Goal: Task Accomplishment & Management: Manage account settings

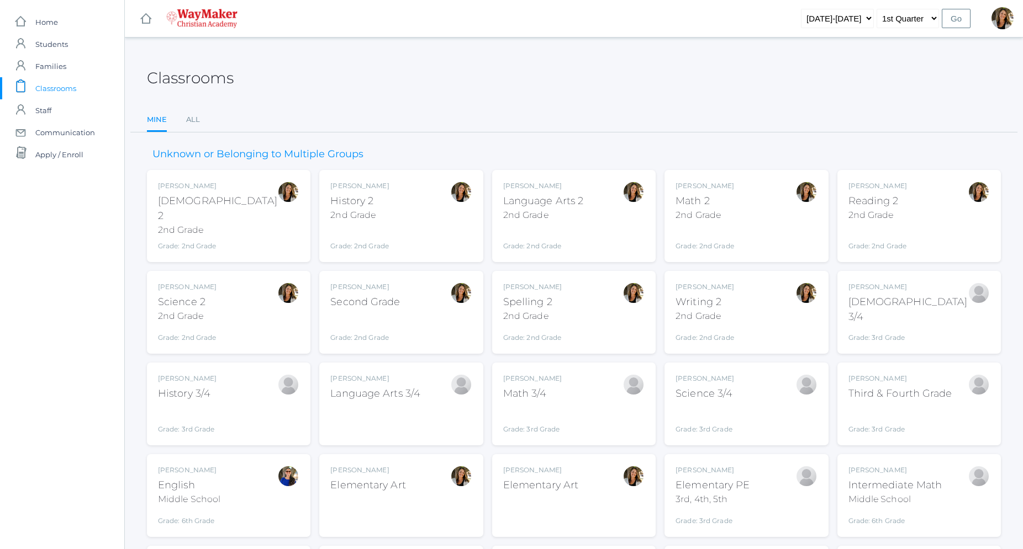
click at [702, 225] on div "Amber Farnes Math 2 2nd Grade Grade: 2nd Grade 02ELEM" at bounding box center [704, 216] width 59 height 70
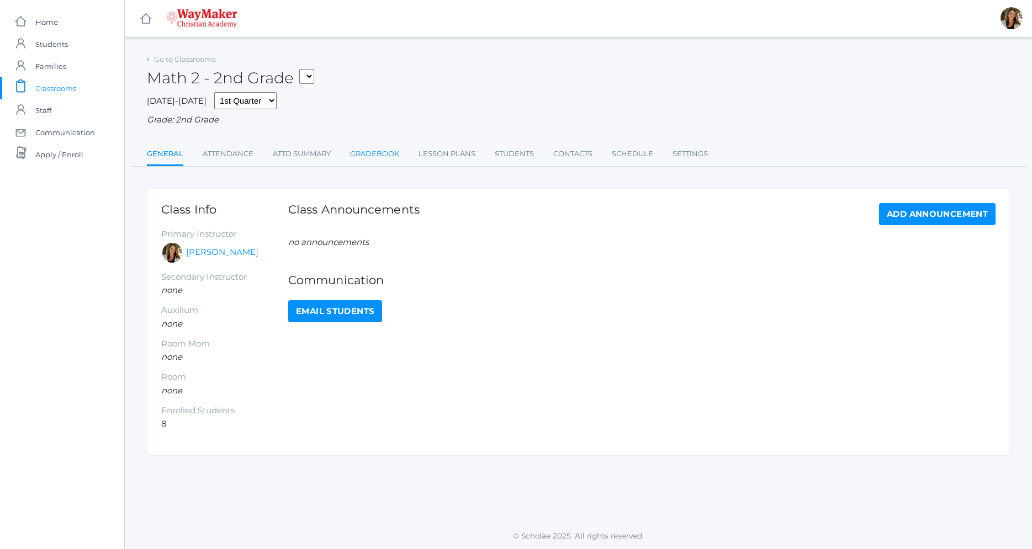
click at [369, 155] on link "Gradebook" at bounding box center [374, 154] width 49 height 22
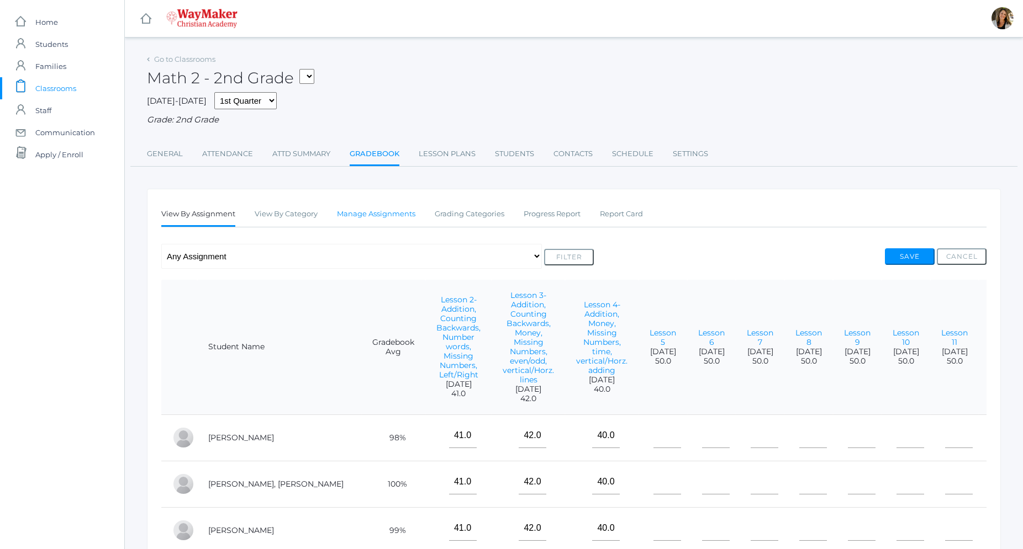
click at [393, 214] on link "Manage Assignments" at bounding box center [376, 214] width 78 height 22
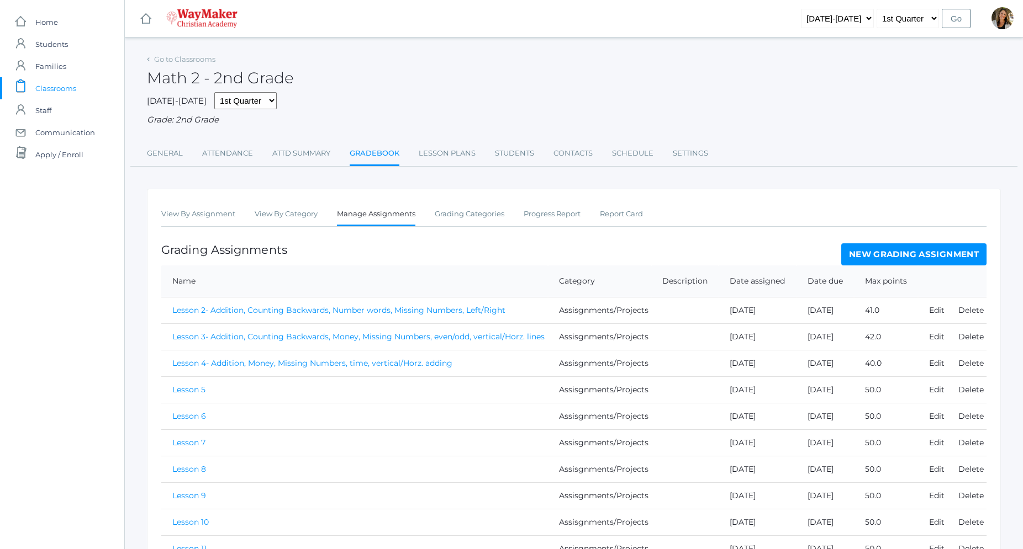
click at [902, 259] on link "New Grading Assignment" at bounding box center [913, 255] width 145 height 22
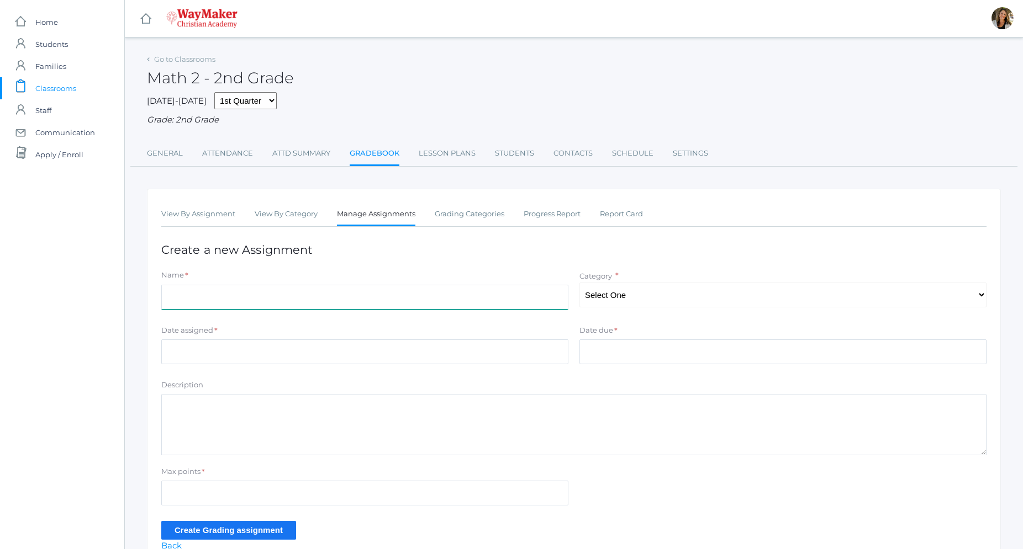
click at [540, 294] on input "Name" at bounding box center [364, 297] width 407 height 25
type input "Speed Drill #4"
click at [579, 283] on select "Select One Participation Assisgnments/Projects Tests" at bounding box center [782, 295] width 407 height 25
select select "1188"
click option "Tests" at bounding box center [0, 0] width 0 height 0
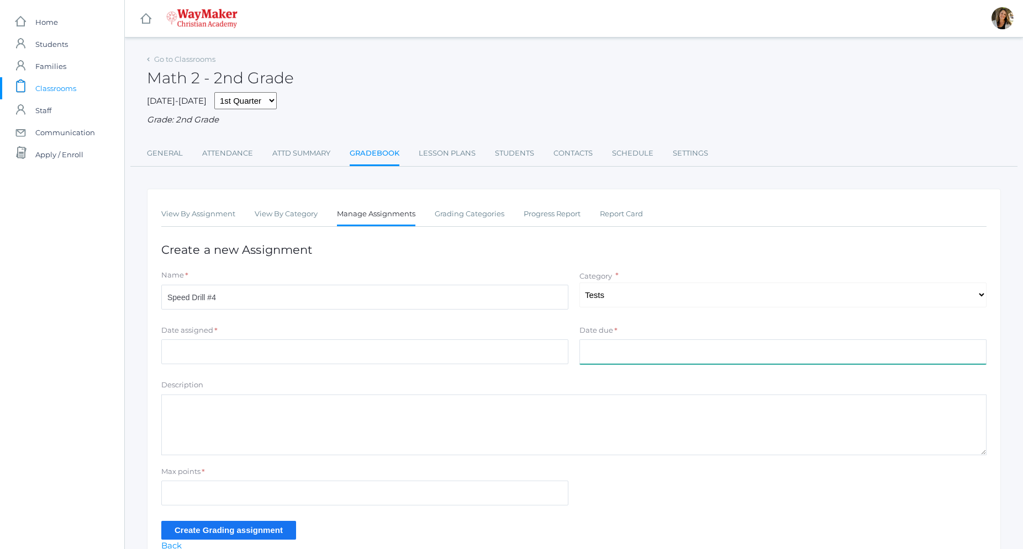
click at [597, 347] on input "Date due" at bounding box center [782, 352] width 407 height 25
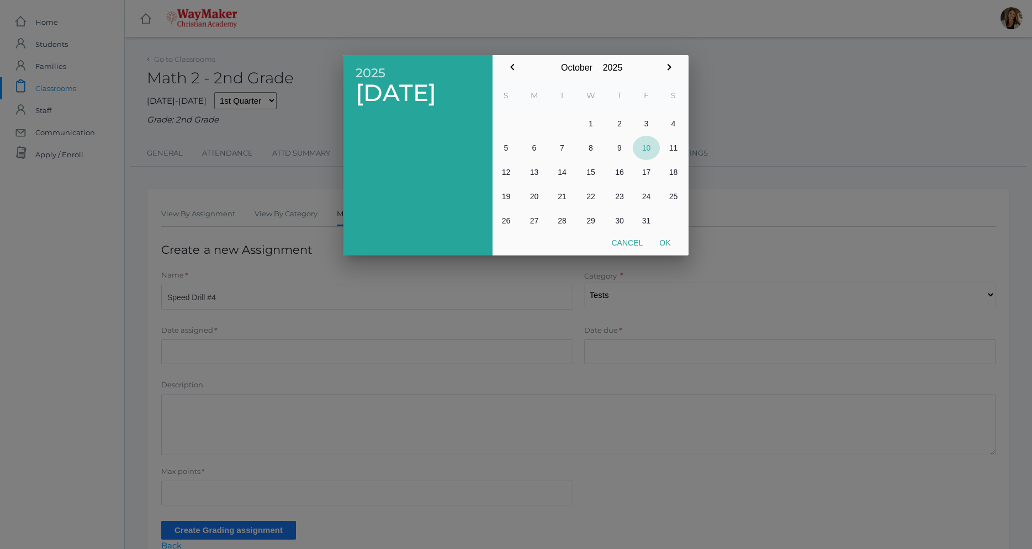
click at [648, 142] on button "10" at bounding box center [646, 148] width 27 height 24
click at [666, 241] on button "Ok" at bounding box center [665, 243] width 28 height 20
type input "[DATE]"
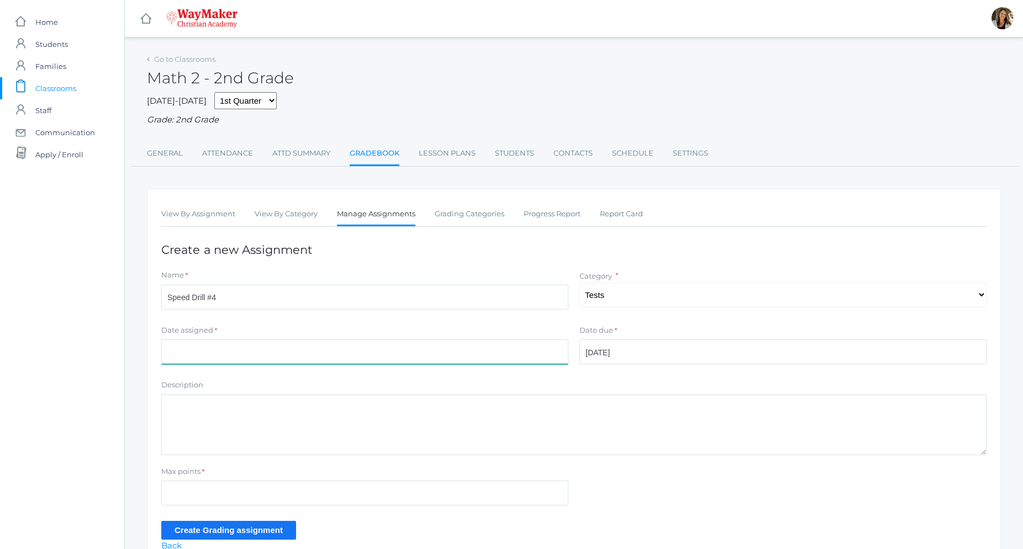
click at [267, 341] on input "Date assigned" at bounding box center [364, 352] width 407 height 25
click at [267, 341] on div at bounding box center [511, 205] width 1023 height 687
click at [269, 346] on input "Date assigned" at bounding box center [364, 352] width 407 height 25
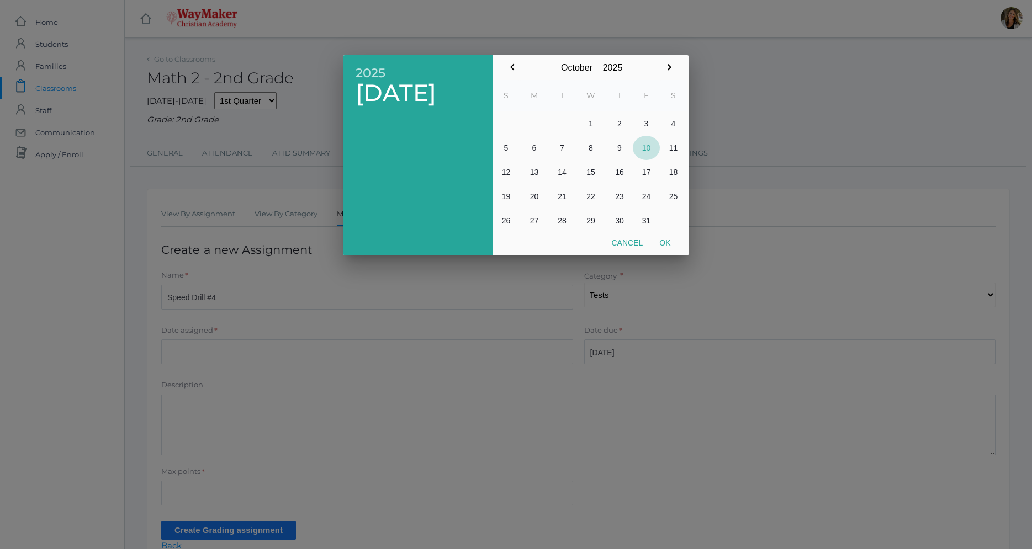
click at [651, 141] on button "10" at bounding box center [646, 148] width 27 height 24
click at [669, 244] on button "Ok" at bounding box center [665, 243] width 28 height 20
type input "[DATE]"
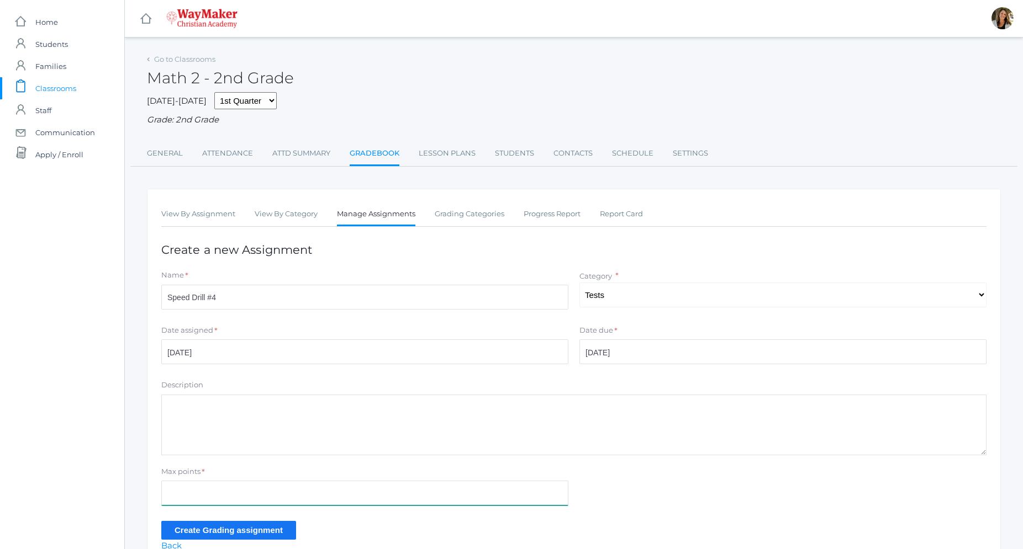
click at [278, 492] on input "Max points" at bounding box center [364, 493] width 407 height 25
type input "10"
click at [272, 533] on input "Create Grading assignment" at bounding box center [228, 530] width 135 height 18
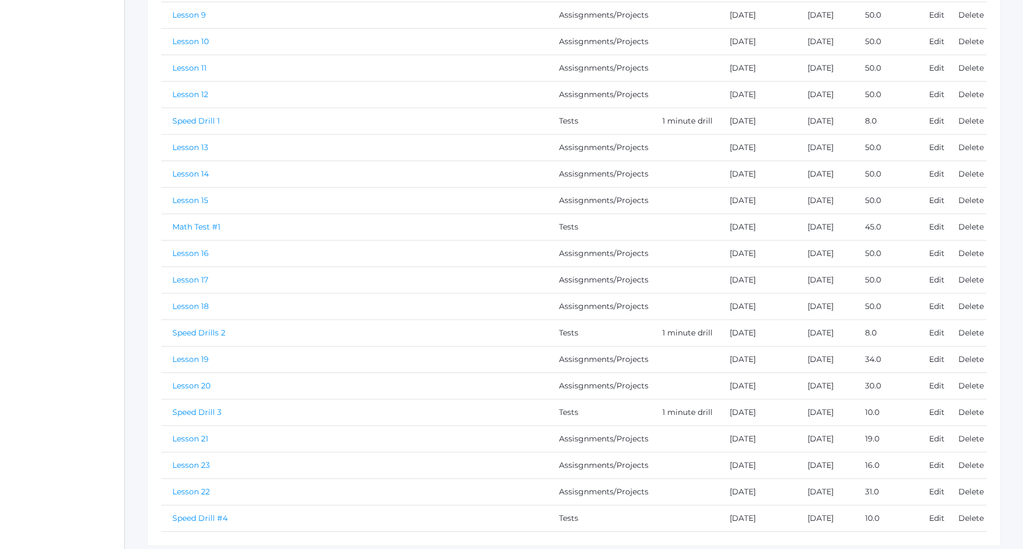
scroll to position [545, 0]
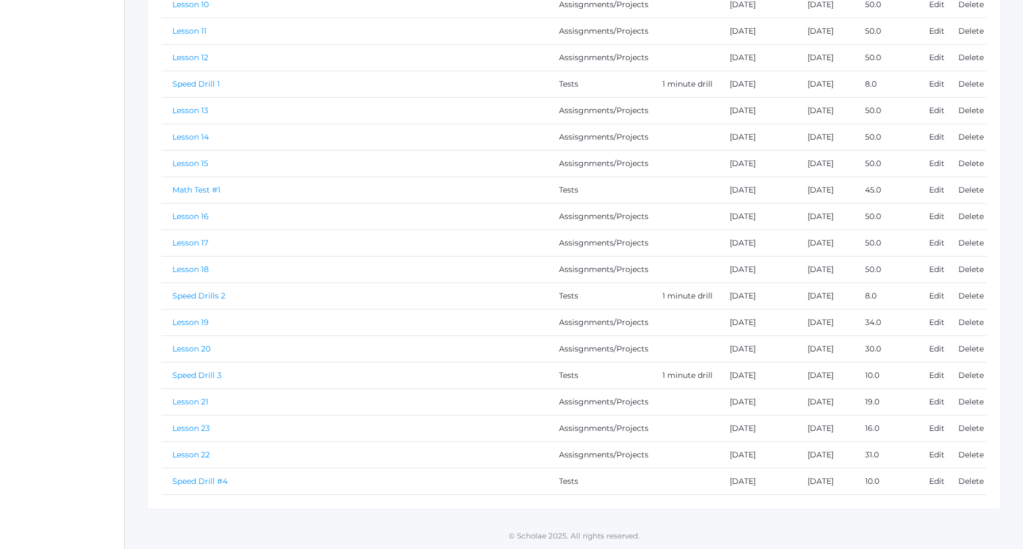
click at [220, 485] on link "Speed Drill #4" at bounding box center [199, 482] width 55 height 10
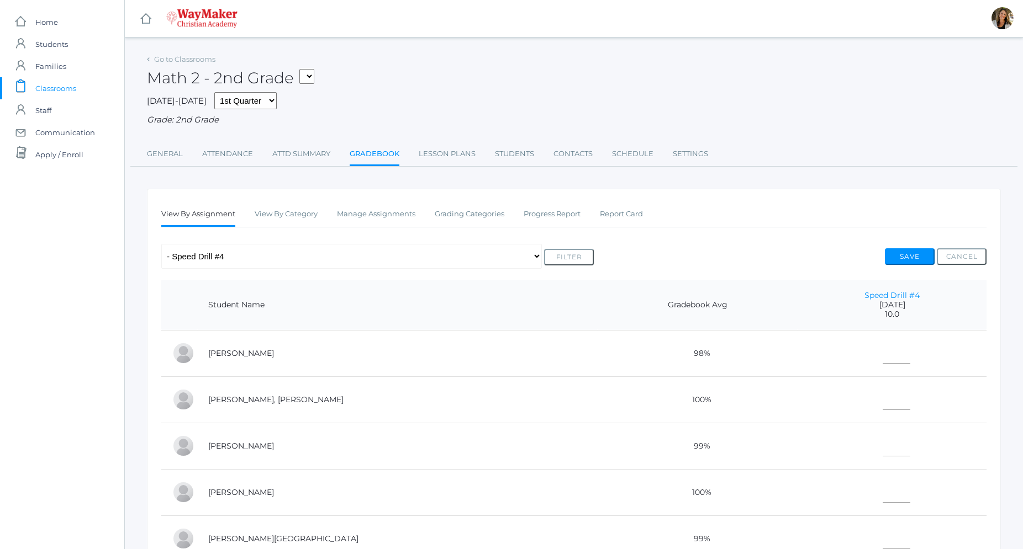
click at [147, 58] on icon at bounding box center [148, 59] width 3 height 4
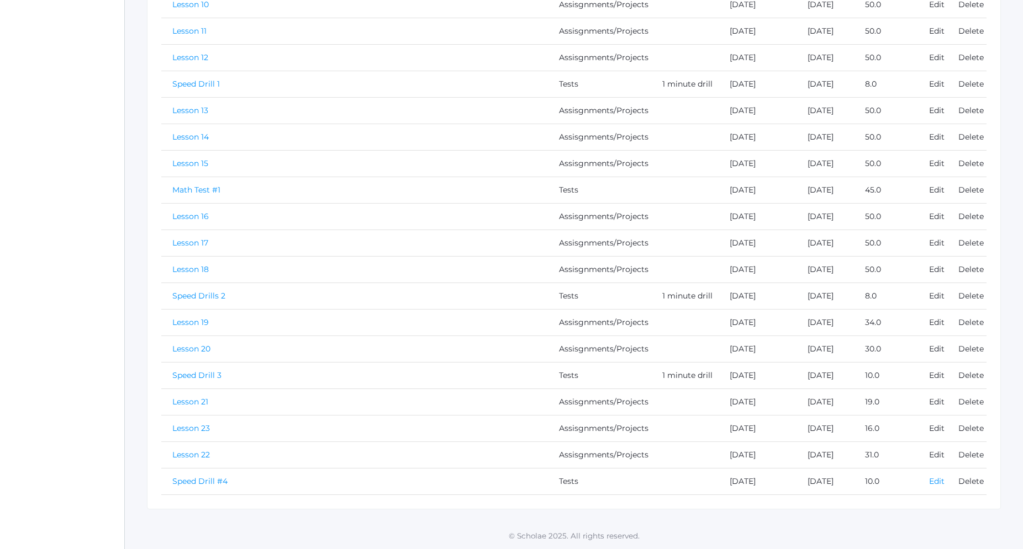
click at [933, 482] on link "Edit" at bounding box center [936, 482] width 15 height 10
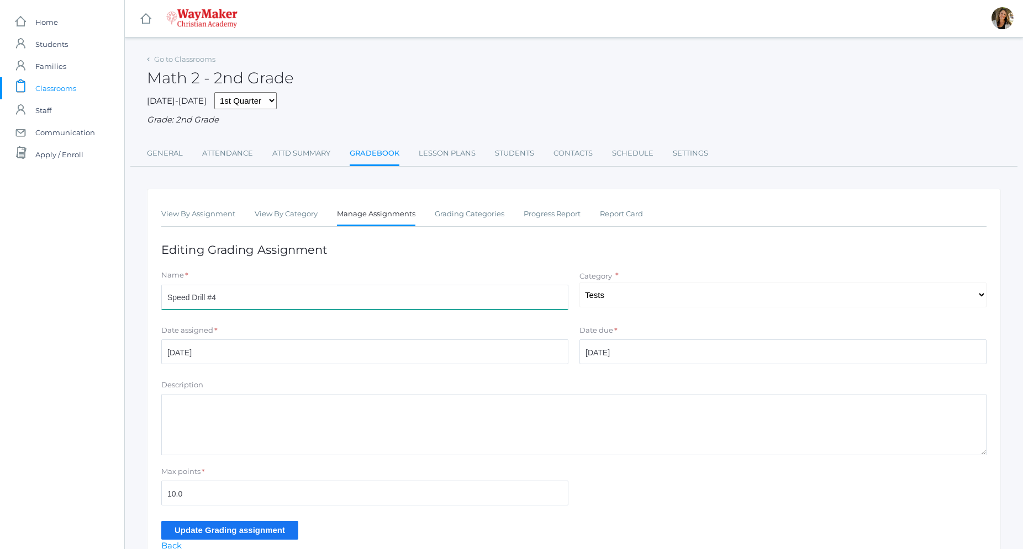
click at [232, 301] on input "Speed Drill #4" at bounding box center [364, 297] width 407 height 25
type input "Speed Drill 4"
click at [252, 527] on input "Update Grading assignment" at bounding box center [229, 530] width 137 height 18
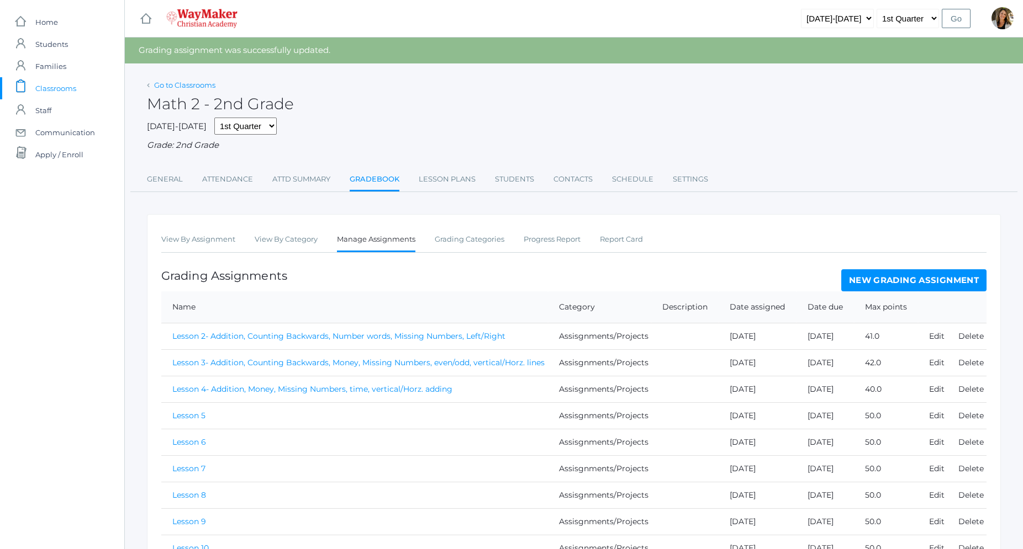
click at [161, 89] on link "Go to Classrooms" at bounding box center [184, 85] width 61 height 9
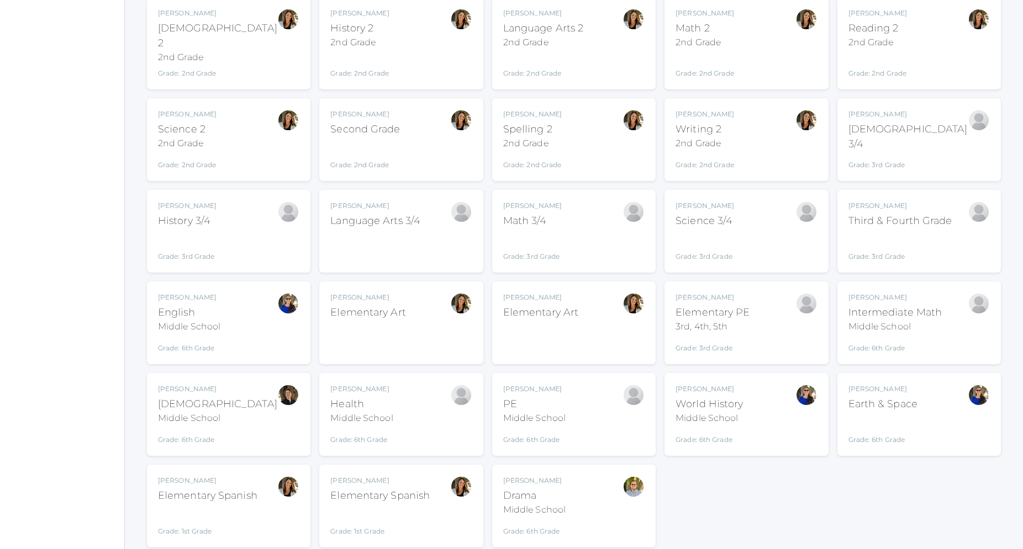
scroll to position [202, 0]
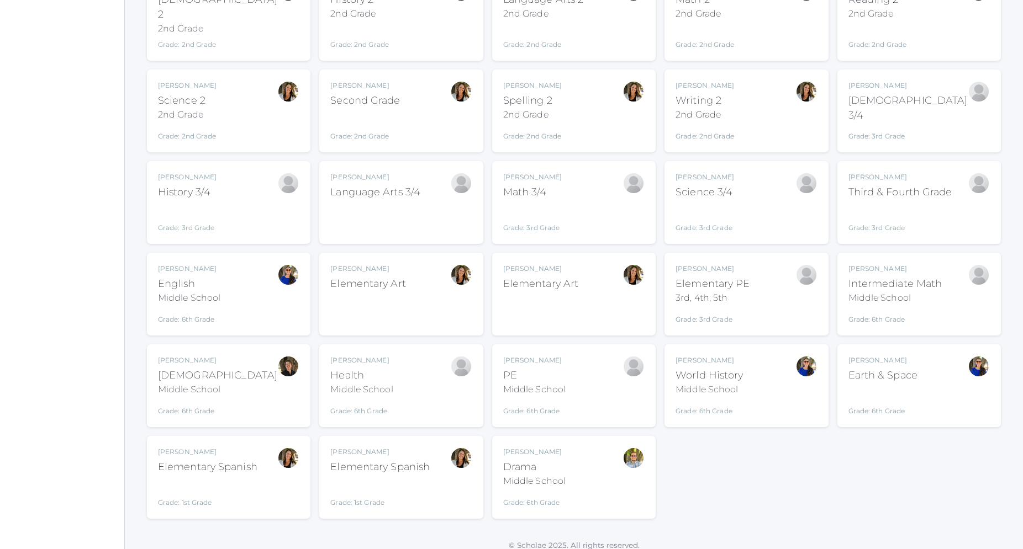
click at [216, 479] on div "Grade: 1st Grade" at bounding box center [207, 493] width 99 height 29
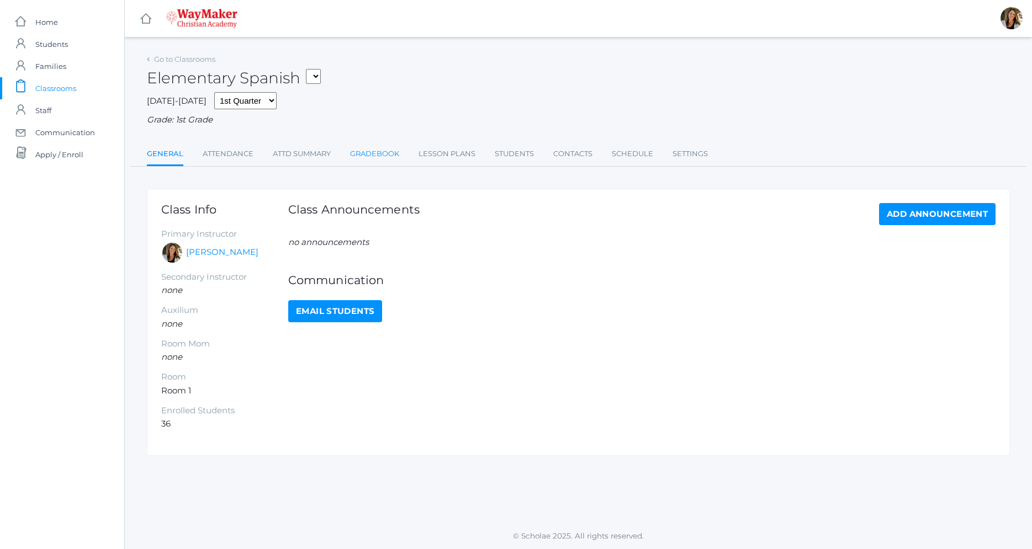
click at [377, 158] on link "Gradebook" at bounding box center [374, 154] width 49 height 22
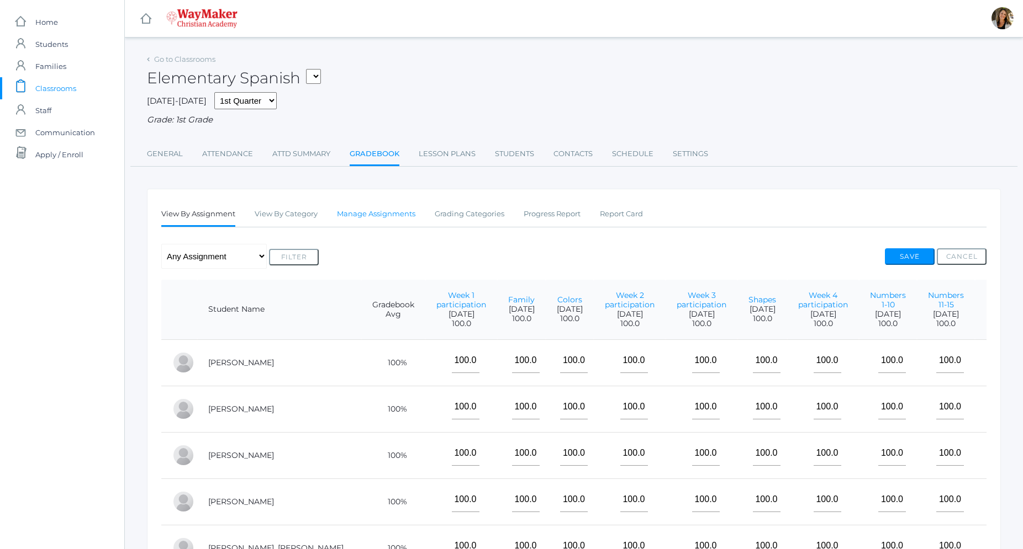
click at [390, 220] on link "Manage Assignments" at bounding box center [376, 214] width 78 height 22
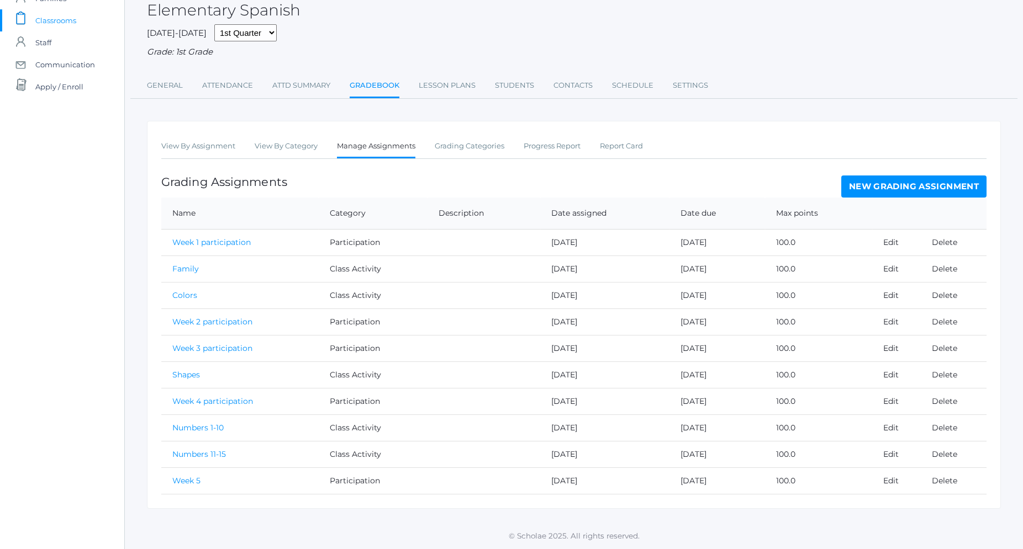
scroll to position [68, 0]
click at [887, 486] on link "Edit" at bounding box center [890, 481] width 15 height 10
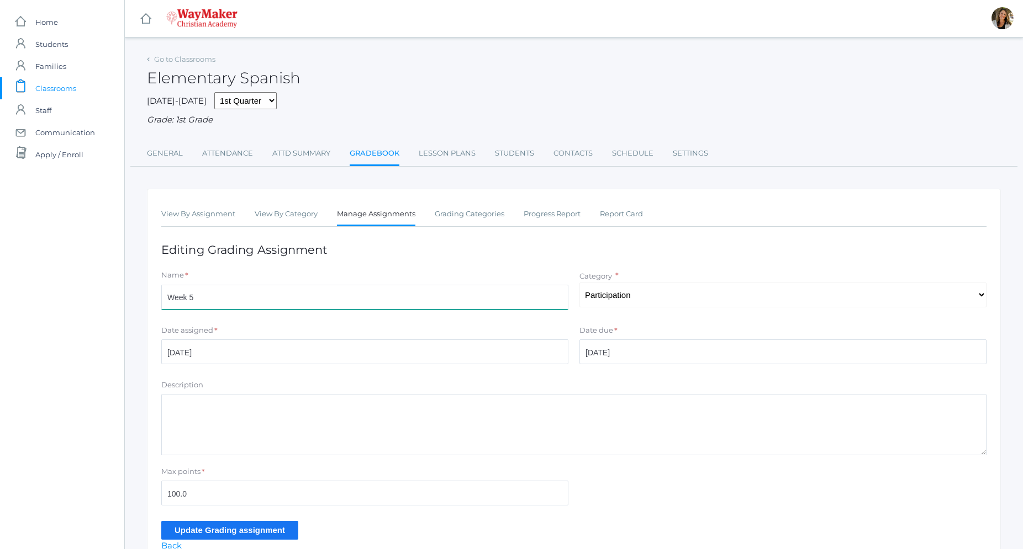
click at [277, 303] on input "Week 5" at bounding box center [364, 297] width 407 height 25
type input "Week 5 Participation"
click at [235, 527] on input "Update Grading assignment" at bounding box center [229, 530] width 137 height 18
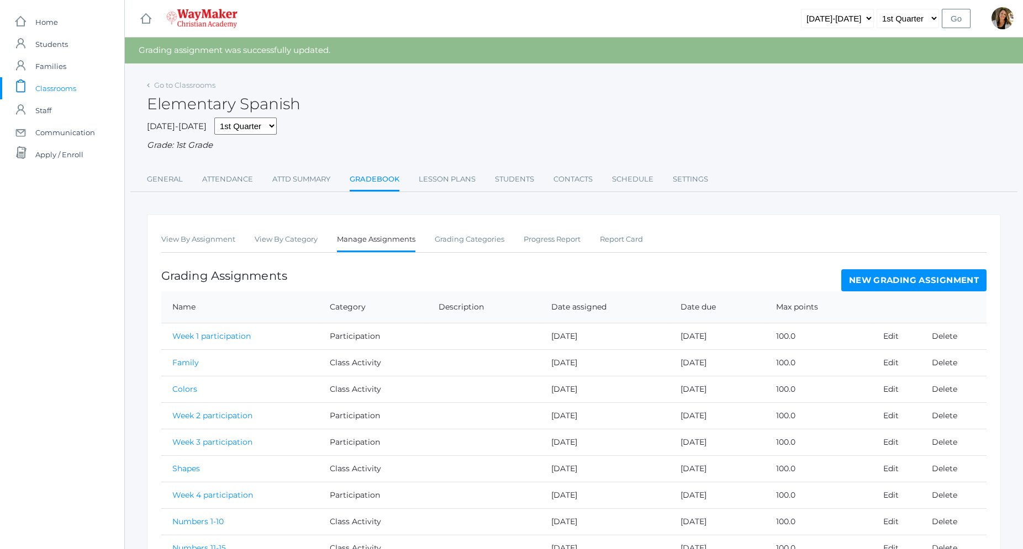
scroll to position [94, 0]
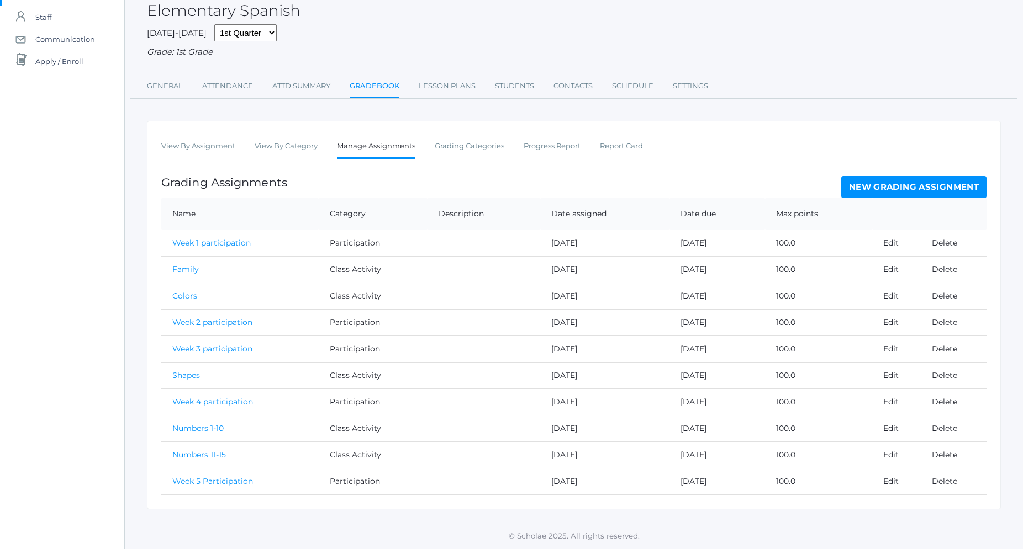
click at [871, 192] on link "New Grading Assignment" at bounding box center [913, 187] width 145 height 22
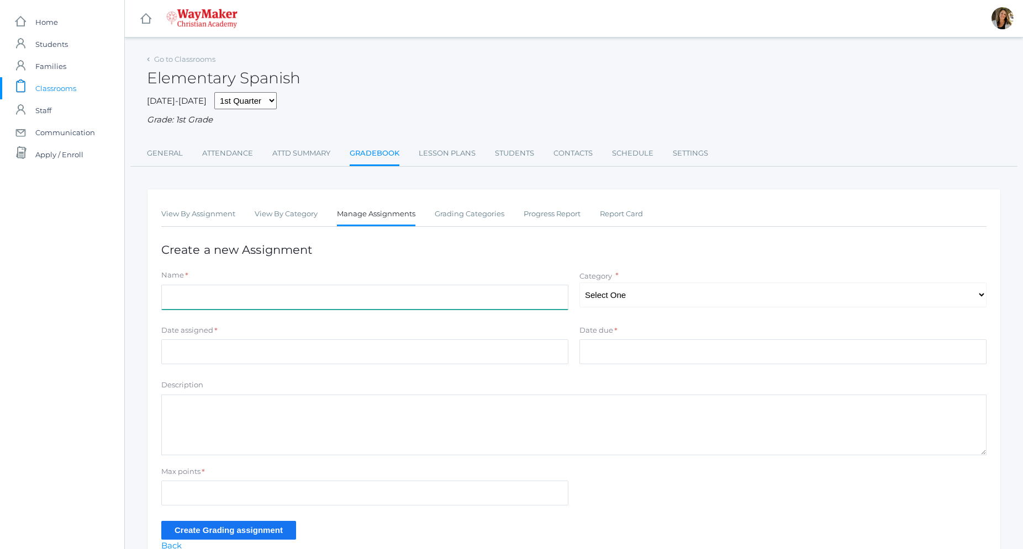
click at [235, 303] on input "Name" at bounding box center [364, 297] width 407 height 25
click at [216, 318] on form "Name * Week 5 Participation Category * Select One Participation Class Activity …" at bounding box center [573, 404] width 825 height 269
click at [192, 301] on input "Week 5 Participation" at bounding box center [364, 297] width 407 height 25
type input "Week 6 Participation"
select select "1259"
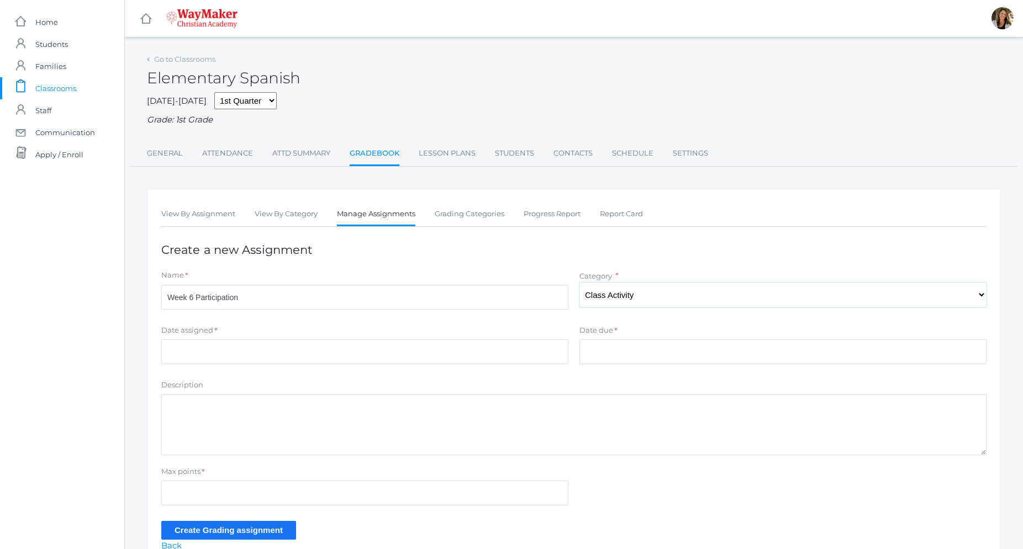
click option "Class Activity" at bounding box center [0, 0] width 0 height 0
click at [186, 353] on input "Date assigned" at bounding box center [364, 352] width 407 height 25
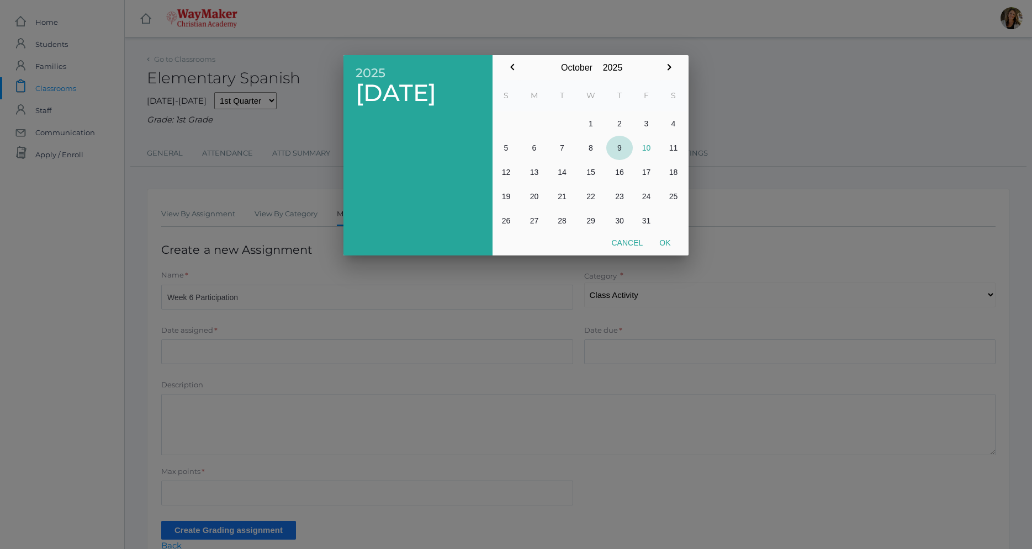
click at [620, 151] on button "9" at bounding box center [619, 148] width 27 height 24
click at [660, 241] on button "Ok" at bounding box center [665, 243] width 28 height 20
type input "[DATE]"
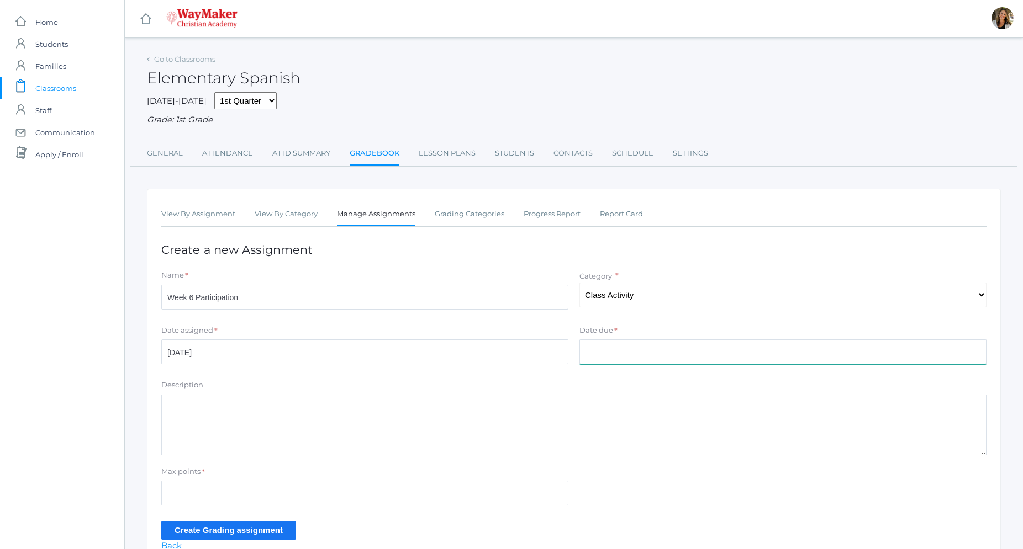
click at [638, 346] on input "Date due" at bounding box center [782, 352] width 407 height 25
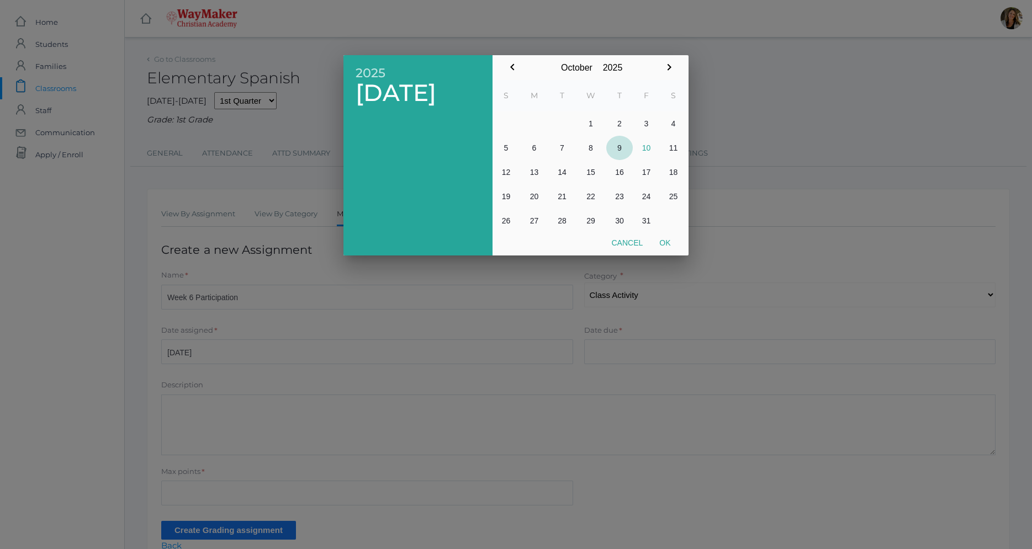
click at [617, 151] on button "9" at bounding box center [619, 148] width 27 height 24
click at [664, 244] on button "Ok" at bounding box center [665, 243] width 28 height 20
type input "2025-10-09"
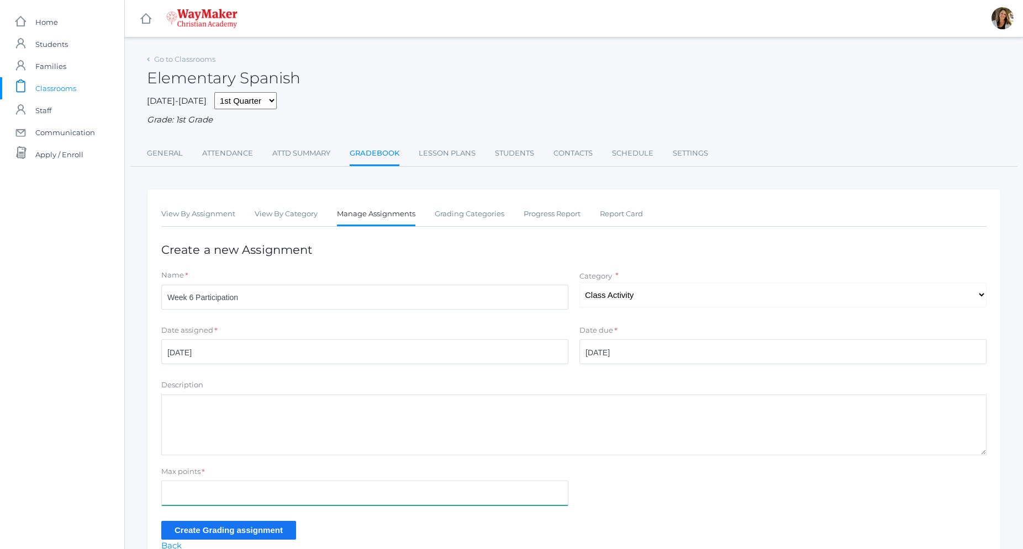
click at [214, 488] on input "Max points" at bounding box center [364, 493] width 407 height 25
type input "100"
click at [238, 534] on input "Create Grading assignment" at bounding box center [228, 530] width 135 height 18
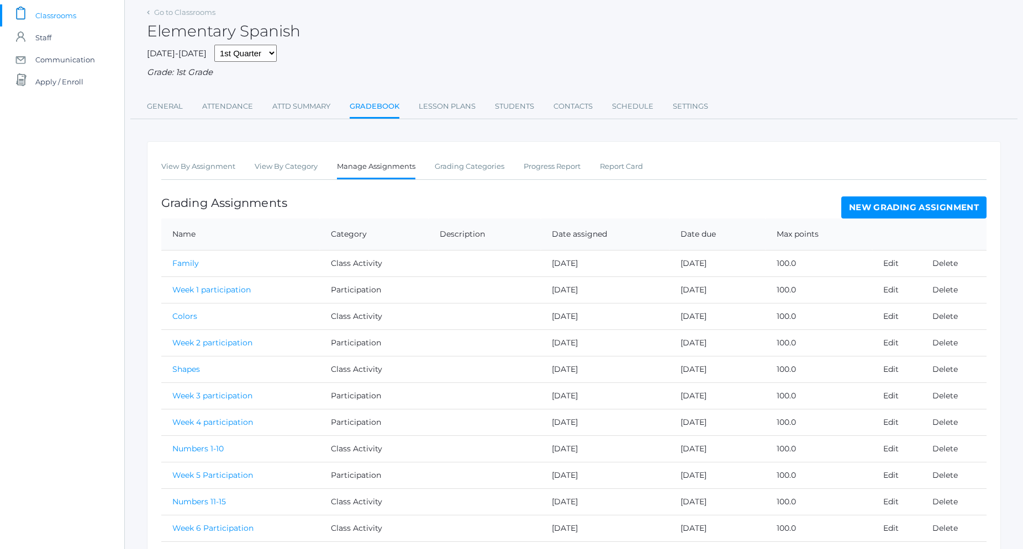
scroll to position [120, 0]
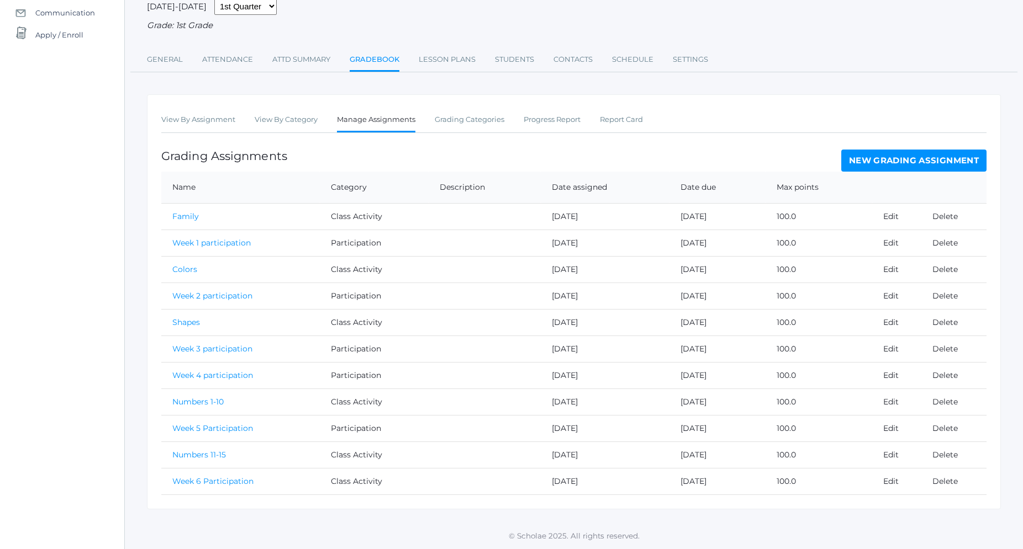
click at [887, 166] on link "New Grading Assignment" at bounding box center [913, 161] width 145 height 22
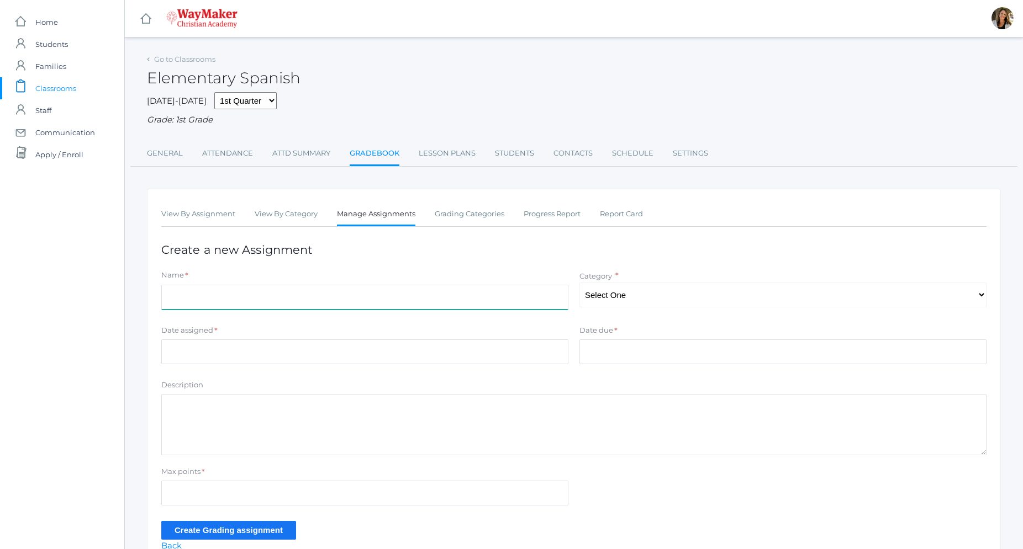
click at [291, 287] on input "Name" at bounding box center [364, 297] width 407 height 25
type input "Animals (Pets)"
click at [579, 283] on select "Select One Participation Class Activity" at bounding box center [782, 295] width 407 height 25
select select "1259"
click option "Class Activity" at bounding box center [0, 0] width 0 height 0
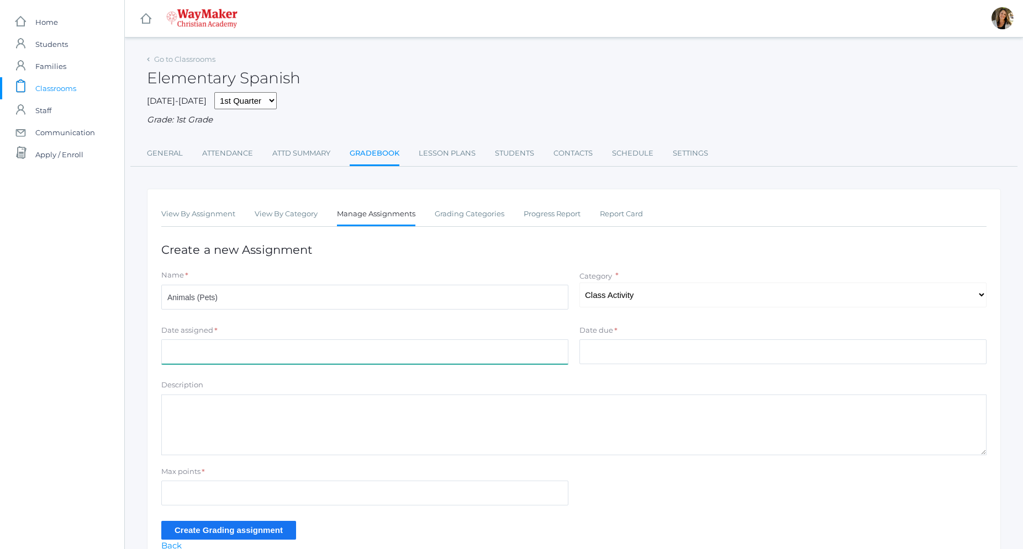
click at [243, 345] on input "Date assigned" at bounding box center [364, 352] width 407 height 25
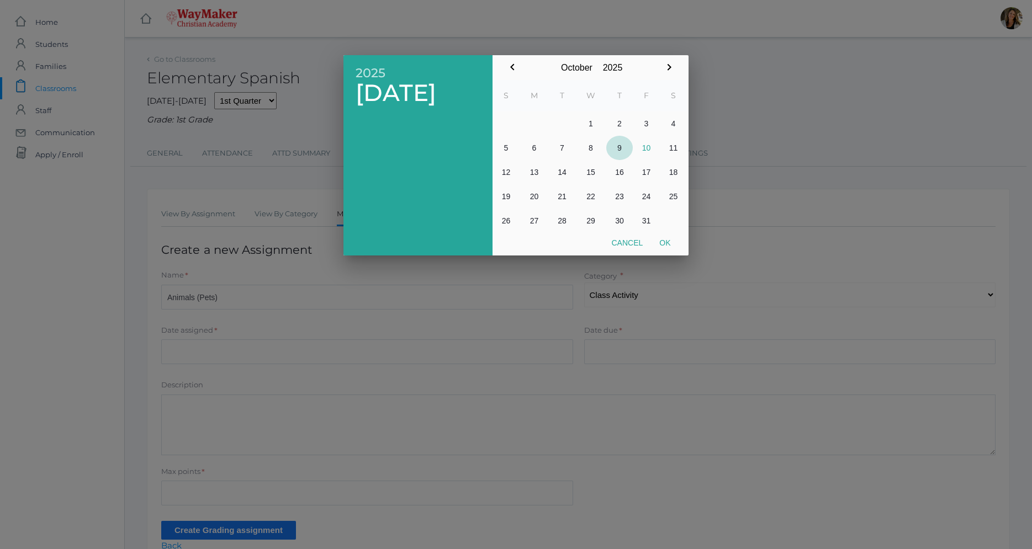
click at [618, 154] on button "9" at bounding box center [619, 148] width 27 height 24
click at [664, 244] on button "Ok" at bounding box center [665, 243] width 28 height 20
type input "2025-10-09"
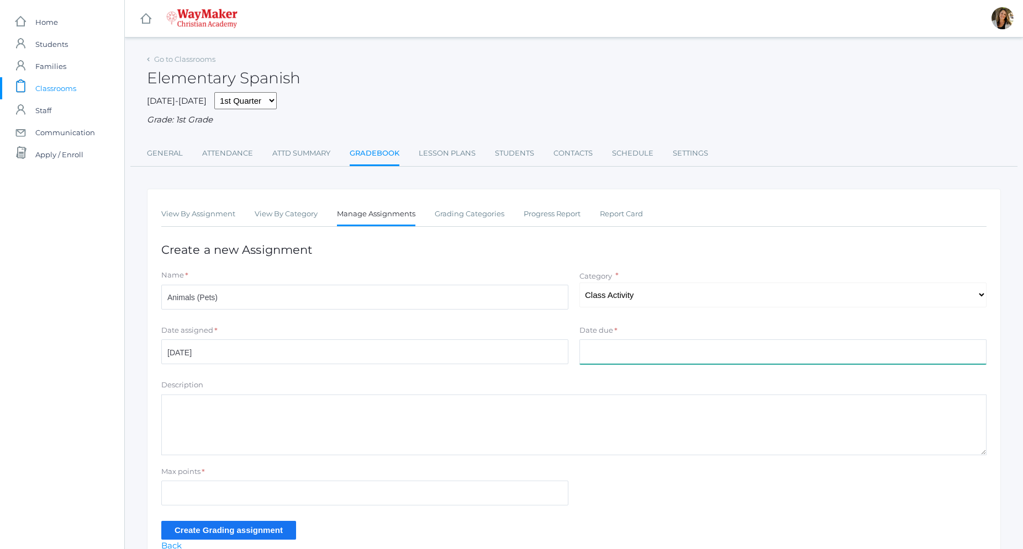
click at [612, 349] on input "Date due" at bounding box center [782, 352] width 407 height 25
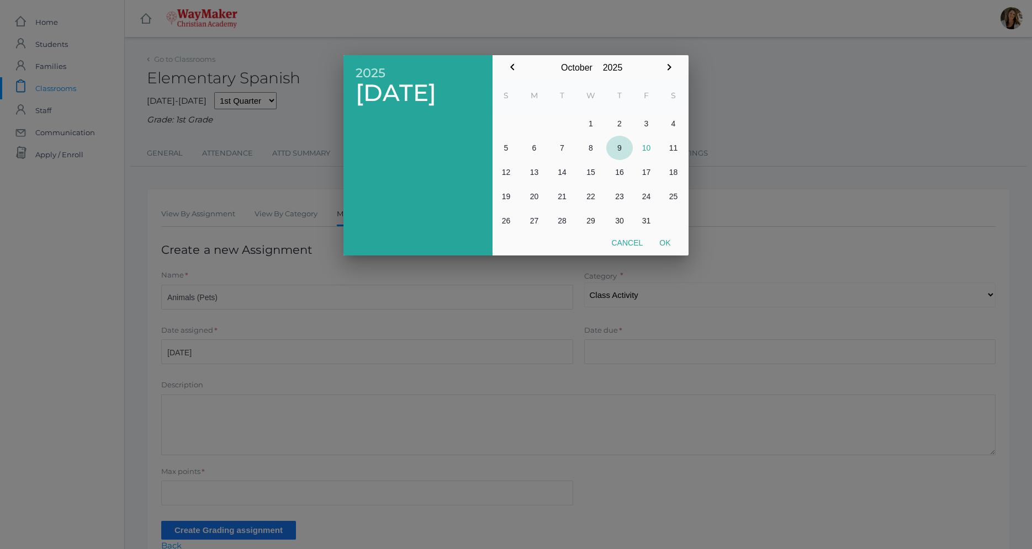
click at [620, 152] on button "9" at bounding box center [619, 148] width 27 height 24
click at [662, 243] on button "Ok" at bounding box center [665, 243] width 28 height 20
type input "2025-10-09"
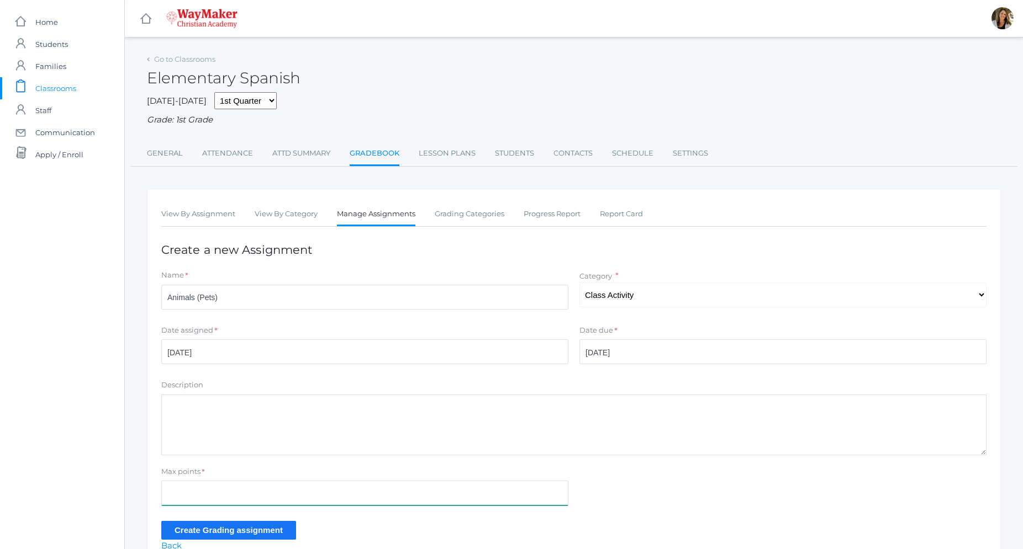
click at [220, 496] on input "Max points" at bounding box center [364, 493] width 407 height 25
type input "100"
click at [235, 526] on input "Create Grading assignment" at bounding box center [228, 530] width 135 height 18
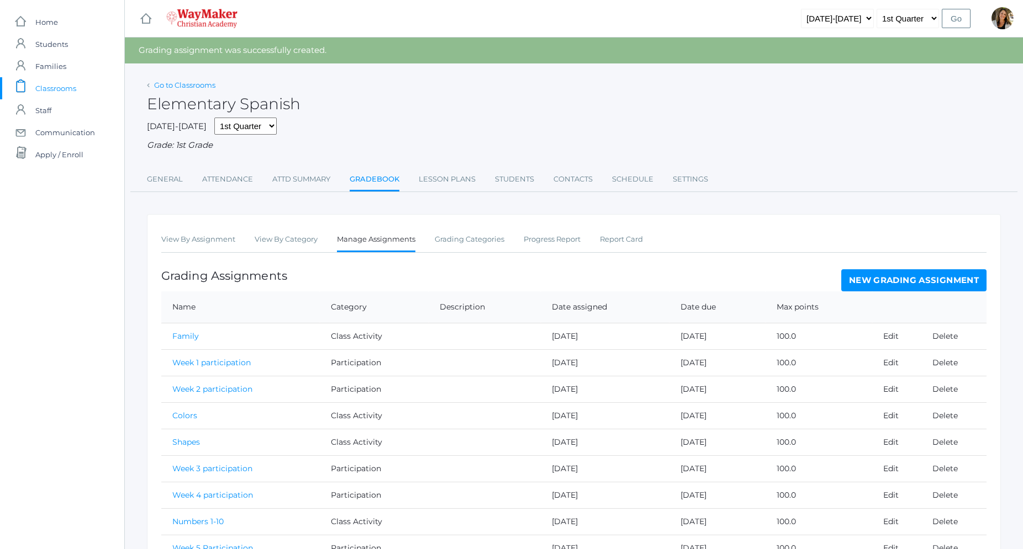
click at [209, 87] on link "Go to Classrooms" at bounding box center [184, 85] width 61 height 9
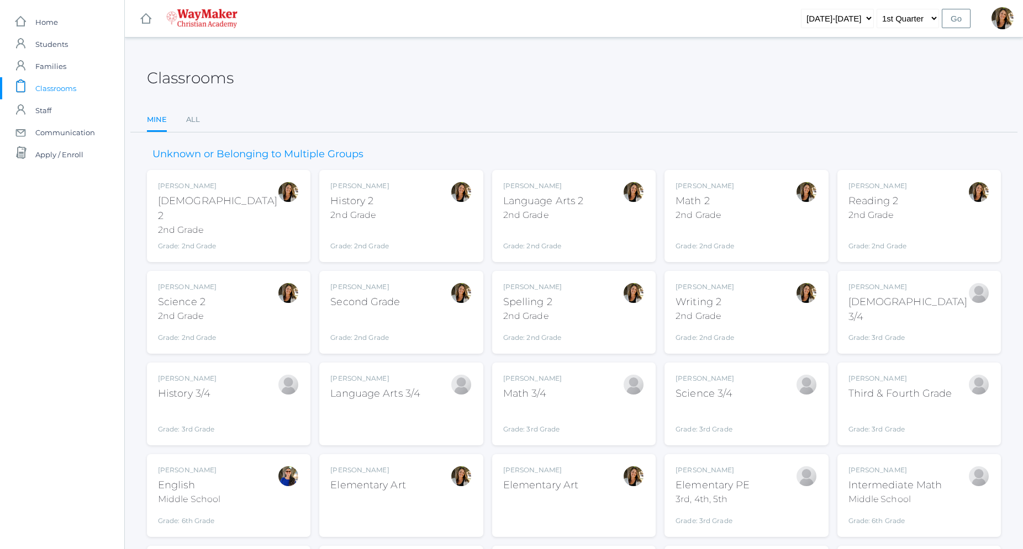
click at [400, 478] on div "Elementary Art" at bounding box center [367, 485] width 75 height 15
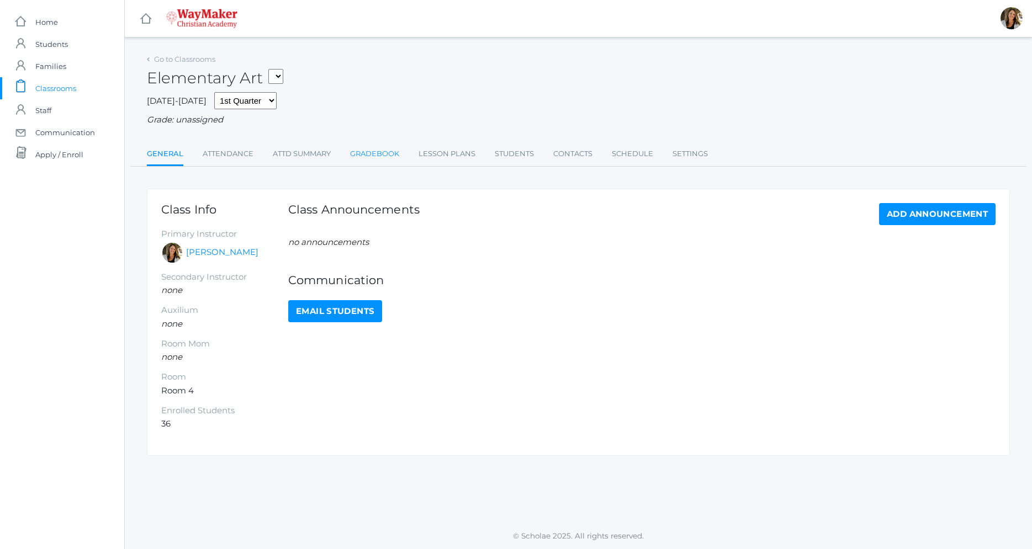
click at [395, 161] on link "Gradebook" at bounding box center [374, 154] width 49 height 22
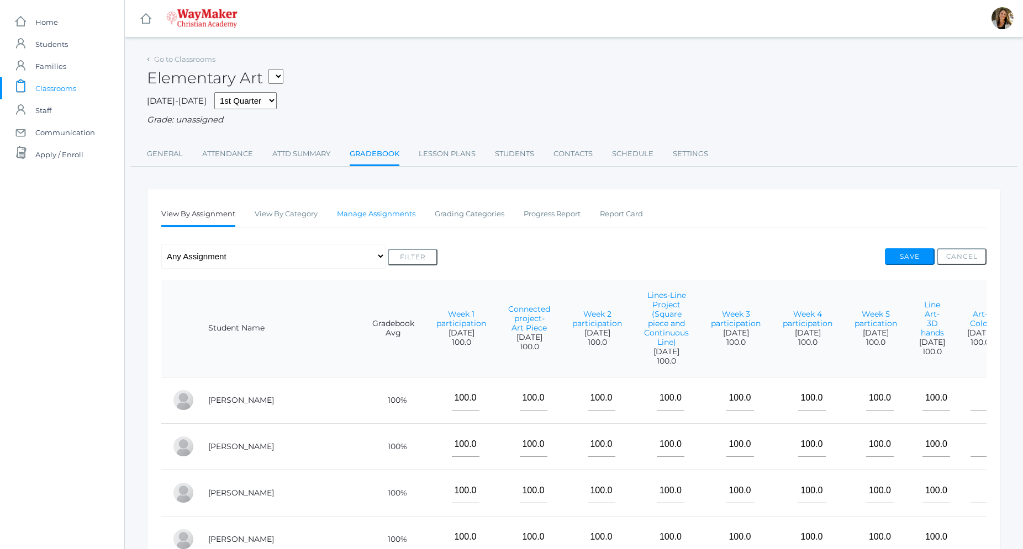
click at [395, 217] on link "Manage Assignments" at bounding box center [376, 214] width 78 height 22
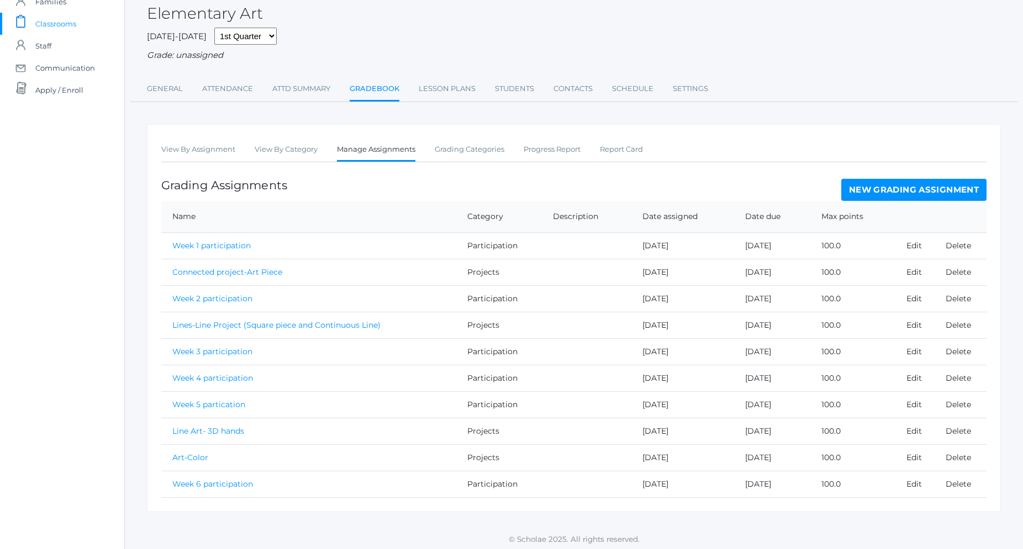
scroll to position [68, 0]
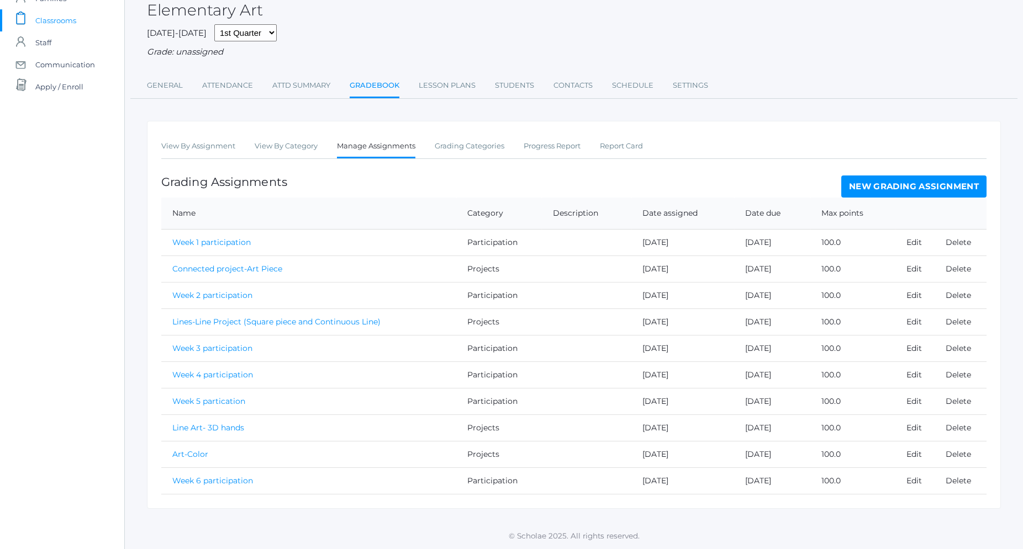
click at [944, 188] on link "New Grading Assignment" at bounding box center [913, 187] width 145 height 22
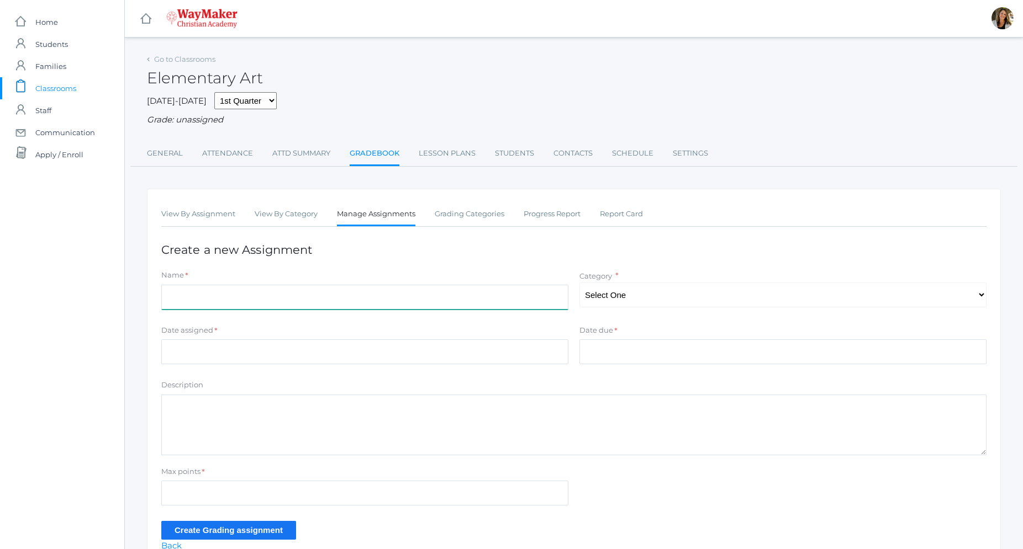
click at [307, 309] on input "Name" at bounding box center [364, 297] width 407 height 25
type input "Art-Shapes"
click at [579, 283] on select "Select One Participation Projects" at bounding box center [782, 295] width 407 height 25
select select "1246"
click option "Projects" at bounding box center [0, 0] width 0 height 0
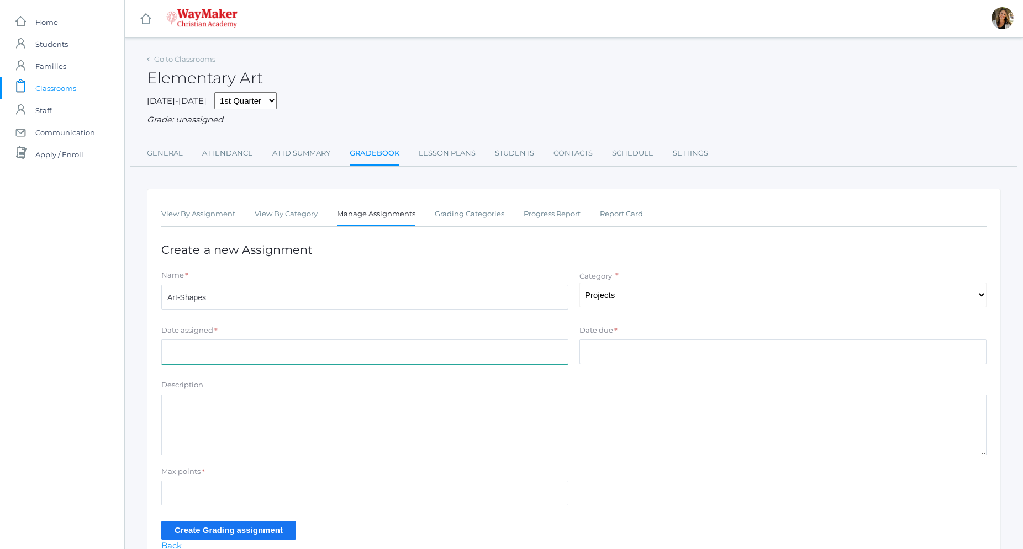
click at [362, 349] on input "Date assigned" at bounding box center [364, 352] width 407 height 25
click at [362, 349] on div at bounding box center [511, 205] width 1023 height 687
click at [399, 357] on input "Date assigned" at bounding box center [364, 352] width 407 height 25
click at [215, 356] on input "Date assigned" at bounding box center [364, 352] width 407 height 25
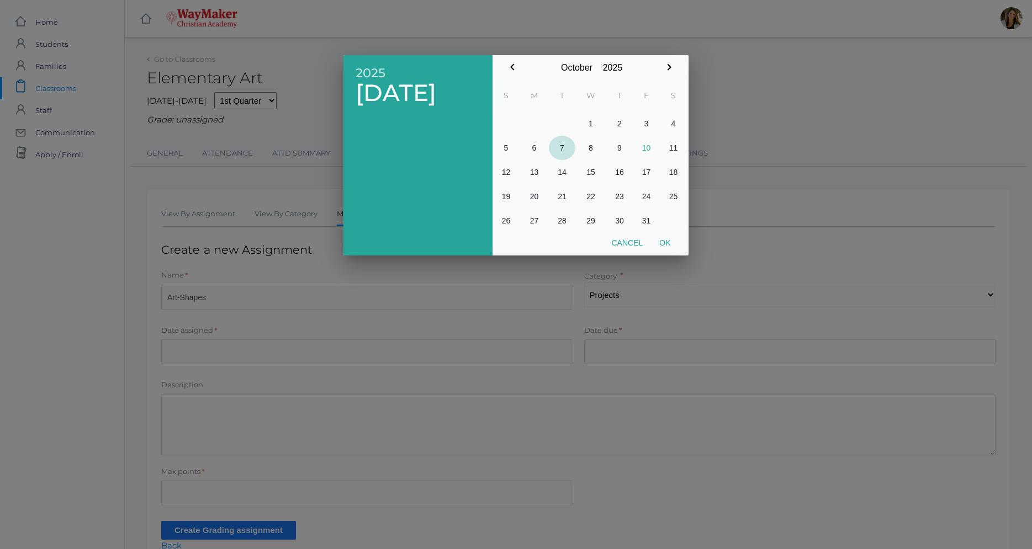
click at [561, 147] on button "7" at bounding box center [562, 148] width 27 height 24
click at [664, 246] on button "Ok" at bounding box center [665, 243] width 28 height 20
type input "[DATE]"
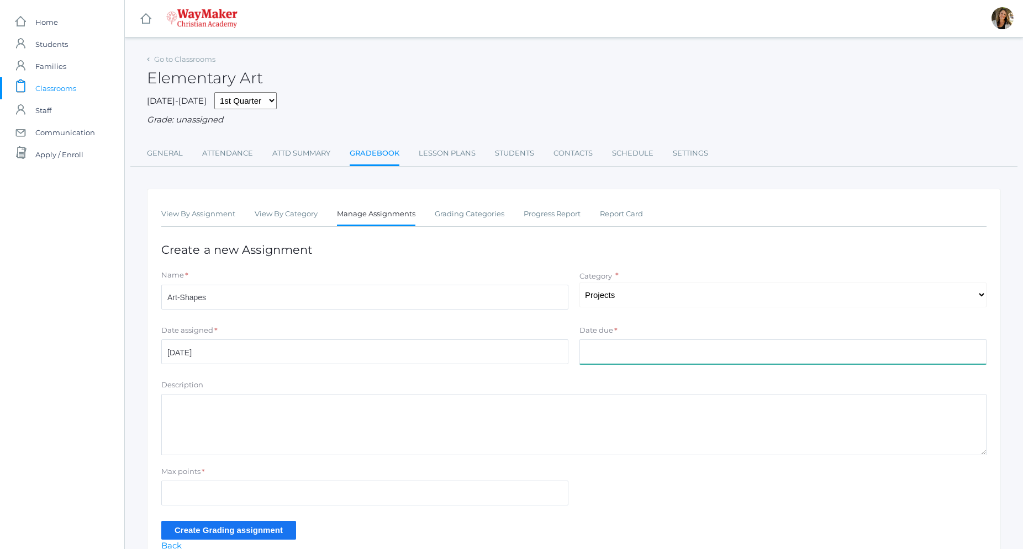
click at [615, 349] on input "Date due" at bounding box center [782, 352] width 407 height 25
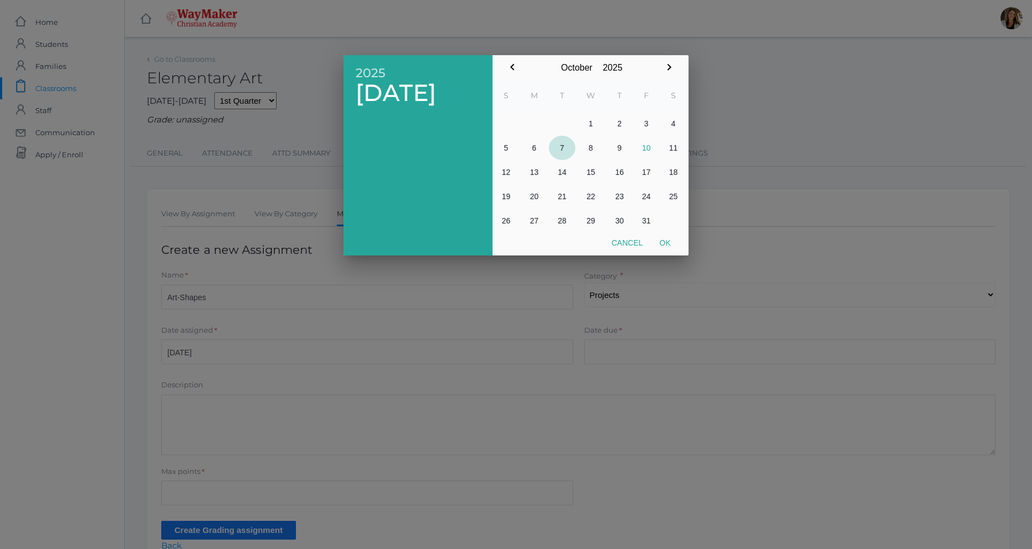
click at [559, 145] on button "7" at bounding box center [562, 148] width 27 height 24
click at [668, 245] on button "Ok" at bounding box center [665, 243] width 28 height 20
type input "[DATE]"
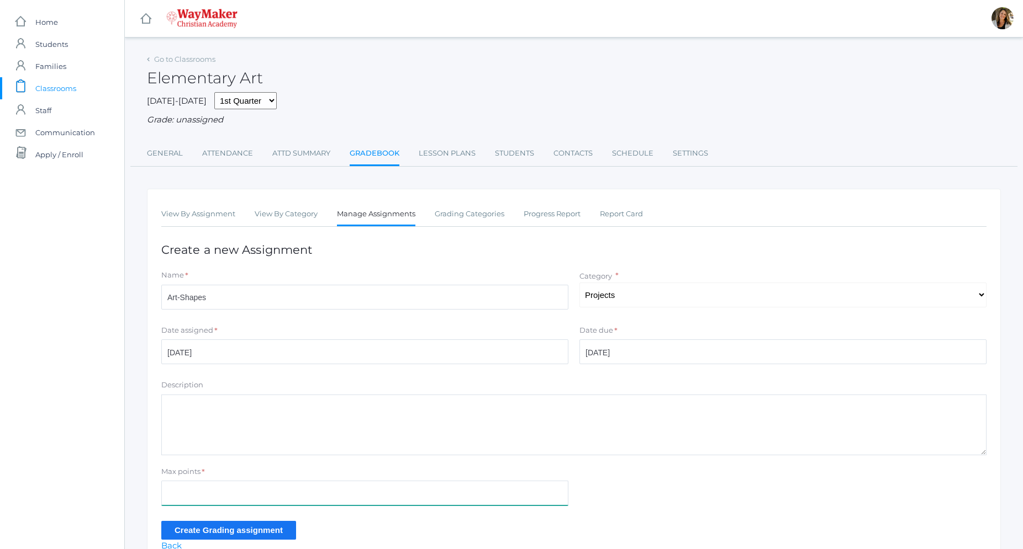
click at [203, 492] on input "Max points" at bounding box center [364, 493] width 407 height 25
type input "100"
click at [231, 526] on input "Create Grading assignment" at bounding box center [228, 530] width 135 height 18
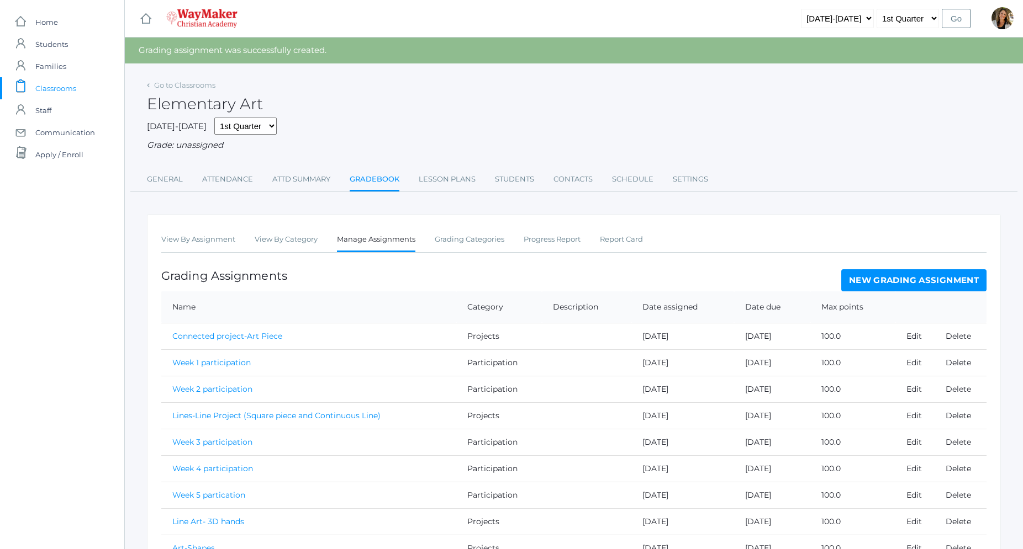
scroll to position [120, 0]
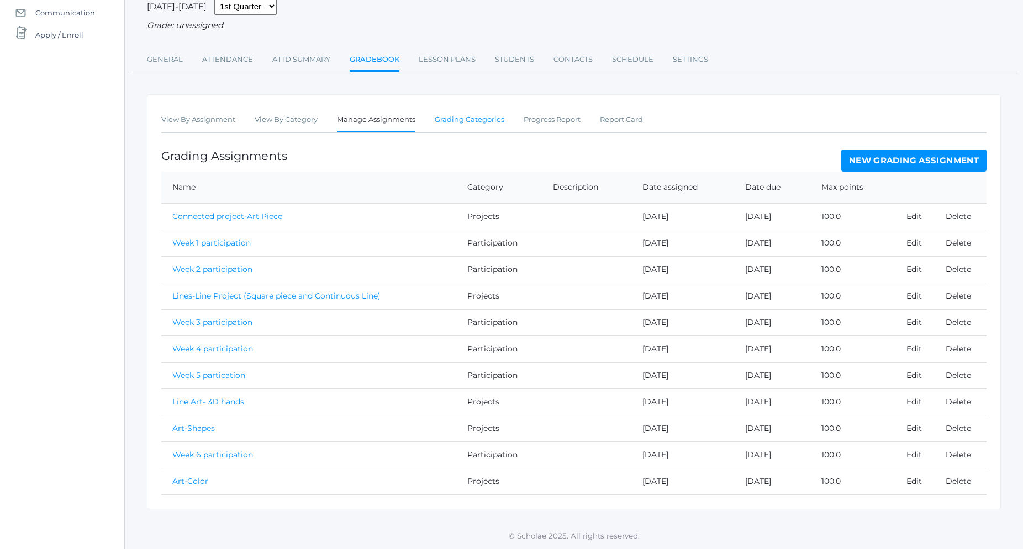
click at [443, 124] on link "Grading Categories" at bounding box center [470, 120] width 70 height 22
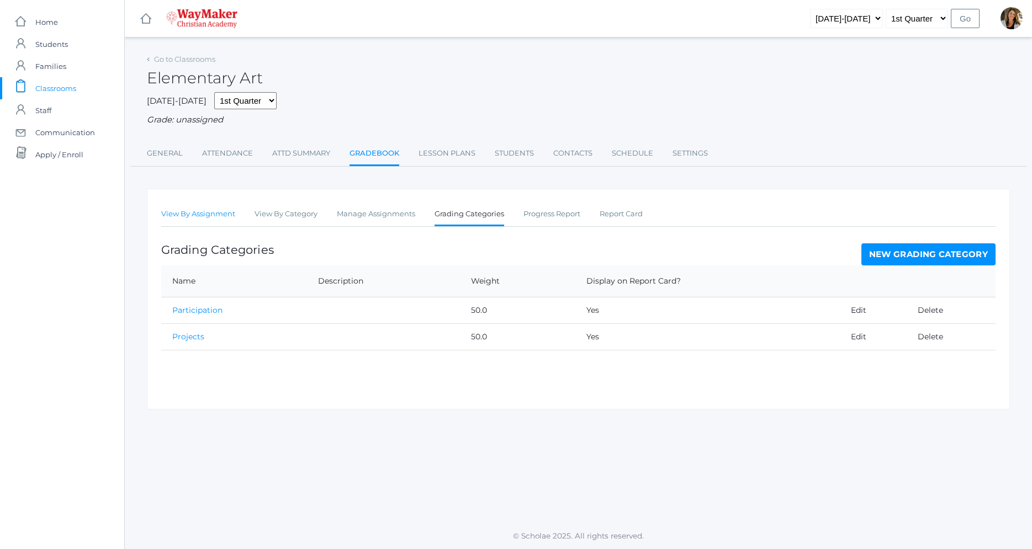
click at [198, 219] on link "View By Assignment" at bounding box center [198, 214] width 74 height 22
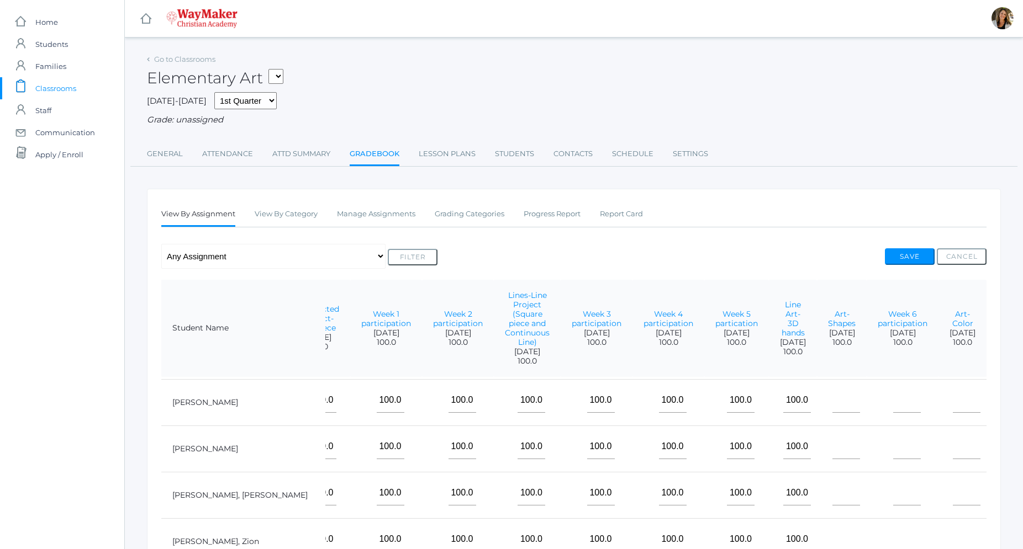
scroll to position [126, 151]
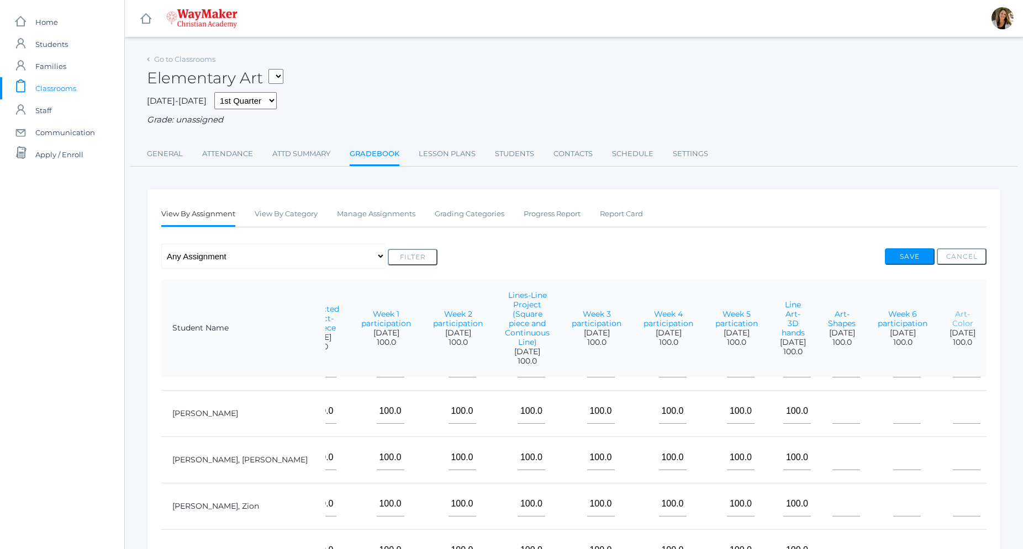
click at [953, 322] on link "Art-Color" at bounding box center [962, 318] width 21 height 19
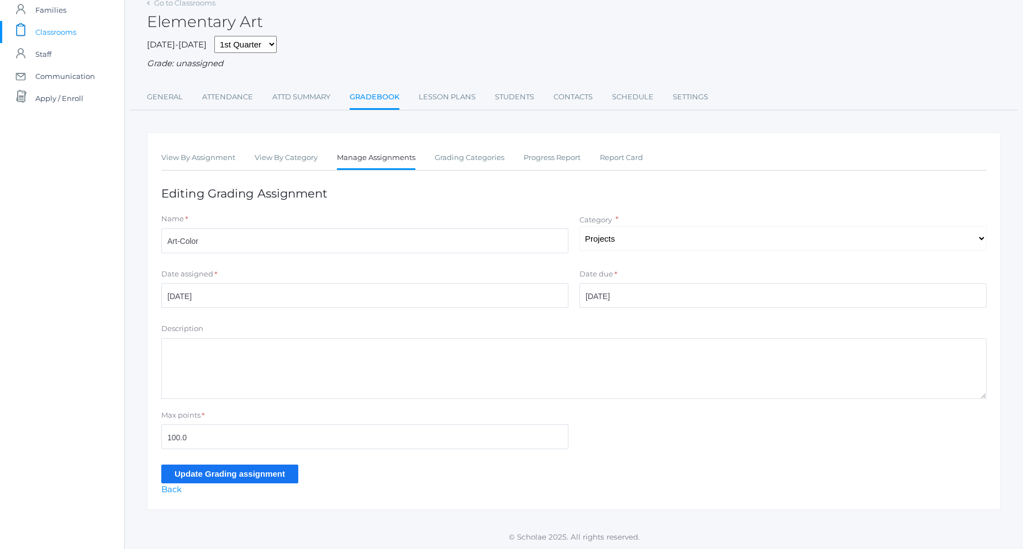
scroll to position [57, 0]
click at [188, 161] on link "View By Assignment" at bounding box center [198, 157] width 74 height 22
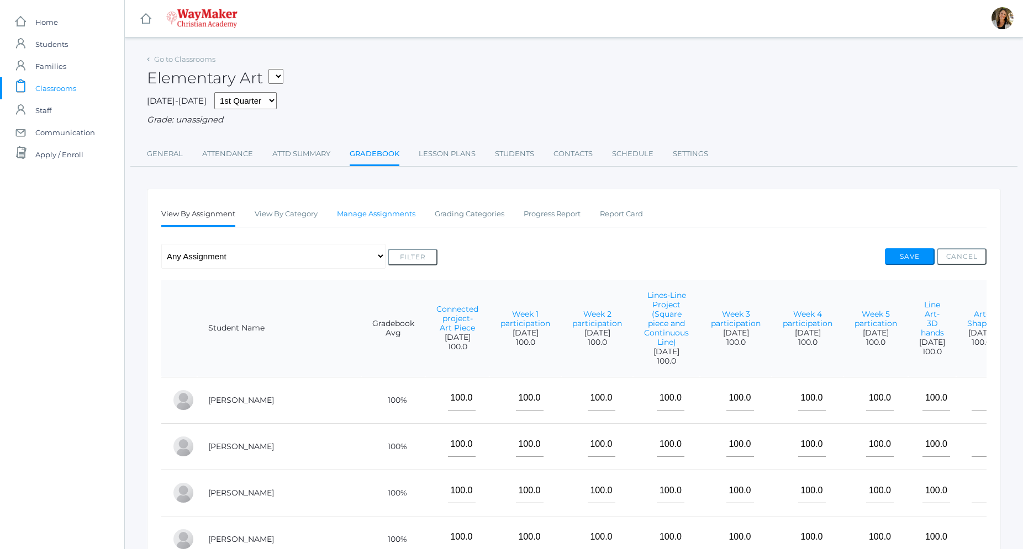
click at [362, 216] on link "Manage Assignments" at bounding box center [376, 214] width 78 height 22
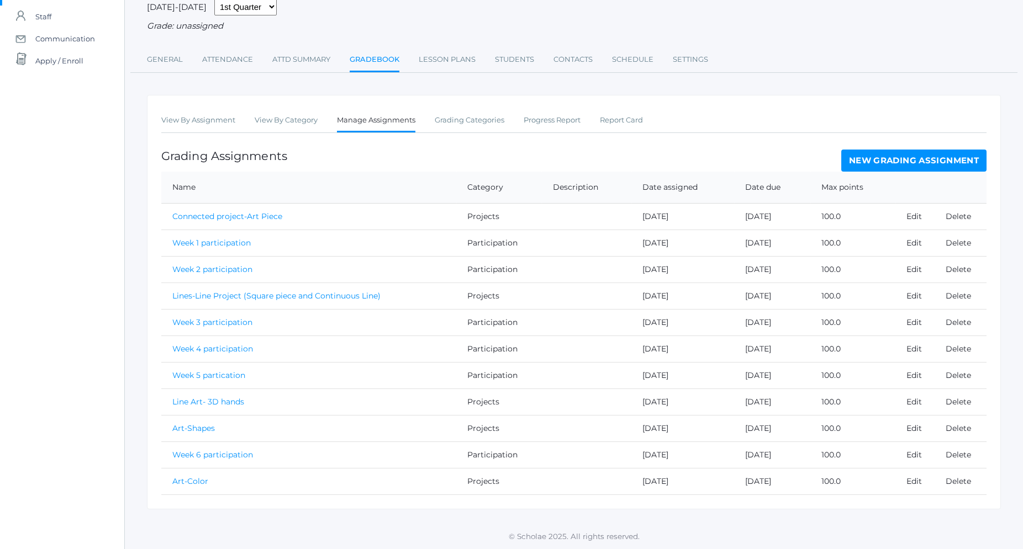
scroll to position [95, 0]
click at [958, 483] on link "Delete" at bounding box center [957, 481] width 25 height 10
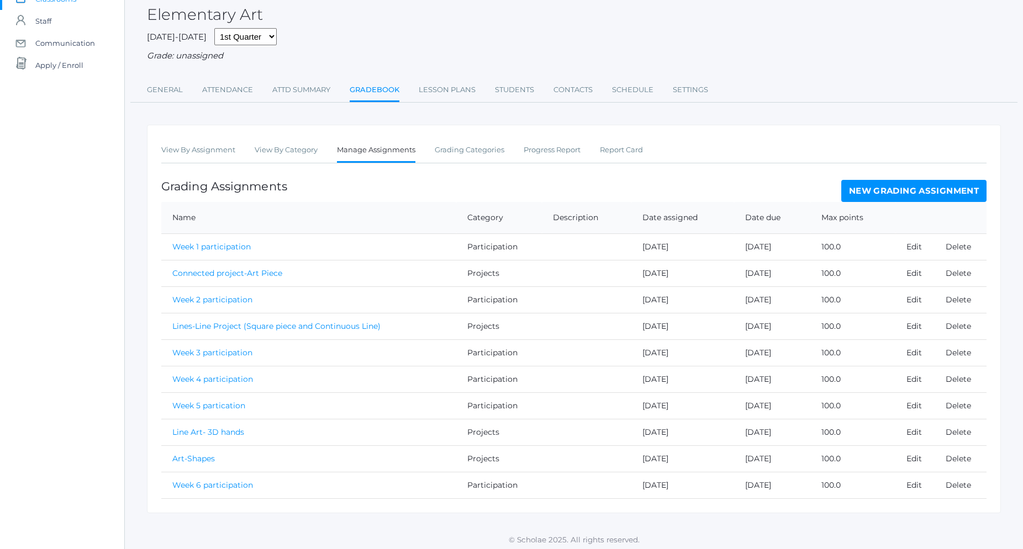
scroll to position [94, 0]
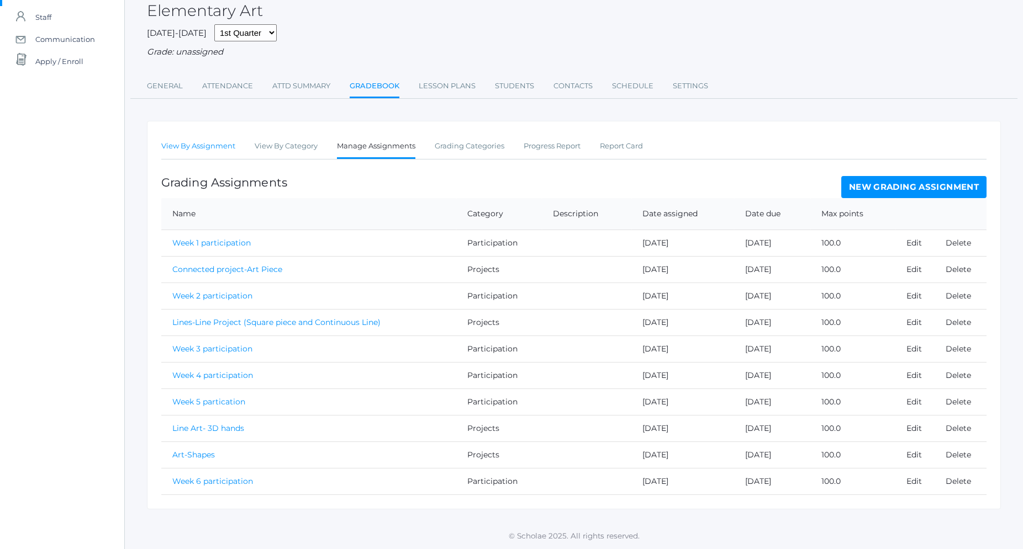
click at [226, 147] on link "View By Assignment" at bounding box center [198, 146] width 74 height 22
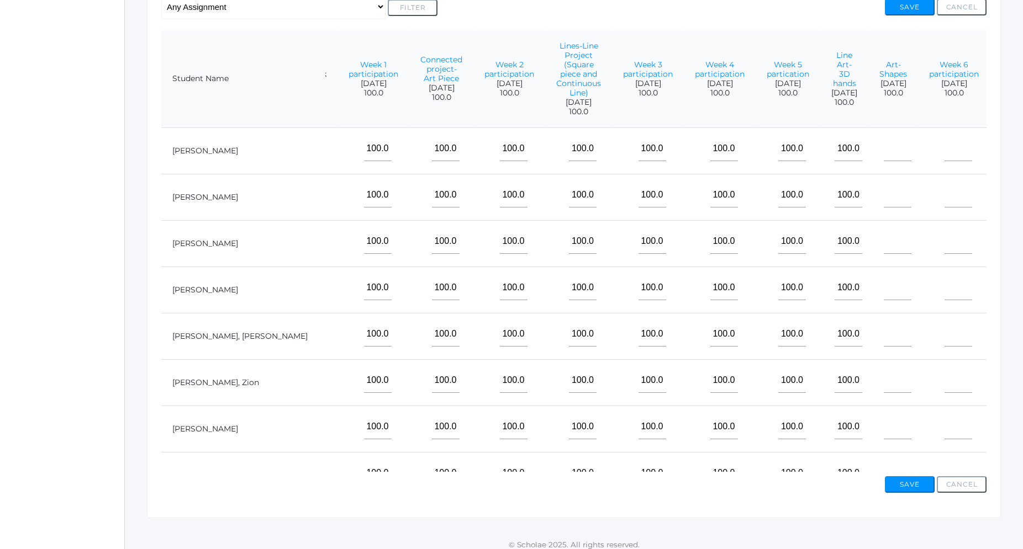
scroll to position [203, 0]
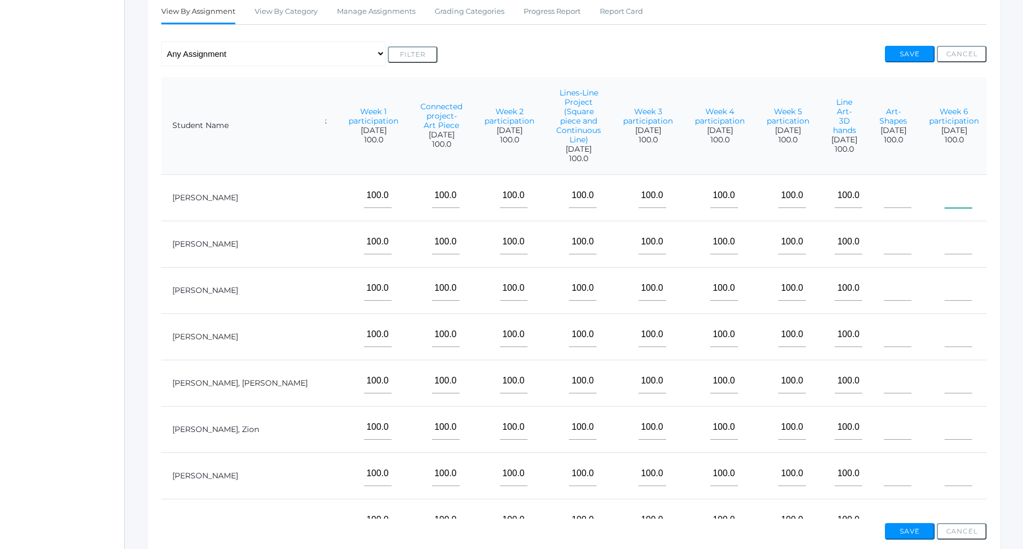
click at [950, 207] on input"] "text" at bounding box center [958, 195] width 28 height 25
type input"] "100"
click at [949, 244] on input"] "text" at bounding box center [958, 242] width 28 height 25
type input"] "100"
click at [949, 297] on input"] "text" at bounding box center [958, 288] width 28 height 25
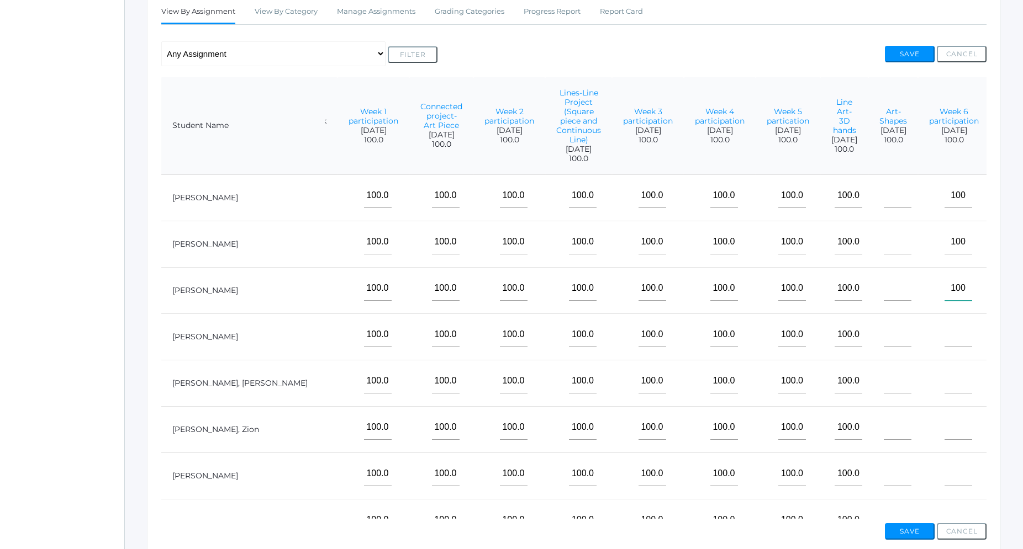
type input"] "100"
click at [945, 339] on input"] "text" at bounding box center [958, 335] width 28 height 25
type input"] "100"
click at [946, 385] on input"] "text" at bounding box center [958, 381] width 28 height 25
type input"] "100"
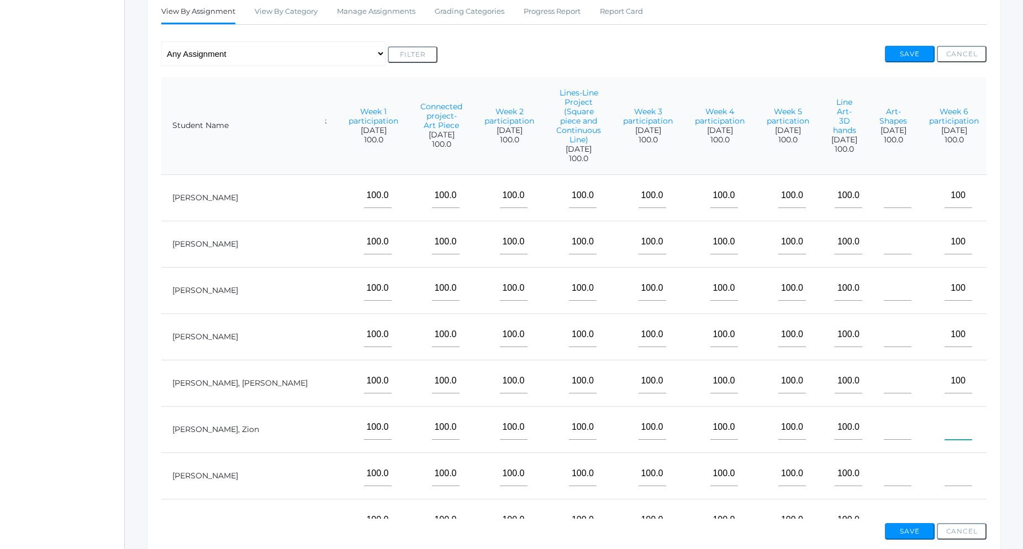
click at [946, 432] on input"] "text" at bounding box center [958, 427] width 28 height 25
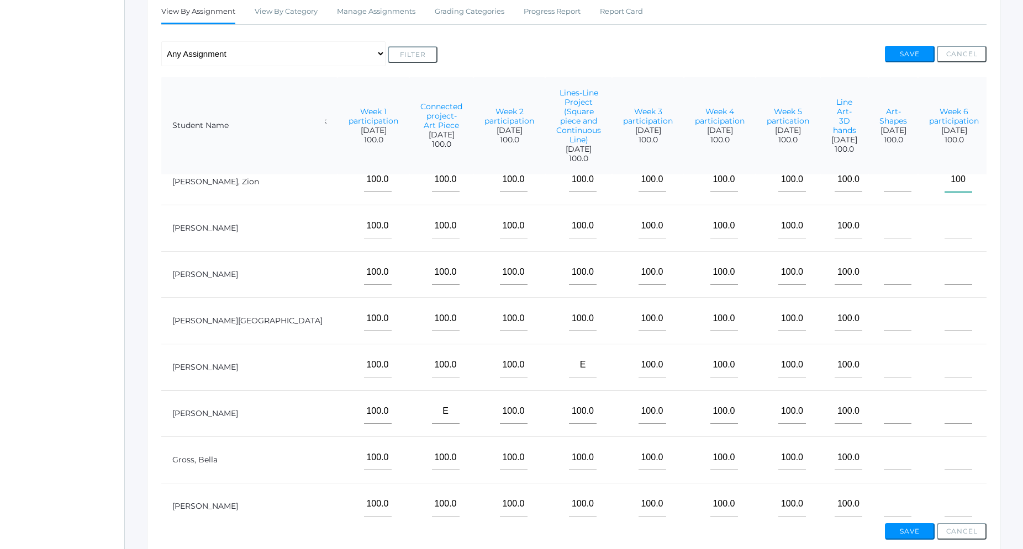
scroll to position [252, 88]
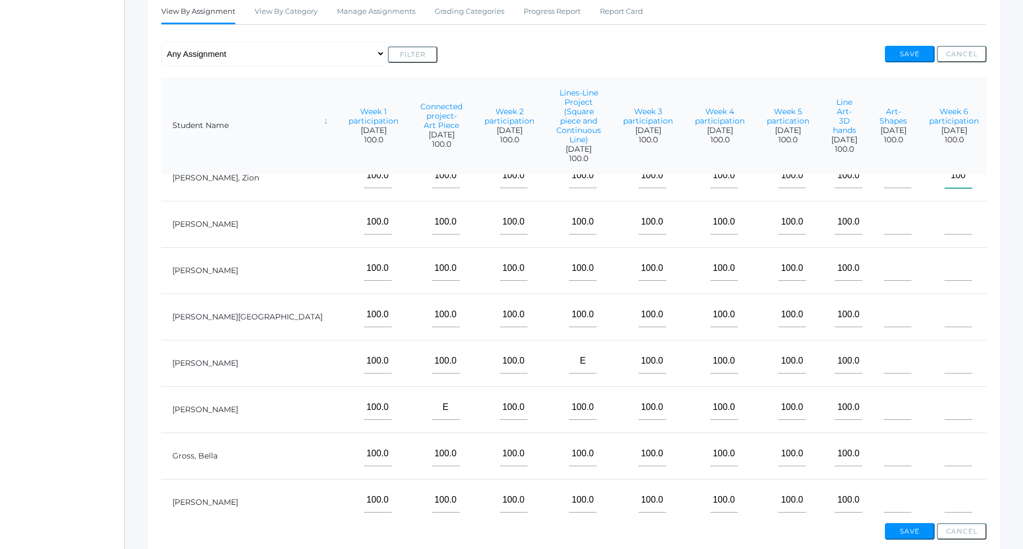
type input"] "100"
drag, startPoint x: 939, startPoint y: 220, endPoint x: 944, endPoint y: 231, distance: 12.6
click at [944, 220] on input"] "text" at bounding box center [958, 222] width 28 height 25
type input"] "100"
click at [944, 276] on input"] "text" at bounding box center [958, 268] width 28 height 25
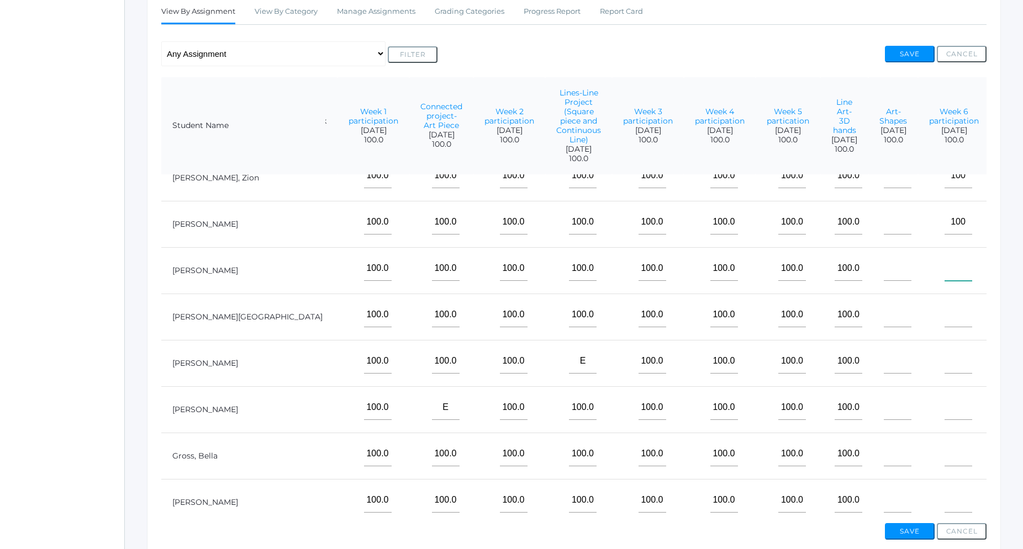
click at [944, 276] on input"] "text" at bounding box center [958, 268] width 28 height 25
type input"] "100"
click at [947, 318] on input"] "text" at bounding box center [958, 315] width 28 height 25
type input"] "100"
click at [948, 360] on input"] "text" at bounding box center [958, 361] width 28 height 25
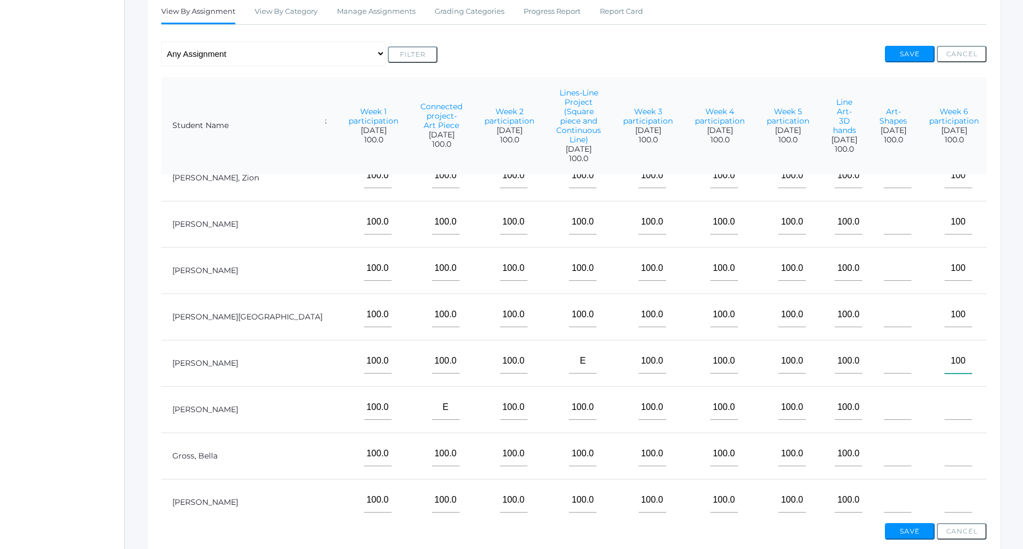
type input"] "100"
click at [950, 413] on input"] "text" at bounding box center [958, 407] width 28 height 25
type input"] "100"
drag, startPoint x: 944, startPoint y: 455, endPoint x: 945, endPoint y: 461, distance: 5.6
click at [945, 457] on input"] "text" at bounding box center [958, 454] width 28 height 25
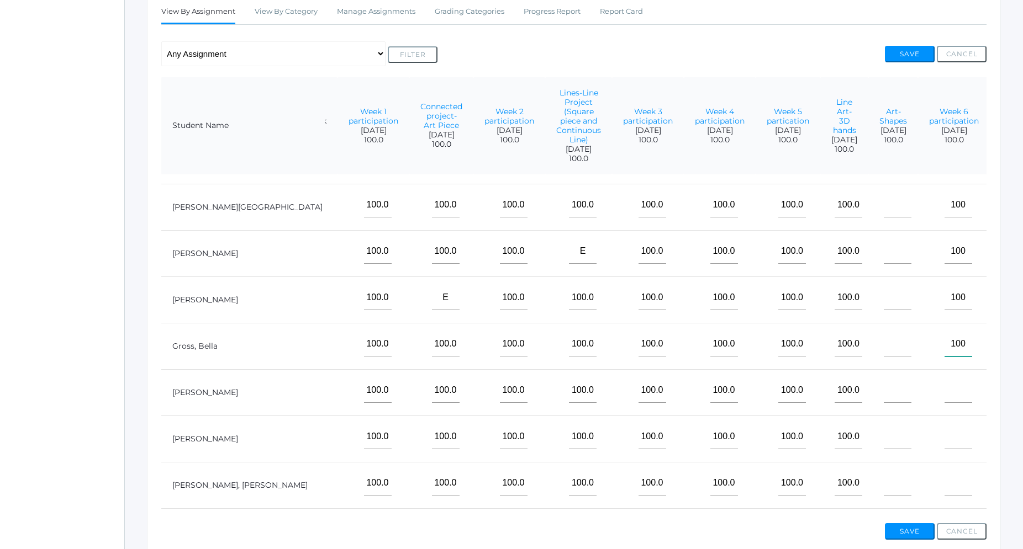
scroll to position [441, 88]
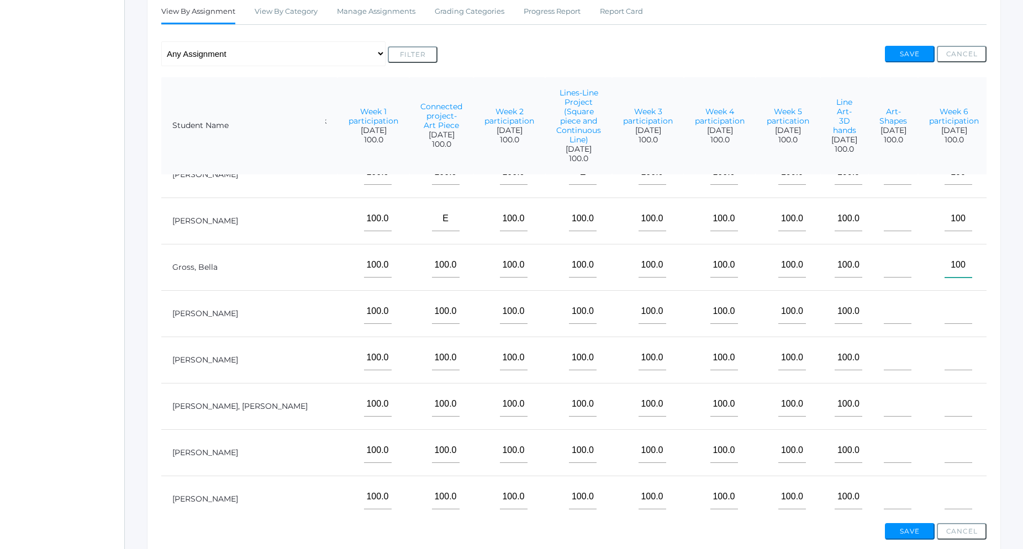
type input"] "100"
click at [944, 321] on input"] "text" at bounding box center [958, 311] width 28 height 25
type input"] "100"
click at [946, 366] on input"] "text" at bounding box center [958, 358] width 28 height 25
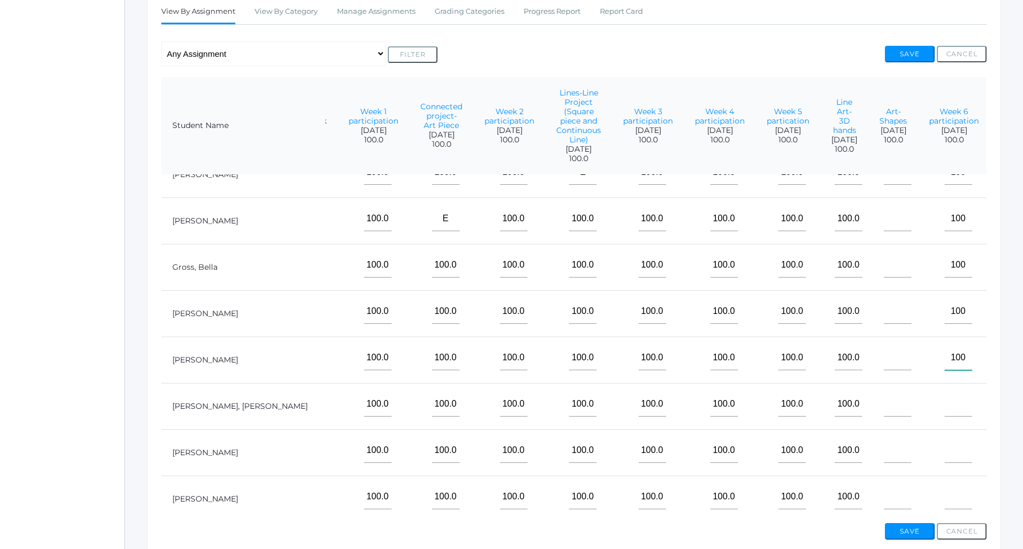
type input"] "100"
click at [946, 409] on input"] "text" at bounding box center [958, 404] width 28 height 25
type input"] "100"
click at [949, 440] on input"] "text" at bounding box center [958, 450] width 28 height 25
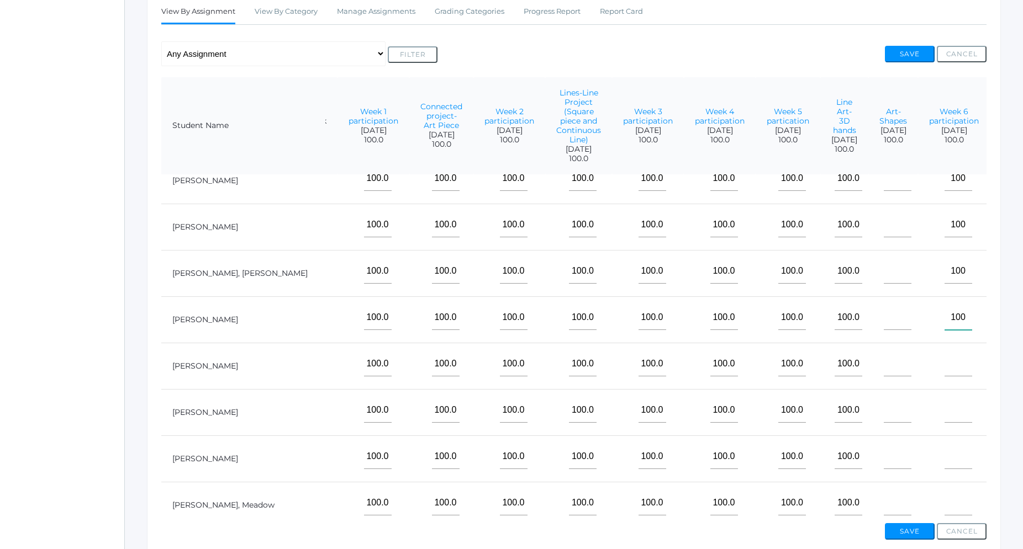
scroll to position [630, 88]
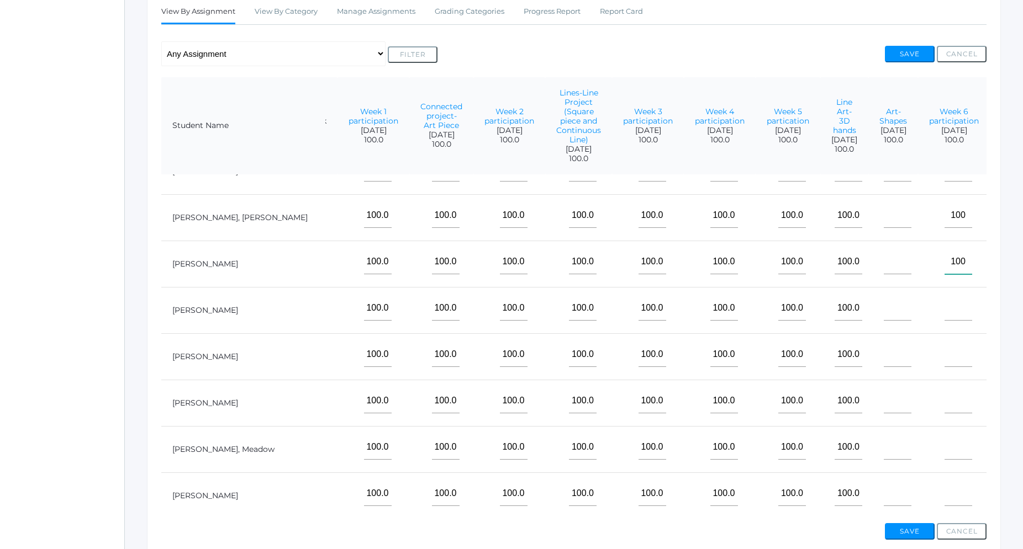
type input"] "100"
click at [944, 319] on input"] "text" at bounding box center [958, 308] width 28 height 25
type input"] "100"
click at [944, 366] on input"] "text" at bounding box center [958, 354] width 28 height 25
type input"] "100"
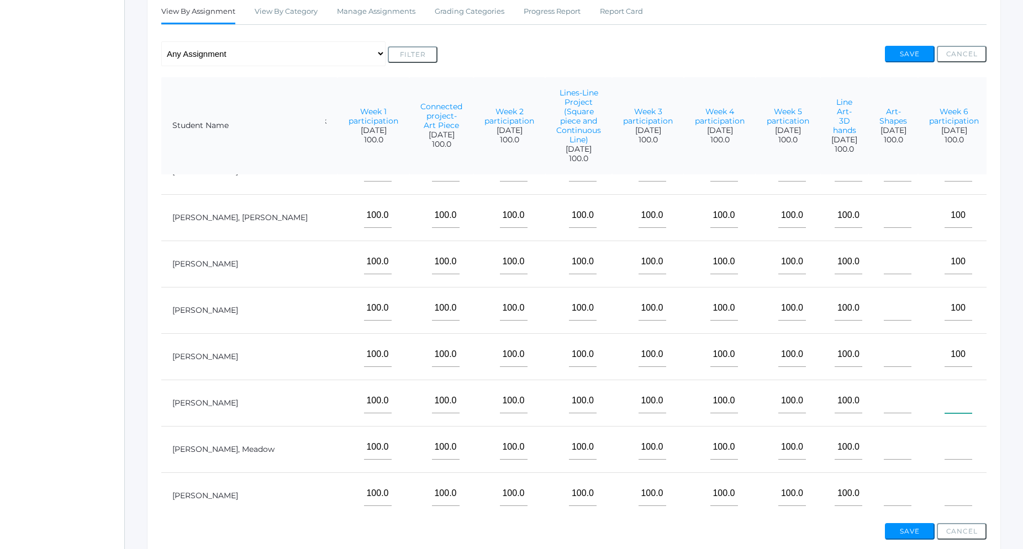
click at [944, 408] on input"] "text" at bounding box center [958, 401] width 28 height 25
type input"] "100"
click at [944, 446] on input"] "text" at bounding box center [958, 447] width 28 height 25
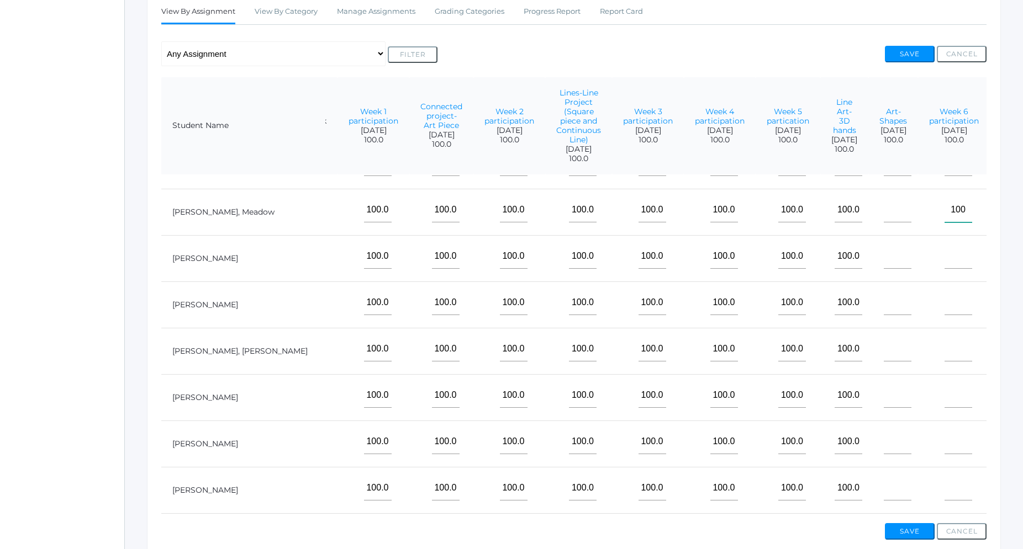
scroll to position [881, 88]
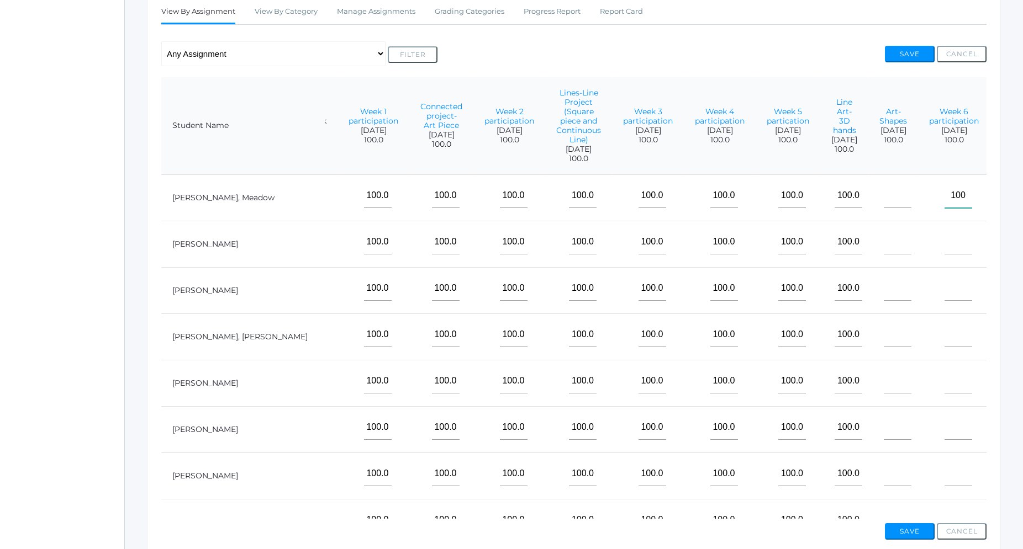
type input"] "100"
click at [944, 253] on input"] "text" at bounding box center [958, 242] width 28 height 25
type input"] "100"
click at [949, 301] on input"] "text" at bounding box center [958, 288] width 28 height 25
type input"] "100"
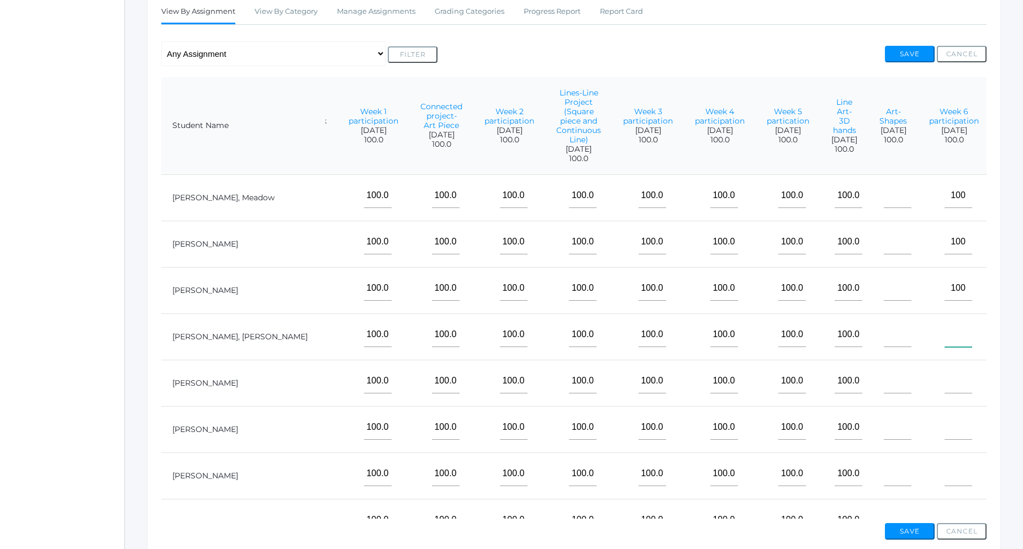
click at [948, 341] on input"] "text" at bounding box center [958, 335] width 28 height 25
type input"] "100"
click at [948, 376] on input"] "text" at bounding box center [958, 381] width 28 height 25
type input"] "100"
click at [944, 422] on input"] "text" at bounding box center [958, 427] width 28 height 25
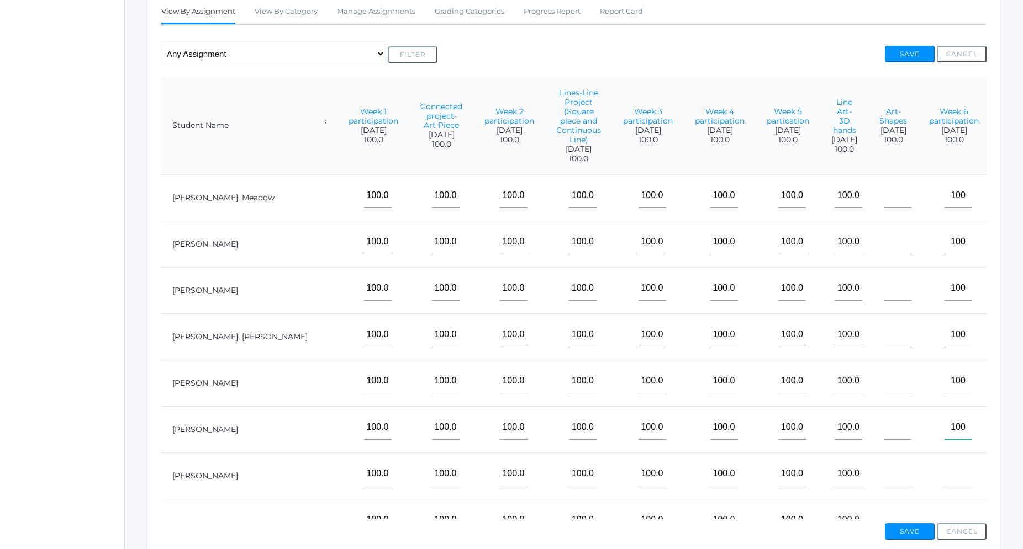
type input"] "100"
click at [940, 487] on td at bounding box center [954, 476] width 72 height 46
click at [944, 478] on input"] "text" at bounding box center [958, 474] width 28 height 25
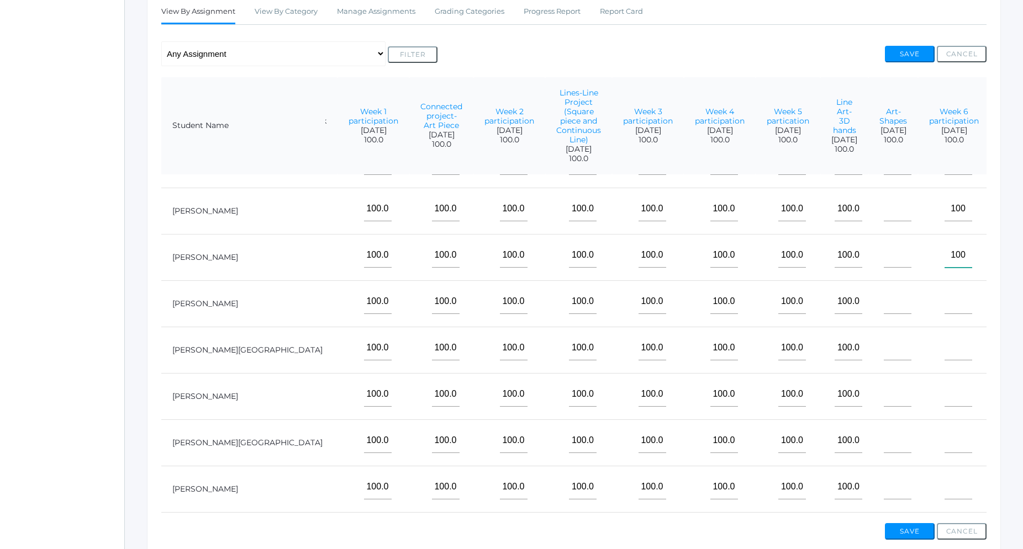
scroll to position [1133, 88]
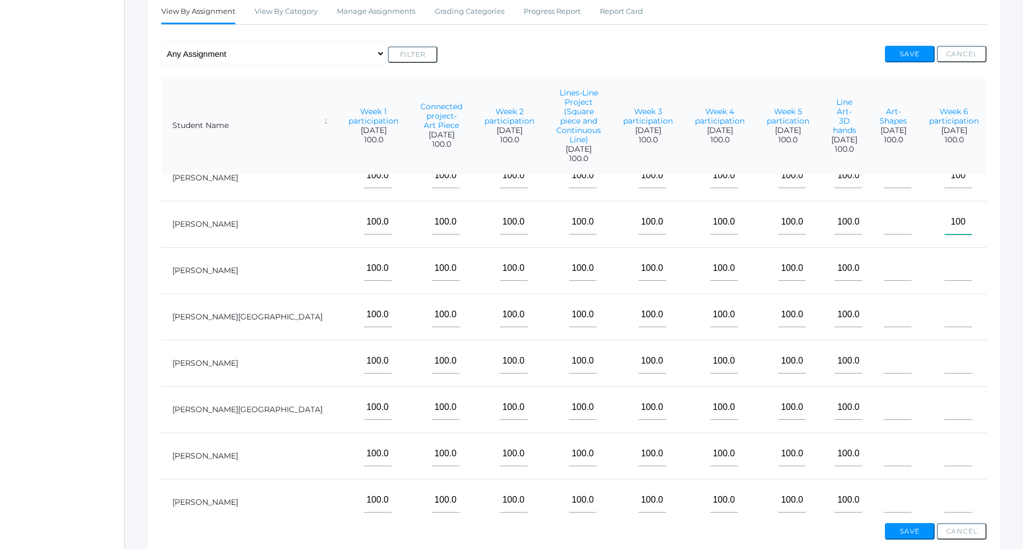
type input"] "100"
click at [944, 276] on input"] "text" at bounding box center [958, 268] width 28 height 25
type input"] "10"
click at [947, 313] on input"] "text" at bounding box center [958, 315] width 28 height 25
type input"] "10"
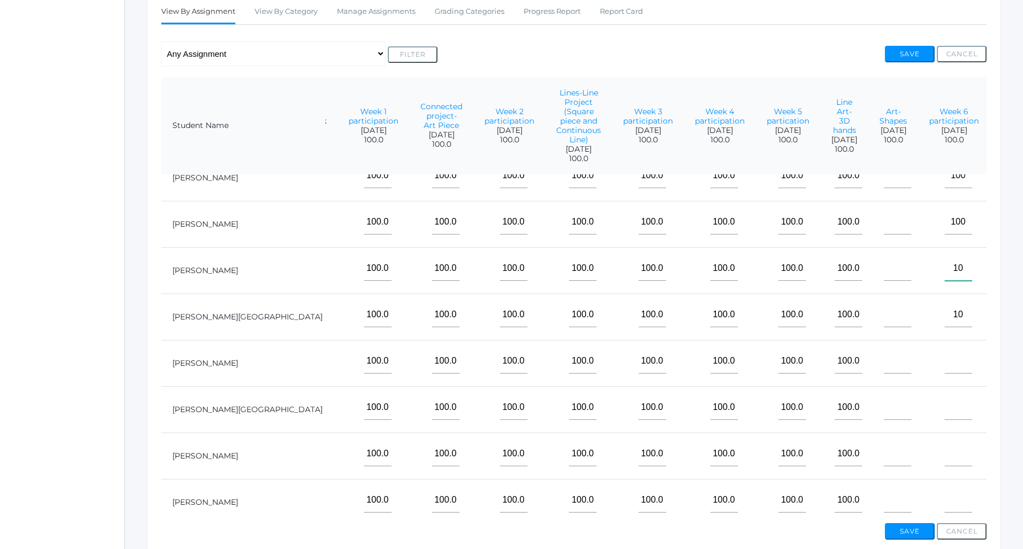
click at [949, 272] on input"] "10" at bounding box center [958, 268] width 28 height 25
type input"] "100"
click at [951, 318] on input"] "10" at bounding box center [958, 315] width 28 height 25
type input"] "100"
click at [949, 362] on input"] "text" at bounding box center [958, 361] width 28 height 25
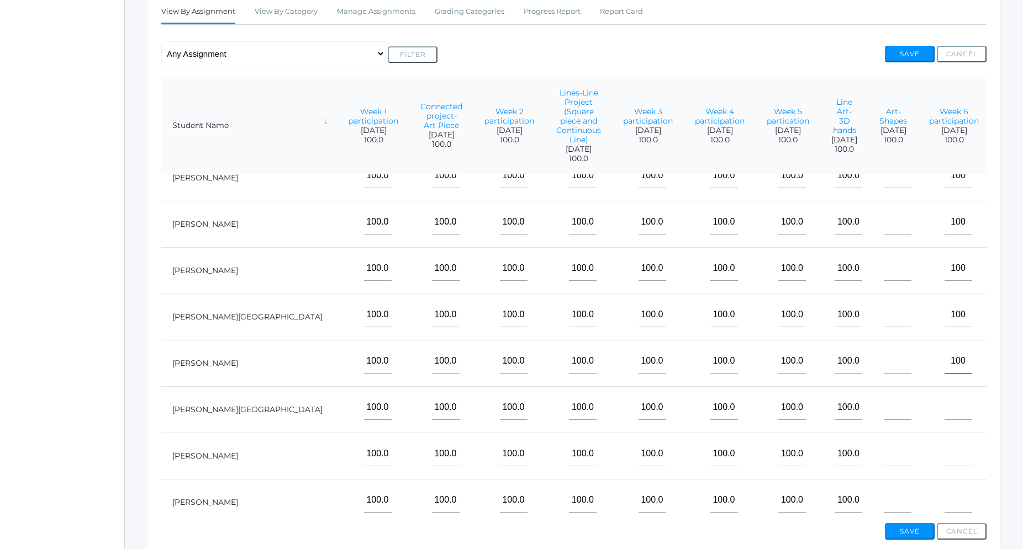
type input"] "100"
click at [949, 408] on input"] "text" at bounding box center [958, 407] width 28 height 25
type input"] "100"
click at [954, 464] on input"] "text" at bounding box center [958, 454] width 28 height 25
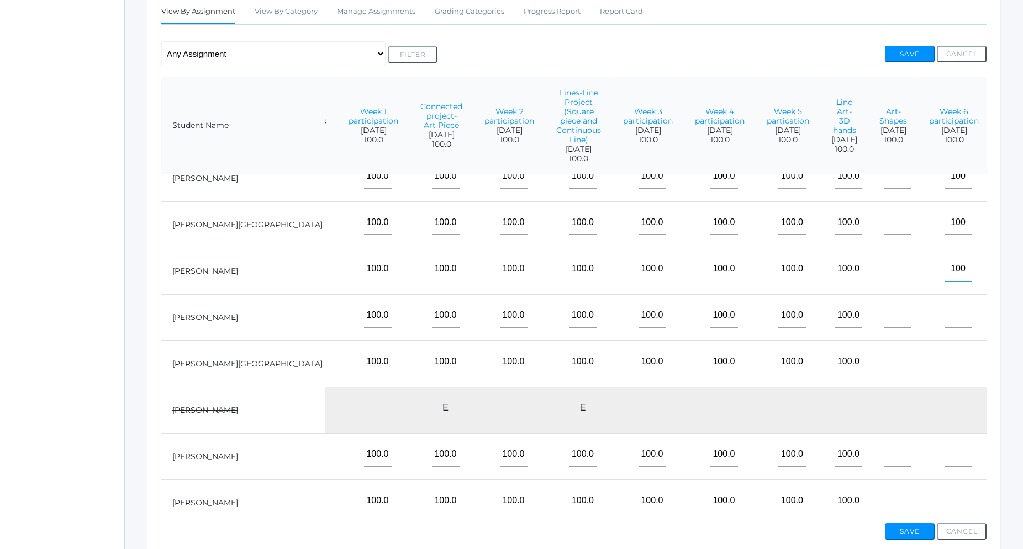
scroll to position [1335, 88]
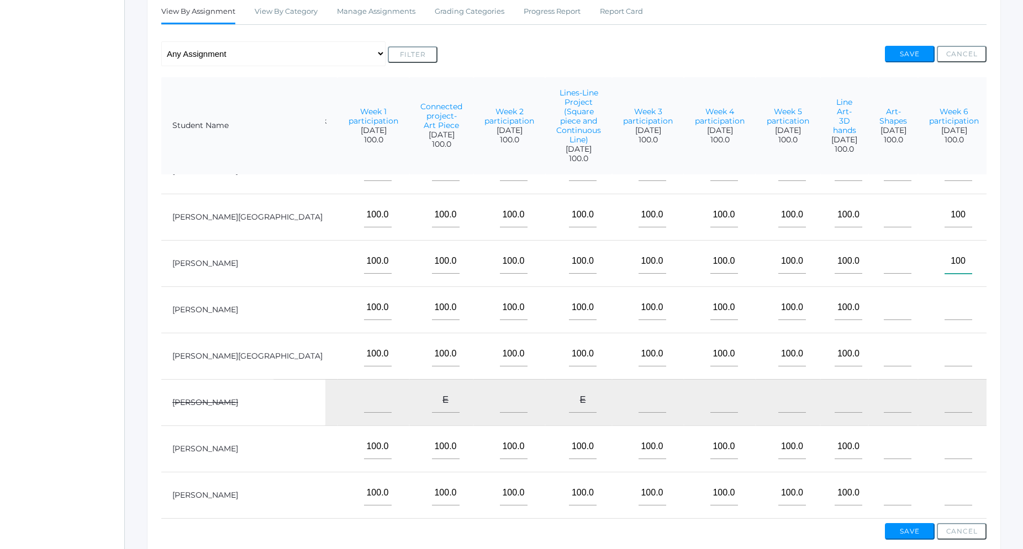
type input"] "100"
click at [950, 307] on input"] "text" at bounding box center [958, 307] width 28 height 25
type input"] "100"
click at [947, 355] on input"] "text" at bounding box center [958, 354] width 28 height 25
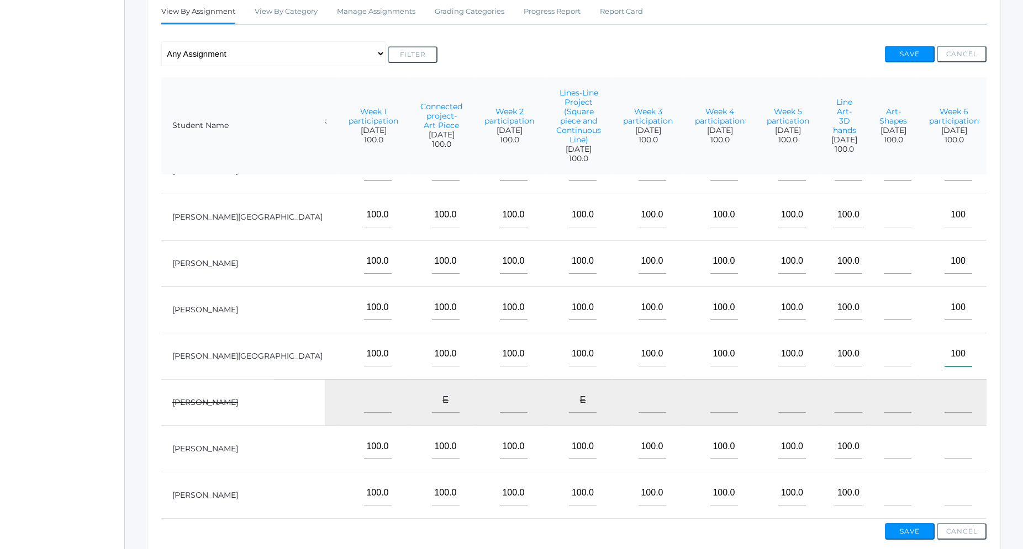
type input"] "100"
click at [952, 439] on input"] "text" at bounding box center [958, 447] width 28 height 25
type input"] "100"
click at [947, 490] on input"] "text" at bounding box center [958, 493] width 28 height 25
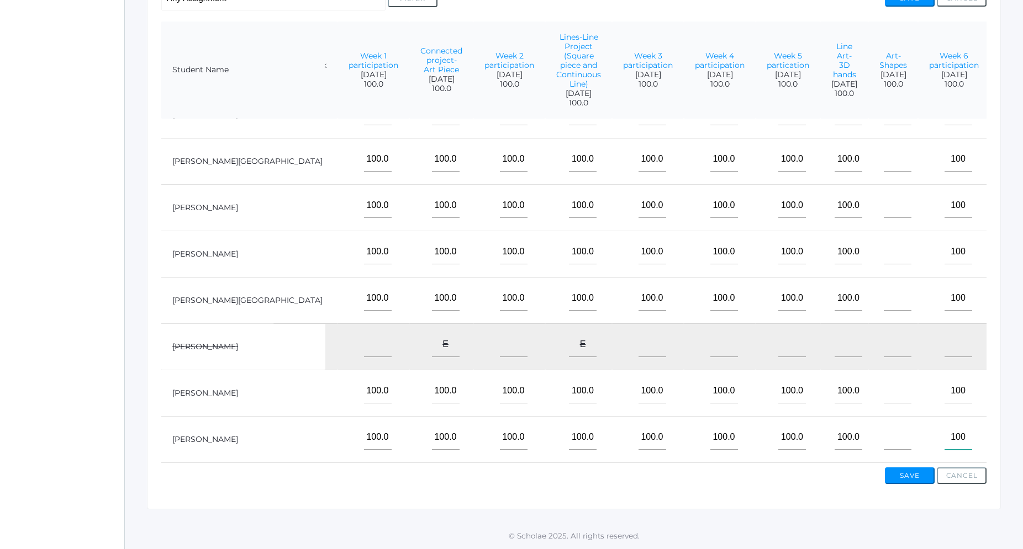
type input"] "100"
click at [897, 473] on button "Save" at bounding box center [910, 476] width 50 height 17
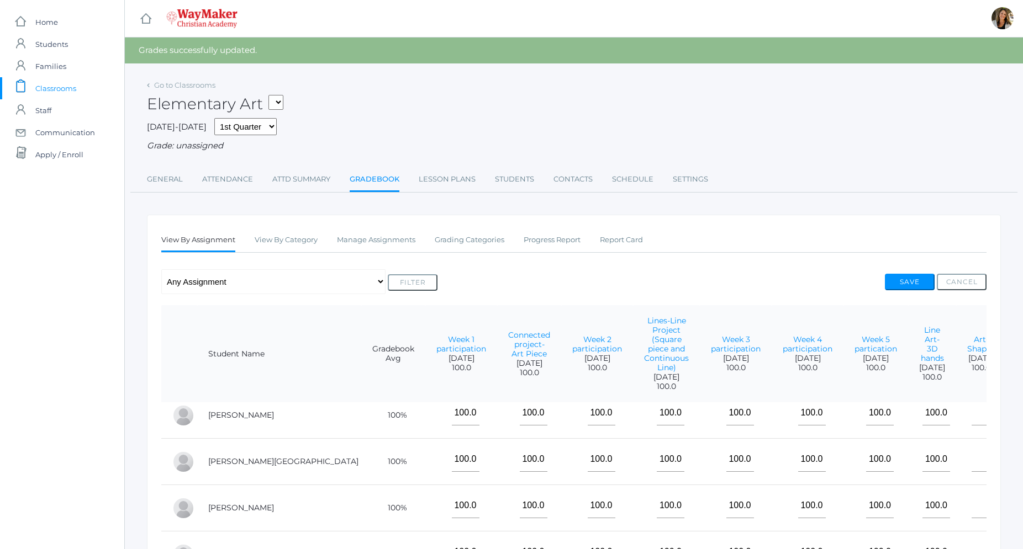
scroll to position [1322, 0]
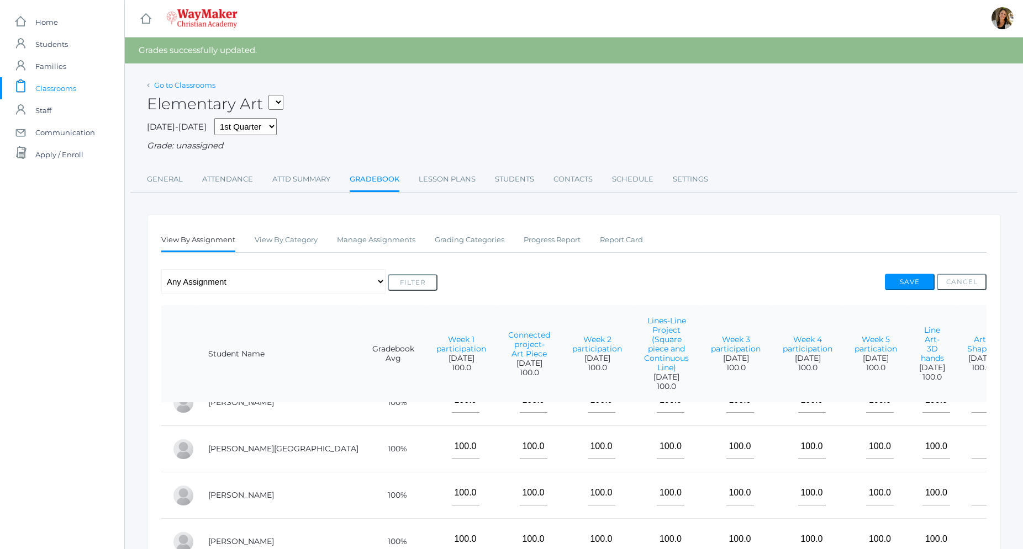
click at [204, 88] on link "Go to Classrooms" at bounding box center [184, 85] width 61 height 9
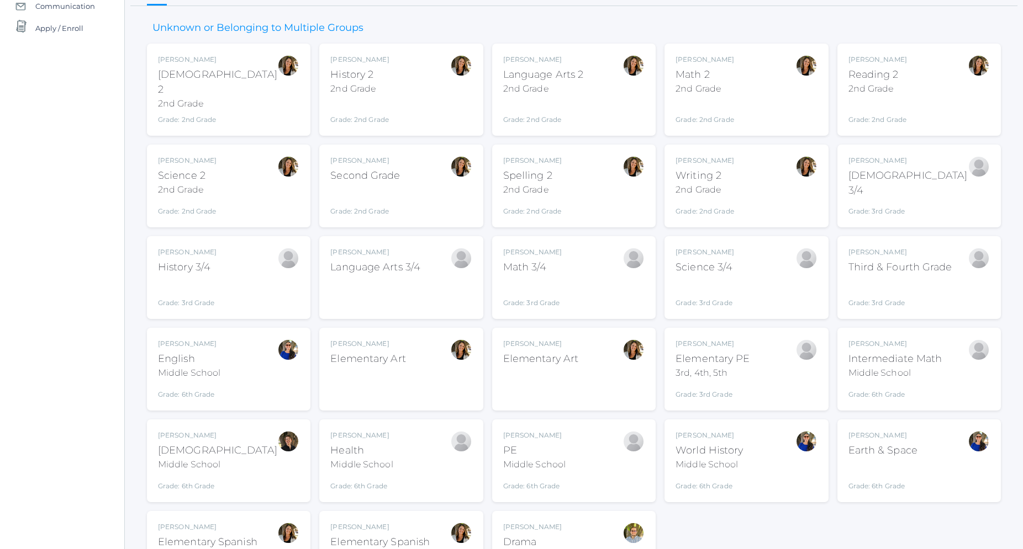
scroll to position [202, 0]
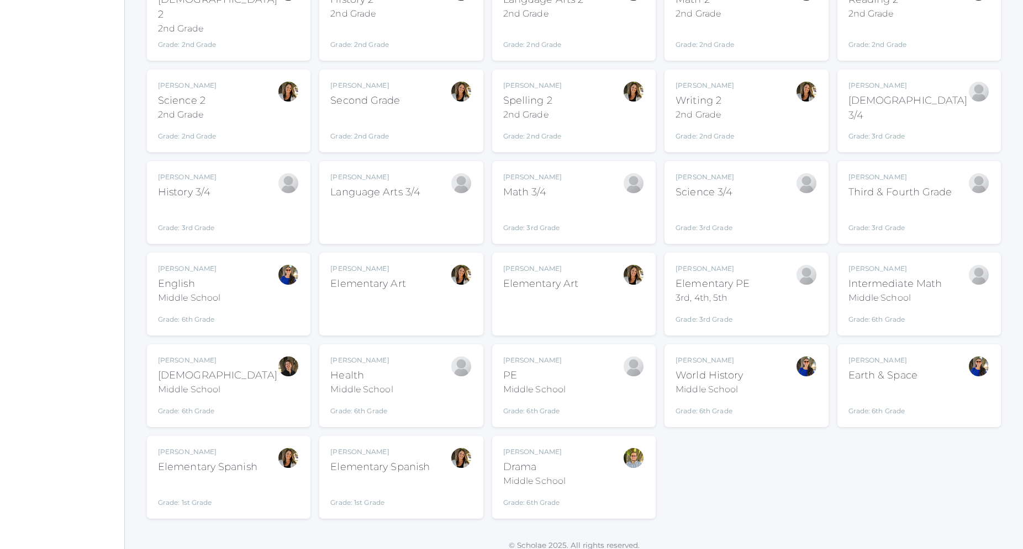
click at [391, 463] on div "Elementary Spanish" at bounding box center [379, 467] width 99 height 15
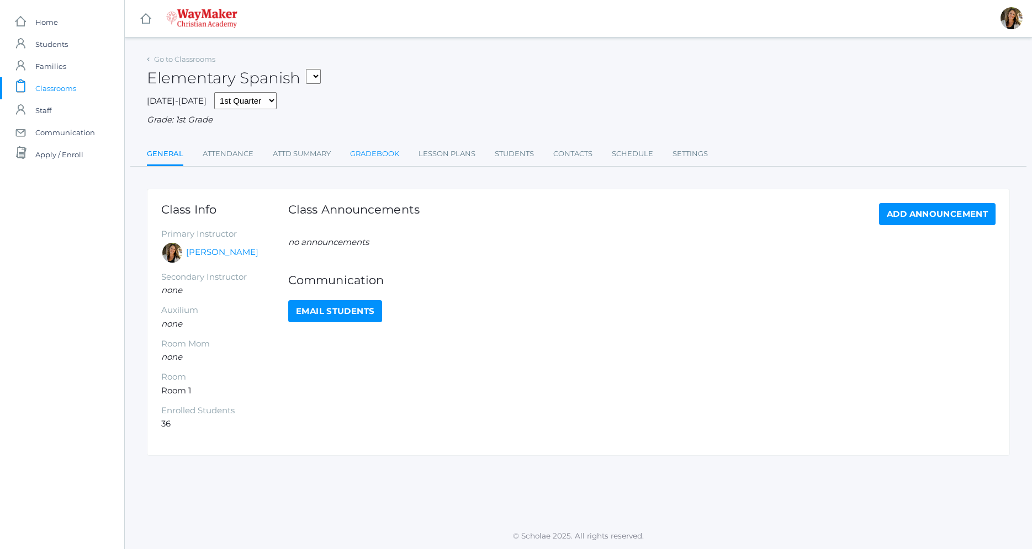
click at [374, 154] on link "Gradebook" at bounding box center [374, 154] width 49 height 22
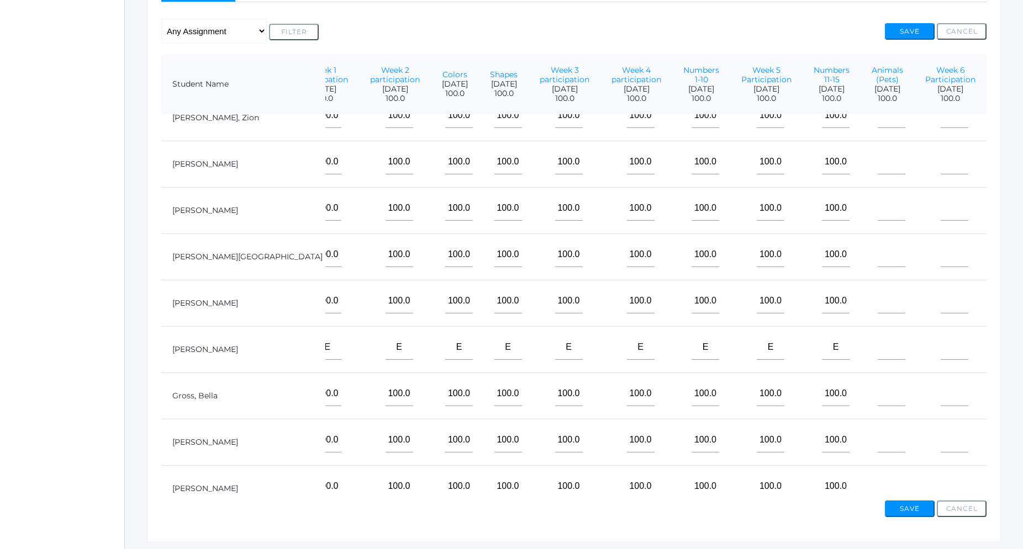
scroll to position [252, 225]
click at [833, 499] on div "Save Cancel" at bounding box center [573, 506] width 825 height 21
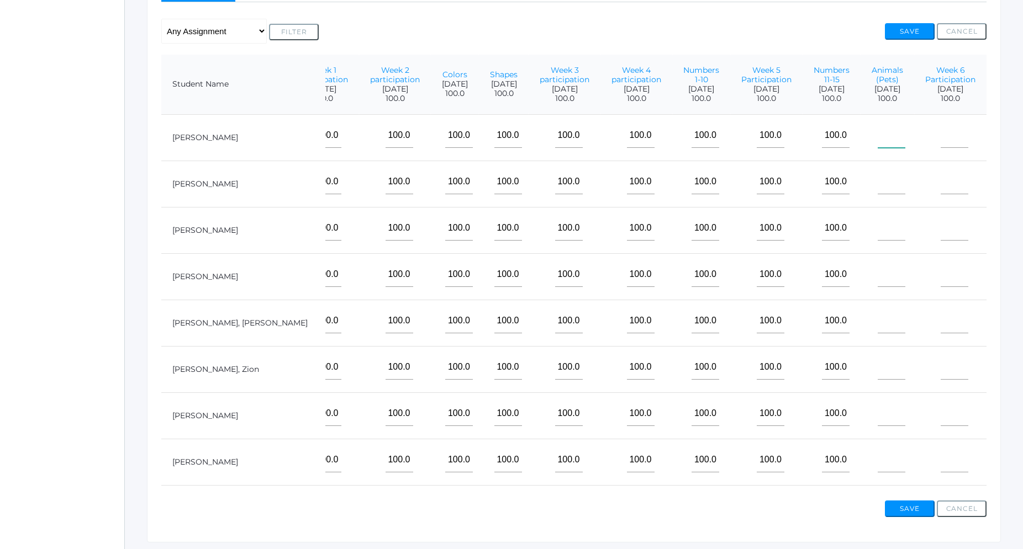
click at [878, 139] on input"] "text" at bounding box center [892, 135] width 28 height 25
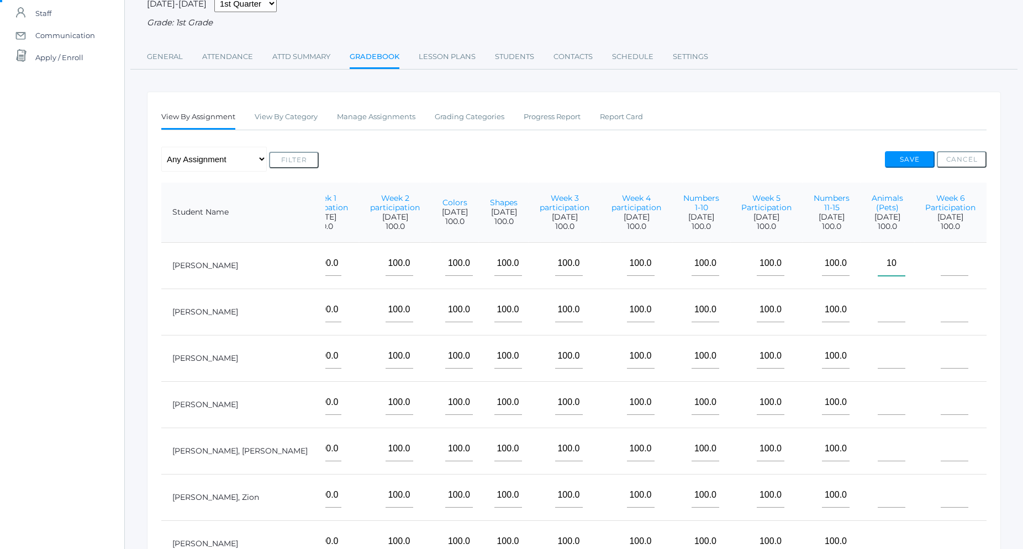
scroll to position [56, 0]
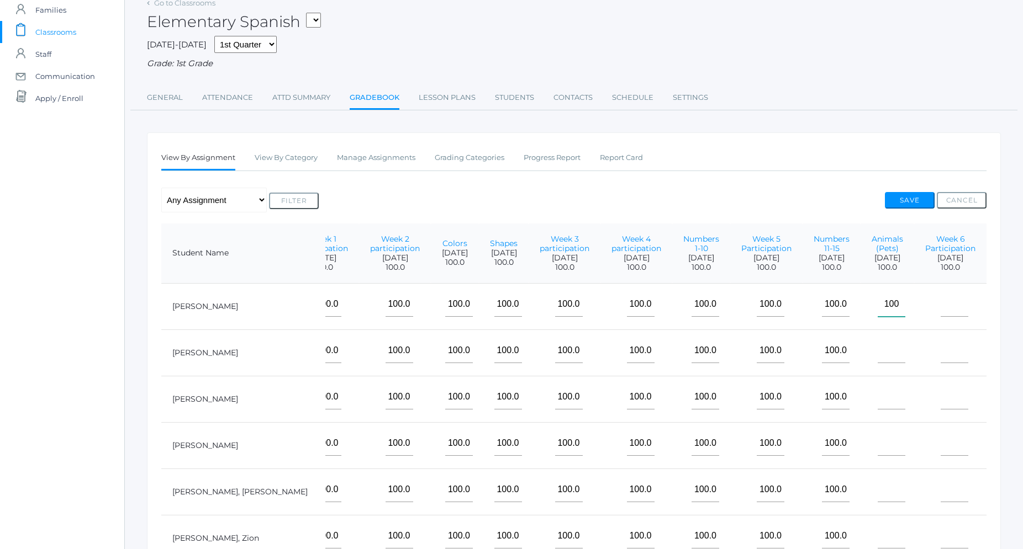
type input"] "100"
click at [943, 305] on input"] "text" at bounding box center [954, 304] width 28 height 25
type input"] "100"
click at [882, 361] on input"] "text" at bounding box center [892, 351] width 28 height 25
type input"] "100"
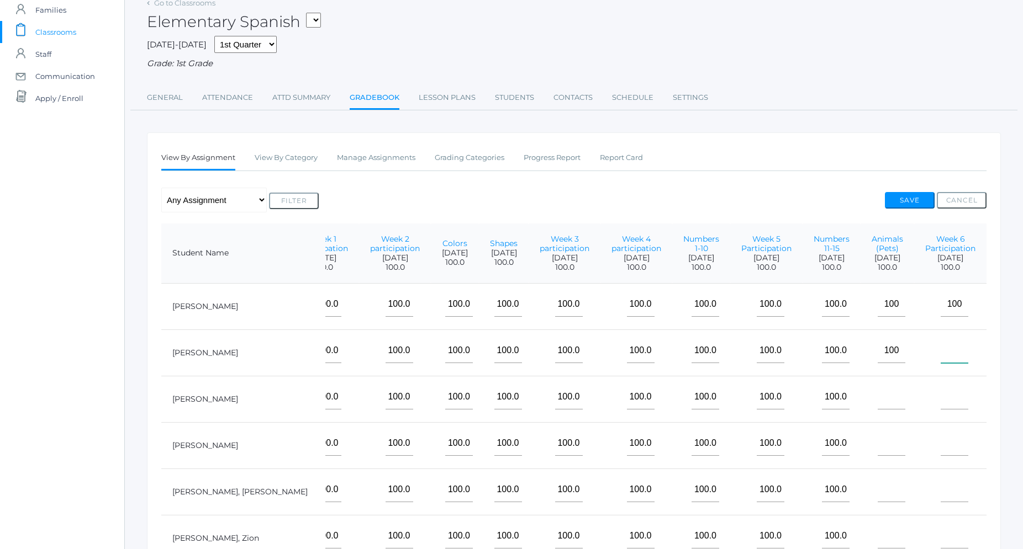
click at [941, 361] on input"] "text" at bounding box center [954, 351] width 28 height 25
type input"] "100"
click at [878, 405] on input"] "text" at bounding box center [892, 397] width 28 height 25
type input"] "100"
click at [940, 405] on input"] "text" at bounding box center [954, 397] width 28 height 25
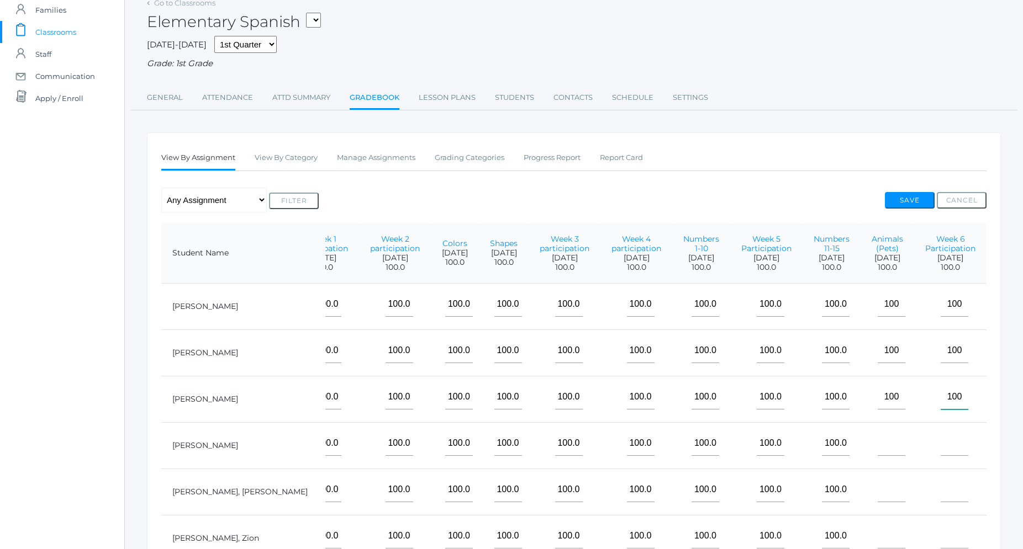
type input"] "100"
click at [878, 452] on input"] "text" at bounding box center [892, 443] width 28 height 25
type input"] "100"
click at [945, 450] on input"] "text" at bounding box center [954, 443] width 28 height 25
type input"] "100"
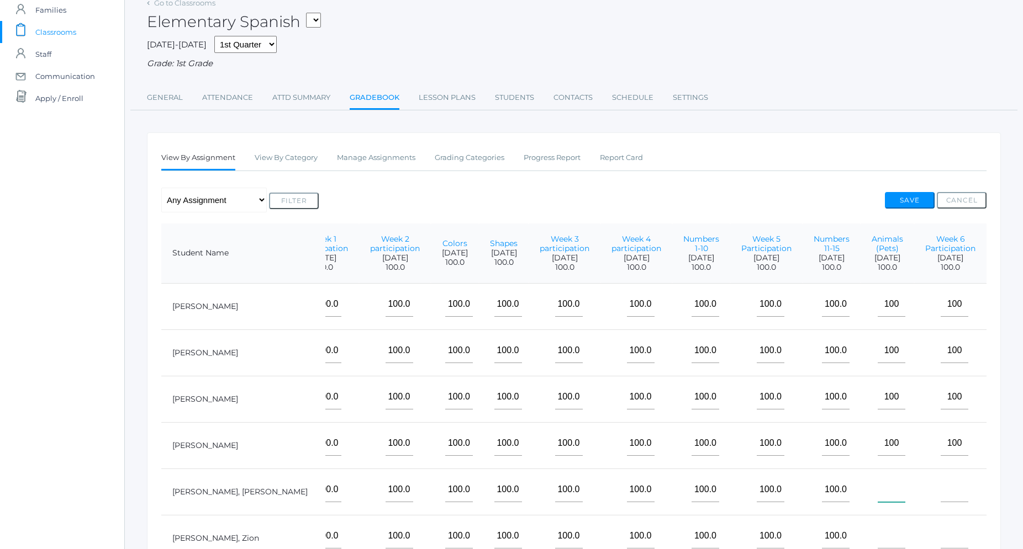
click at [878, 497] on input"] "text" at bounding box center [892, 490] width 28 height 25
type input"] "100"
click at [942, 493] on input"] "text" at bounding box center [954, 490] width 28 height 25
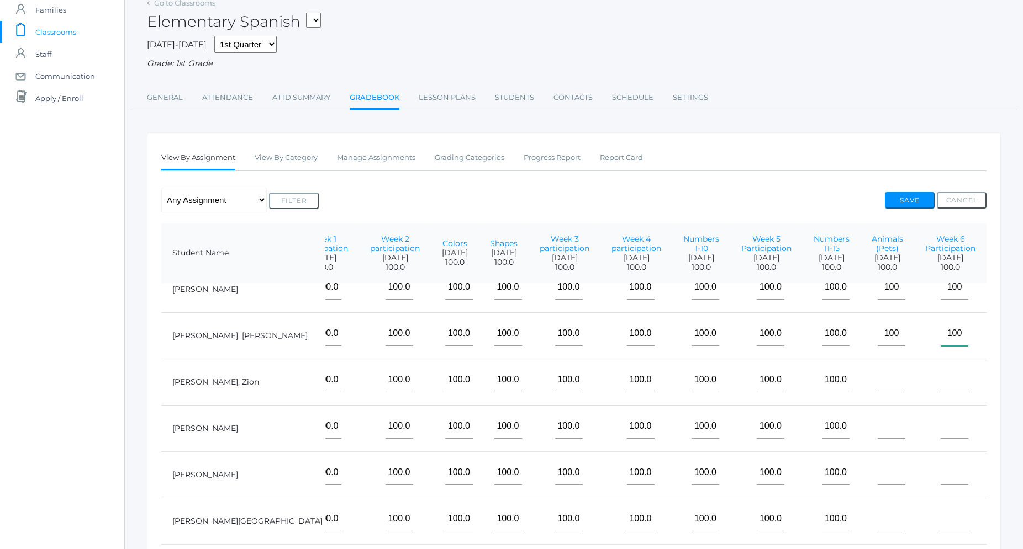
scroll to position [189, 225]
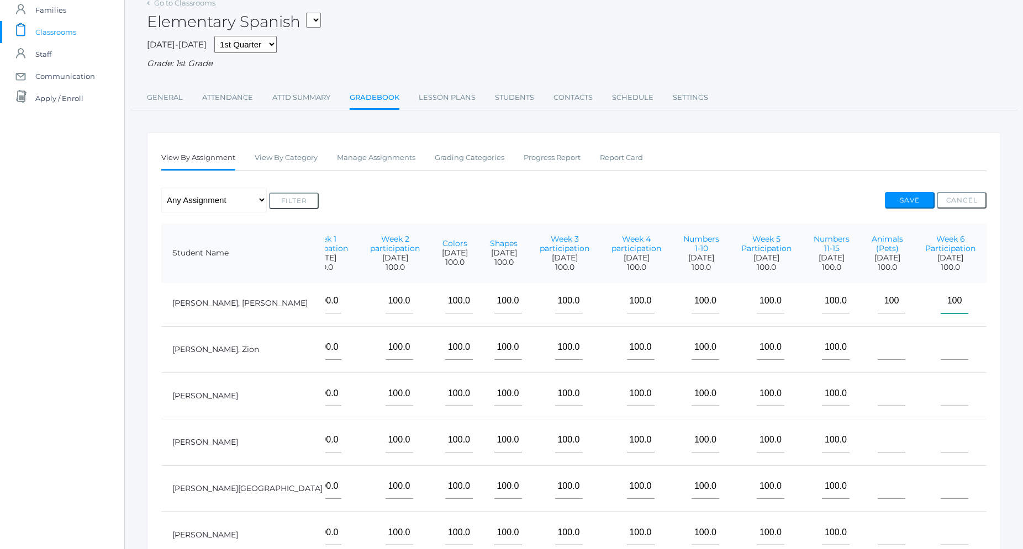
type input"] "100"
click at [886, 348] on input"] "text" at bounding box center [892, 347] width 28 height 25
type input"] "100"
click at [942, 353] on input"] "text" at bounding box center [954, 347] width 28 height 25
type input"] "100"
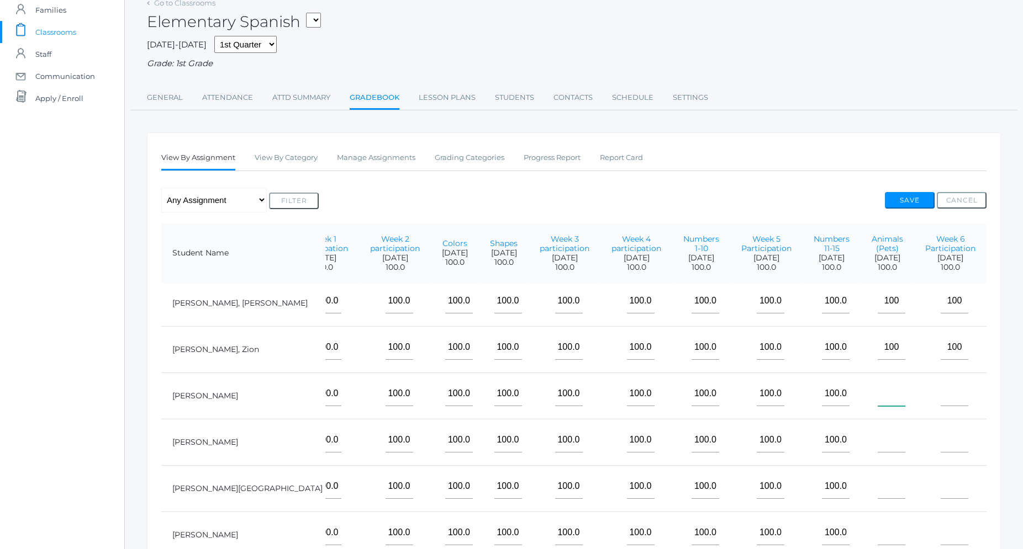
click at [878, 402] on input"] "text" at bounding box center [892, 394] width 28 height 25
type input"] "100"
click at [940, 403] on input"] "text" at bounding box center [954, 394] width 28 height 25
type input"] "100"
click at [860, 448] on td at bounding box center [887, 442] width 54 height 46
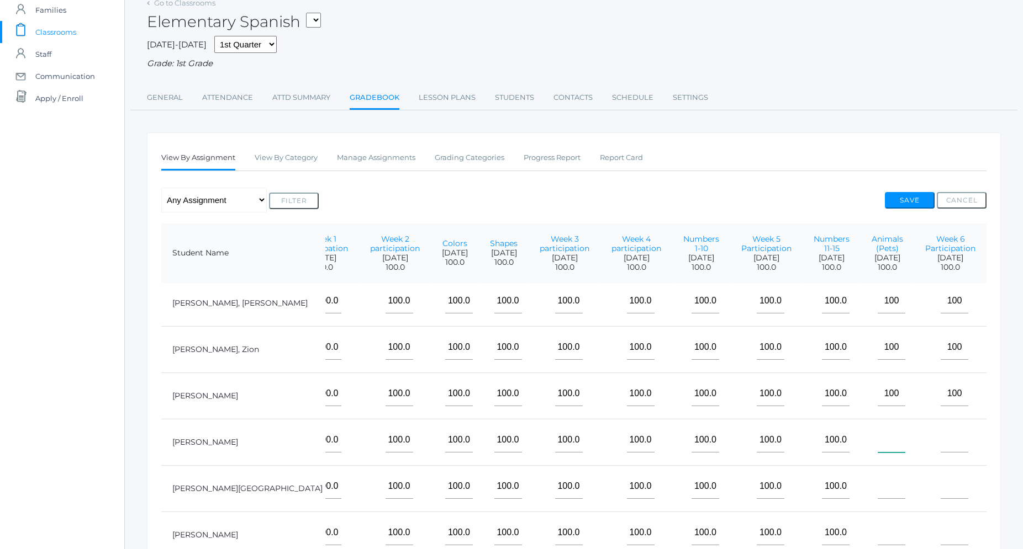
click at [878, 446] on input"] "text" at bounding box center [892, 440] width 28 height 25
type input"] "100"
click at [940, 445] on input"] "text" at bounding box center [954, 440] width 28 height 25
type input"] "100"
drag, startPoint x: 882, startPoint y: 482, endPoint x: 964, endPoint y: 504, distance: 84.5
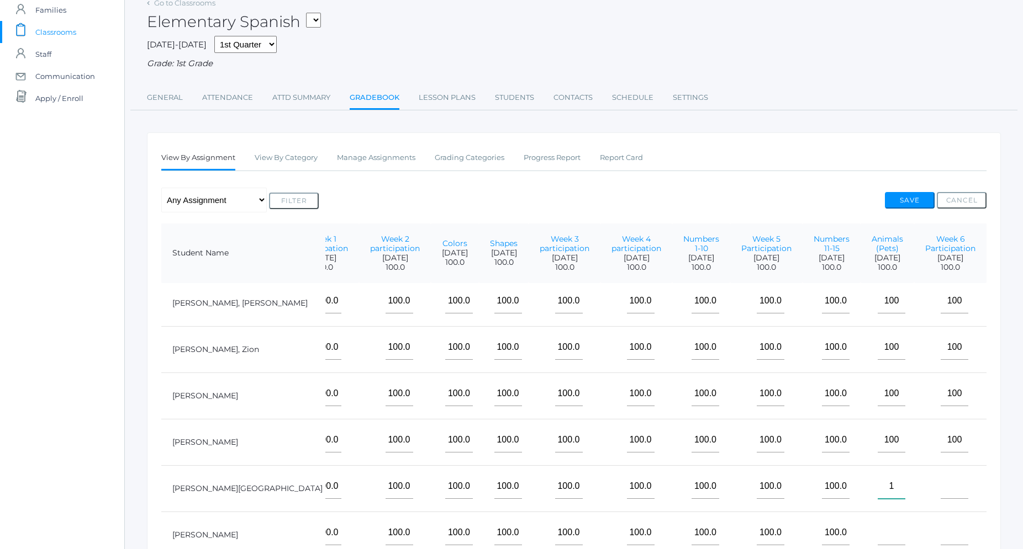
click at [885, 484] on input"] "1" at bounding box center [892, 486] width 28 height 25
type input"] "100"
click at [947, 491] on input"] "text" at bounding box center [954, 486] width 28 height 25
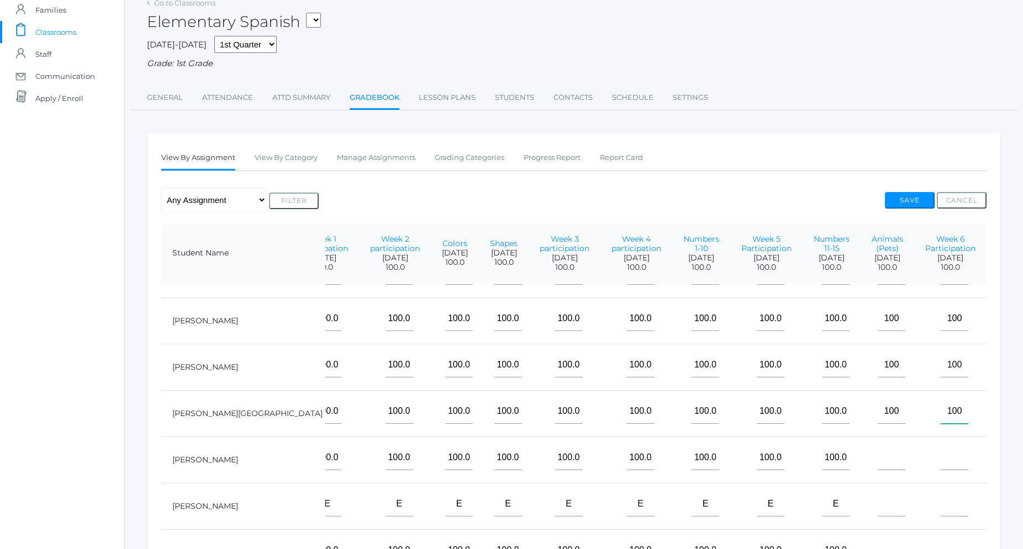
scroll to position [315, 225]
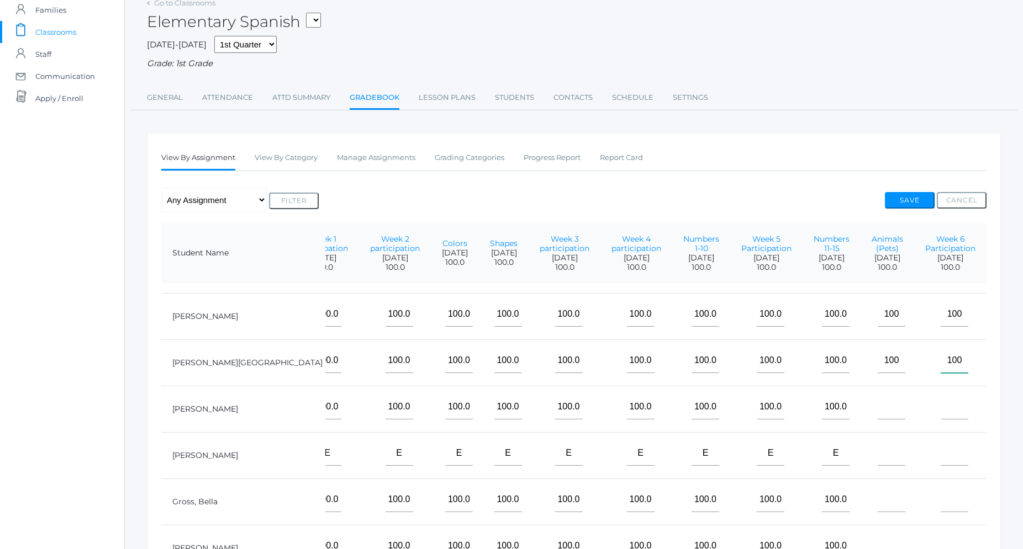
type input"] "100"
click at [878, 397] on input"] "text" at bounding box center [892, 407] width 28 height 25
type input"] "100"
click at [946, 408] on input"] "1" at bounding box center [954, 407] width 28 height 25
type input"] "100"
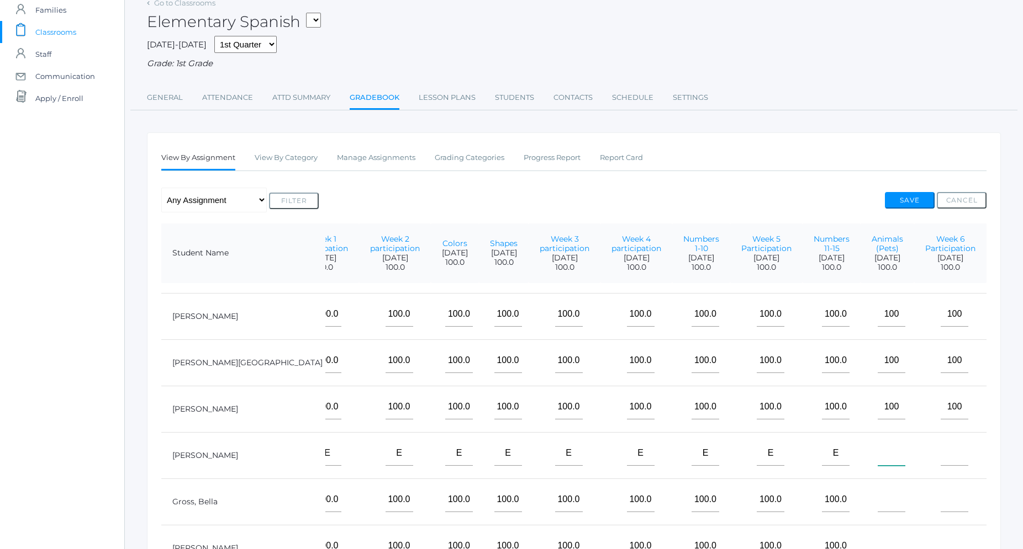
click at [886, 455] on input"] "text" at bounding box center [892, 453] width 28 height 25
type input"] "100"
click at [949, 463] on input"] "text" at bounding box center [954, 453] width 28 height 25
type input"] "100"
click at [887, 505] on input"] "text" at bounding box center [892, 500] width 28 height 25
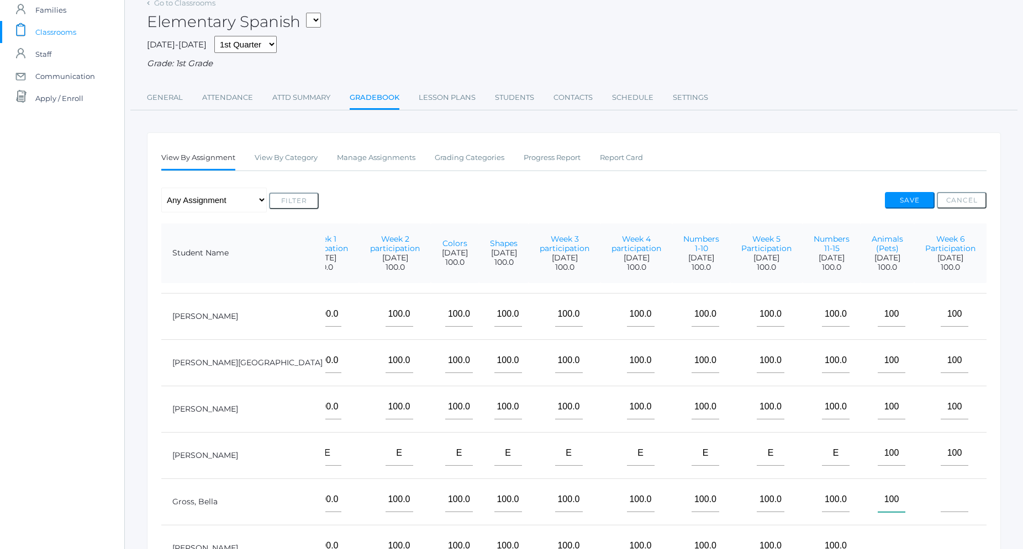
type input"] "100"
click at [944, 508] on input"] "text" at bounding box center [954, 500] width 28 height 25
type input"] "100"
drag, startPoint x: 887, startPoint y: 455, endPoint x: 852, endPoint y: 455, distance: 35.9
click at [878, 455] on input"] "100" at bounding box center [892, 453] width 28 height 25
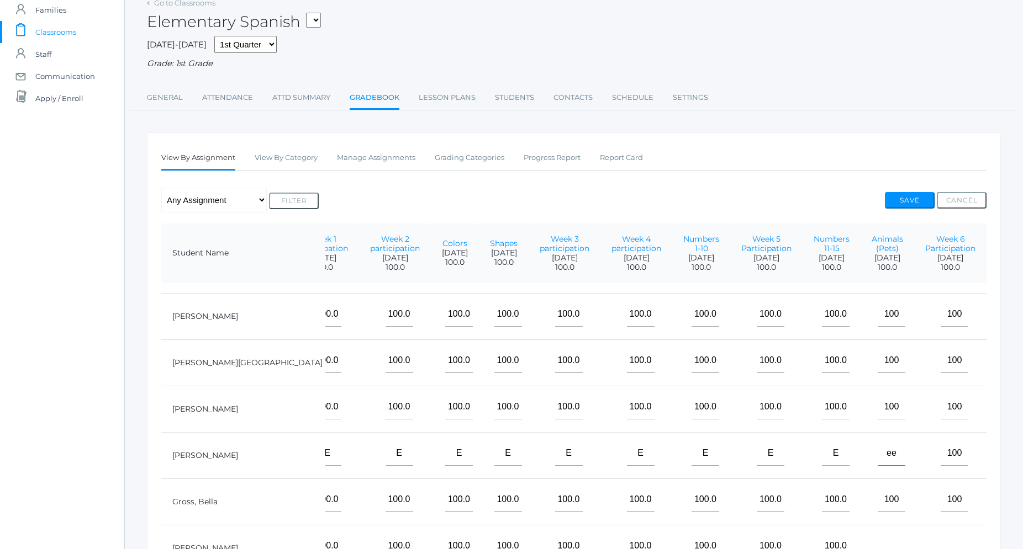
type input"] "ee"
drag, startPoint x: 947, startPoint y: 454, endPoint x: 903, endPoint y: 461, distance: 43.6
click at [940, 461] on input"] "100" at bounding box center [954, 453] width 28 height 25
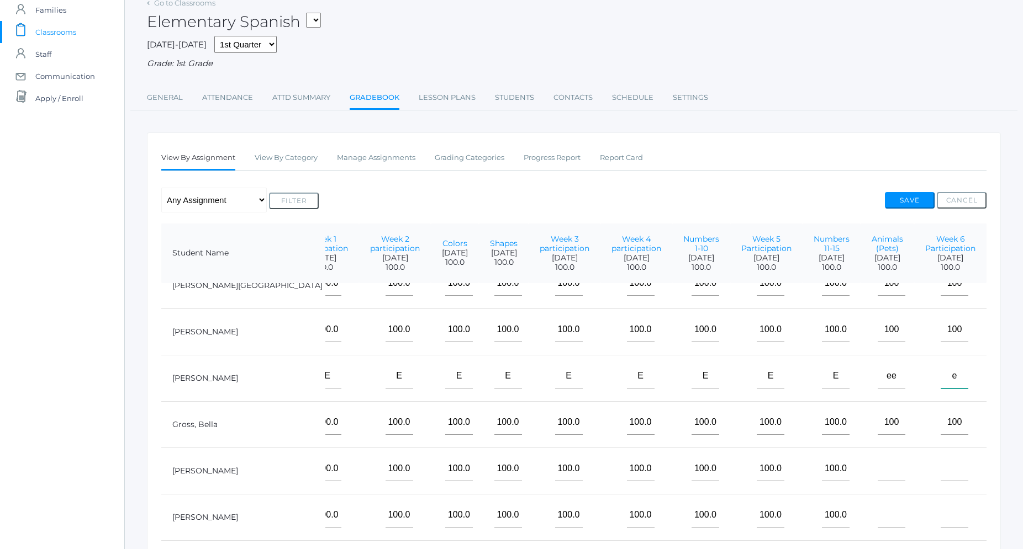
scroll to position [441, 225]
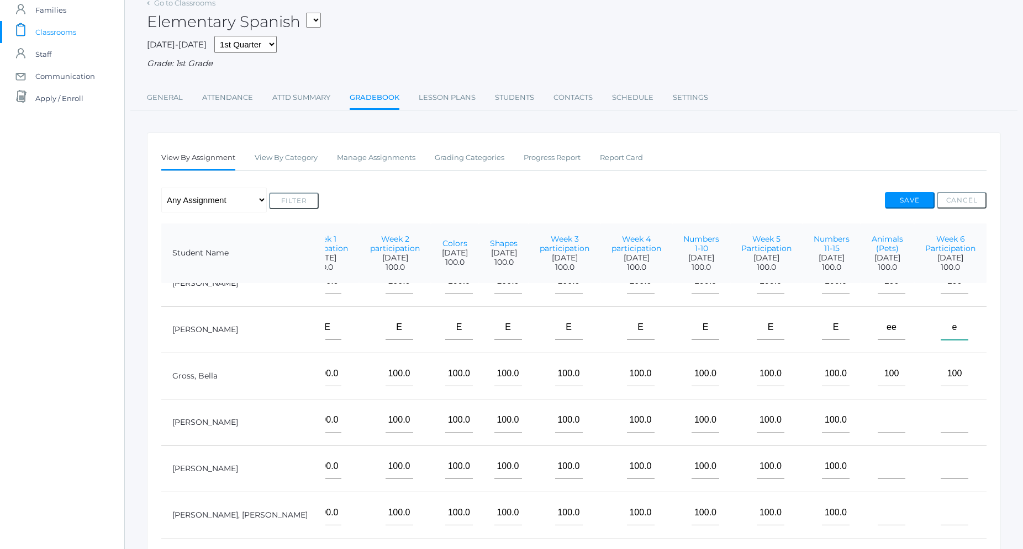
type input"] "e"
click at [887, 329] on input"] "ee" at bounding box center [892, 327] width 28 height 25
type input"] "e"
click at [883, 424] on input"] "text" at bounding box center [892, 420] width 28 height 25
type input"] "100"
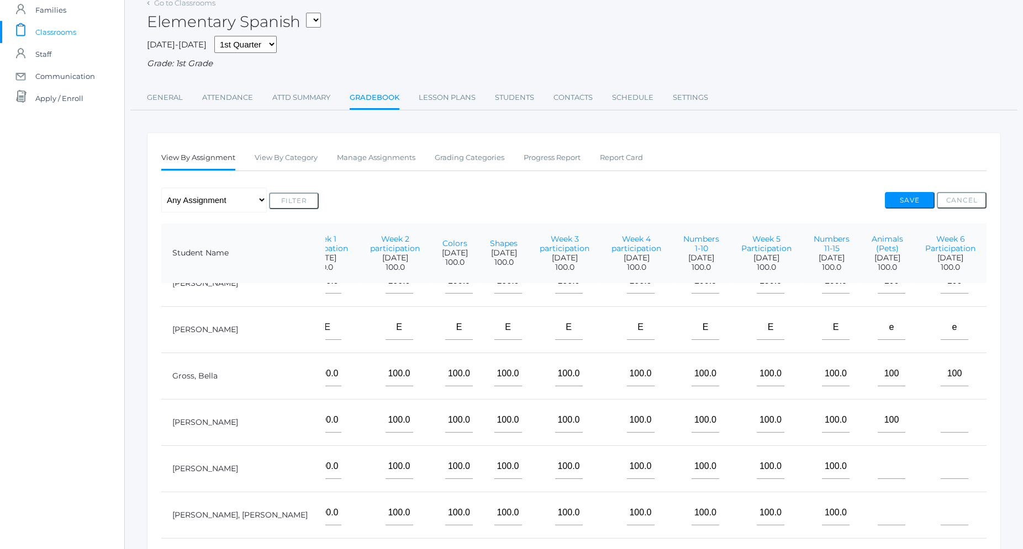
click at [966, 419] on td at bounding box center [950, 422] width 72 height 46
click at [940, 419] on input"] "text" at bounding box center [954, 420] width 28 height 25
type input"] "100"
click at [885, 471] on input"] "text" at bounding box center [892, 466] width 28 height 25
type input"] "100"
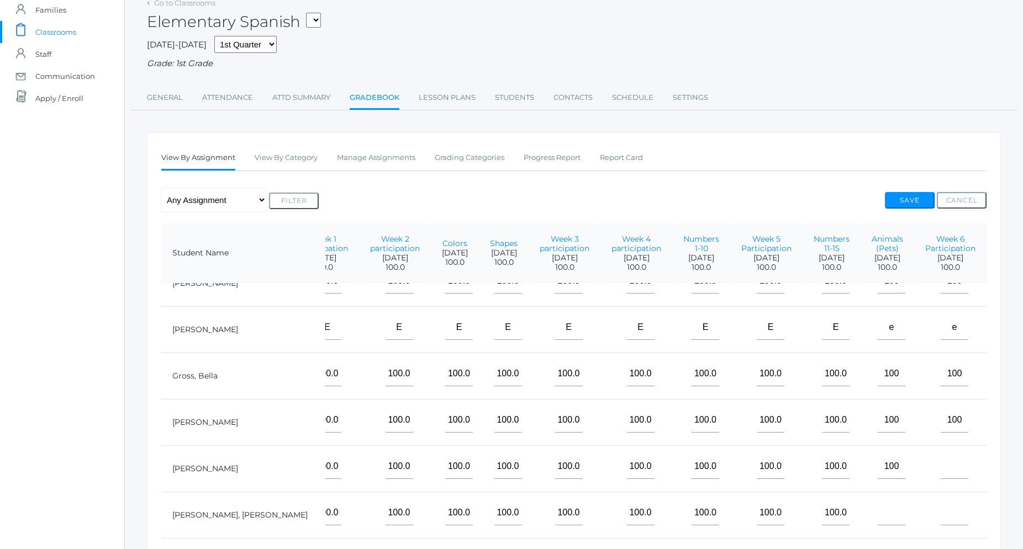
drag, startPoint x: 944, startPoint y: 490, endPoint x: 940, endPoint y: 479, distance: 11.5
click at [940, 479] on td at bounding box center [950, 469] width 72 height 46
click at [940, 475] on input"] "text" at bounding box center [954, 466] width 28 height 25
type input"] "100"
click at [885, 519] on input"] "text" at bounding box center [892, 513] width 28 height 25
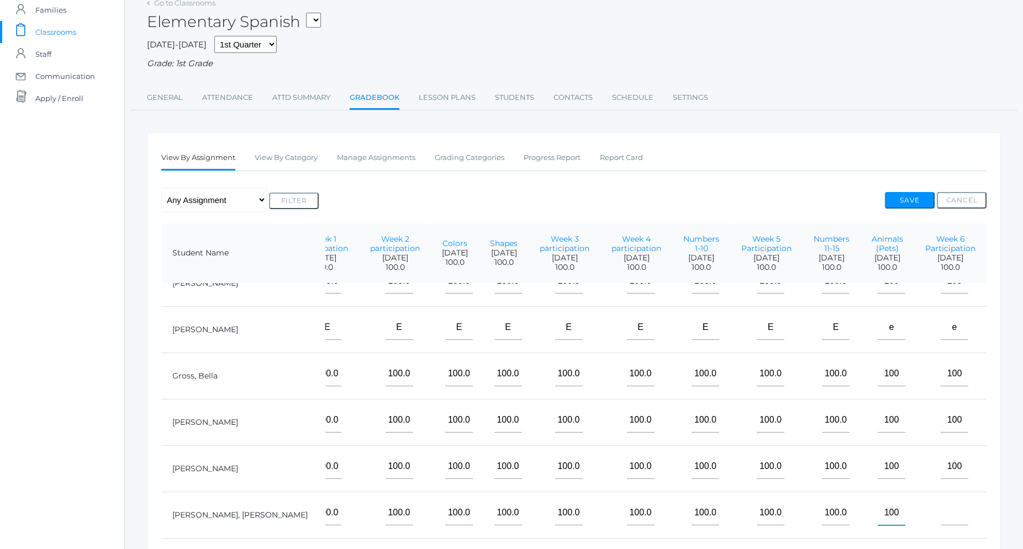
type input"] "100"
click at [948, 517] on input"] "text" at bounding box center [954, 513] width 28 height 25
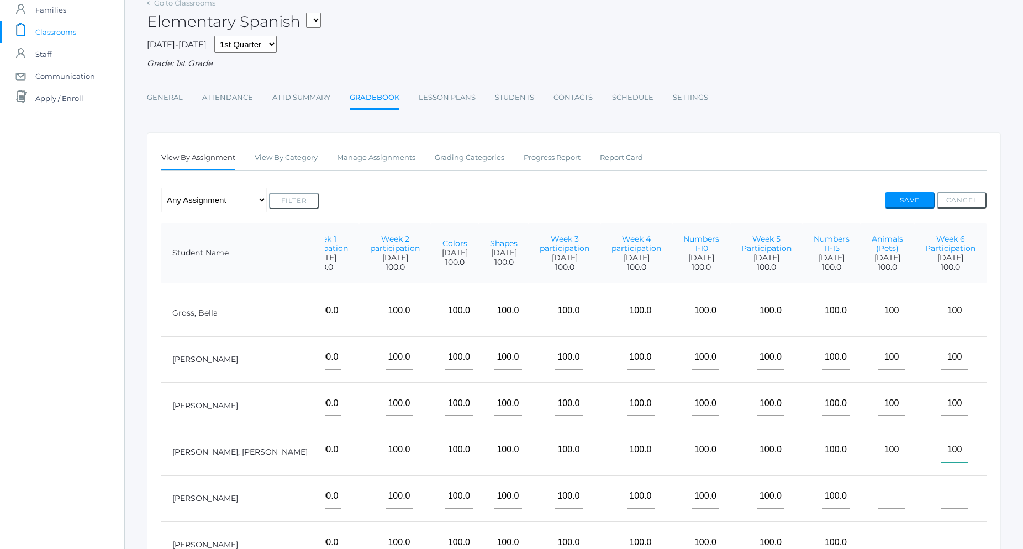
scroll to position [567, 225]
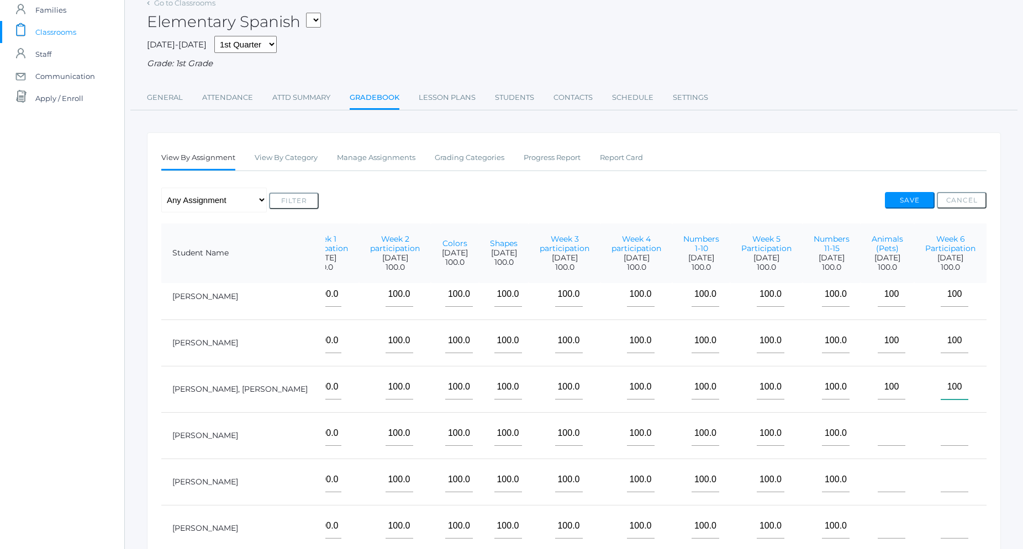
type input"] "100"
click at [887, 441] on input"] "text" at bounding box center [892, 433] width 28 height 25
type input"] "100"
click at [944, 440] on input"] "text" at bounding box center [954, 433] width 28 height 25
type input"] "100"
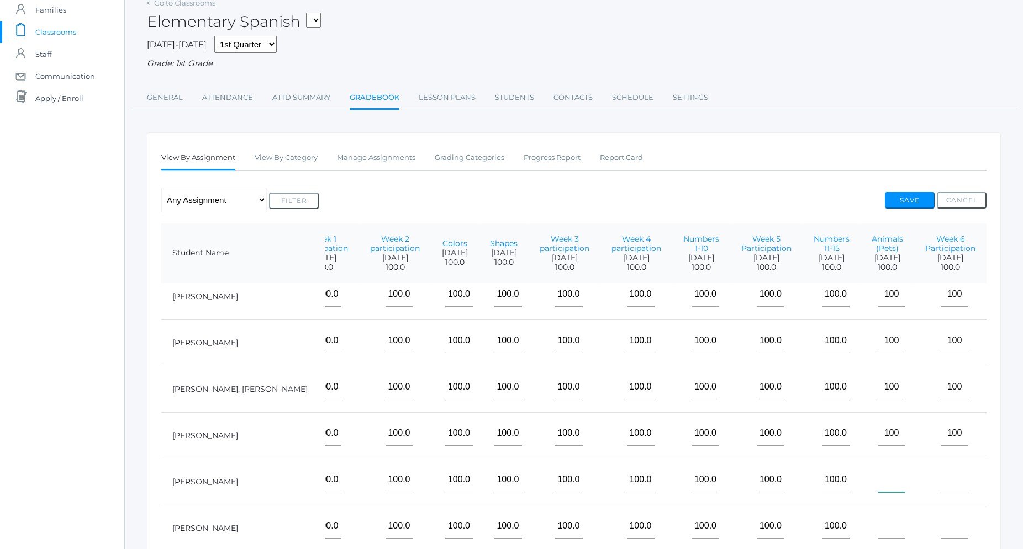
click at [878, 484] on input"] "text" at bounding box center [892, 480] width 28 height 25
type input"] "100"
click at [950, 485] on input"] "text" at bounding box center [954, 480] width 28 height 25
type input"] "100"
click at [882, 530] on input"] "text" at bounding box center [892, 526] width 28 height 25
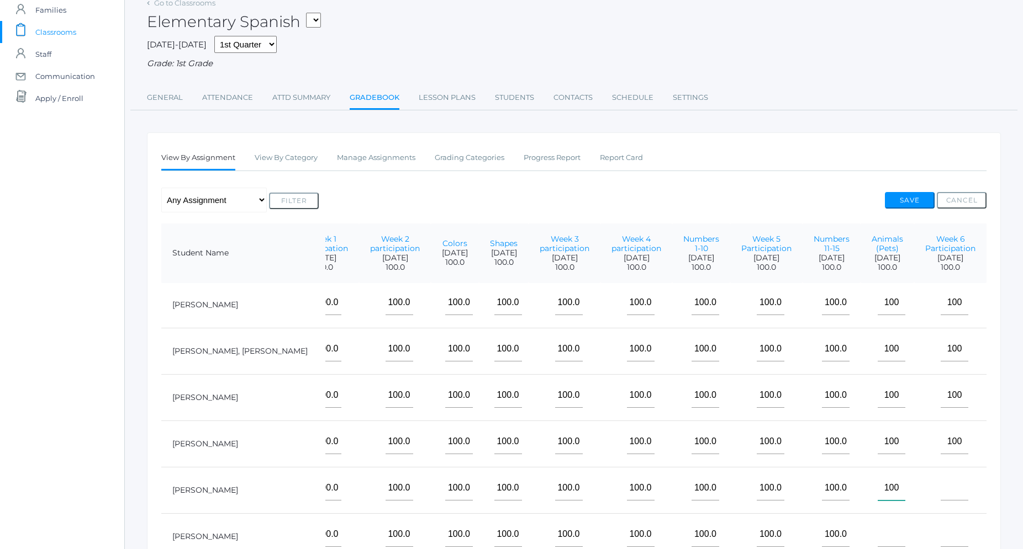
scroll to position [630, 225]
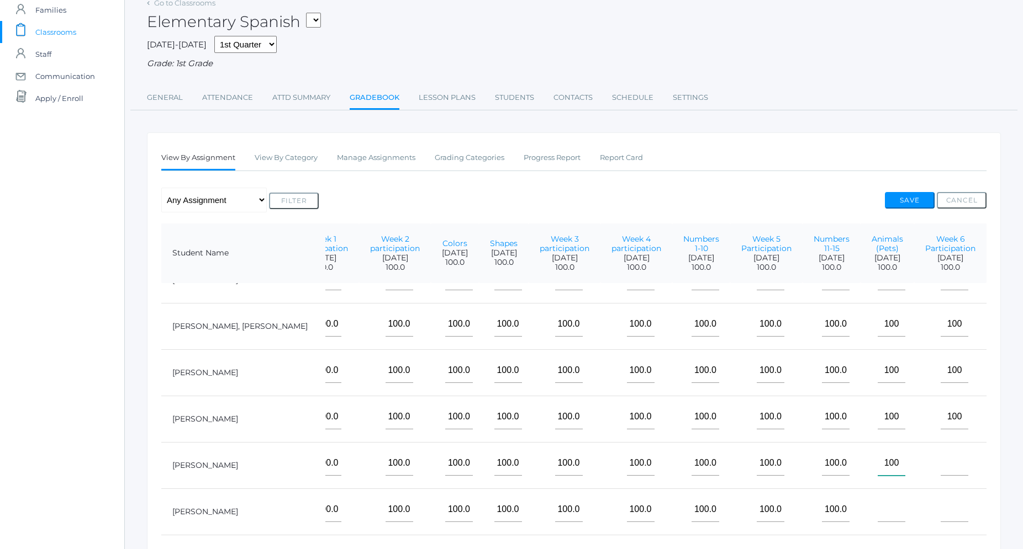
type input"] "100"
click at [948, 475] on input"] "text" at bounding box center [954, 463] width 28 height 25
type input"] "100"
click at [878, 511] on input"] "text" at bounding box center [892, 510] width 28 height 25
type input"] "100"
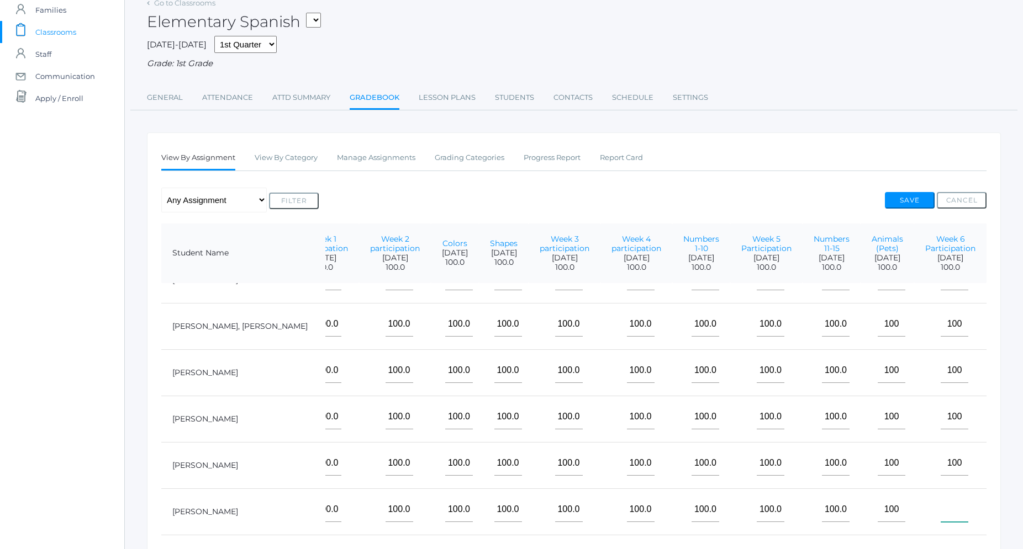
click at [950, 515] on input"] "text" at bounding box center [954, 510] width 28 height 25
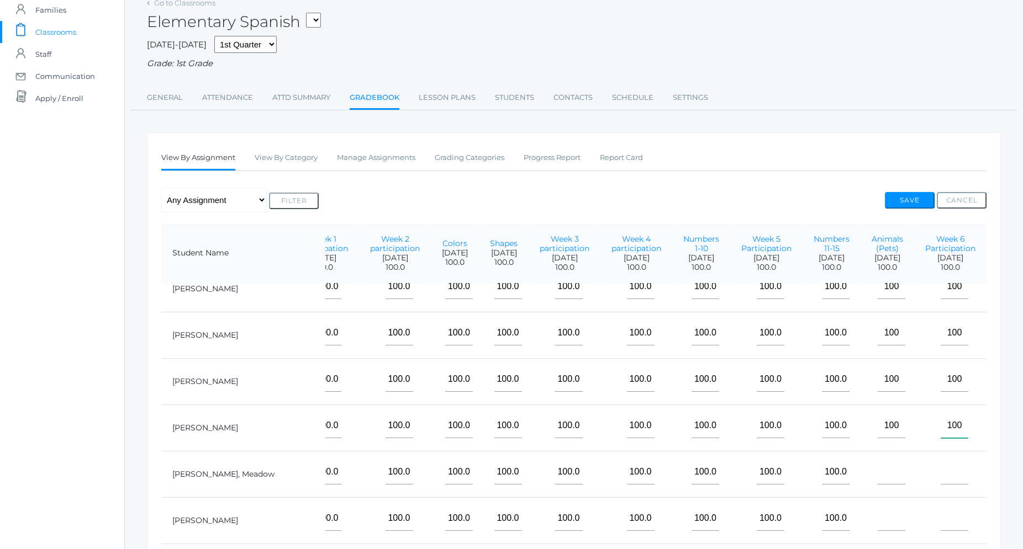
scroll to position [755, 225]
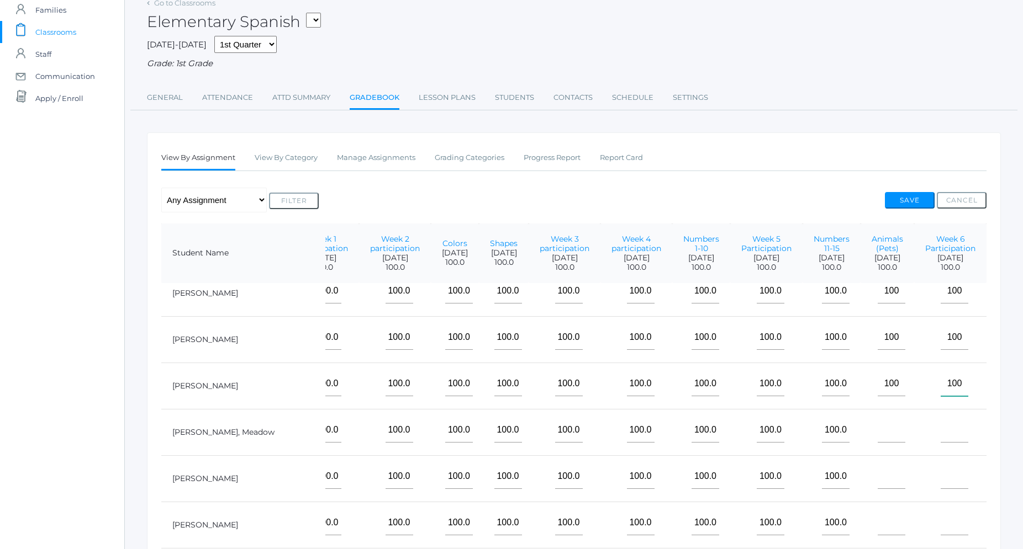
type input"] "100"
click at [885, 438] on input"] "text" at bounding box center [892, 430] width 28 height 25
type input"] "100"
click at [878, 481] on input"] "text" at bounding box center [892, 476] width 28 height 25
type input"] "100"
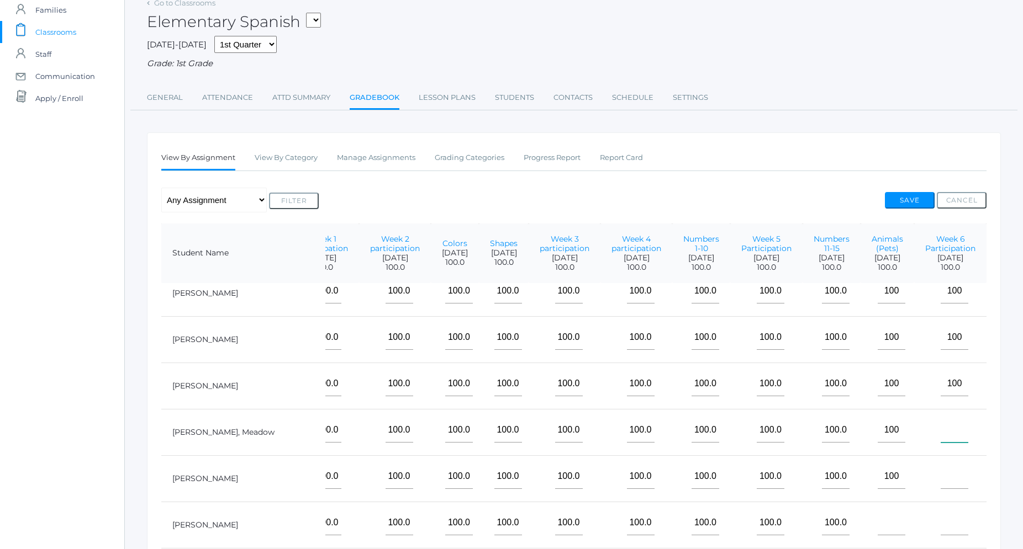
click at [940, 434] on input"] "text" at bounding box center [954, 430] width 28 height 25
type input"] "100"
click at [943, 481] on input"] "text" at bounding box center [954, 476] width 28 height 25
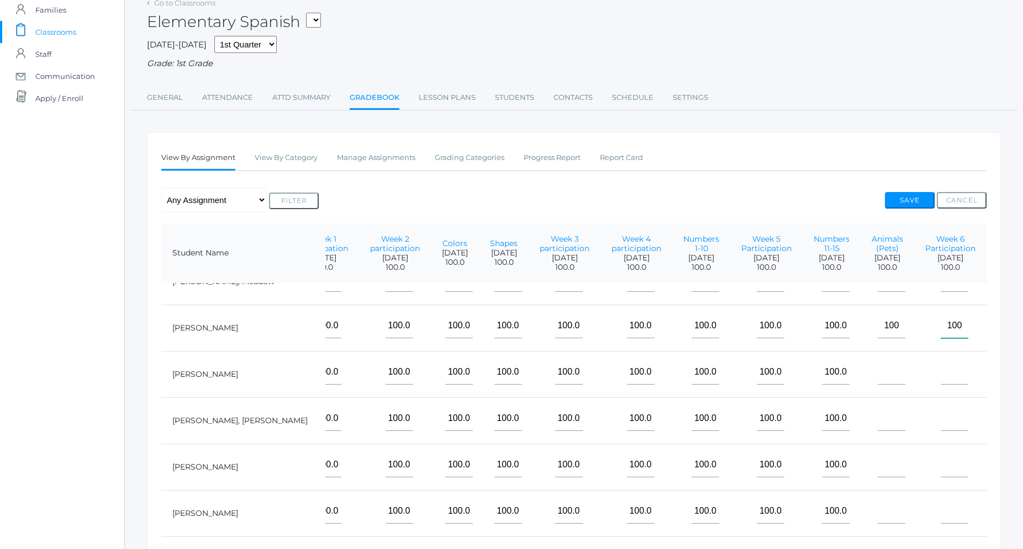
scroll to position [944, 225]
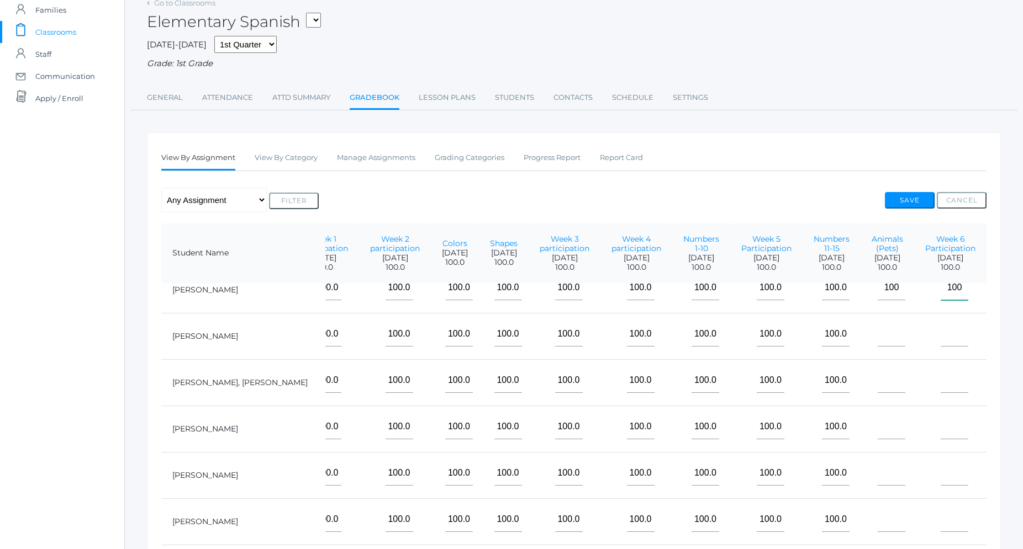
type input"] "100"
click at [878, 338] on input"] "text" at bounding box center [892, 334] width 28 height 25
type input"] "100"
click at [881, 388] on input"] "text" at bounding box center [892, 380] width 28 height 25
type input"] "100"
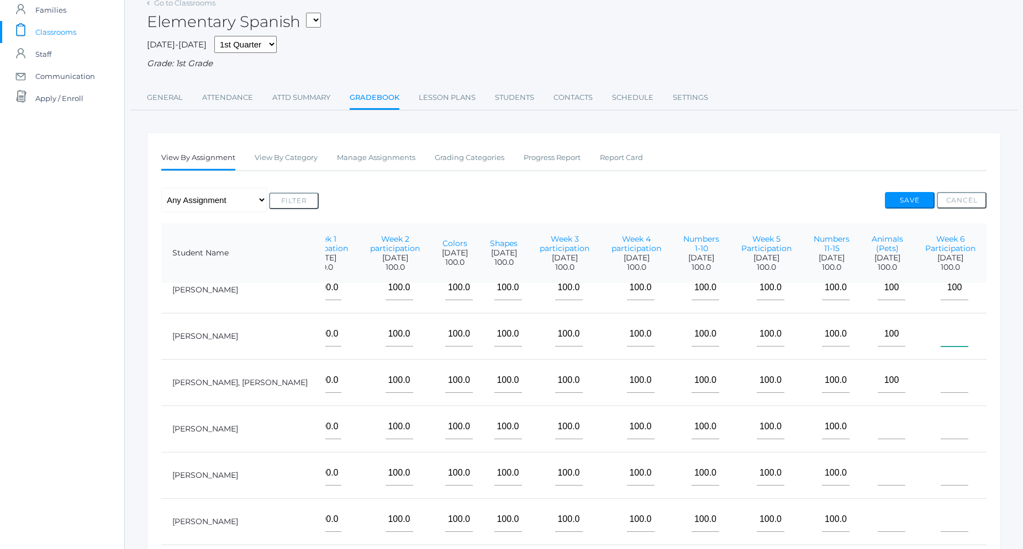
click at [948, 337] on input"] "text" at bounding box center [954, 334] width 28 height 25
type input"] "100"
click at [947, 374] on input"] "text" at bounding box center [954, 380] width 28 height 25
type input"] "100"
click at [885, 426] on input"] "text" at bounding box center [892, 427] width 28 height 25
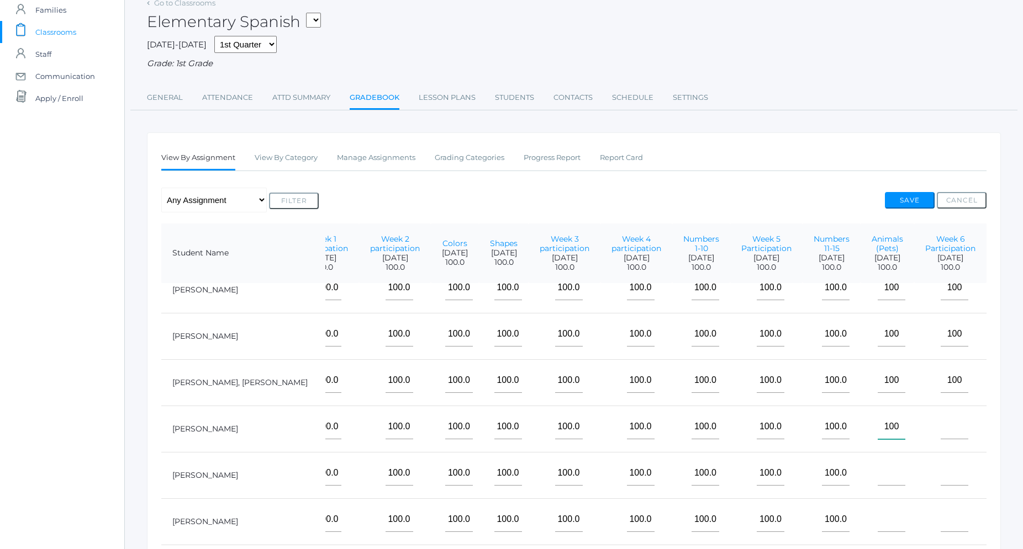
type input"] "100"
click at [878, 480] on input"] "text" at bounding box center [892, 473] width 28 height 25
type input"] "100"
click at [940, 424] on input"] "text" at bounding box center [954, 427] width 28 height 25
type input"] "100"
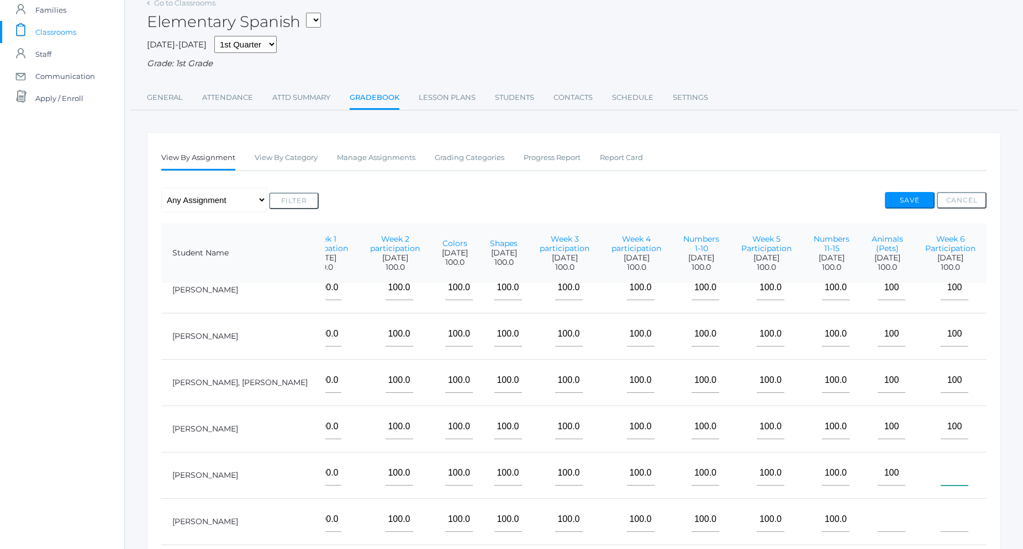
click at [945, 466] on input"] "text" at bounding box center [954, 473] width 28 height 25
type input"] "100"
click at [940, 519] on input"] "text" at bounding box center [954, 520] width 28 height 25
type input"] "100"
drag, startPoint x: 862, startPoint y: 530, endPoint x: 877, endPoint y: 532, distance: 15.1
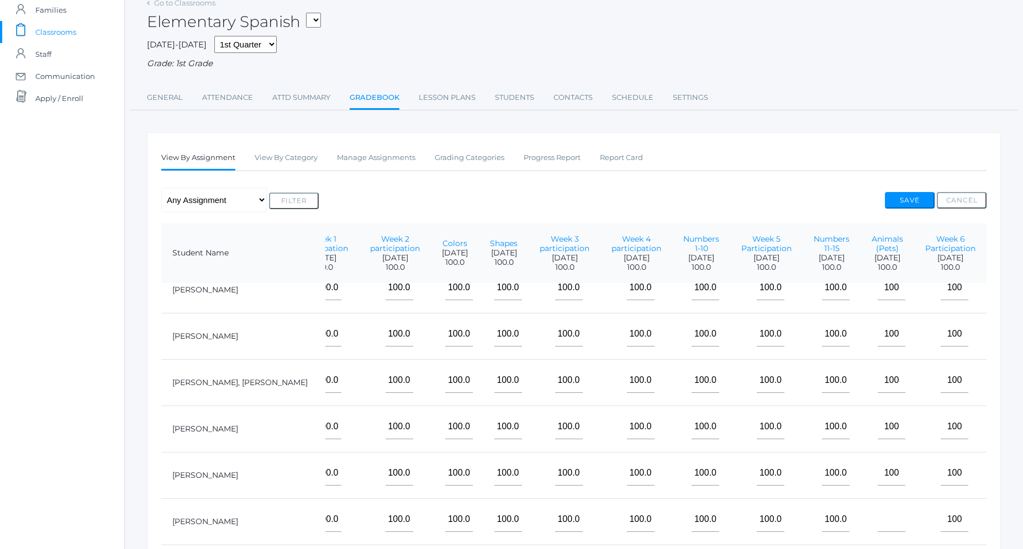
click at [862, 529] on td at bounding box center [887, 522] width 54 height 46
click at [878, 522] on input"] "text" at bounding box center [892, 520] width 28 height 25
type input"] "0"
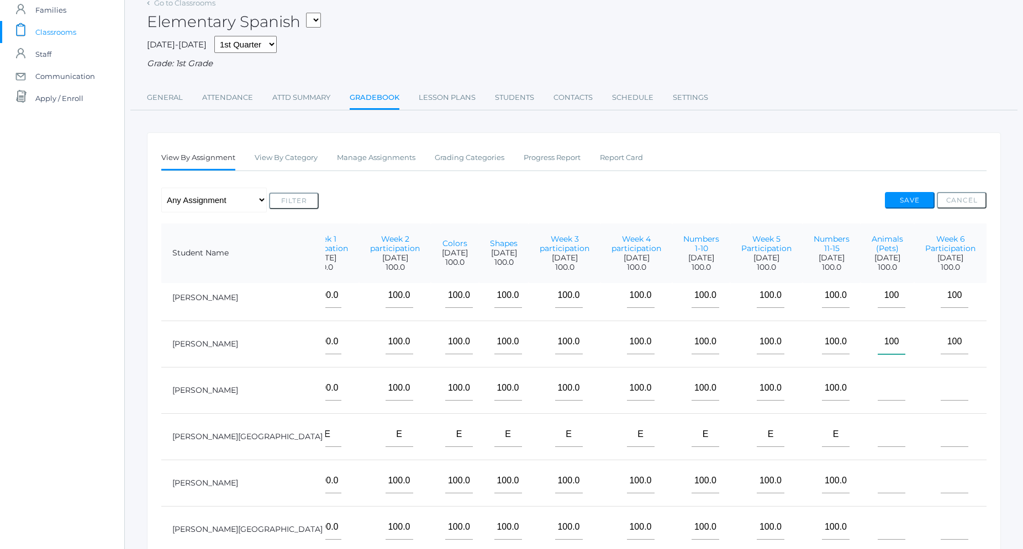
scroll to position [1133, 225]
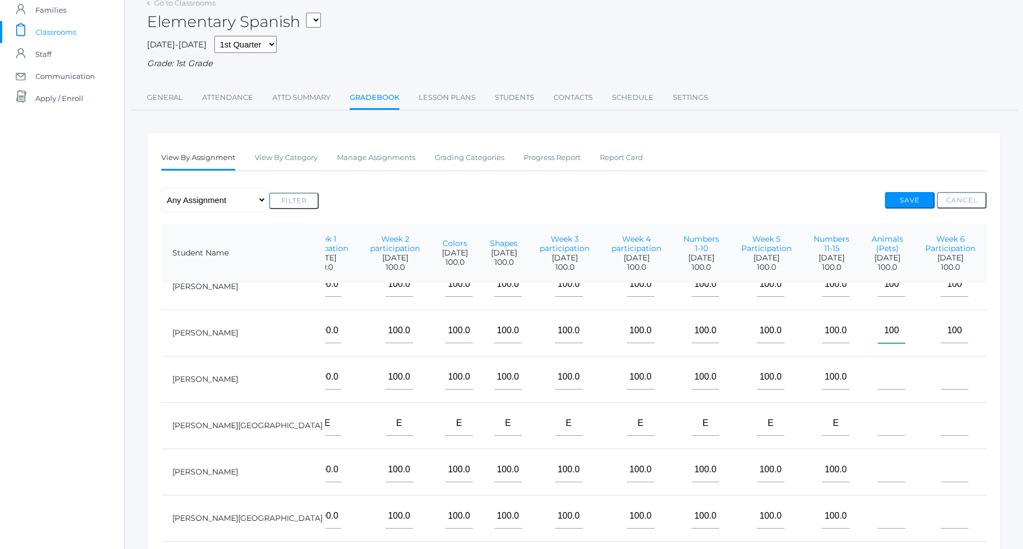
type input"] "100"
drag, startPoint x: 881, startPoint y: 378, endPoint x: 923, endPoint y: 401, distance: 48.7
click at [882, 378] on input"] "text" at bounding box center [892, 377] width 28 height 25
type input"] "100"
click at [945, 383] on input"] "text" at bounding box center [954, 377] width 28 height 25
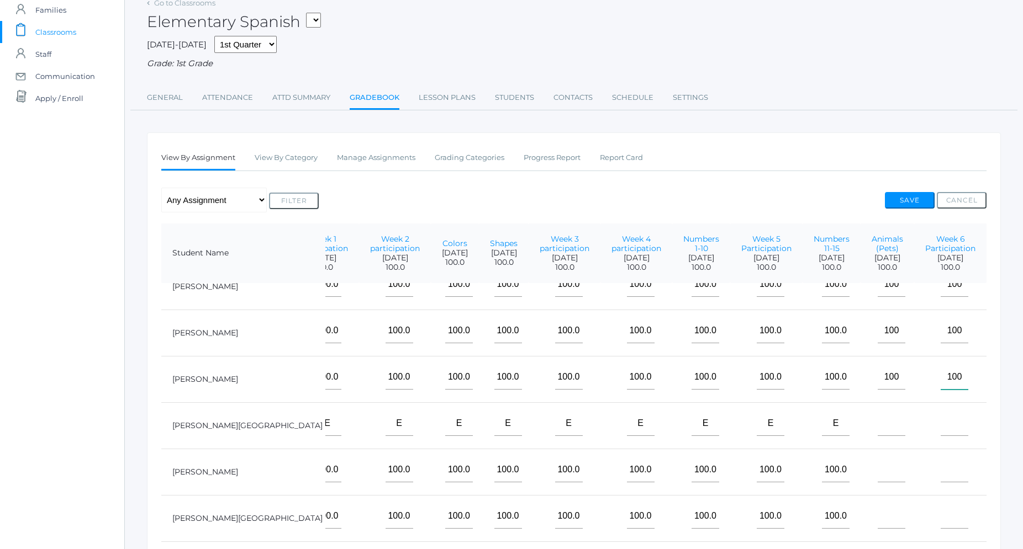
type input"] "100"
click at [878, 427] on input"] "text" at bounding box center [892, 423] width 28 height 25
type input"] "e"
click at [940, 426] on input"] "text" at bounding box center [954, 423] width 28 height 25
type input"] "e"
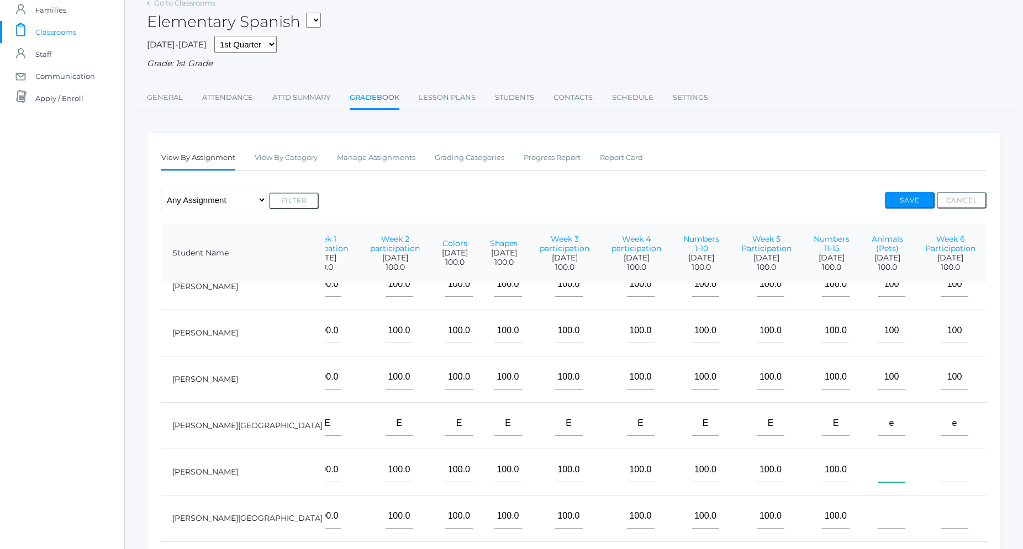
click at [882, 471] on input"] "text" at bounding box center [892, 470] width 28 height 25
type input"] "100"
click at [940, 472] on input"] "text" at bounding box center [954, 470] width 28 height 25
type input"] "100"
click at [886, 521] on input"] "text" at bounding box center [892, 516] width 28 height 25
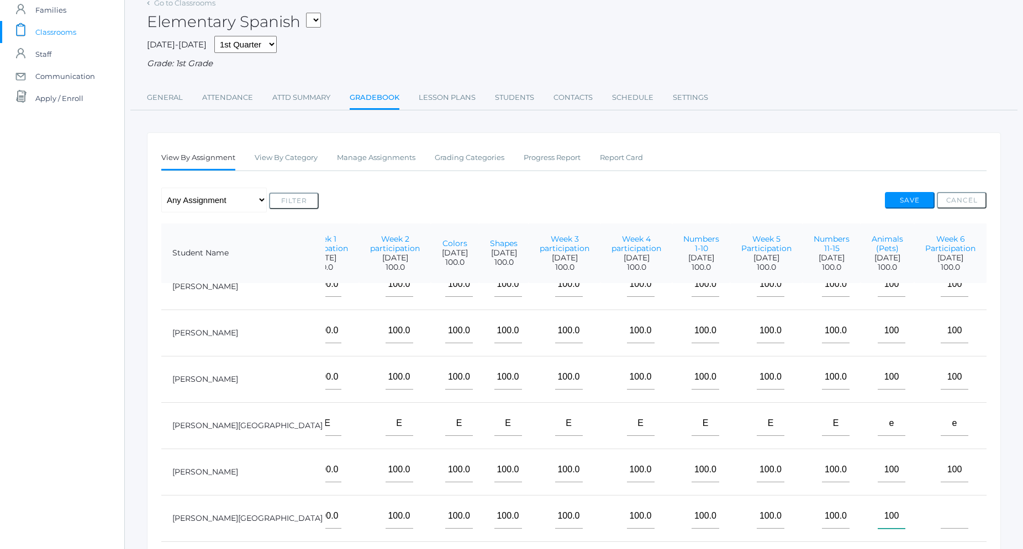
type input"] "100"
click at [947, 523] on input"] "text" at bounding box center [954, 516] width 28 height 25
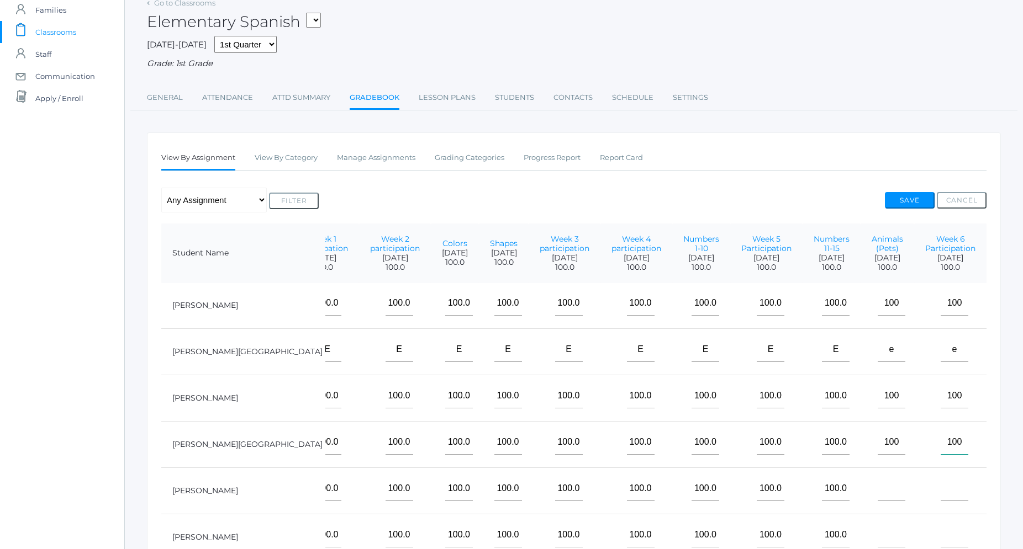
scroll to position [1259, 225]
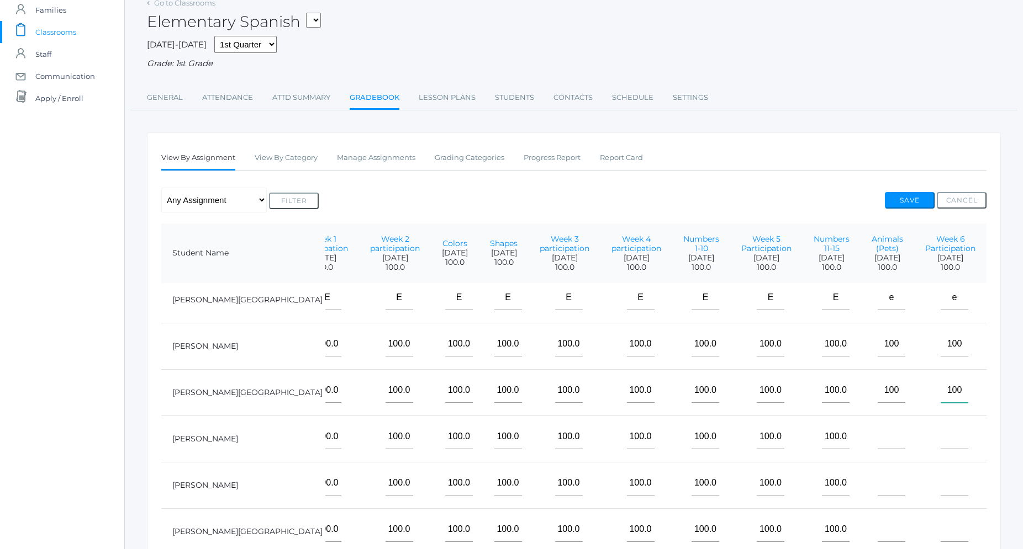
type input"] "100"
click at [880, 444] on input"] "text" at bounding box center [892, 437] width 28 height 25
type input"] "e"
click at [940, 442] on input"] "text" at bounding box center [954, 437] width 28 height 25
type input"] "e"
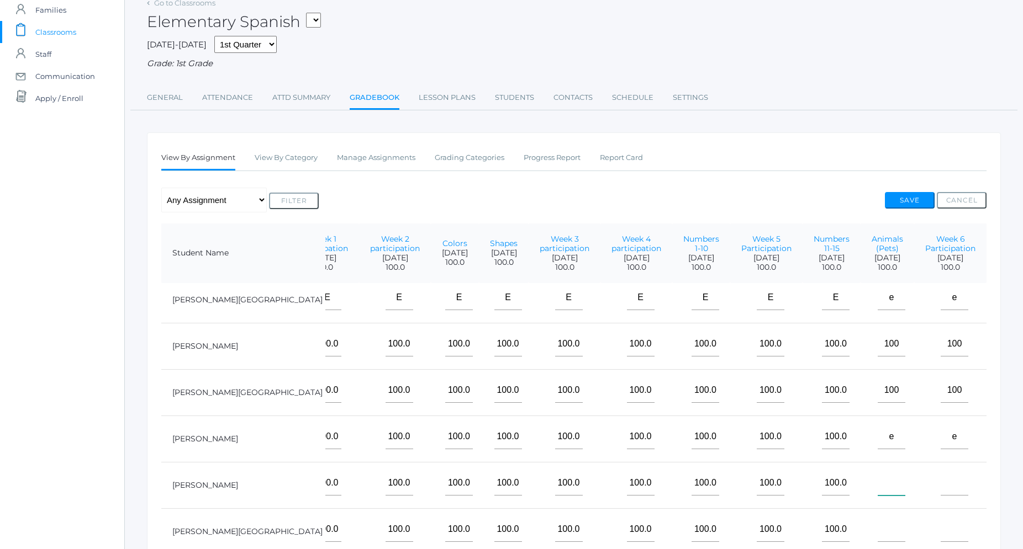
click at [881, 487] on input"] "text" at bounding box center [892, 483] width 28 height 25
type input"] "100"
click at [948, 490] on input"] "text" at bounding box center [954, 483] width 28 height 25
type input"] "100"
click at [884, 527] on input"] "text" at bounding box center [892, 529] width 28 height 25
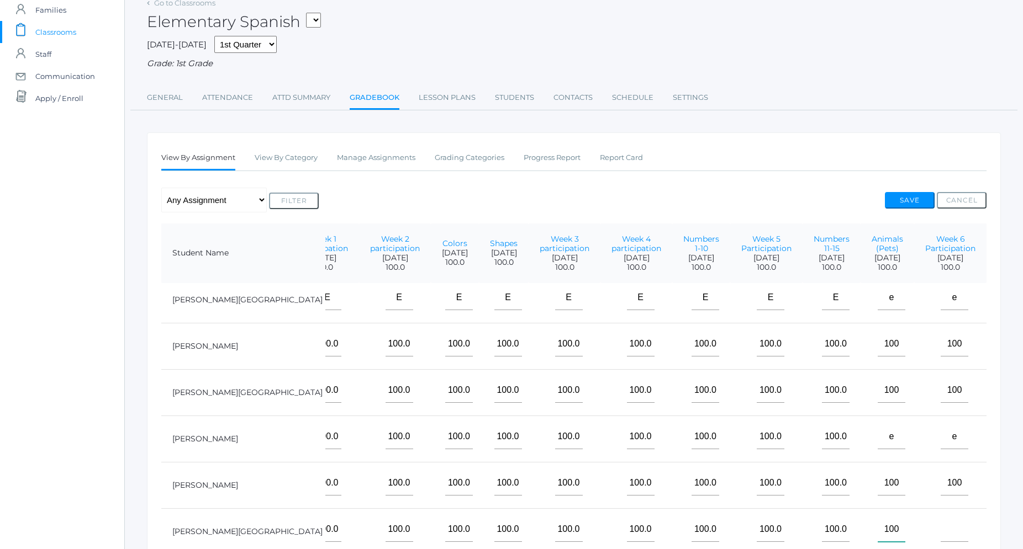
type input"] "100"
click at [944, 527] on input"] "text" at bounding box center [954, 529] width 28 height 25
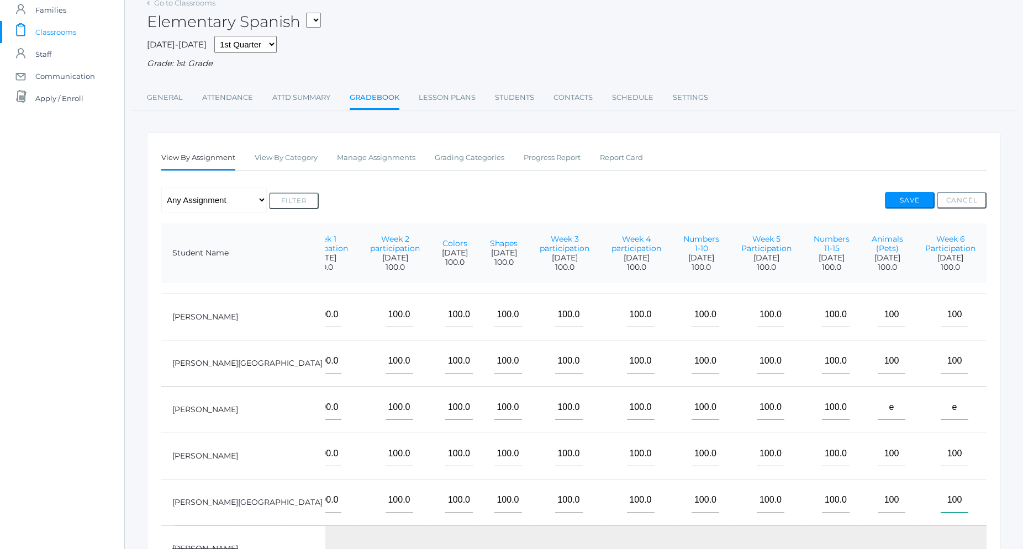
type input"] "100"
click at [918, 202] on button "Save" at bounding box center [910, 200] width 50 height 17
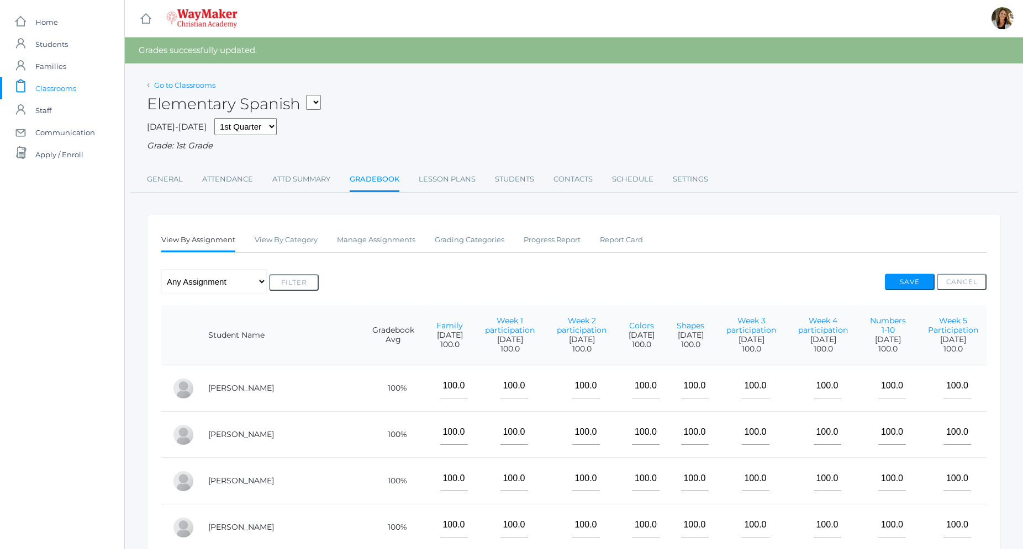
click at [199, 88] on link "Go to Classrooms" at bounding box center [184, 85] width 61 height 9
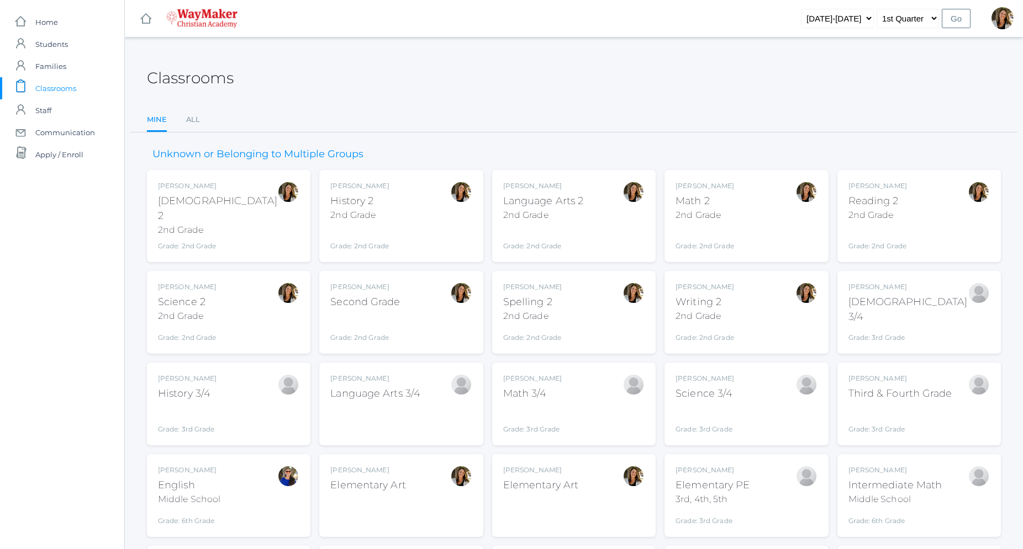
click at [223, 226] on div "[PERSON_NAME] [DEMOGRAPHIC_DATA] 2 2nd Grade Grade: 2nd Grade 02ELEM" at bounding box center [228, 216] width 141 height 70
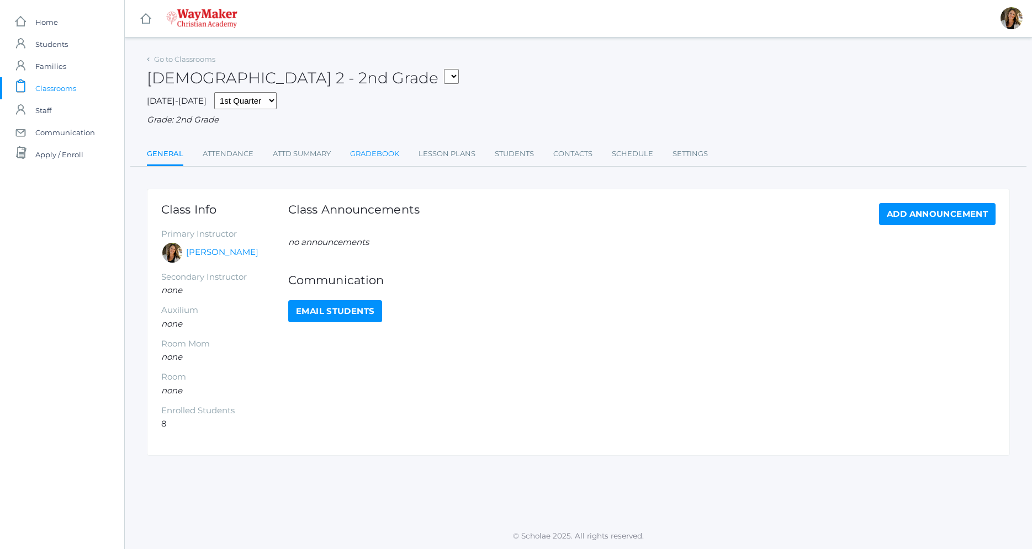
click at [393, 158] on link "Gradebook" at bounding box center [374, 154] width 49 height 22
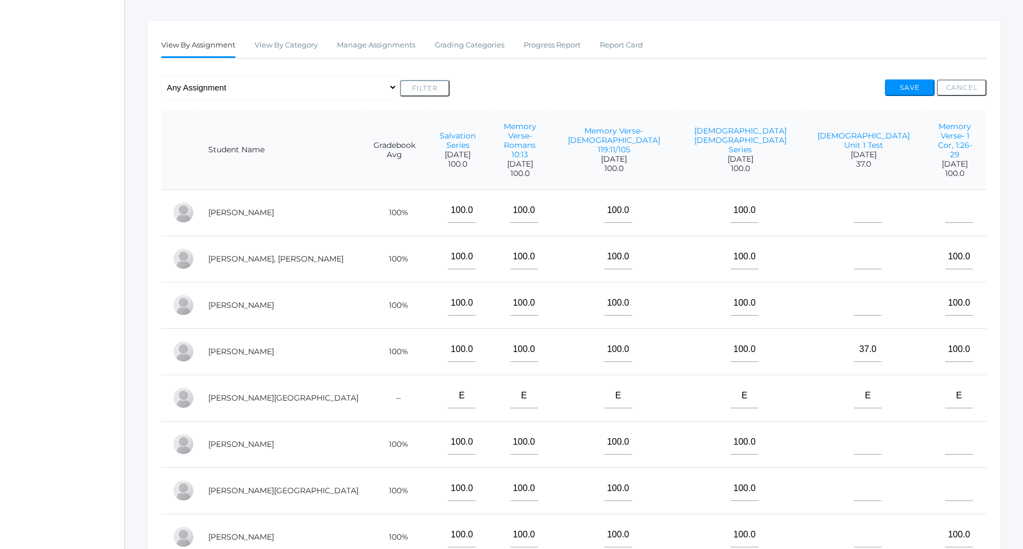
scroll to position [225, 0]
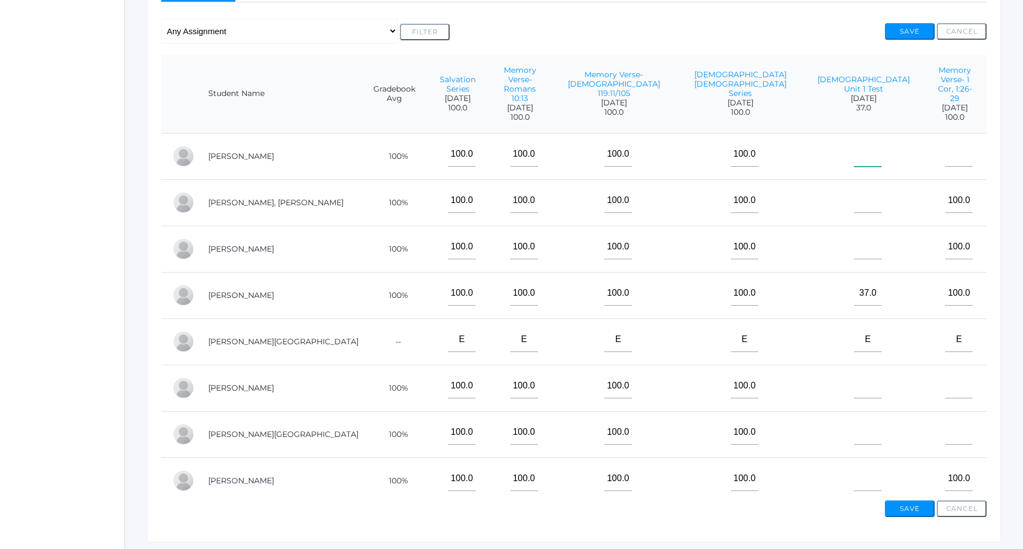
click at [854, 142] on input"] "text" at bounding box center [868, 154] width 28 height 25
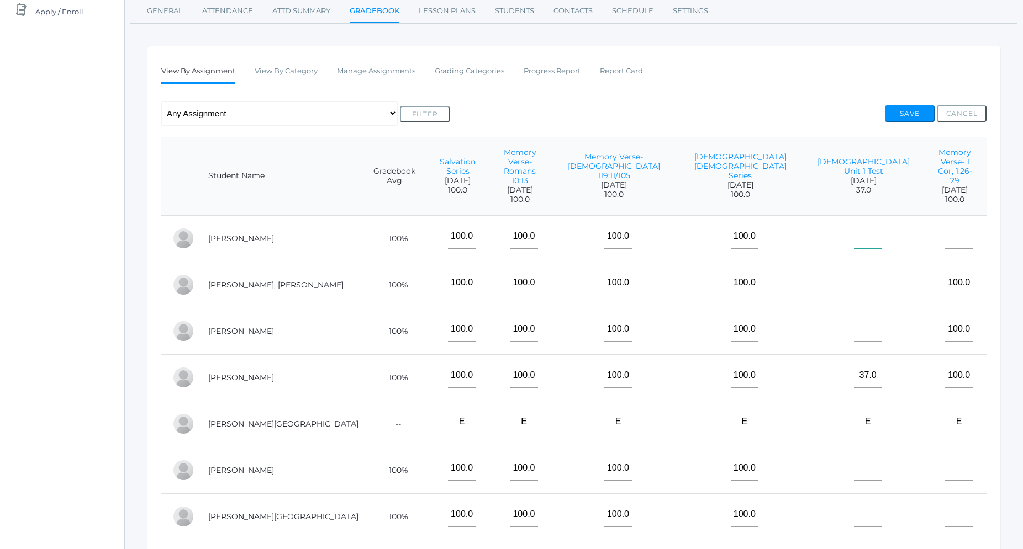
scroll to position [169, 0]
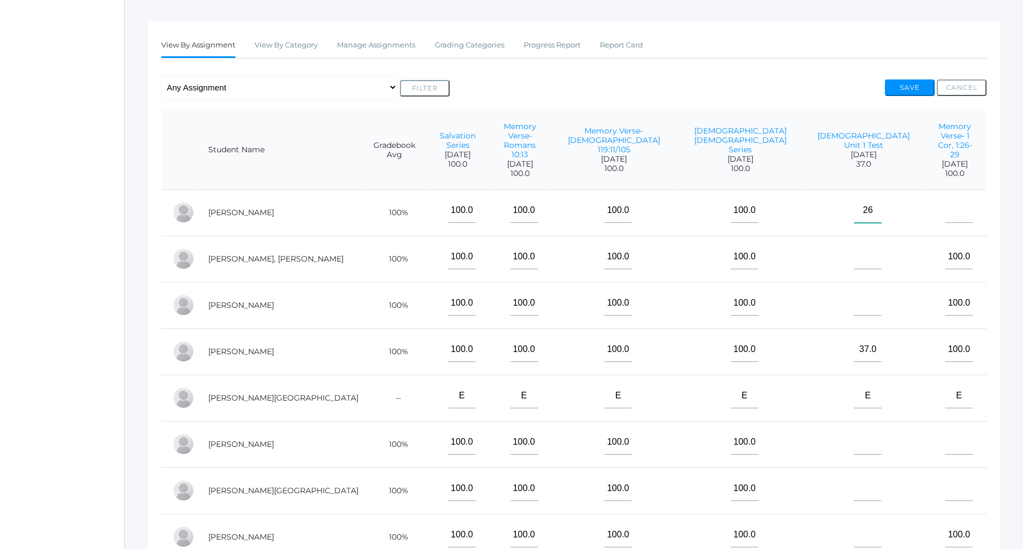
type input"] "26"
click at [854, 245] on input"] "text" at bounding box center [868, 257] width 28 height 25
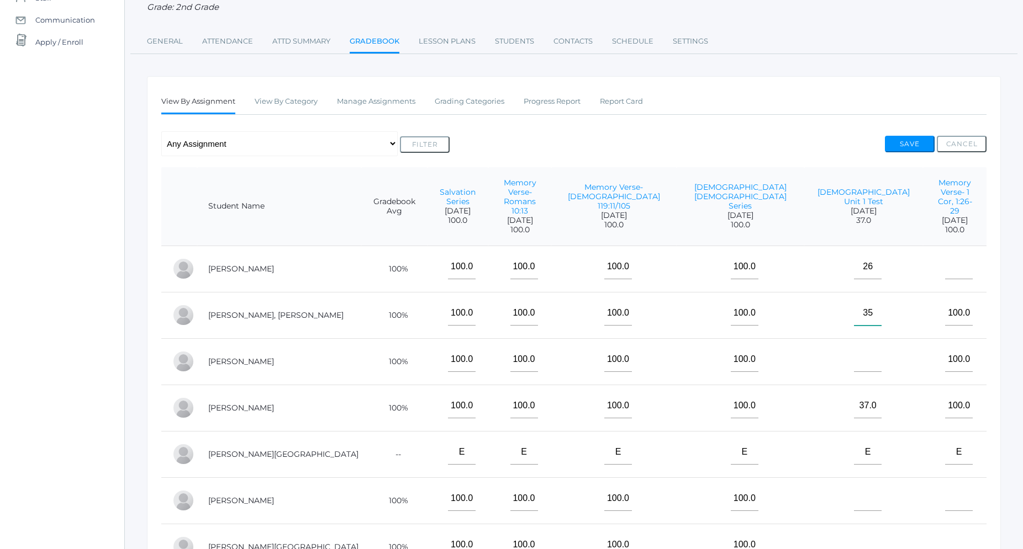
type input"] "35"
click at [854, 347] on input"] "text" at bounding box center [868, 359] width 28 height 25
type input"] "35"
click at [854, 487] on input"] "text" at bounding box center [868, 499] width 28 height 25
click at [854, 257] on input"] "26" at bounding box center [868, 267] width 28 height 25
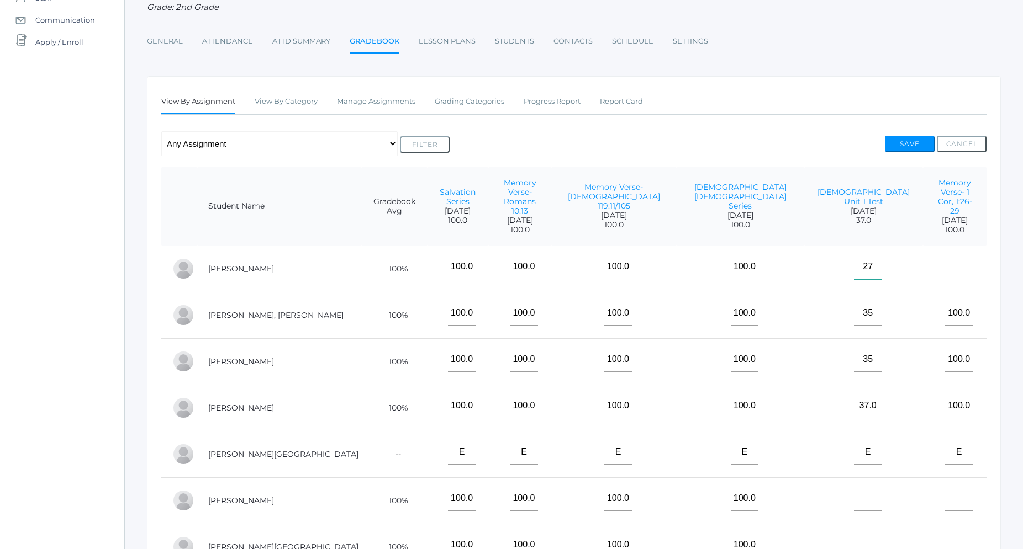
type input"] "27"
click at [854, 487] on input"] "text" at bounding box center [868, 499] width 28 height 25
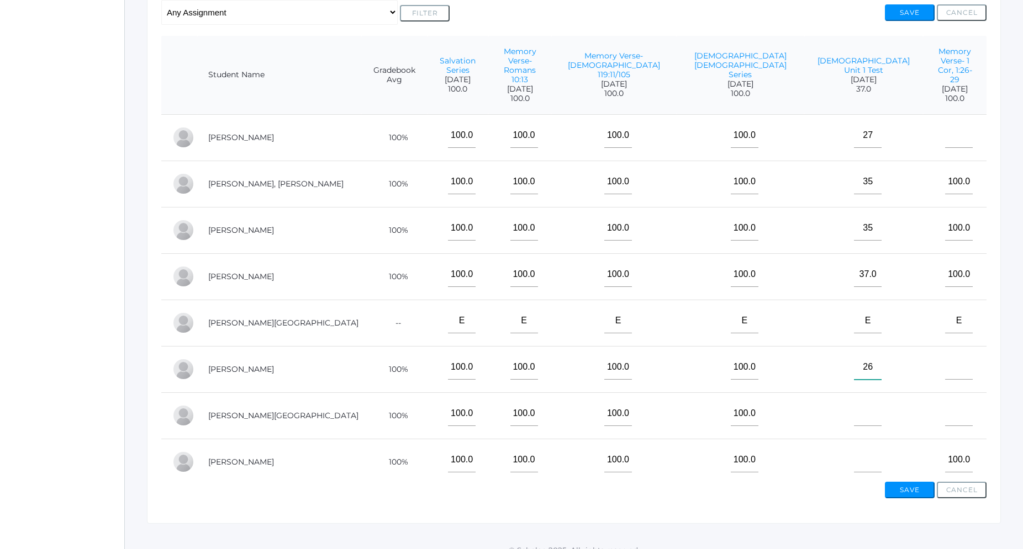
scroll to position [258, 0]
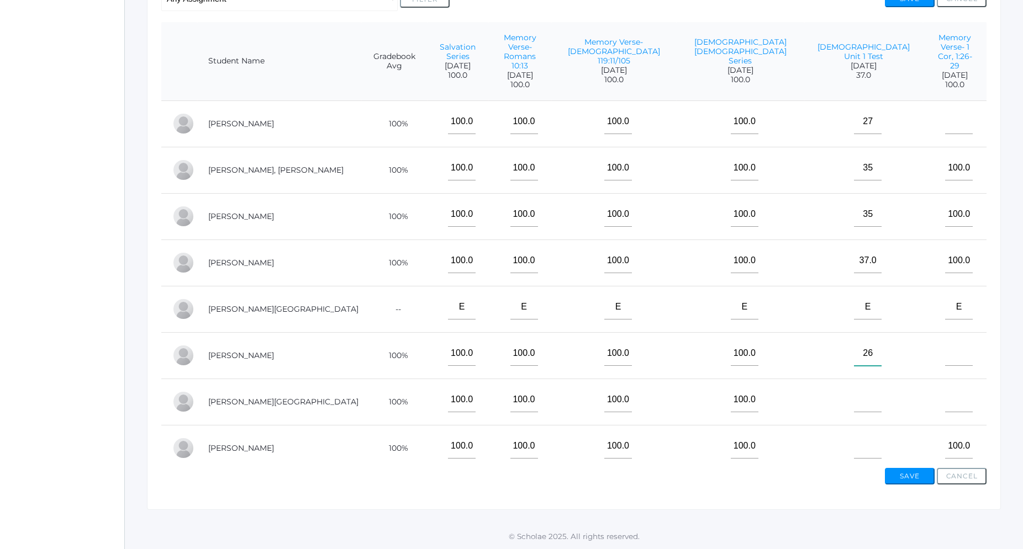
type input"] "26"
click at [854, 388] on input"] "text" at bounding box center [868, 400] width 28 height 25
type input"] "31"
click at [854, 435] on input"] "text" at bounding box center [868, 446] width 28 height 25
type input"] "36"
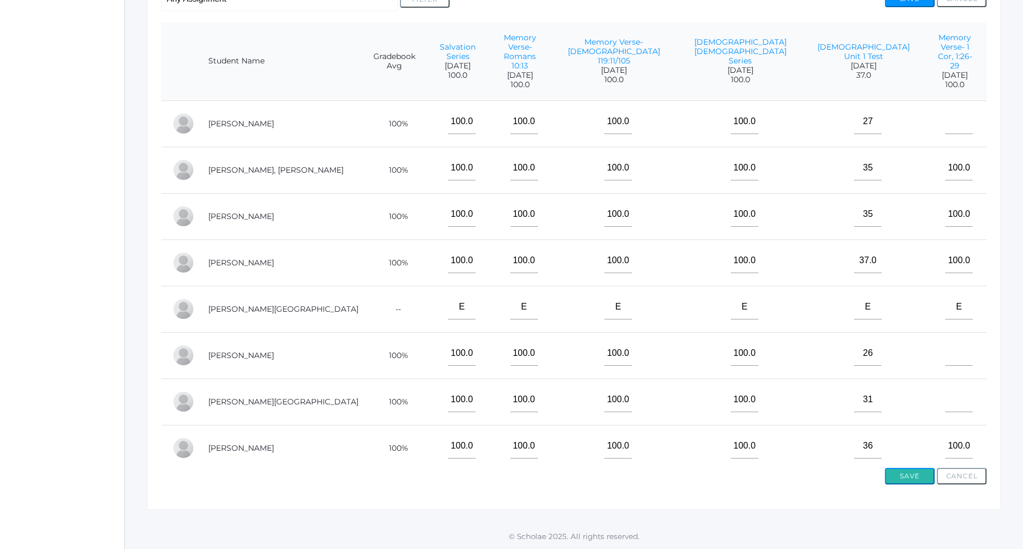
click at [912, 473] on button "Save" at bounding box center [910, 476] width 50 height 17
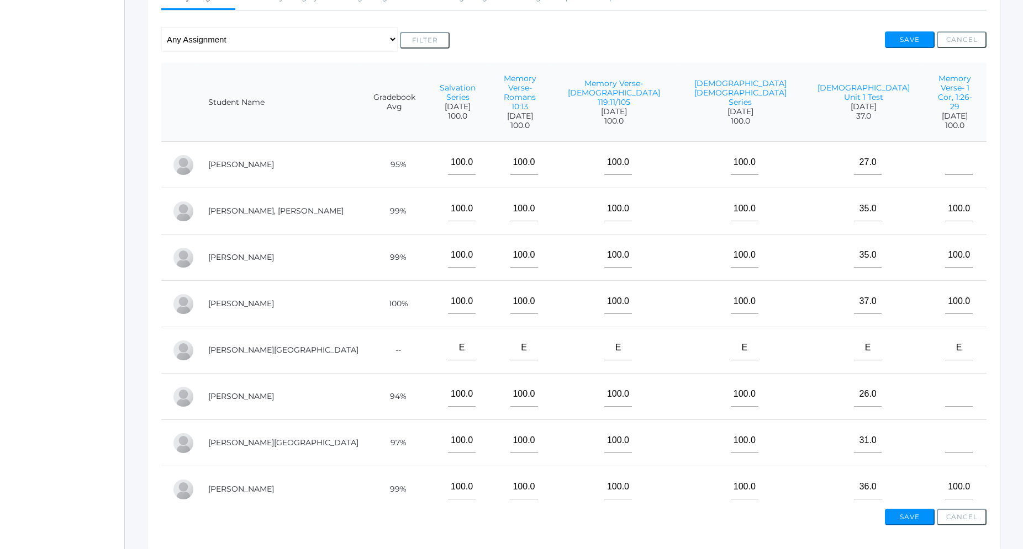
scroll to position [225, 0]
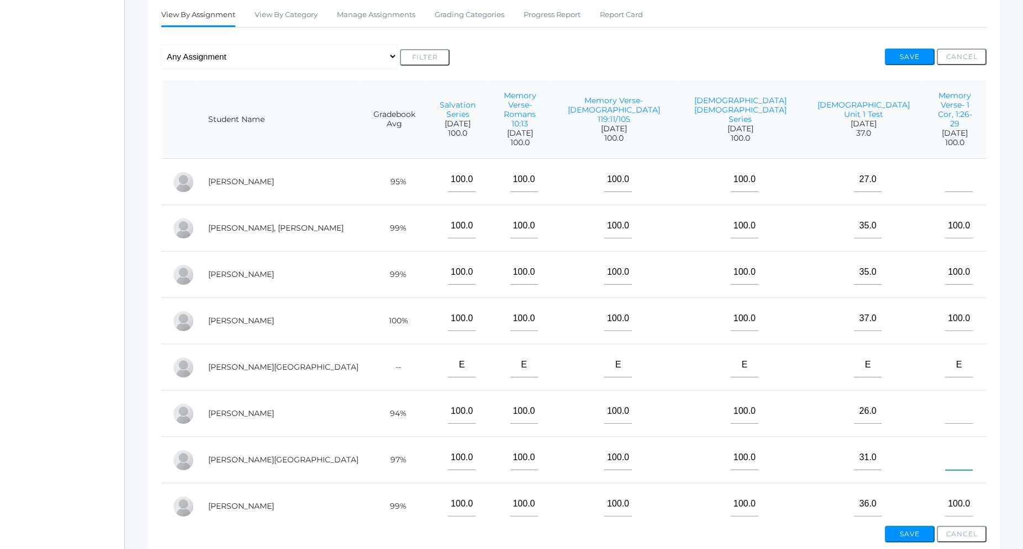
click at [945, 446] on input"] "text" at bounding box center [959, 458] width 28 height 25
type input"] "100"
click at [923, 181] on td at bounding box center [955, 182] width 64 height 46
click at [945, 167] on input"] "text" at bounding box center [959, 179] width 28 height 25
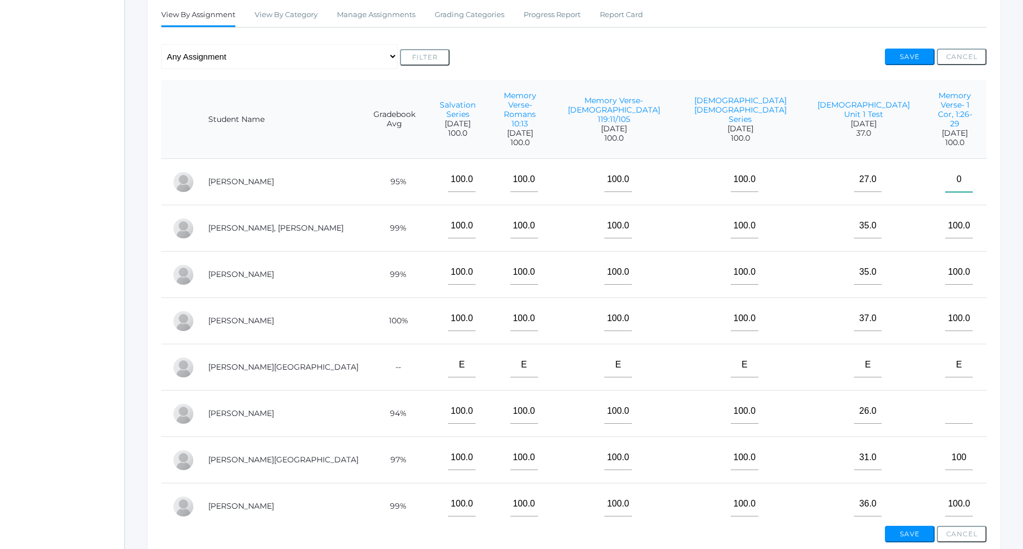
type input"] "0"
click at [945, 399] on input"] "text" at bounding box center [959, 411] width 28 height 25
type input"] "0"
click at [916, 539] on button "Save" at bounding box center [910, 534] width 50 height 17
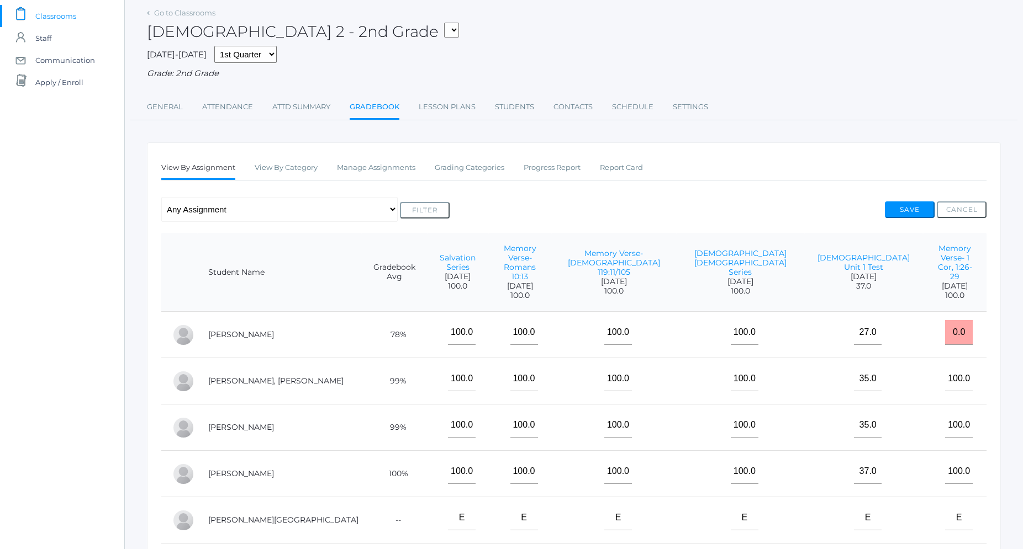
scroll to position [58, 0]
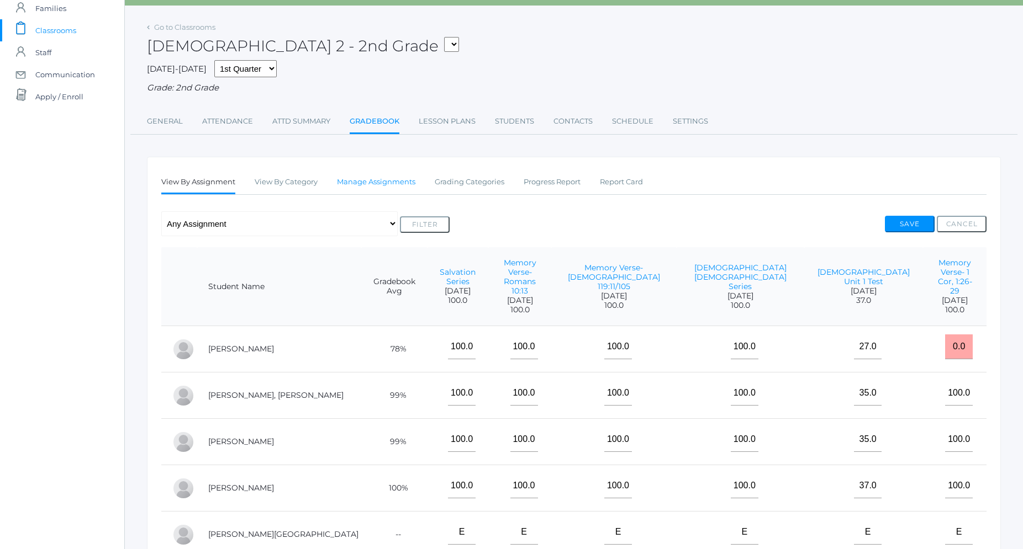
click at [371, 181] on link "Manage Assignments" at bounding box center [376, 182] width 78 height 22
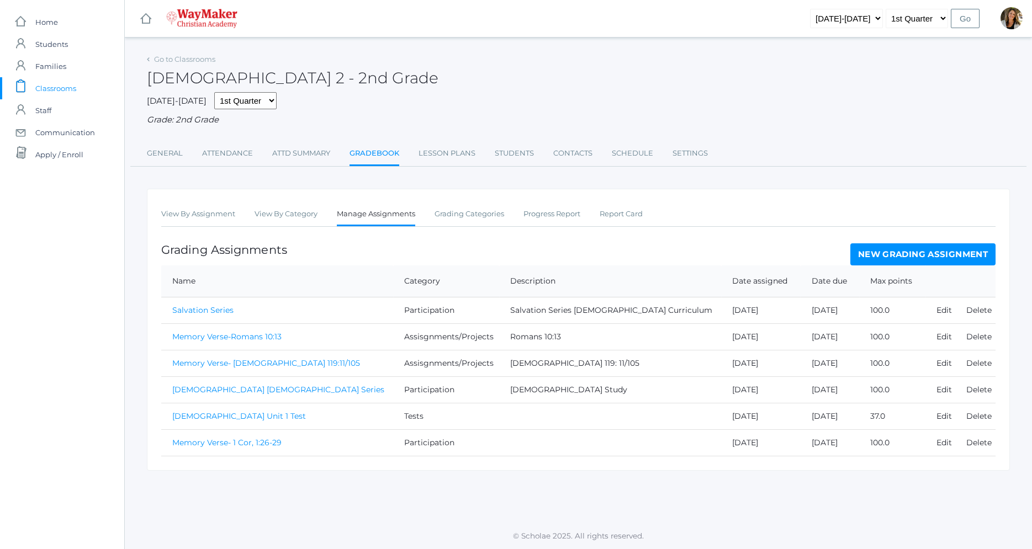
click at [868, 258] on link "New Grading Assignment" at bounding box center [922, 255] width 145 height 22
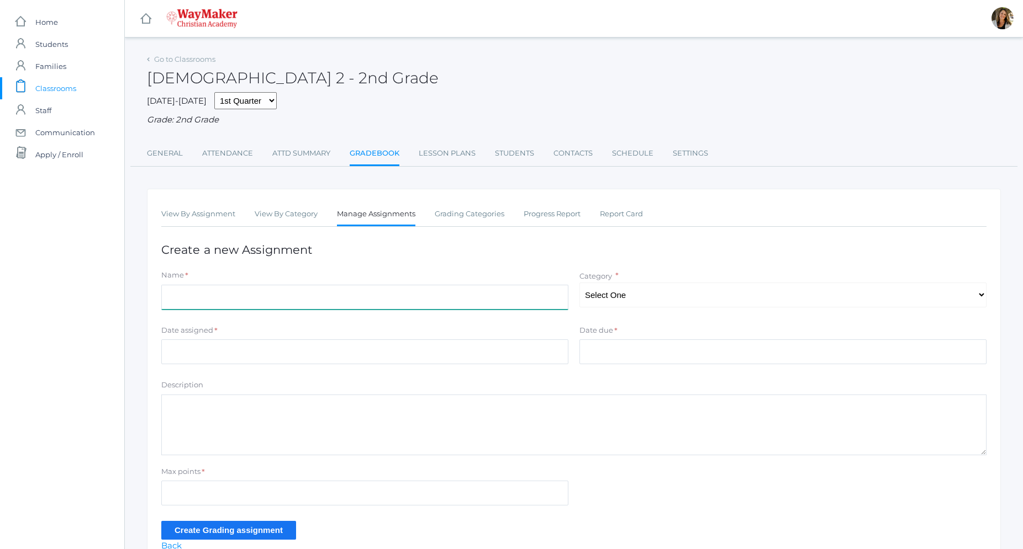
click at [341, 304] on input "Name" at bounding box center [364, 297] width 407 height 25
type input "Memory Verse- 1 Cor.15:57"
click at [579, 283] on select "Select One Assisgnments/Projects Participation Tests" at bounding box center [782, 295] width 407 height 25
select select "1263"
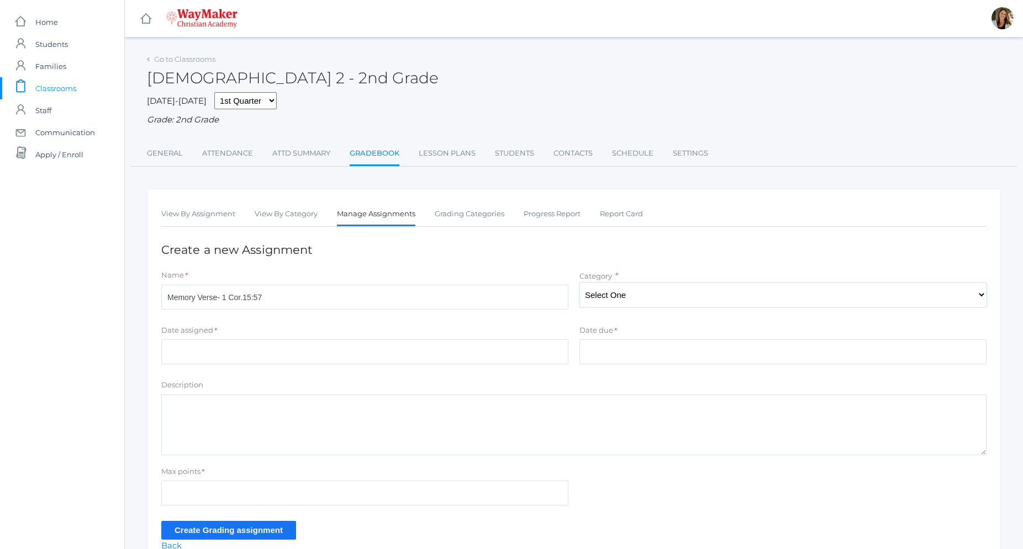
click option "Tests" at bounding box center [0, 0] width 0 height 0
click at [339, 360] on input "Date assigned" at bounding box center [364, 352] width 407 height 25
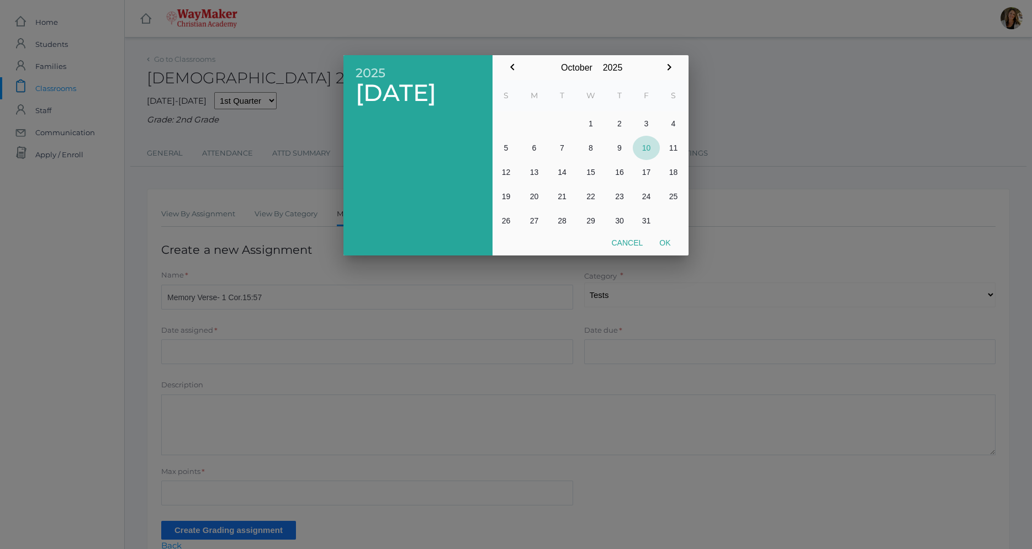
click at [647, 147] on button "10" at bounding box center [646, 148] width 27 height 24
click at [668, 241] on button "Ok" at bounding box center [665, 243] width 28 height 20
type input "[DATE]"
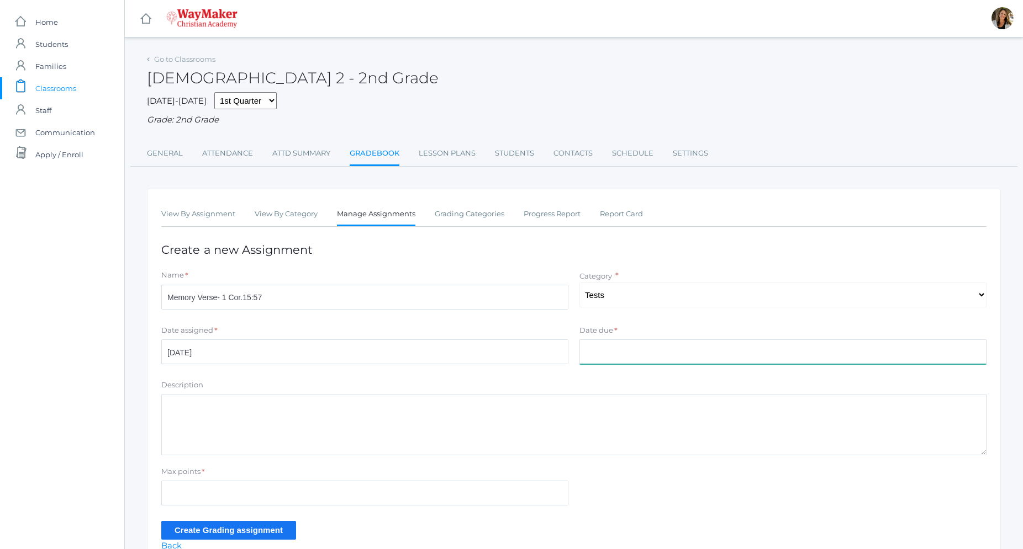
click at [631, 347] on input "Date due" at bounding box center [782, 352] width 407 height 25
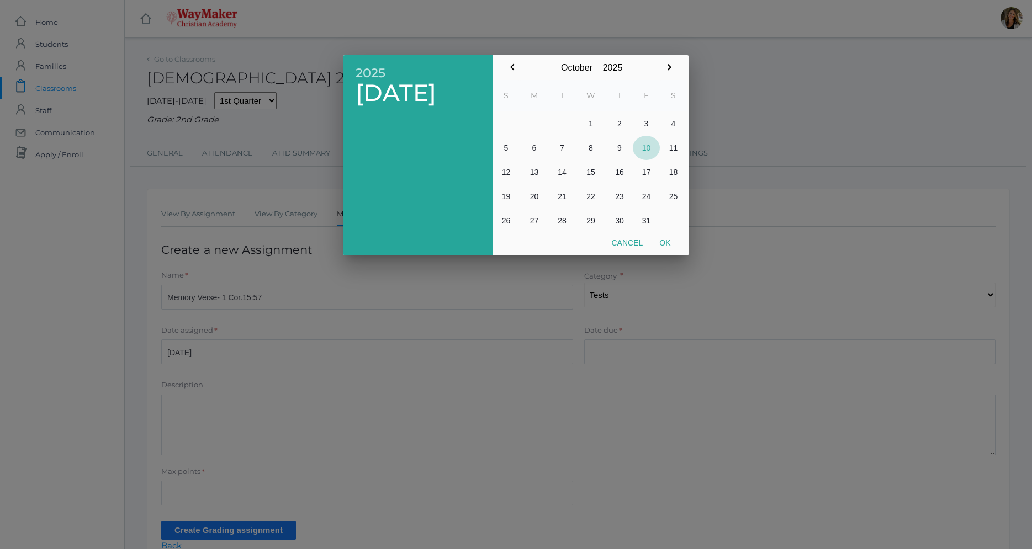
click at [645, 144] on button "10" at bounding box center [646, 148] width 27 height 24
click at [665, 241] on button "Ok" at bounding box center [665, 243] width 28 height 20
type input "[DATE]"
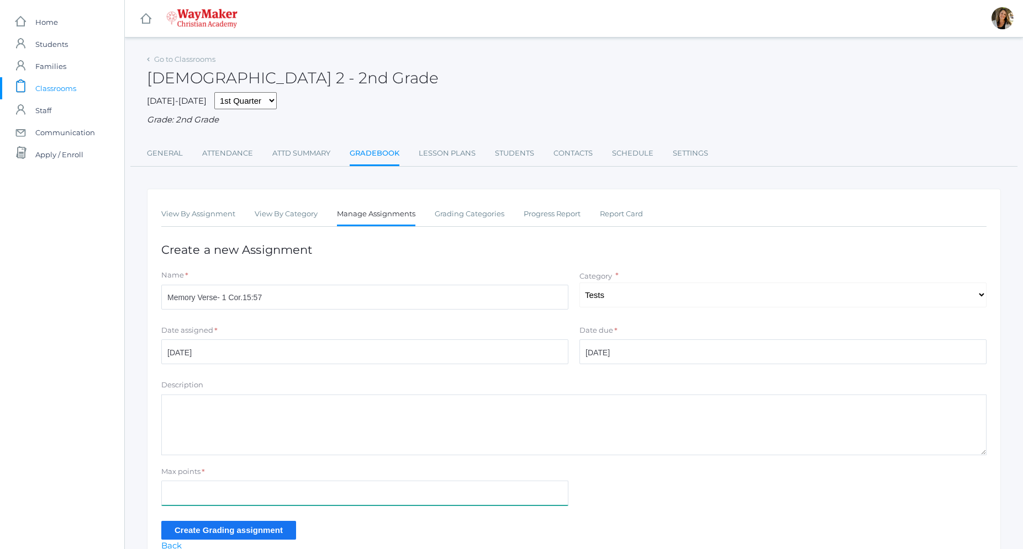
click at [230, 485] on input "Max points" at bounding box center [364, 493] width 407 height 25
type input "100"
click at [239, 528] on input "Create Grading assignment" at bounding box center [228, 530] width 135 height 18
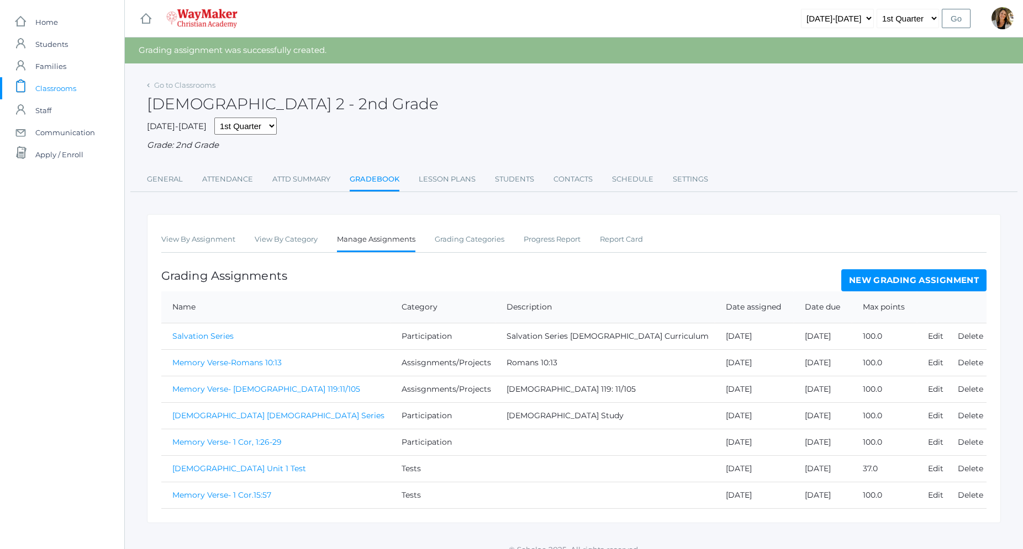
scroll to position [14, 0]
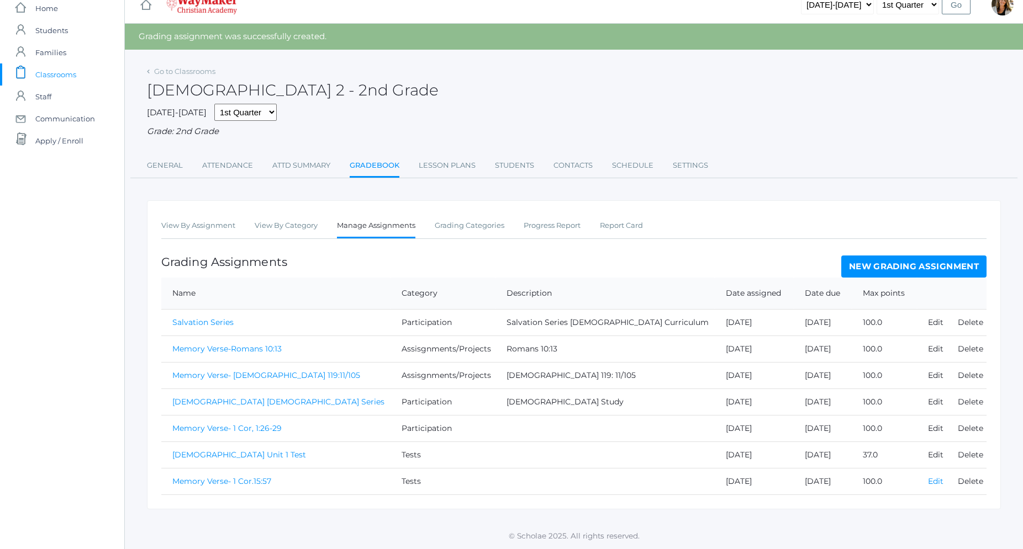
click at [928, 482] on link "Edit" at bounding box center [935, 482] width 15 height 10
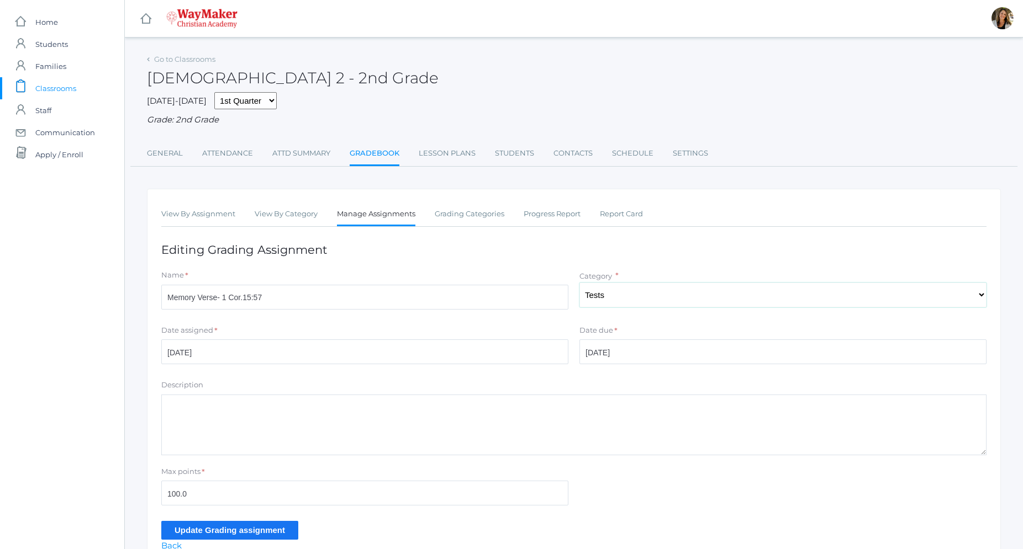
select select "1177"
click option "Assisgnments/Projects" at bounding box center [0, 0] width 0 height 0
click at [274, 538] on input "Update Grading assignment" at bounding box center [229, 530] width 137 height 18
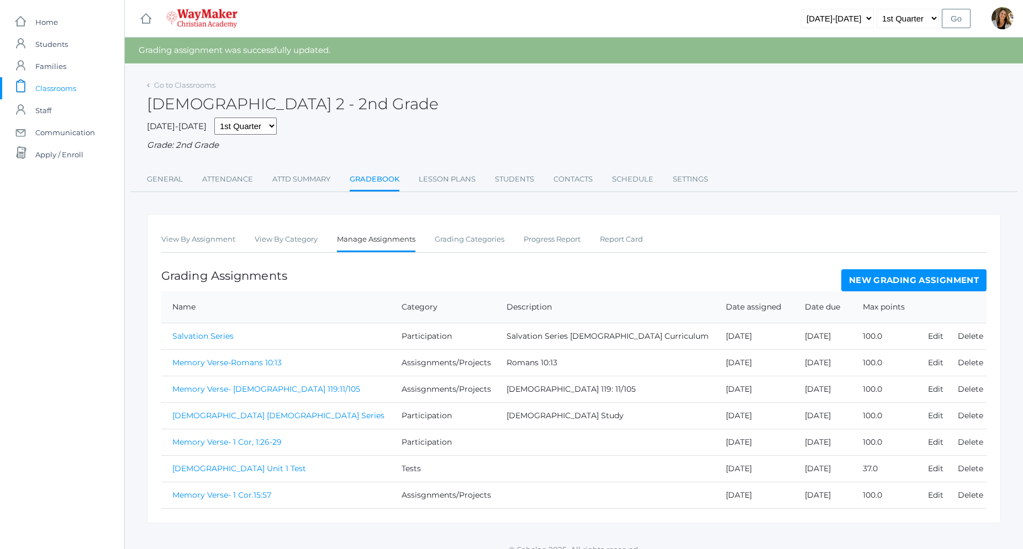
scroll to position [14, 0]
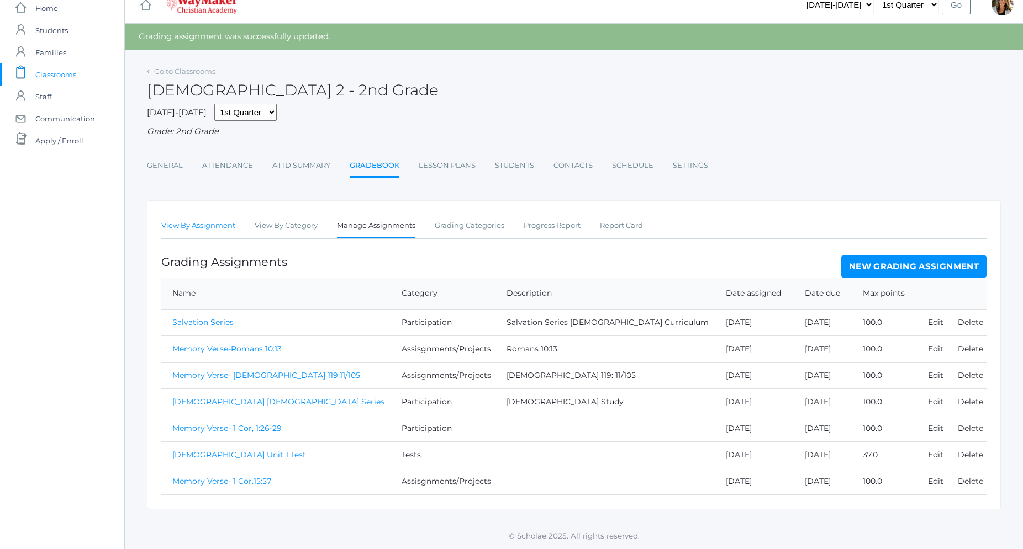
click at [229, 231] on link "View By Assignment" at bounding box center [198, 226] width 74 height 22
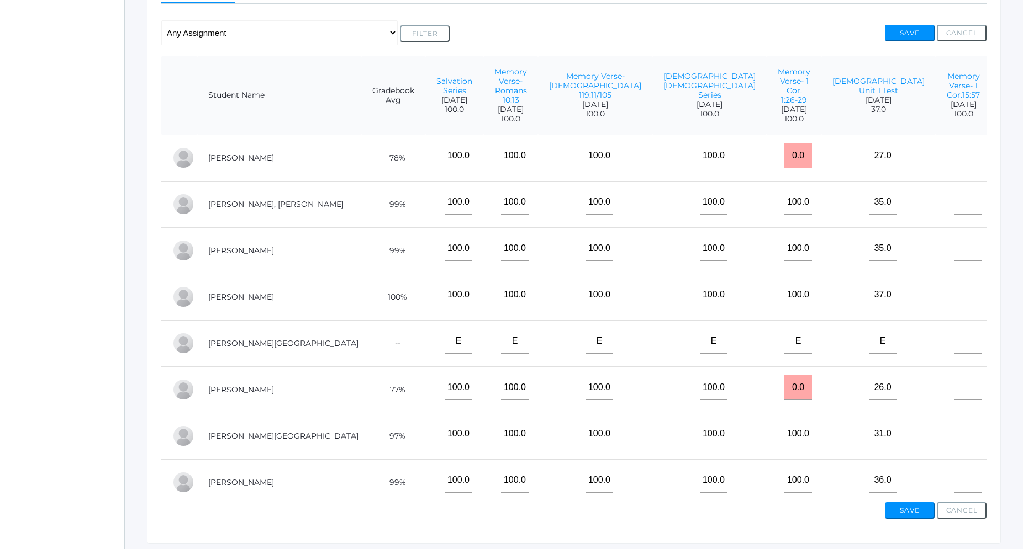
scroll to position [225, 0]
click at [954, 188] on input"] "text" at bounding box center [968, 200] width 28 height 25
type input"] "100"
click at [954, 235] on input"] "text" at bounding box center [968, 247] width 28 height 25
type input"] "100"
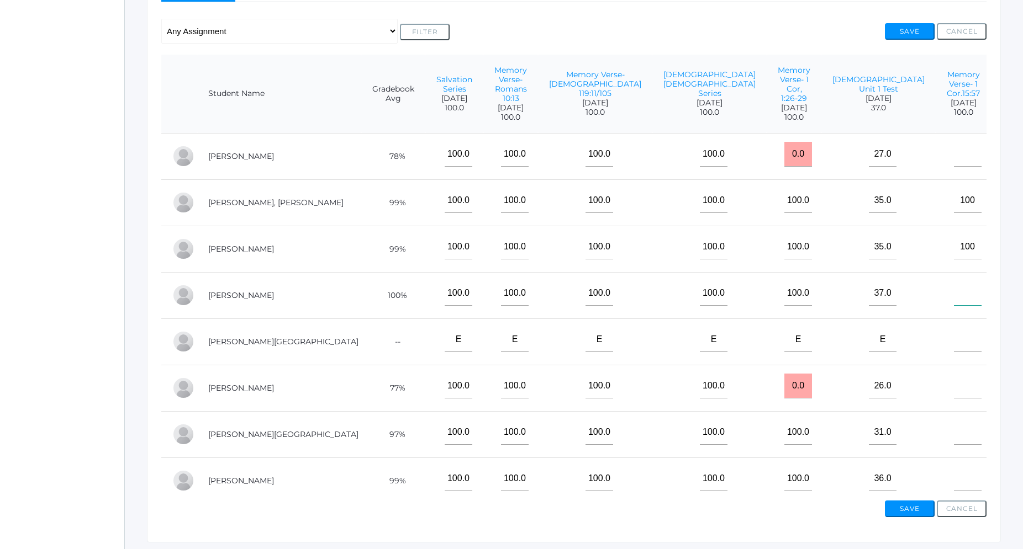
click at [954, 281] on input"] "text" at bounding box center [968, 293] width 28 height 25
type input"] "100"
click at [954, 328] on input"] "text" at bounding box center [968, 339] width 28 height 25
type input"] "e"
click at [954, 374] on input"] "text" at bounding box center [968, 386] width 28 height 25
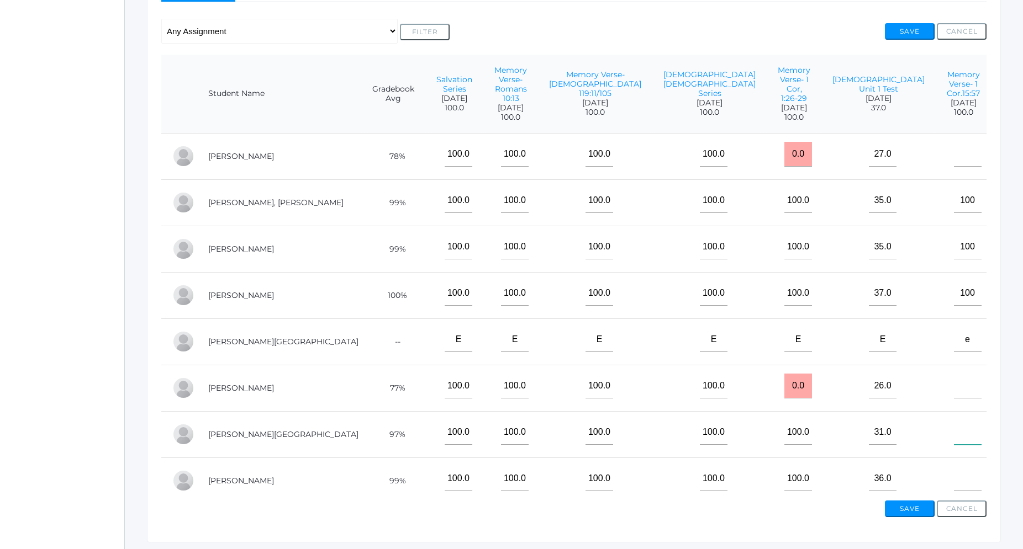
click at [954, 420] on input"] "text" at bounding box center [968, 432] width 28 height 25
type input"] "100"
click at [954, 469] on input"] "text" at bounding box center [968, 479] width 28 height 25
type input"] "100"
click at [916, 510] on button "Save" at bounding box center [910, 509] width 50 height 17
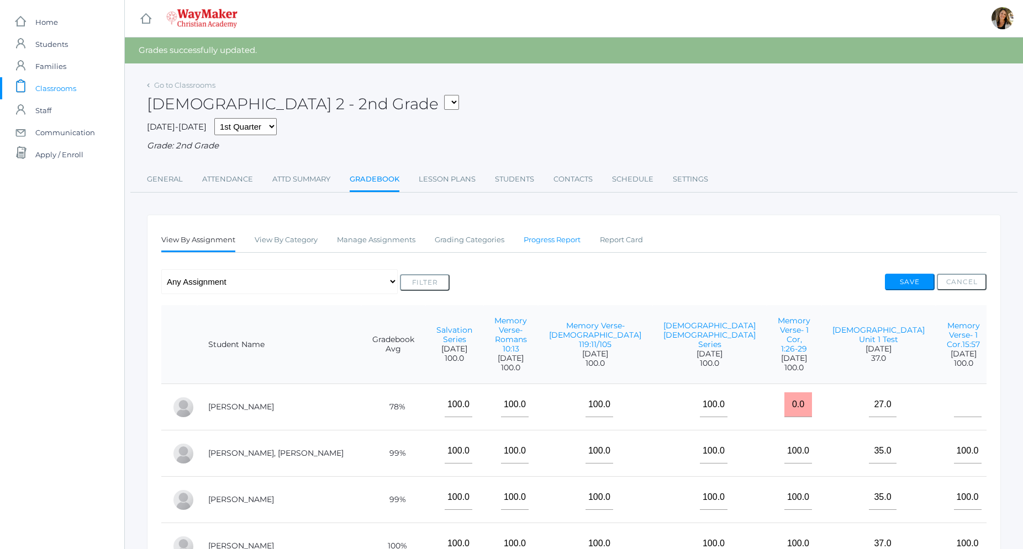
click at [573, 244] on link "Progress Report" at bounding box center [552, 240] width 57 height 22
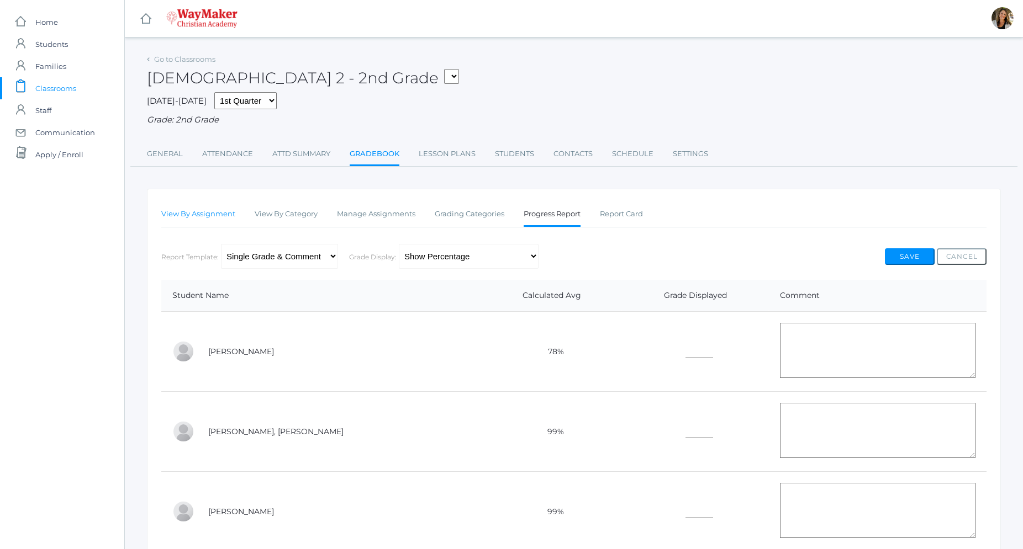
click at [173, 214] on link "View By Assignment" at bounding box center [198, 214] width 74 height 22
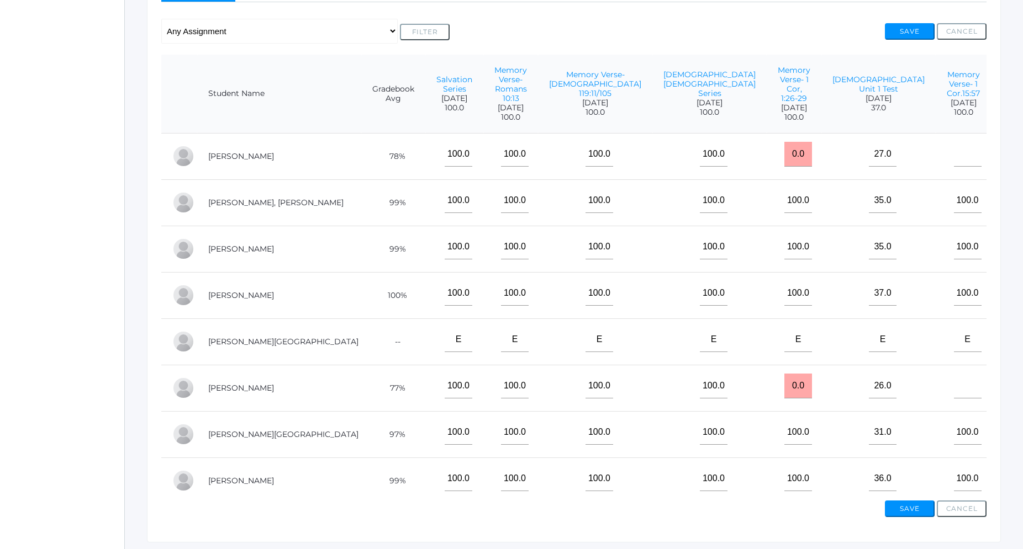
scroll to position [258, 0]
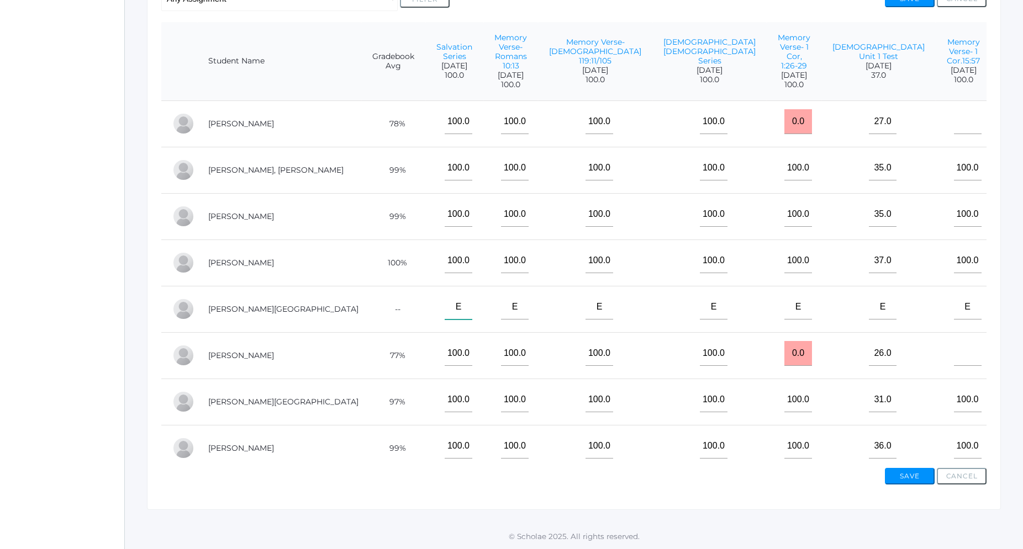
click at [445, 295] on input"] "E" at bounding box center [459, 307] width 28 height 25
type input"] "100"
drag, startPoint x: 681, startPoint y: 287, endPoint x: 660, endPoint y: 292, distance: 21.6
click at [700, 295] on input"] "E" at bounding box center [714, 307] width 28 height 25
type input"] "100"
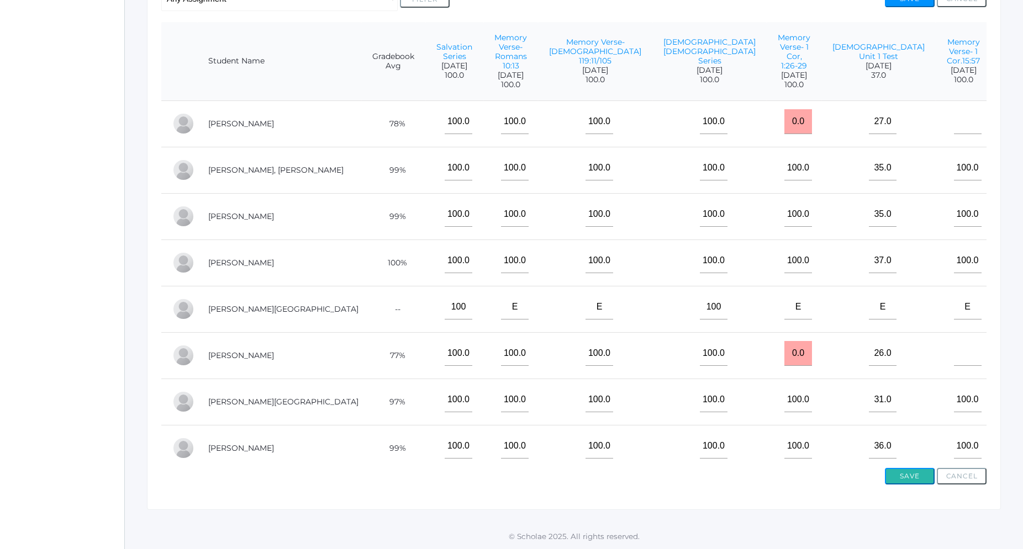
click at [902, 474] on button "Save" at bounding box center [910, 476] width 50 height 17
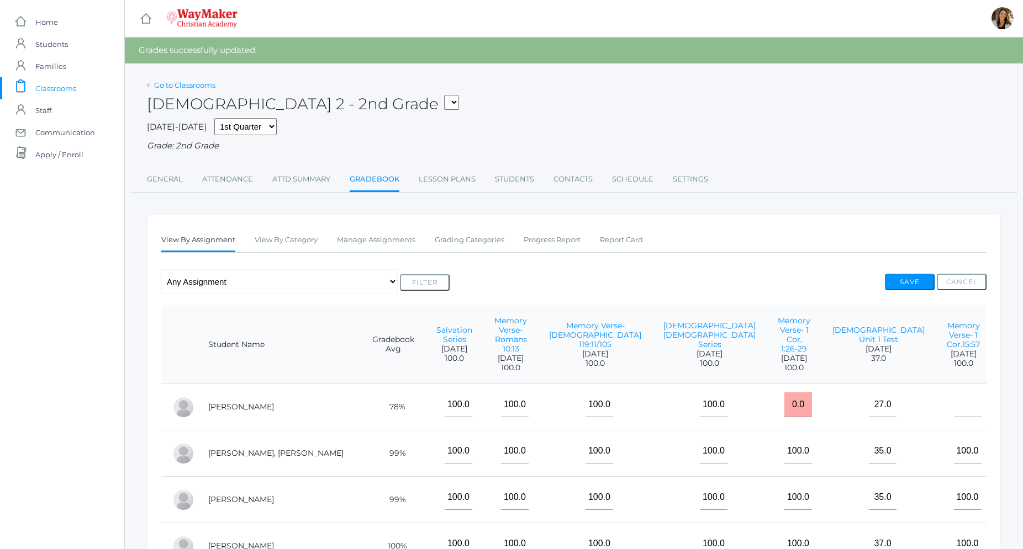
click at [204, 87] on link "Go to Classrooms" at bounding box center [184, 85] width 61 height 9
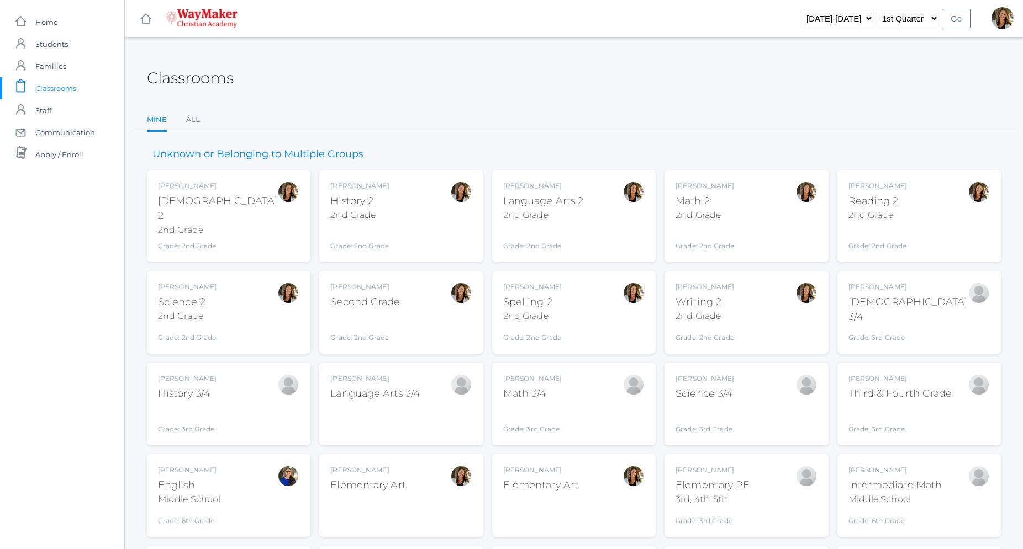
click at [913, 221] on div "Amber Farnes Reading 2 2nd Grade Grade: 2nd Grade 02ELEM" at bounding box center [918, 216] width 141 height 70
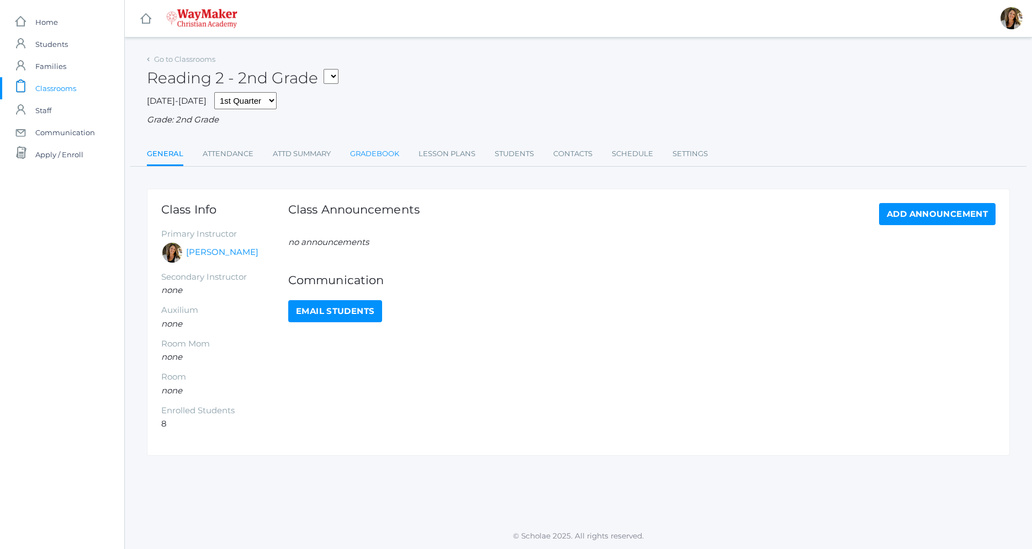
click at [394, 158] on link "Gradebook" at bounding box center [374, 154] width 49 height 22
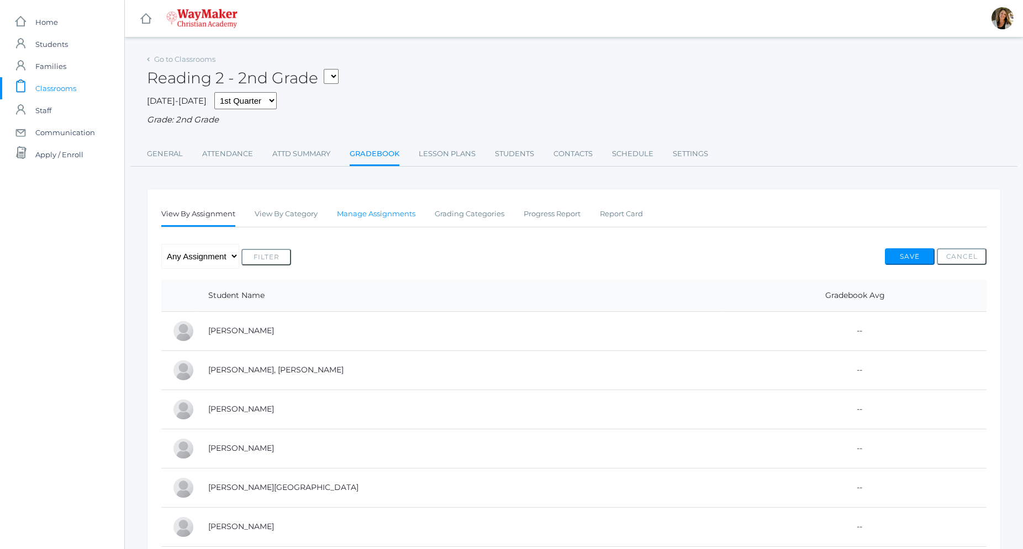
click at [380, 221] on link "Manage Assignments" at bounding box center [376, 214] width 78 height 22
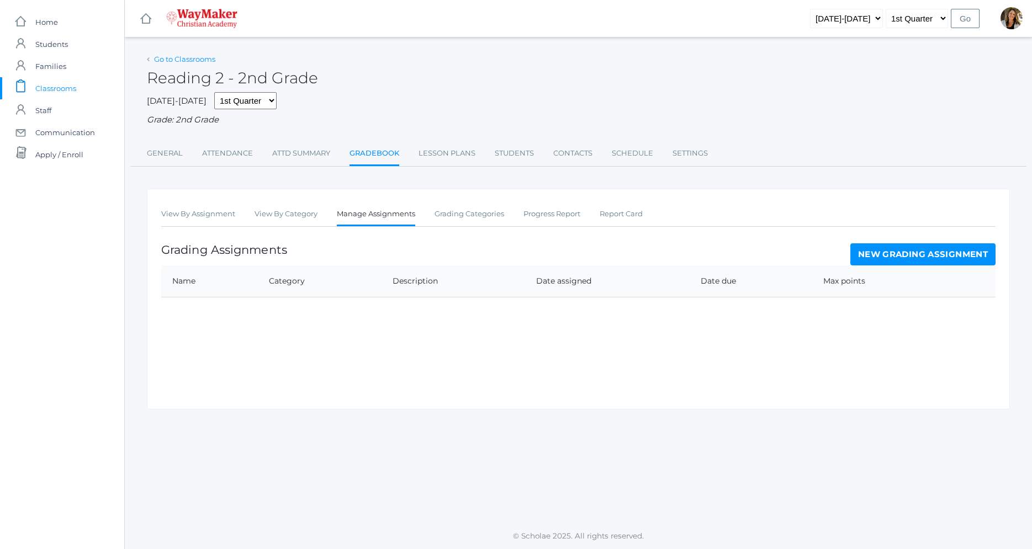
click at [207, 57] on link "Go to Classrooms" at bounding box center [184, 59] width 61 height 9
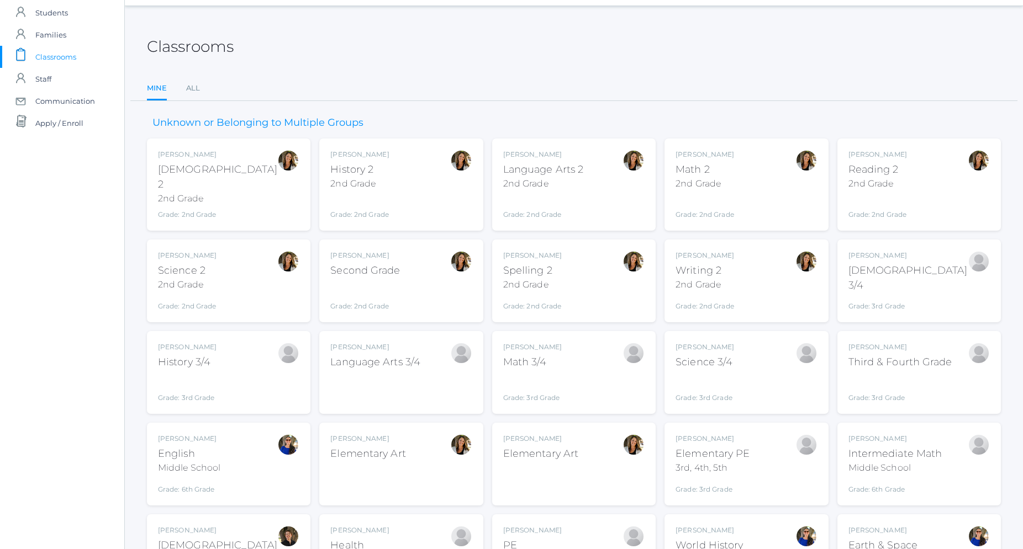
scroll to position [56, 0]
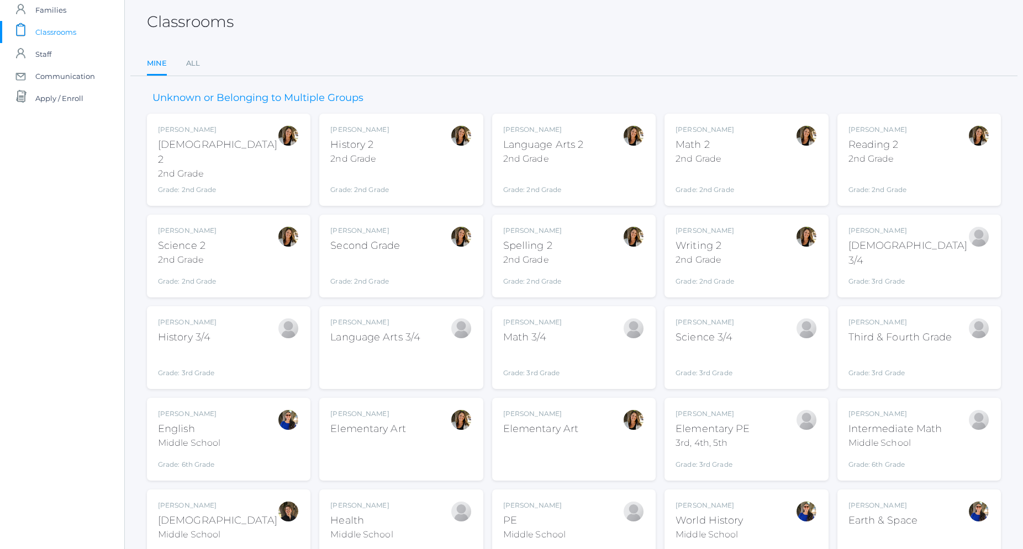
click at [715, 274] on div "Grade: 2nd Grade" at bounding box center [704, 278] width 59 height 15
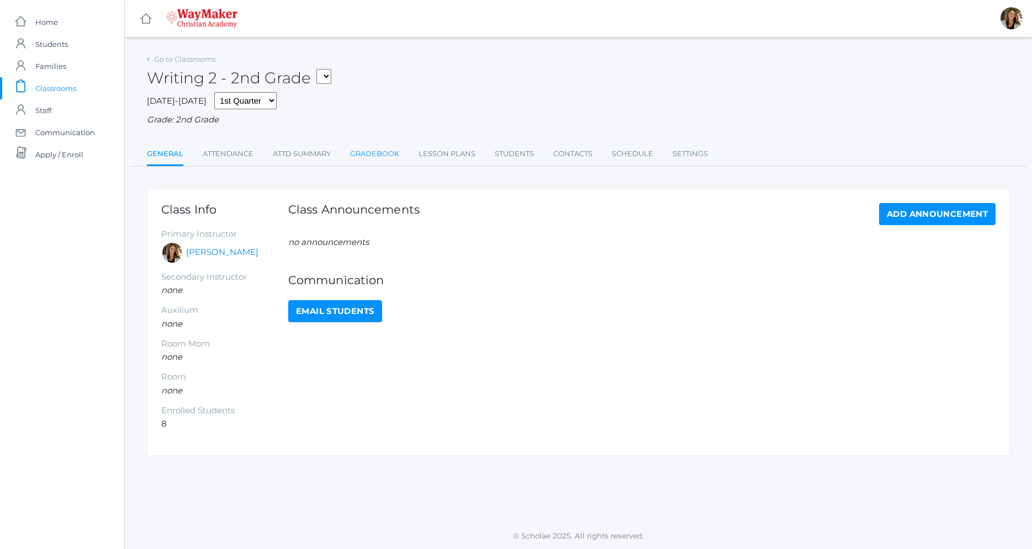
click at [398, 159] on link "Gradebook" at bounding box center [374, 154] width 49 height 22
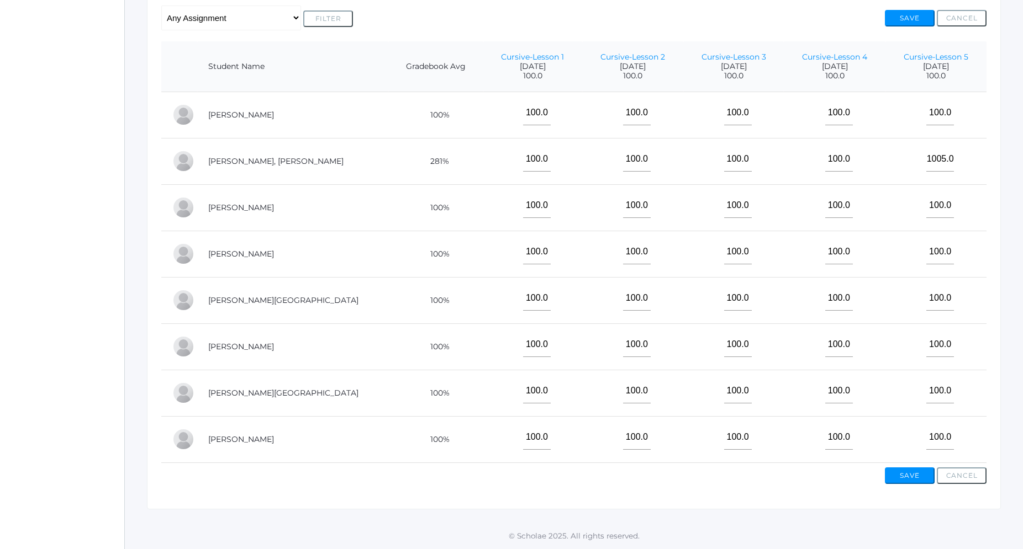
scroll to position [136, 0]
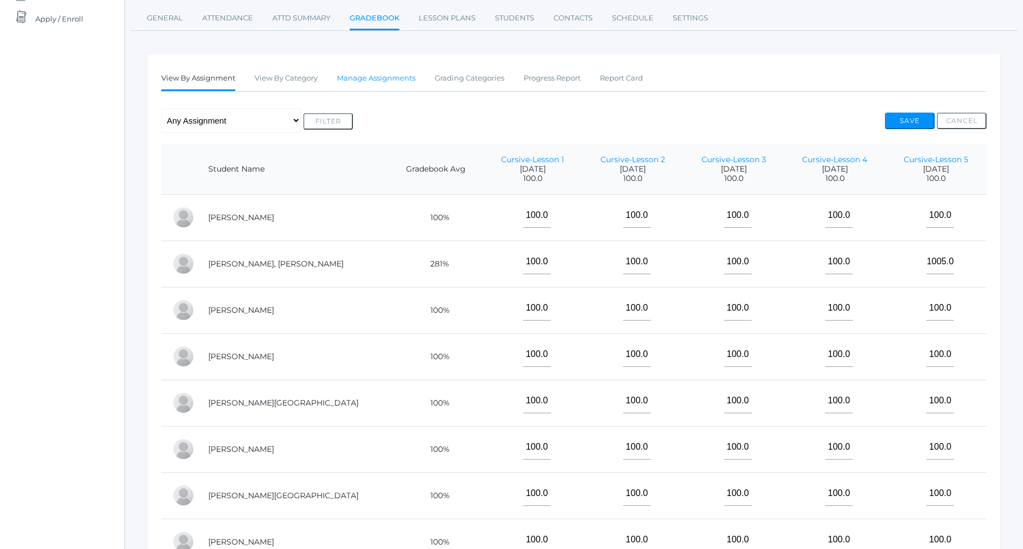
click at [363, 73] on link "Manage Assignments" at bounding box center [376, 78] width 78 height 22
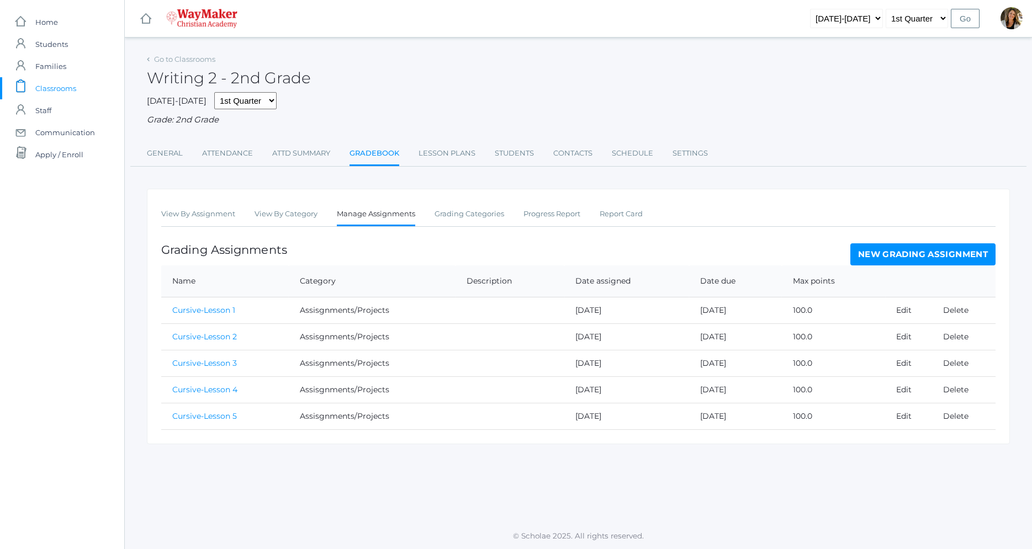
click at [907, 255] on link "New Grading Assignment" at bounding box center [922, 255] width 145 height 22
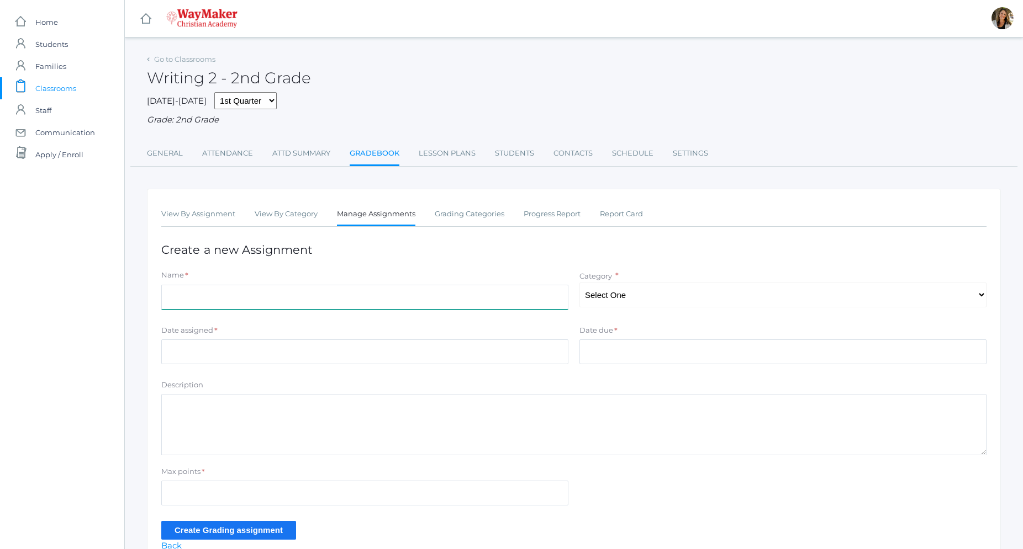
click at [387, 300] on input "Name" at bounding box center [364, 297] width 407 height 25
click at [363, 212] on link "Manage Assignments" at bounding box center [376, 215] width 78 height 24
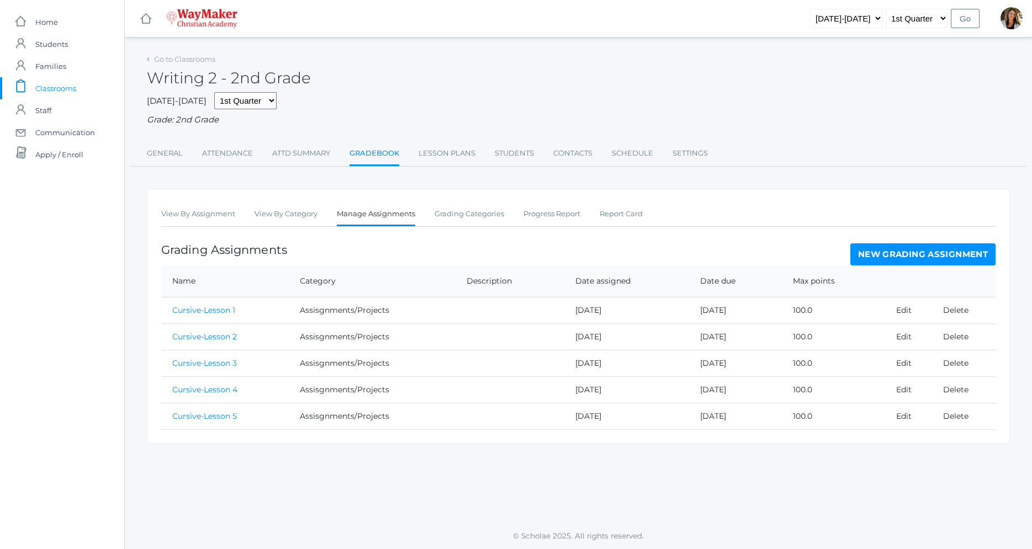
click at [952, 253] on link "New Grading Assignment" at bounding box center [922, 255] width 145 height 22
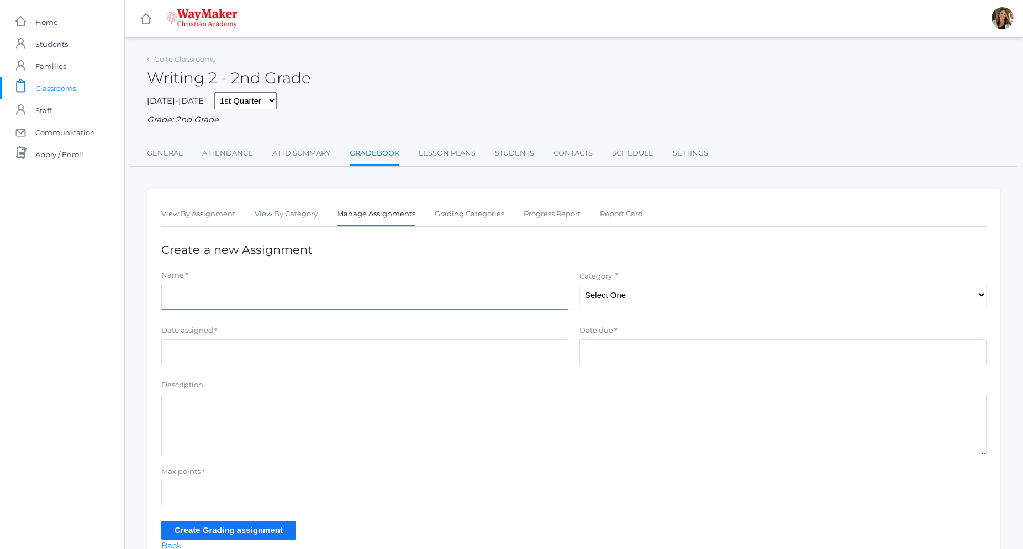
click at [210, 300] on input "Name" at bounding box center [364, 297] width 407 height 25
type input "c"
type input "Cursive Lesson 6"
select select "1215"
click option "Assisgnments/Projects" at bounding box center [0, 0] width 0 height 0
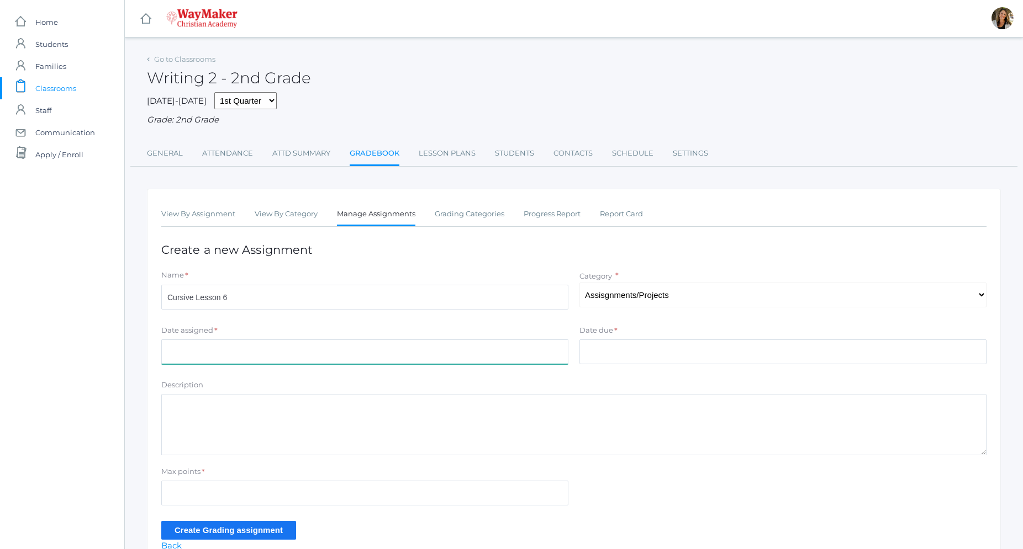
click at [249, 351] on input "Date assigned" at bounding box center [364, 352] width 407 height 25
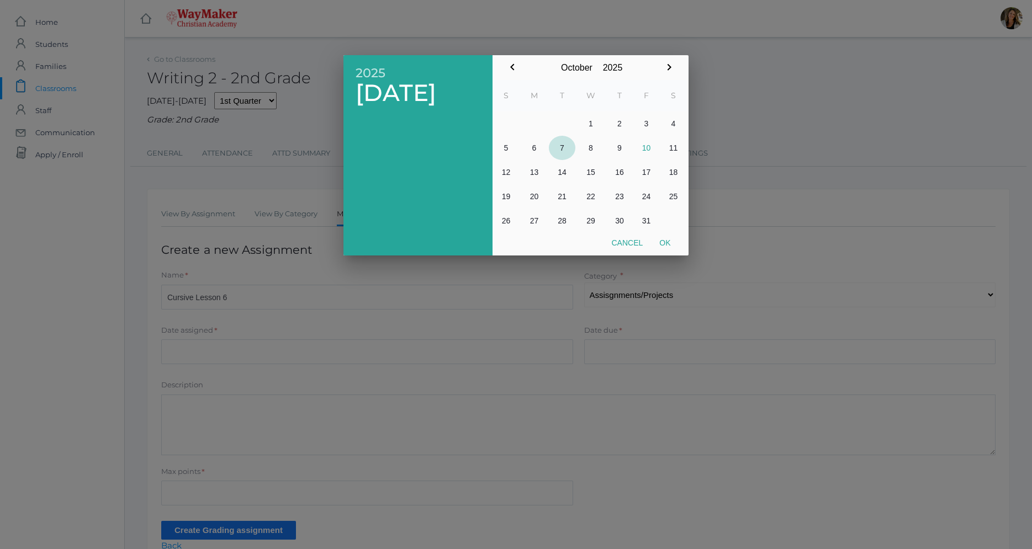
click at [565, 149] on button "7" at bounding box center [562, 148] width 27 height 24
click at [665, 239] on button "Ok" at bounding box center [665, 243] width 28 height 20
type input "[DATE]"
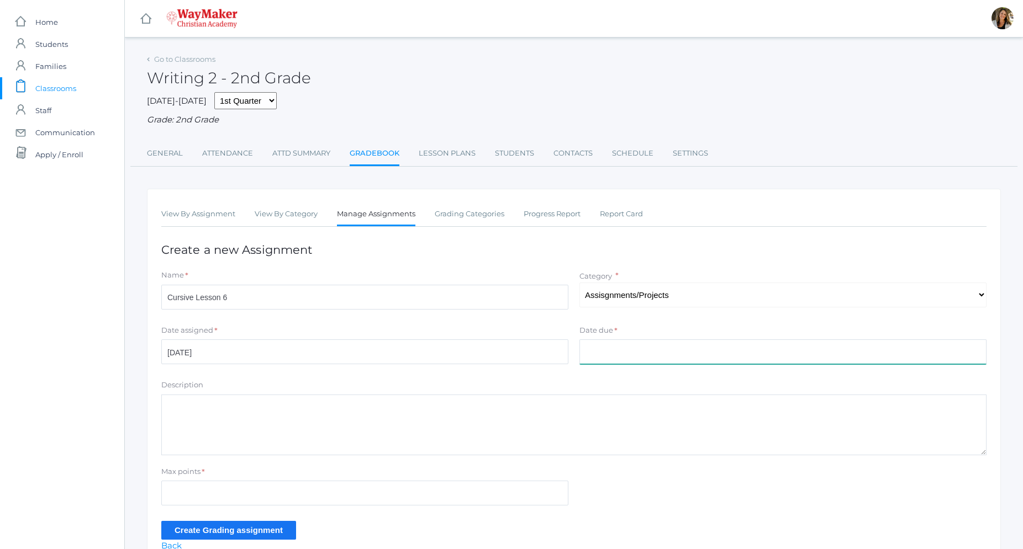
click at [620, 347] on input "Date due" at bounding box center [782, 352] width 407 height 25
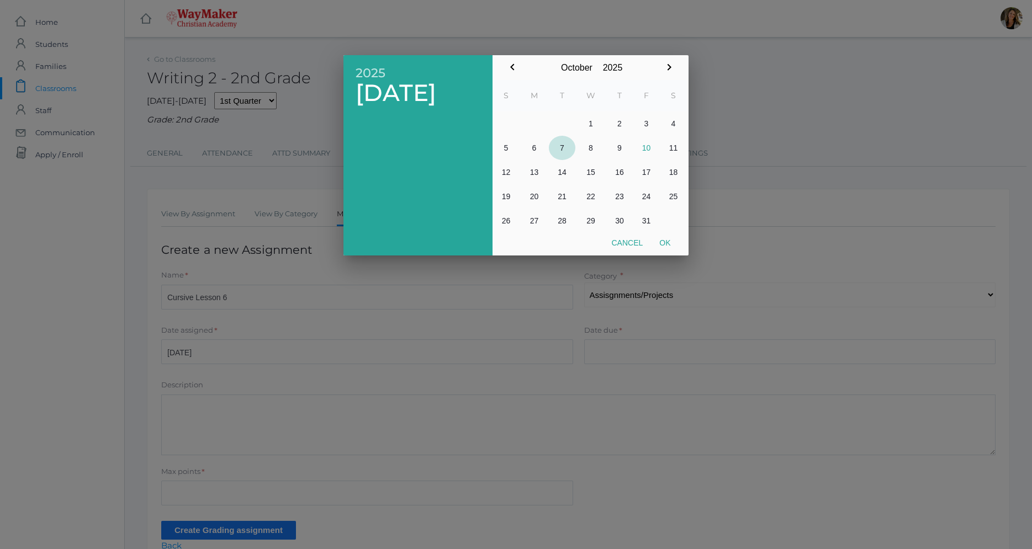
click at [558, 150] on button "7" at bounding box center [562, 148] width 27 height 24
click at [665, 242] on button "Ok" at bounding box center [665, 243] width 28 height 20
type input "[DATE]"
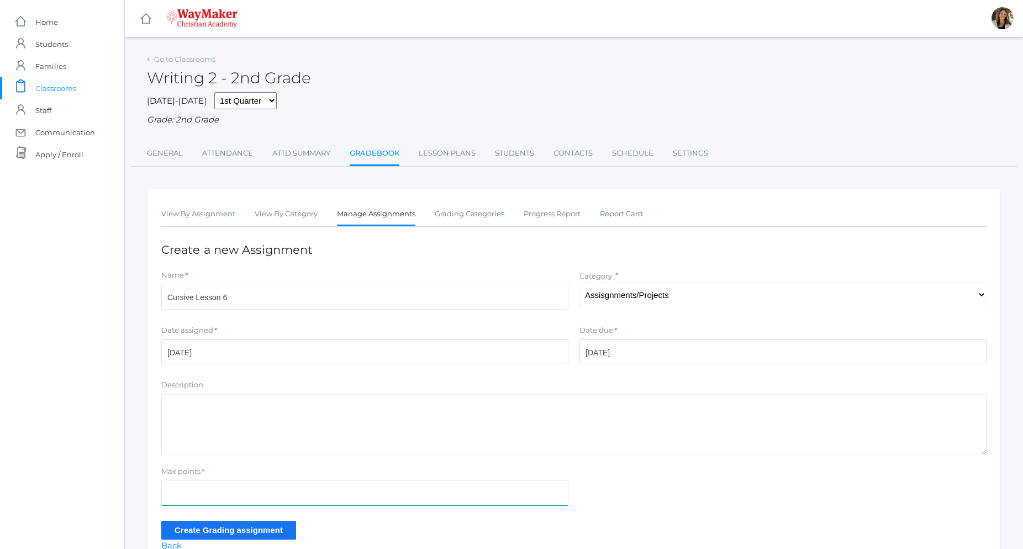
click at [208, 492] on input "Max points" at bounding box center [364, 493] width 407 height 25
type input "100"
click at [221, 531] on input "Create Grading assignment" at bounding box center [228, 530] width 135 height 18
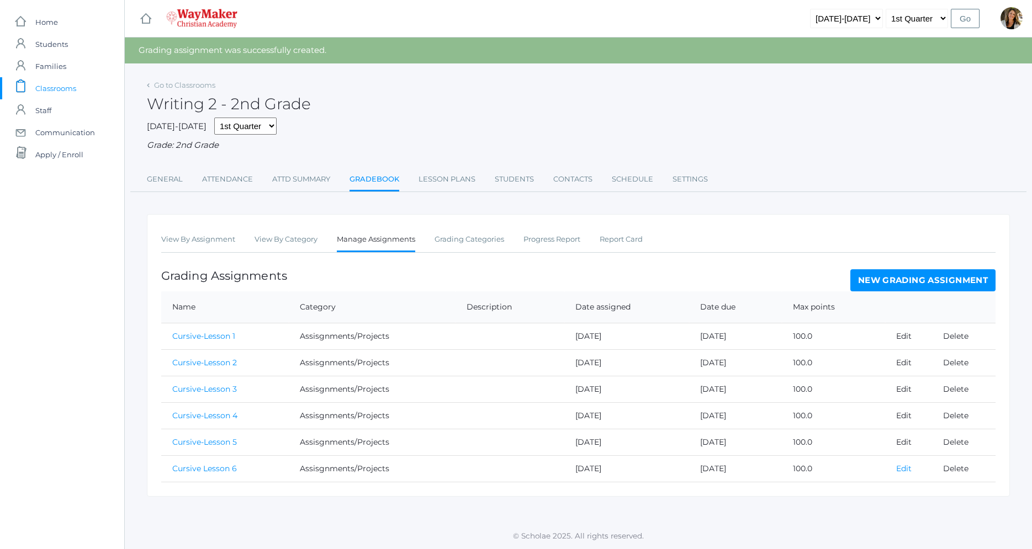
click at [898, 467] on link "Edit" at bounding box center [903, 469] width 15 height 10
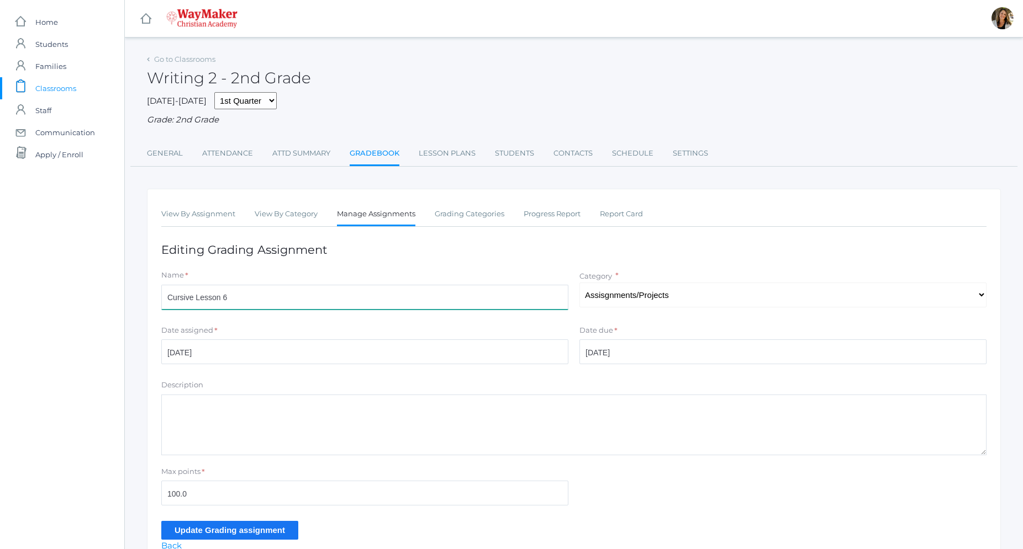
click at [194, 299] on input "Cursive Lesson 6" at bounding box center [364, 297] width 407 height 25
type input "Cursive-Lesson 6"
click at [272, 527] on input "Update Grading assignment" at bounding box center [229, 530] width 137 height 18
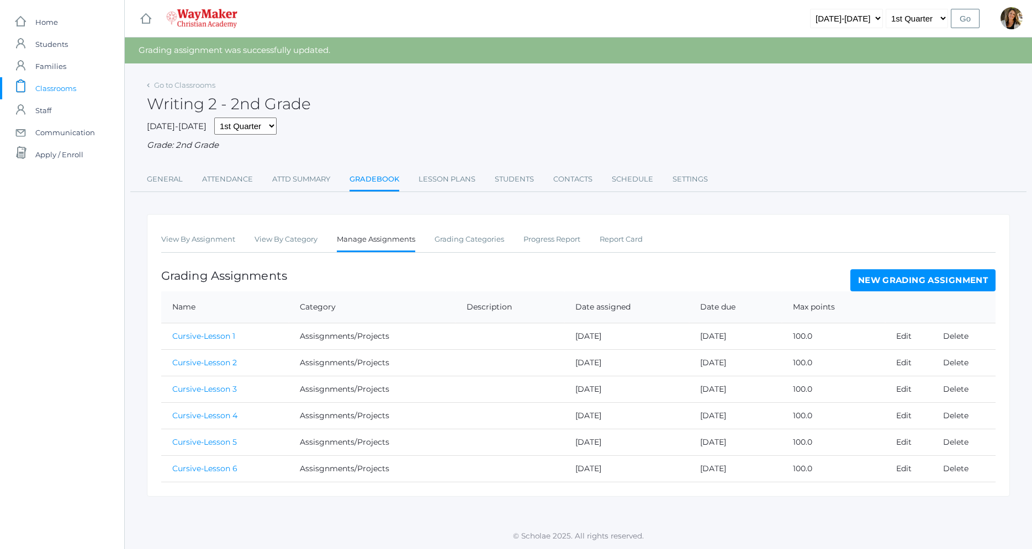
click at [867, 288] on link "New Grading Assignment" at bounding box center [922, 280] width 145 height 22
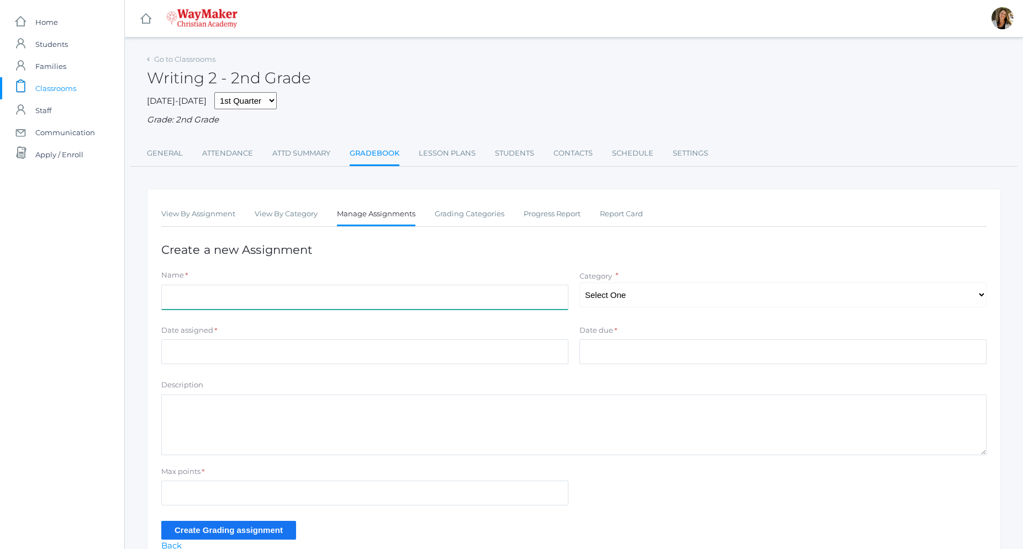
click at [323, 300] on input "Name" at bounding box center [364, 297] width 407 height 25
click at [195, 302] on input "Cursive Lesson 7" at bounding box center [364, 297] width 407 height 25
type input "Cursive-Lesson 7"
click at [579, 283] on select "Select One Tests Participation Assisgnments/Projects" at bounding box center [782, 295] width 407 height 25
select select "1215"
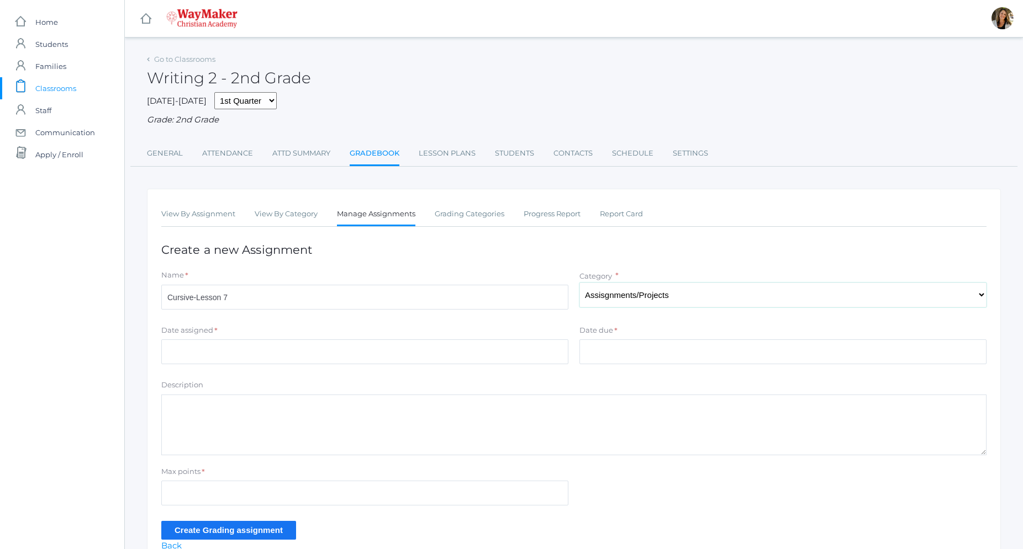
click option "Assisgnments/Projects" at bounding box center [0, 0] width 0 height 0
click at [603, 353] on input "Date due" at bounding box center [782, 352] width 407 height 25
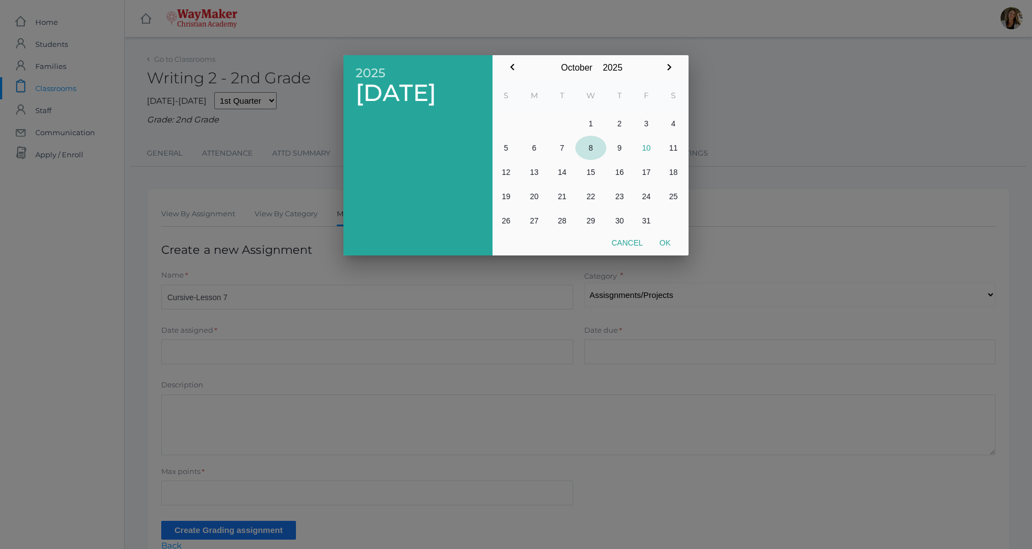
click at [586, 147] on button "8" at bounding box center [590, 148] width 31 height 24
click at [665, 238] on button "Ok" at bounding box center [665, 243] width 28 height 20
type input "[DATE]"
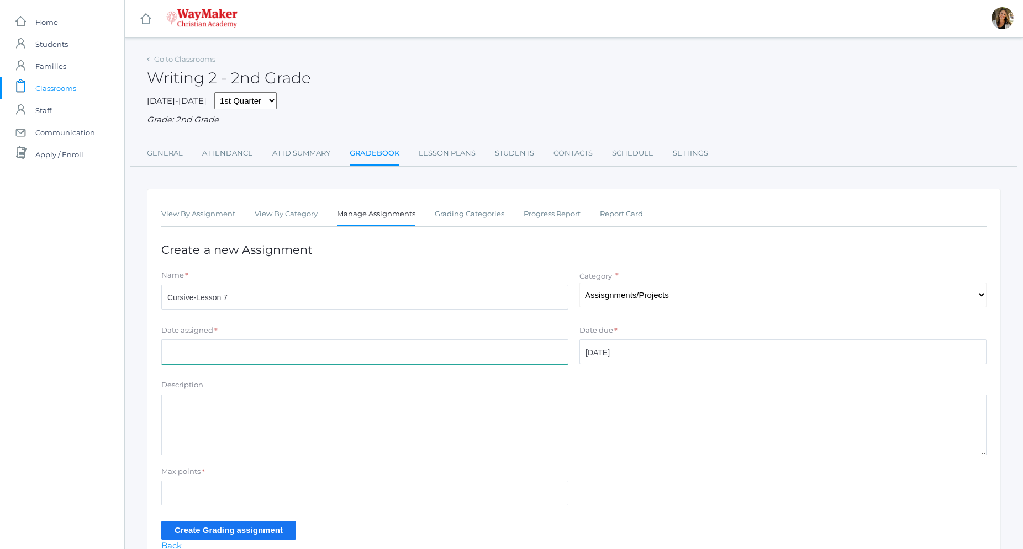
click at [253, 352] on input "Date assigned" at bounding box center [364, 352] width 407 height 25
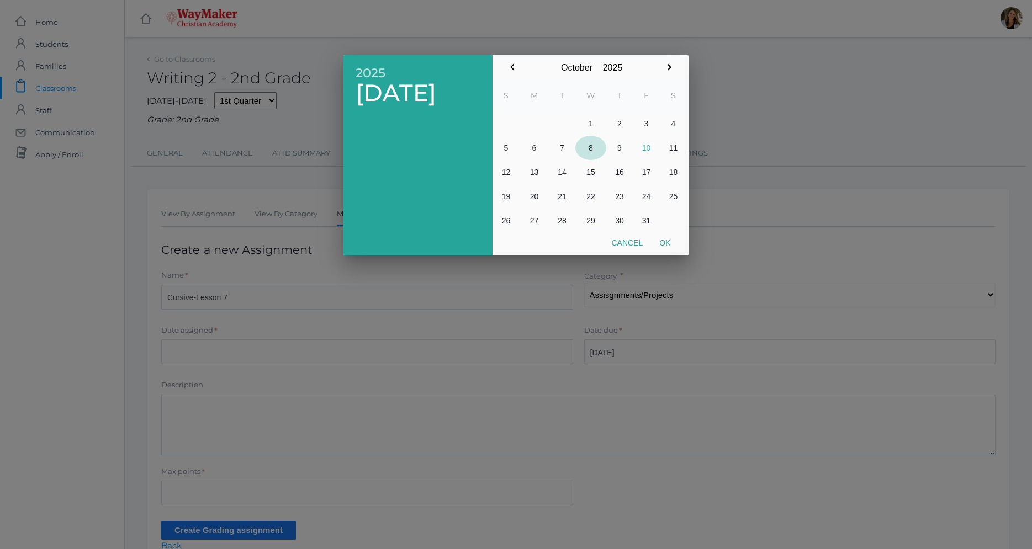
click at [589, 147] on button "8" at bounding box center [590, 148] width 31 height 24
click at [661, 244] on button "Ok" at bounding box center [665, 243] width 28 height 20
type input "[DATE]"
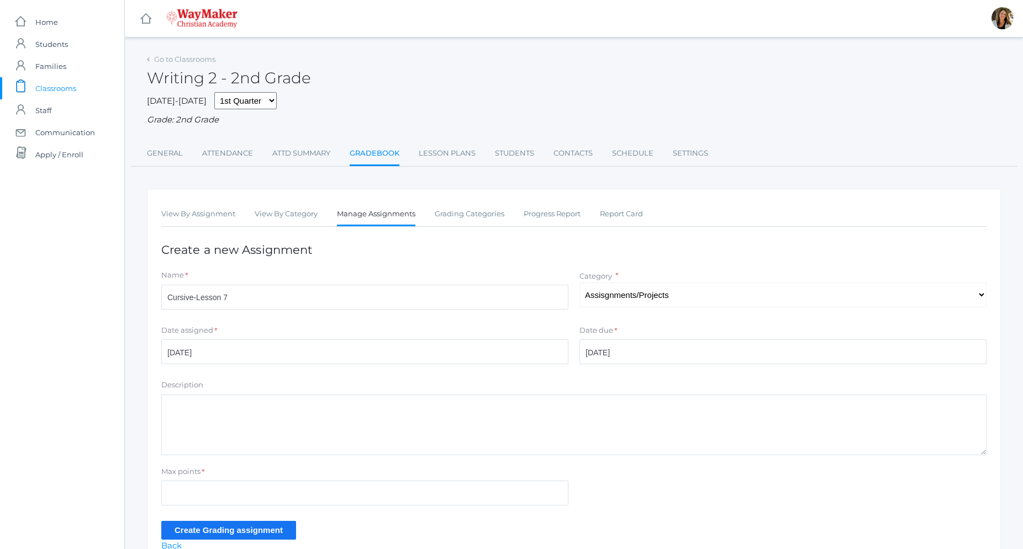
click at [234, 478] on div "Max points *" at bounding box center [364, 474] width 407 height 15
click at [240, 484] on input "Max points" at bounding box center [364, 493] width 407 height 25
type input "100"
click at [240, 528] on input "Create Grading assignment" at bounding box center [228, 530] width 135 height 18
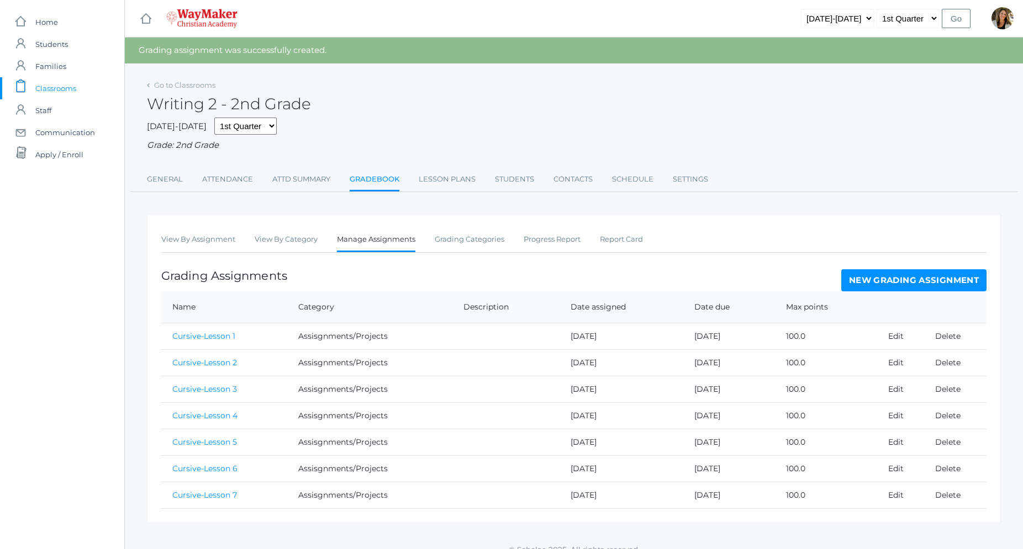
click at [884, 278] on link "New Grading Assignment" at bounding box center [913, 280] width 145 height 22
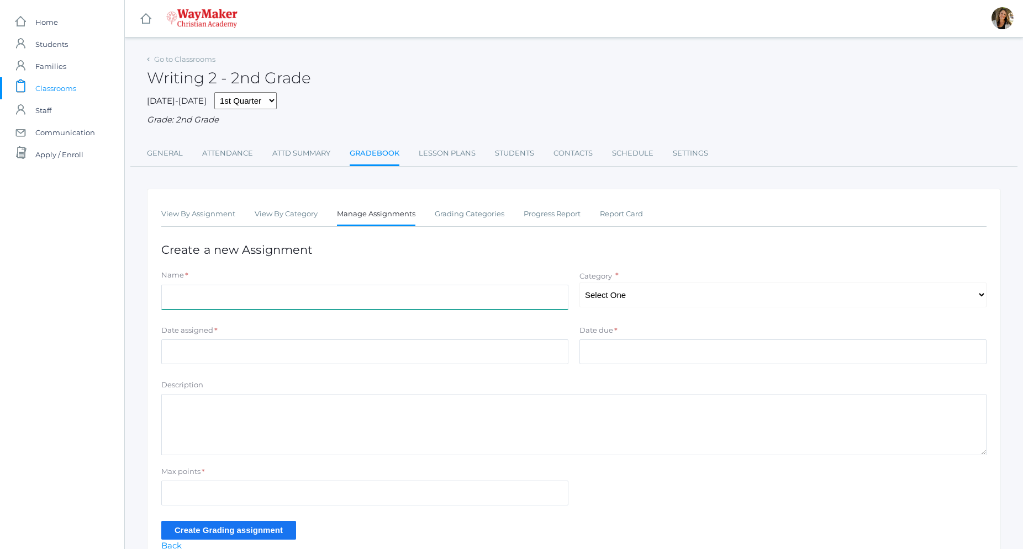
click at [258, 291] on input "Name" at bounding box center [364, 297] width 407 height 25
type input "Cursive-Lesson 8"
click at [579, 283] on select "Select One Tests Participation Assisgnments/Projects" at bounding box center [782, 295] width 407 height 25
select select "1215"
click option "Assisgnments/Projects" at bounding box center [0, 0] width 0 height 0
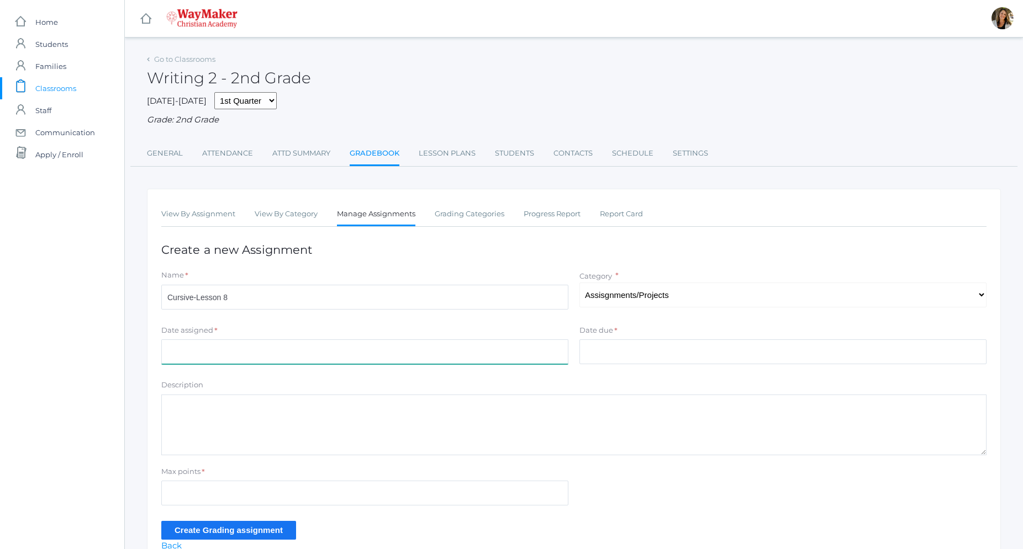
click at [257, 353] on input "Date assigned" at bounding box center [364, 352] width 407 height 25
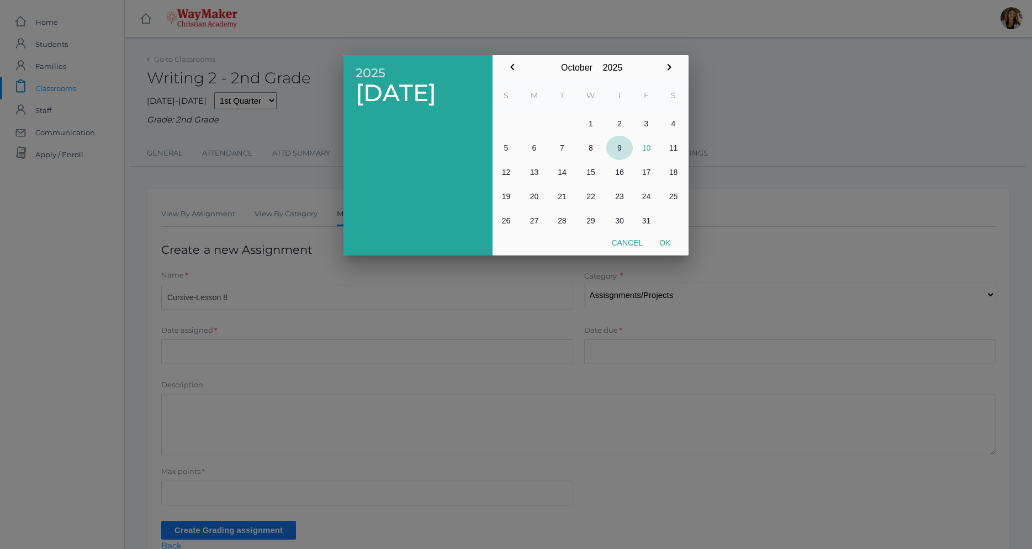
click at [613, 147] on button "9" at bounding box center [619, 148] width 27 height 24
click at [673, 246] on button "Ok" at bounding box center [665, 243] width 28 height 20
type input "[DATE]"
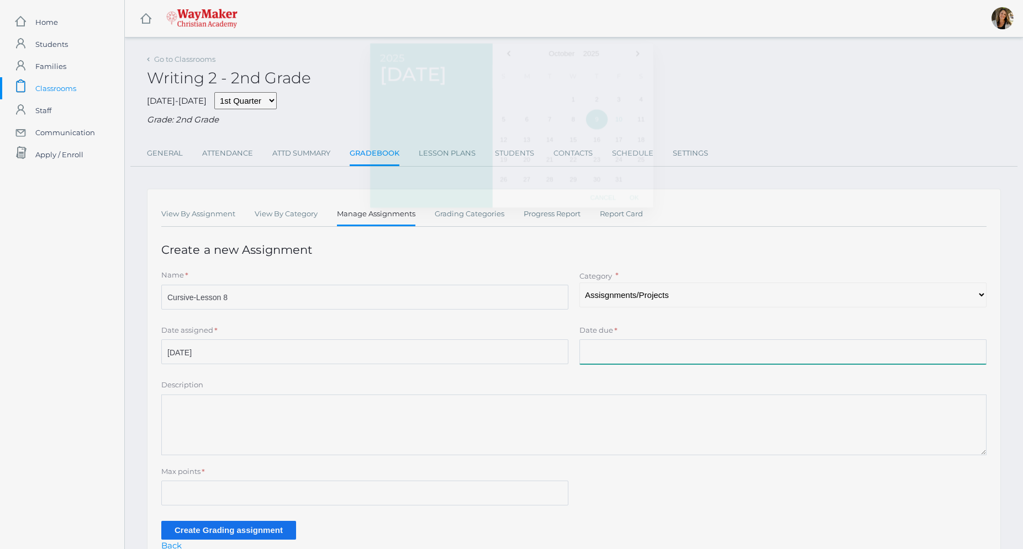
click at [601, 345] on input "Date due" at bounding box center [782, 352] width 407 height 25
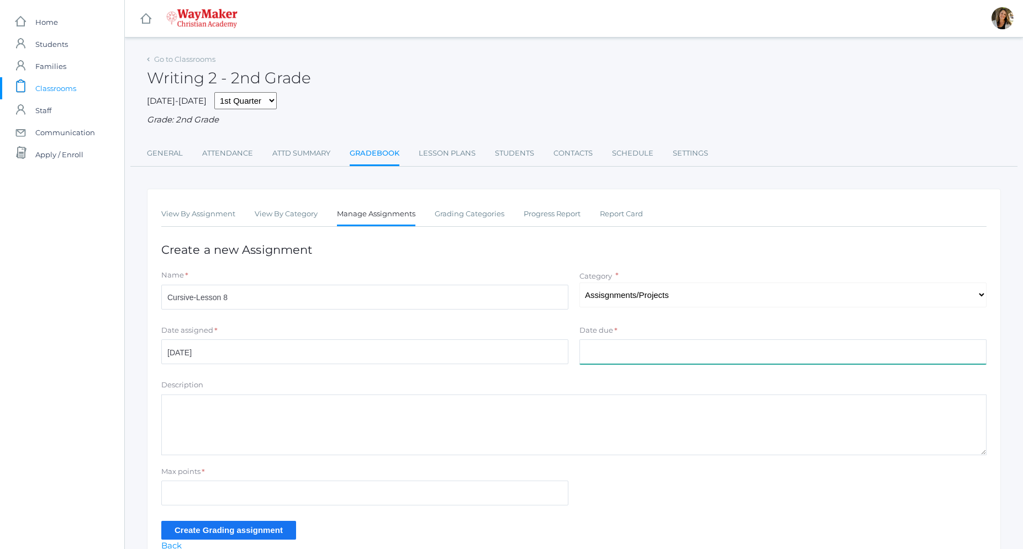
click at [594, 343] on input "Date due" at bounding box center [782, 352] width 407 height 25
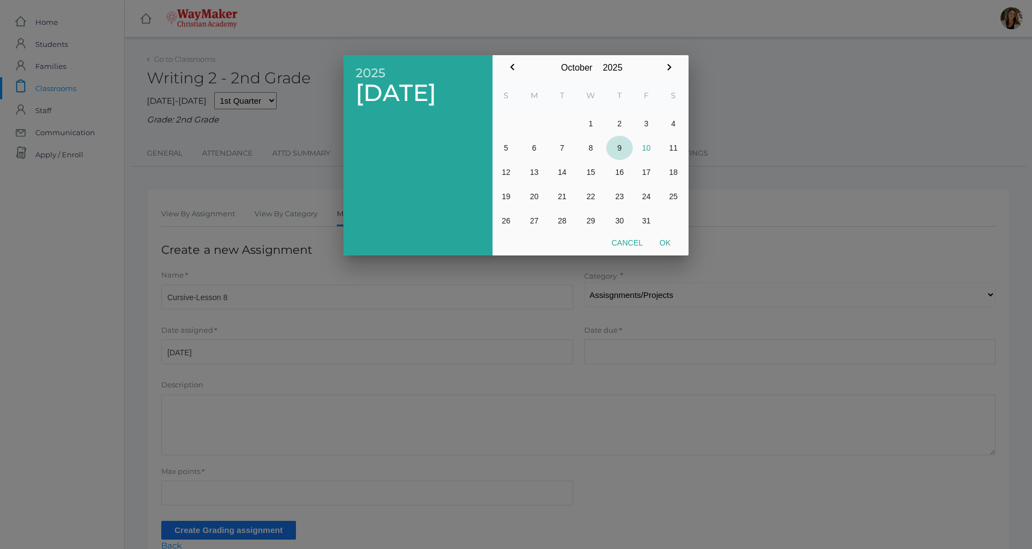
click at [621, 149] on button "9" at bounding box center [619, 148] width 27 height 24
click at [664, 244] on button "Ok" at bounding box center [665, 243] width 28 height 20
type input "[DATE]"
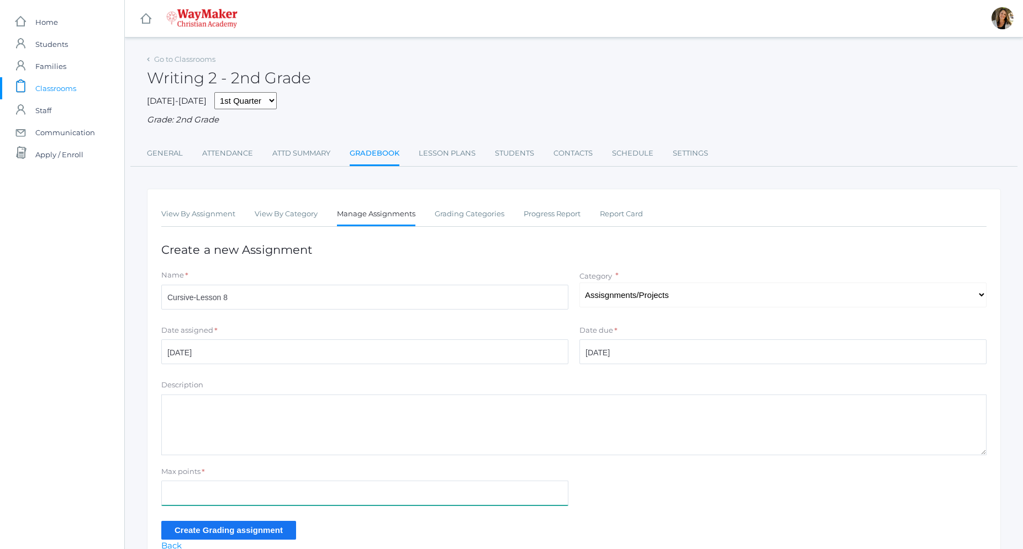
click at [256, 489] on input "Max points" at bounding box center [364, 493] width 407 height 25
type input "100"
click at [253, 530] on input "Create Grading assignment" at bounding box center [228, 530] width 135 height 18
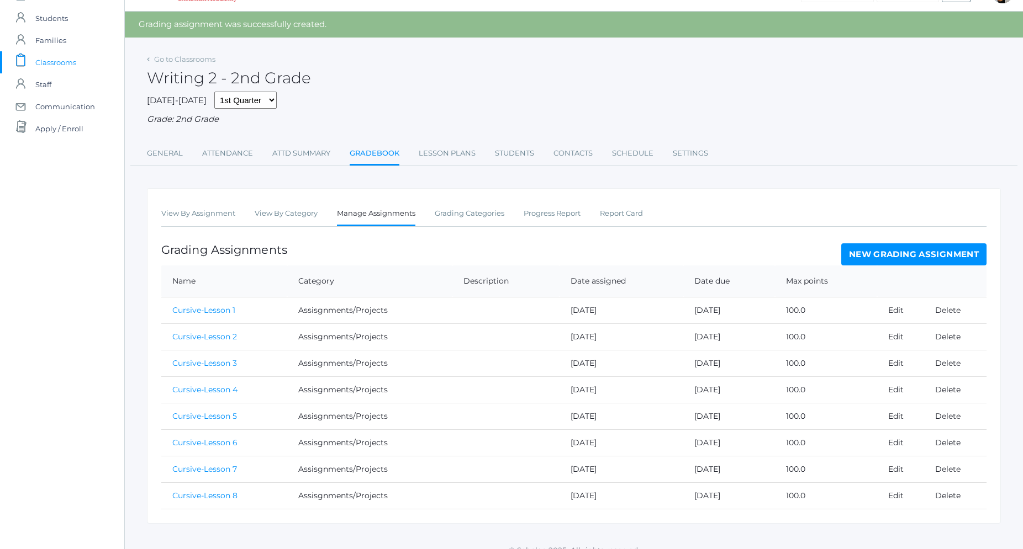
scroll to position [41, 0]
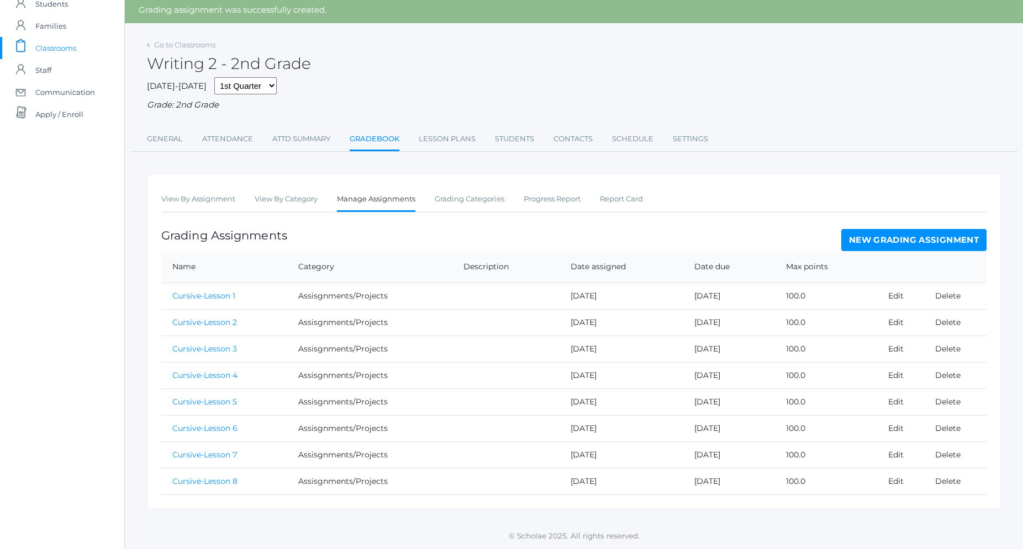
click at [873, 243] on link "New Grading Assignment" at bounding box center [913, 240] width 145 height 22
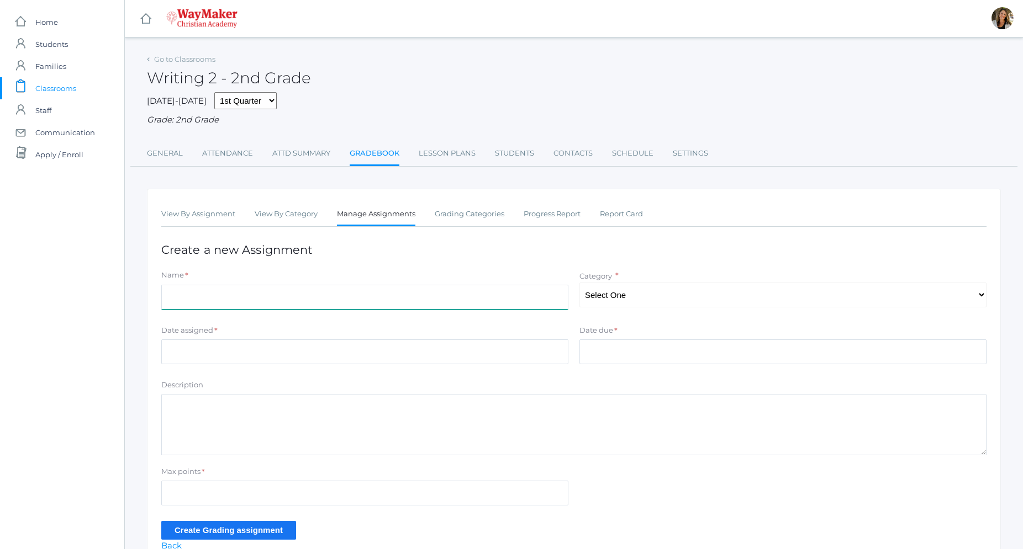
click at [175, 300] on input "Name" at bounding box center [364, 297] width 407 height 25
type input "Cursive-Lesson 9"
click at [579, 283] on select "Select One Tests Participation Assisgnments/Projects" at bounding box center [782, 295] width 407 height 25
select select "1215"
click option "Assisgnments/Projects" at bounding box center [0, 0] width 0 height 0
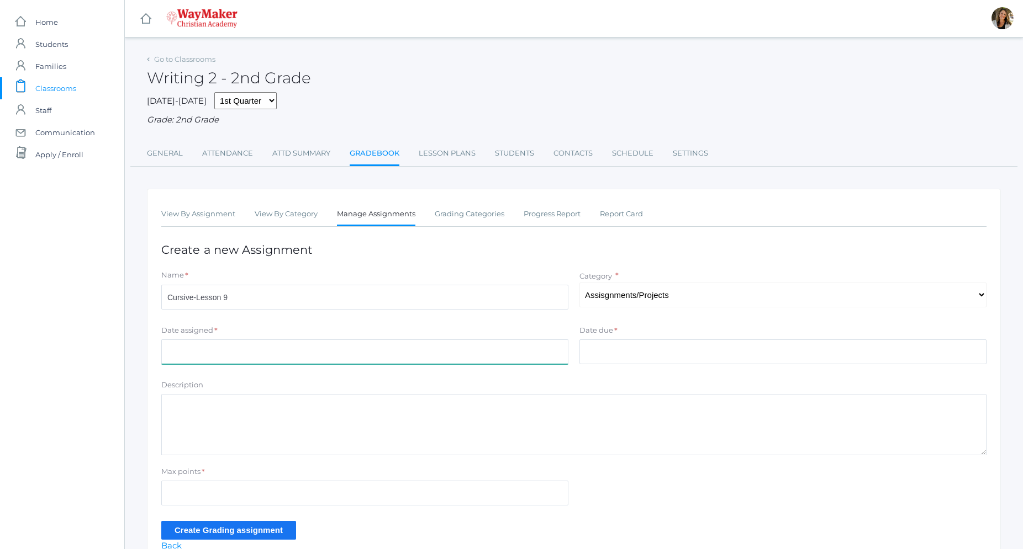
click at [322, 351] on input "Date assigned" at bounding box center [364, 352] width 407 height 25
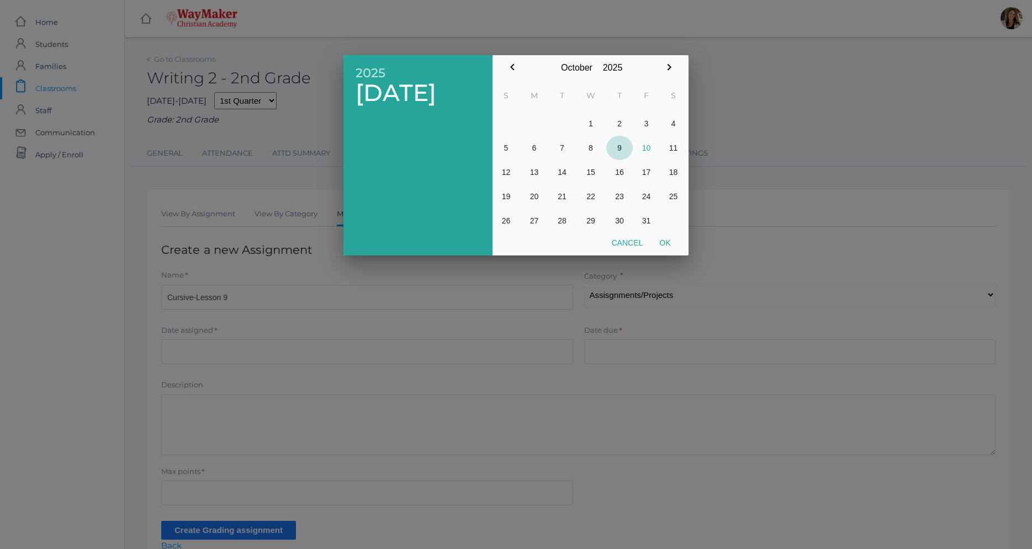
click at [623, 153] on button "9" at bounding box center [619, 148] width 27 height 24
click at [665, 241] on button "Ok" at bounding box center [665, 243] width 28 height 20
type input "[DATE]"
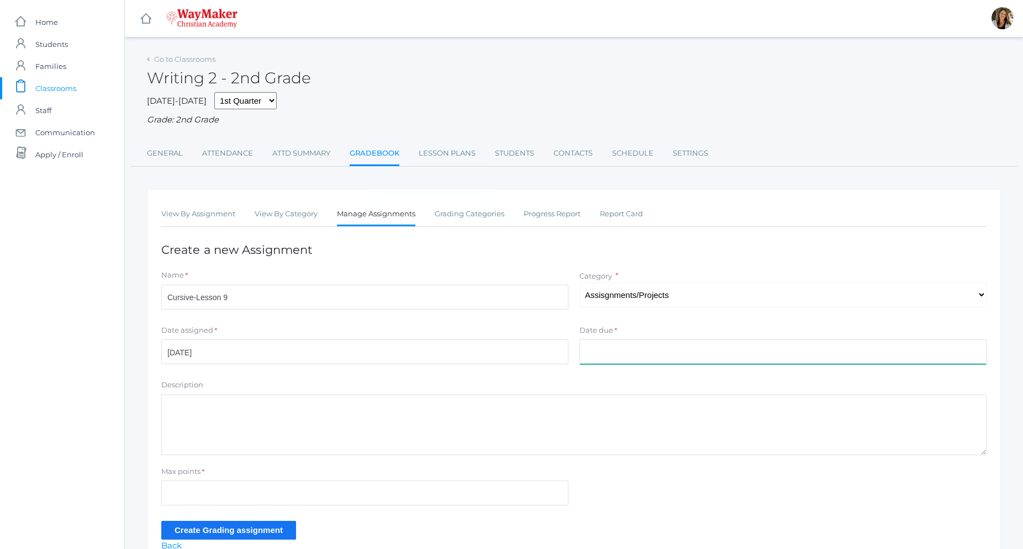
click at [629, 359] on input "Date due" at bounding box center [782, 352] width 407 height 25
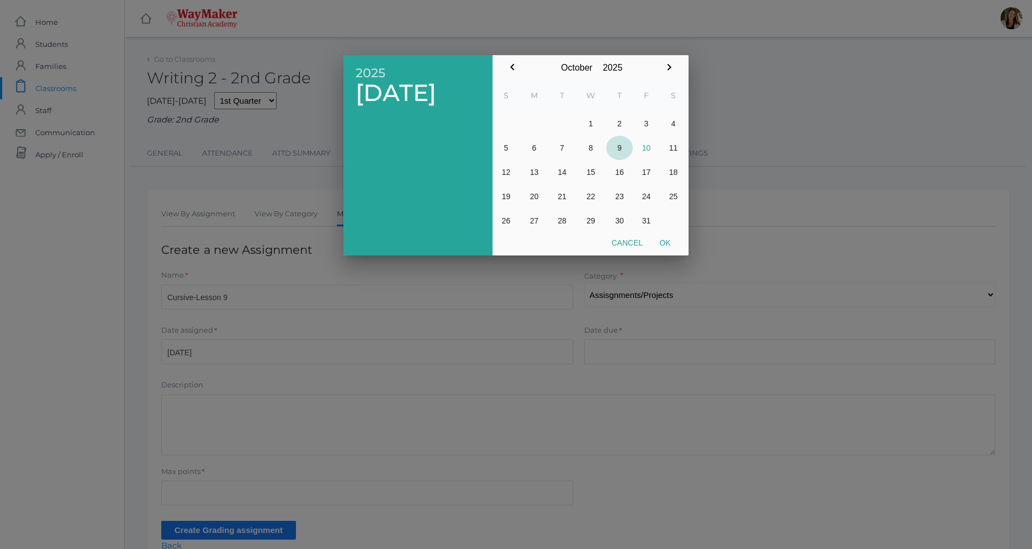
click at [623, 146] on button "9" at bounding box center [619, 148] width 27 height 24
click at [665, 247] on button "Ok" at bounding box center [665, 243] width 28 height 20
type input "[DATE]"
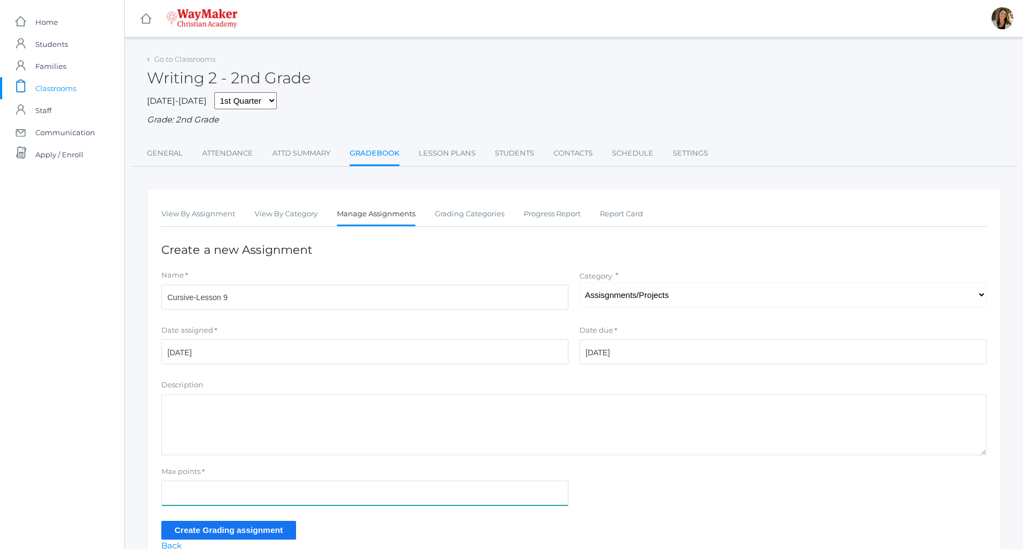
click at [227, 496] on input "Max points" at bounding box center [364, 493] width 407 height 25
type input "100"
click at [246, 536] on input "Create Grading assignment" at bounding box center [228, 530] width 135 height 18
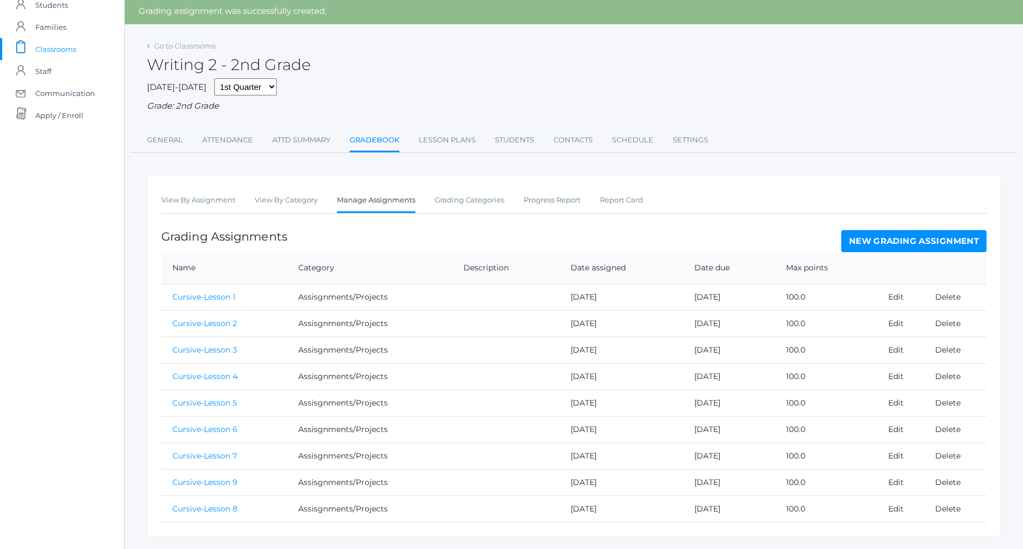
scroll to position [67, 0]
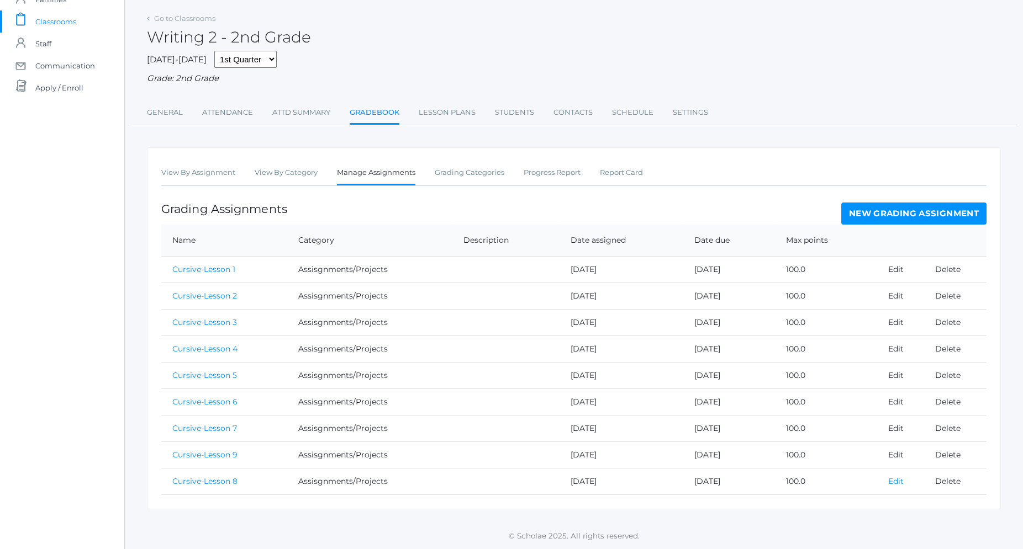
click at [901, 481] on link "Edit" at bounding box center [895, 482] width 15 height 10
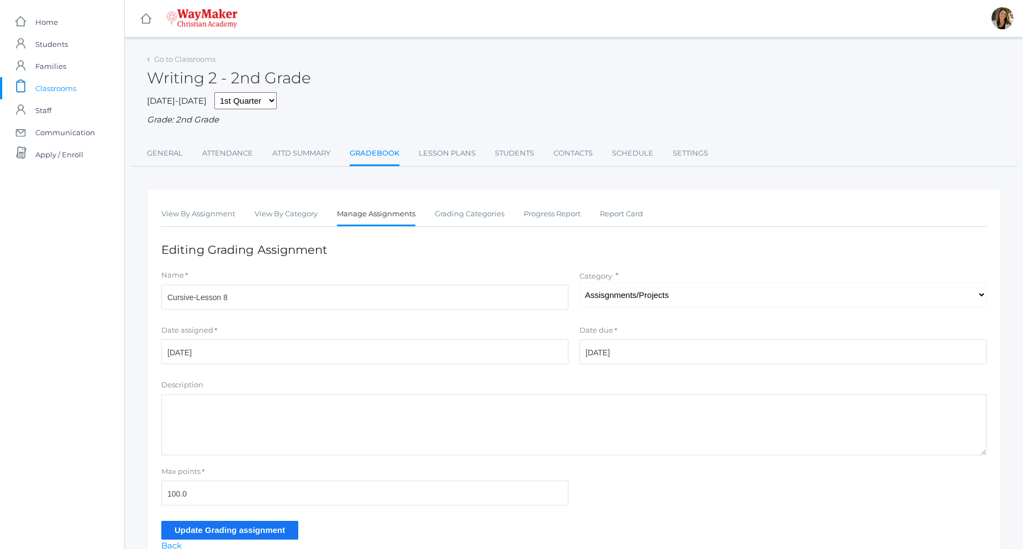
click at [471, 340] on div "Date assigned *" at bounding box center [364, 332] width 407 height 15
click at [475, 354] on input "[DATE]" at bounding box center [364, 352] width 407 height 25
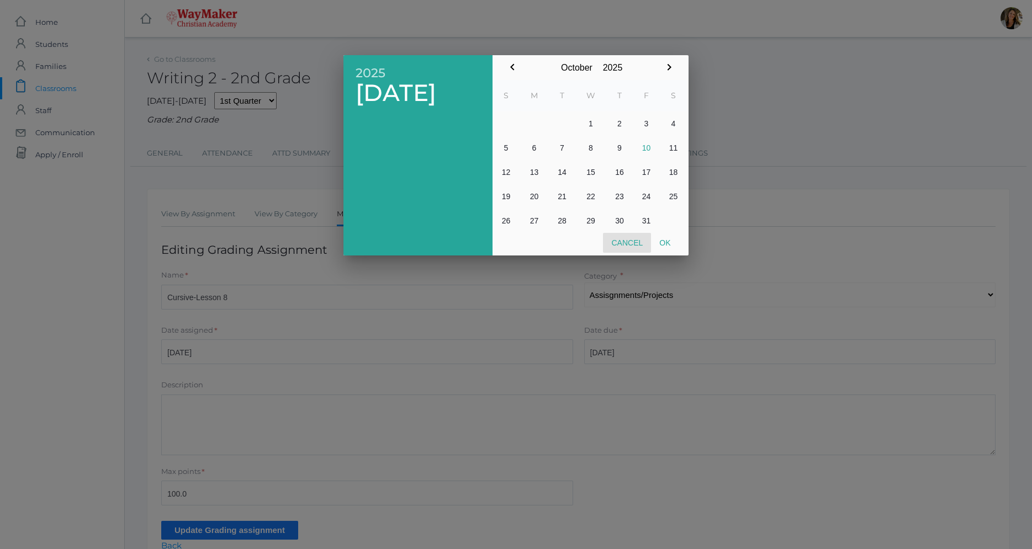
click at [640, 247] on button "Cancel" at bounding box center [627, 243] width 48 height 20
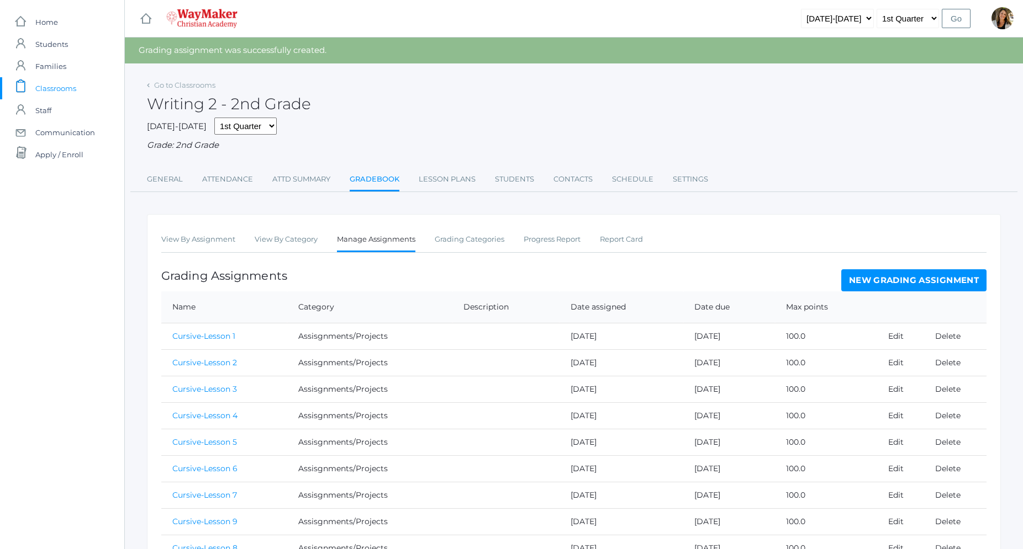
scroll to position [67, 0]
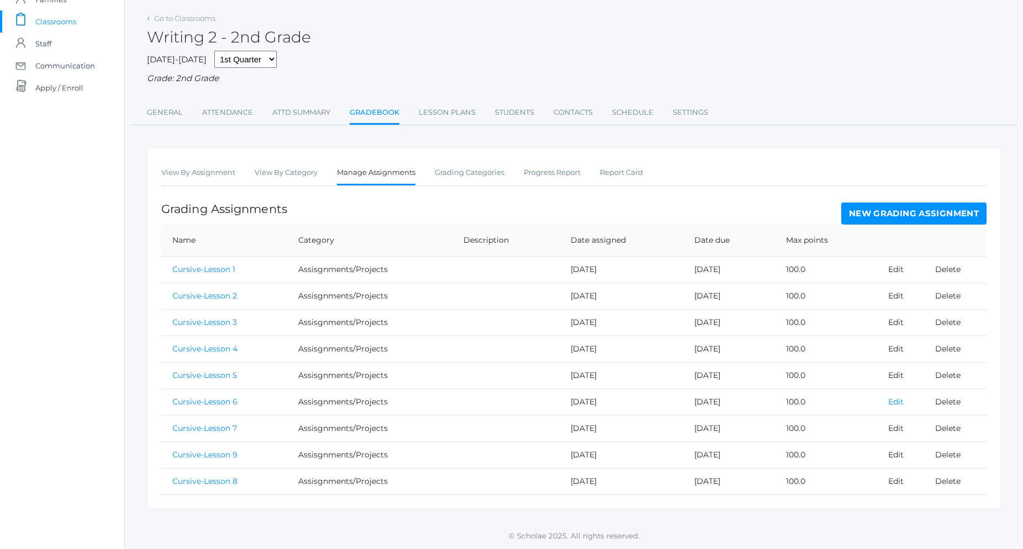
click at [898, 404] on link "Edit" at bounding box center [895, 402] width 15 height 10
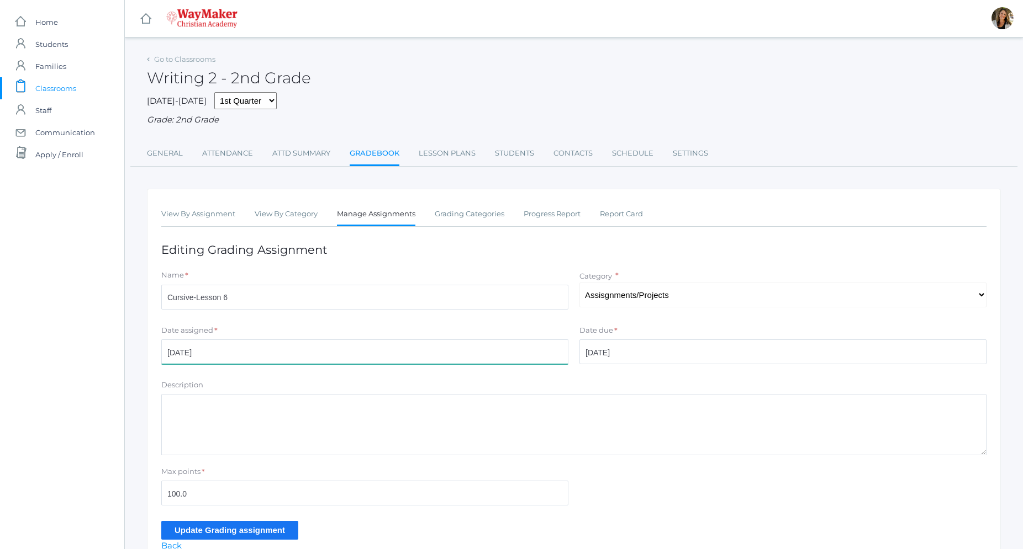
click at [371, 363] on input "[DATE]" at bounding box center [364, 352] width 407 height 25
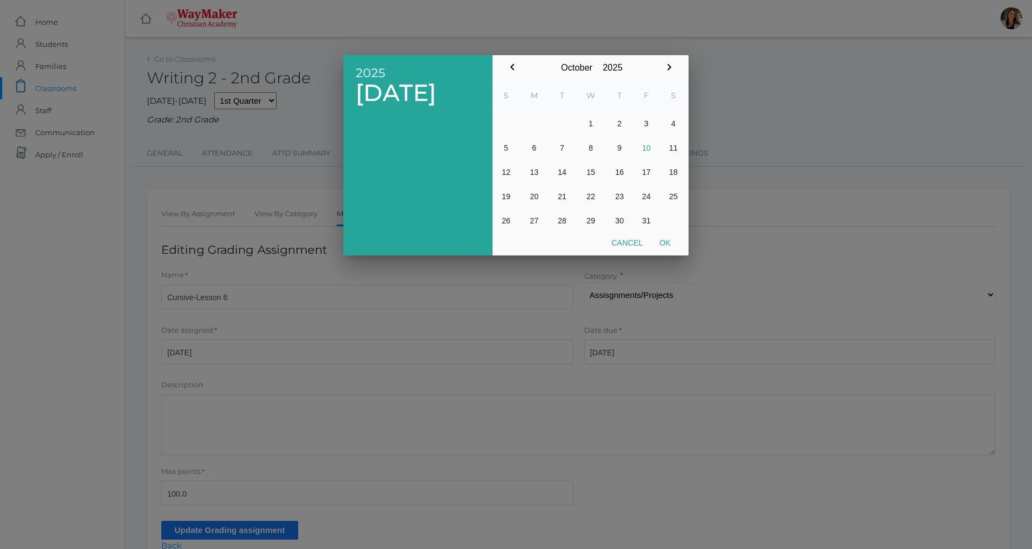
click at [582, 46] on div at bounding box center [516, 205] width 1032 height 687
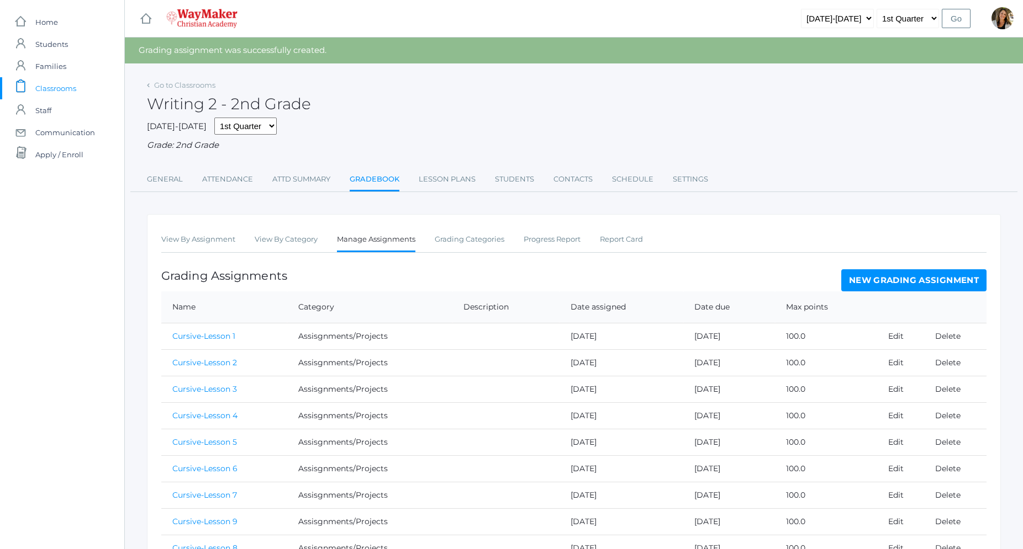
scroll to position [67, 0]
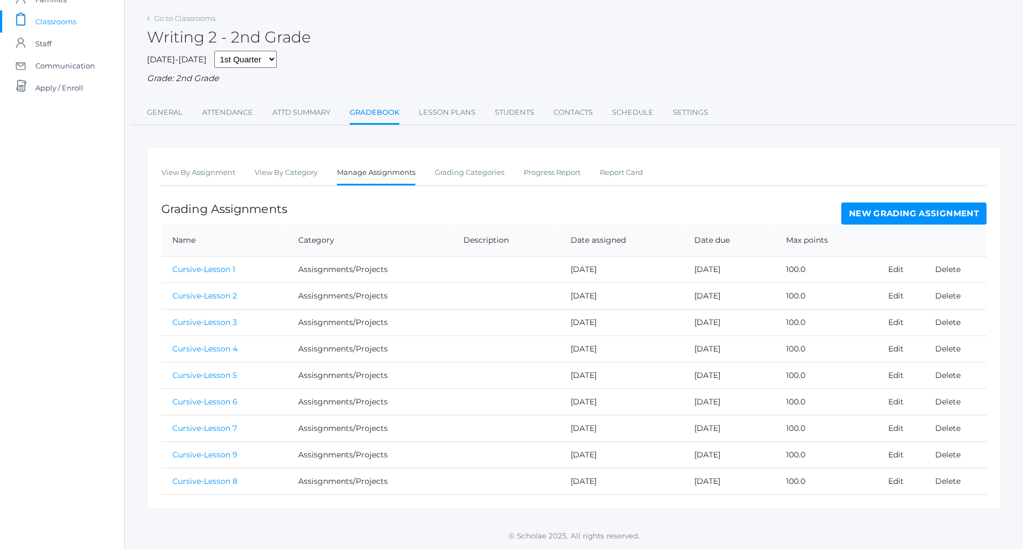
click at [923, 216] on link "New Grading Assignment" at bounding box center [913, 214] width 145 height 22
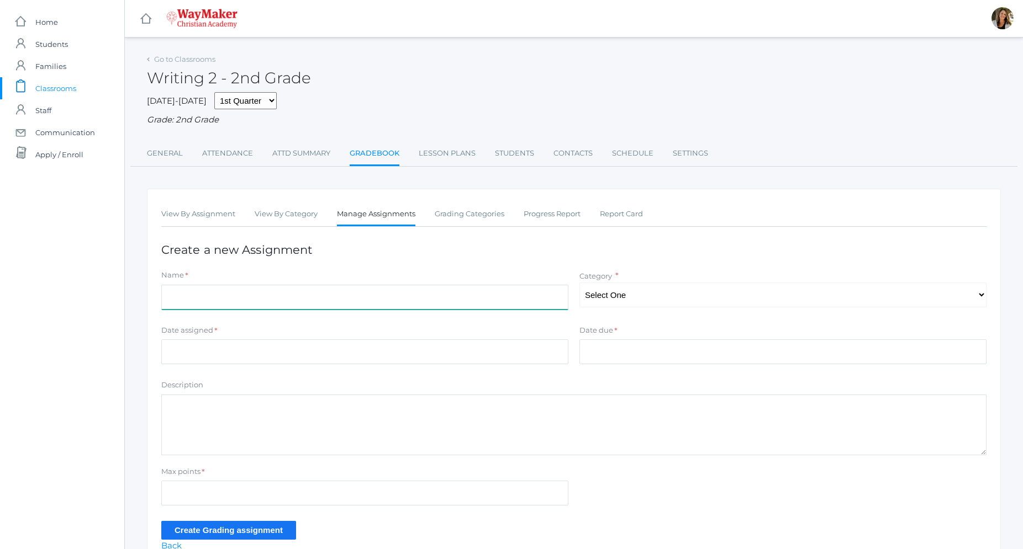
click at [282, 292] on input "Name" at bounding box center [364, 297] width 407 height 25
type input "Cursive-Lesson 10"
click at [579, 283] on select "Select One Tests Participation Assisgnments/Projects" at bounding box center [782, 295] width 407 height 25
select select "1215"
click option "Assisgnments/Projects" at bounding box center [0, 0] width 0 height 0
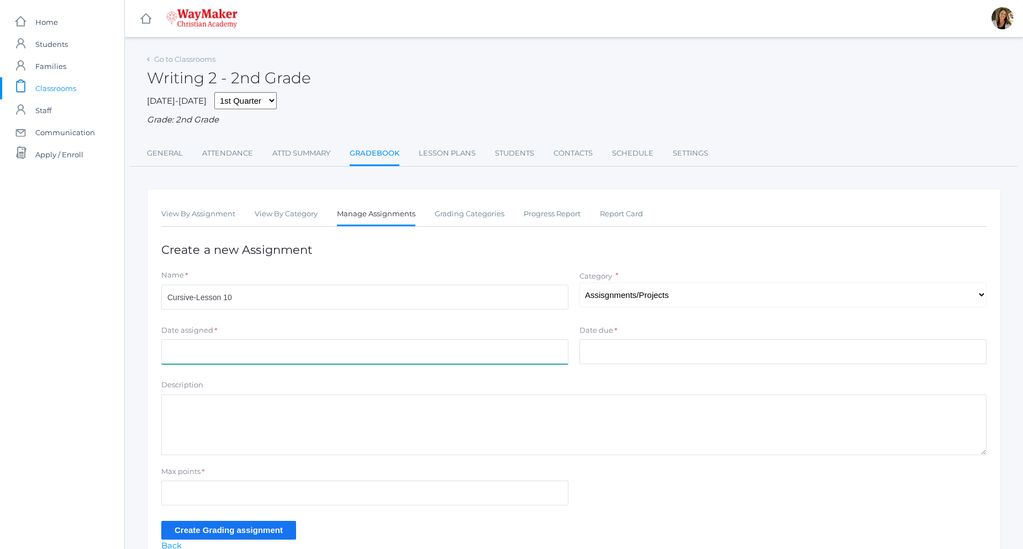
click at [356, 341] on input "Date assigned" at bounding box center [364, 352] width 407 height 25
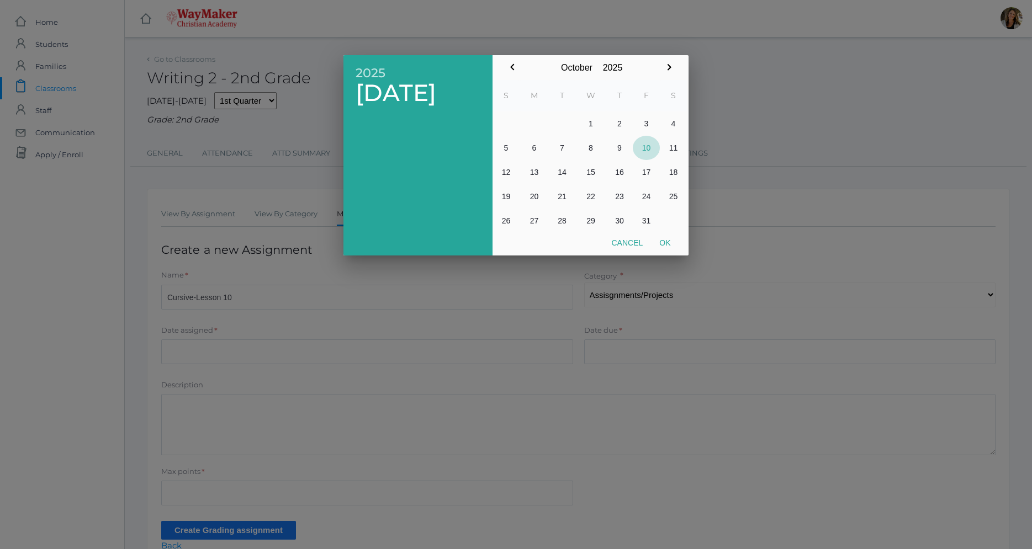
click at [648, 149] on button "10" at bounding box center [646, 148] width 27 height 24
click at [668, 244] on button "Ok" at bounding box center [665, 243] width 28 height 20
type input "[DATE]"
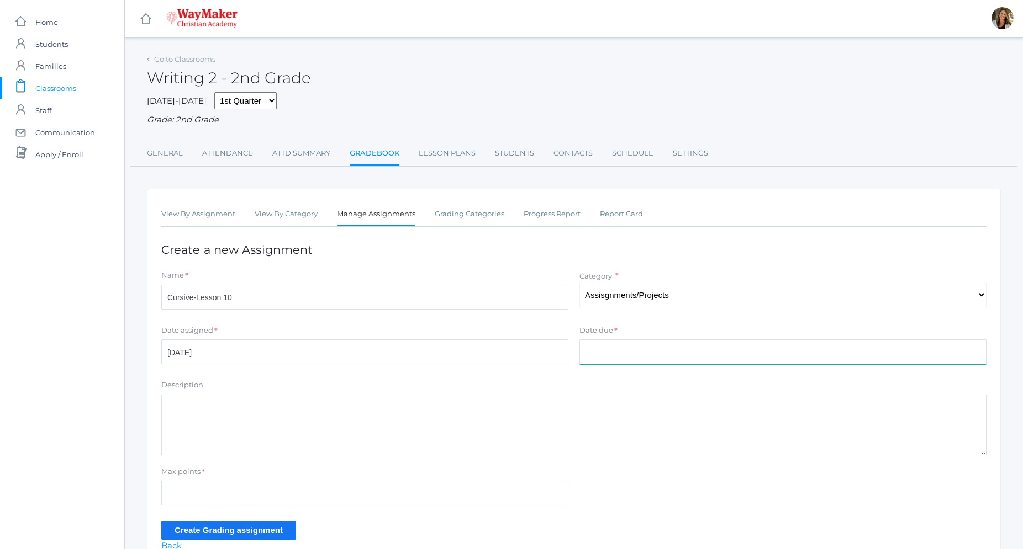
click at [614, 352] on input "Date due" at bounding box center [782, 352] width 407 height 25
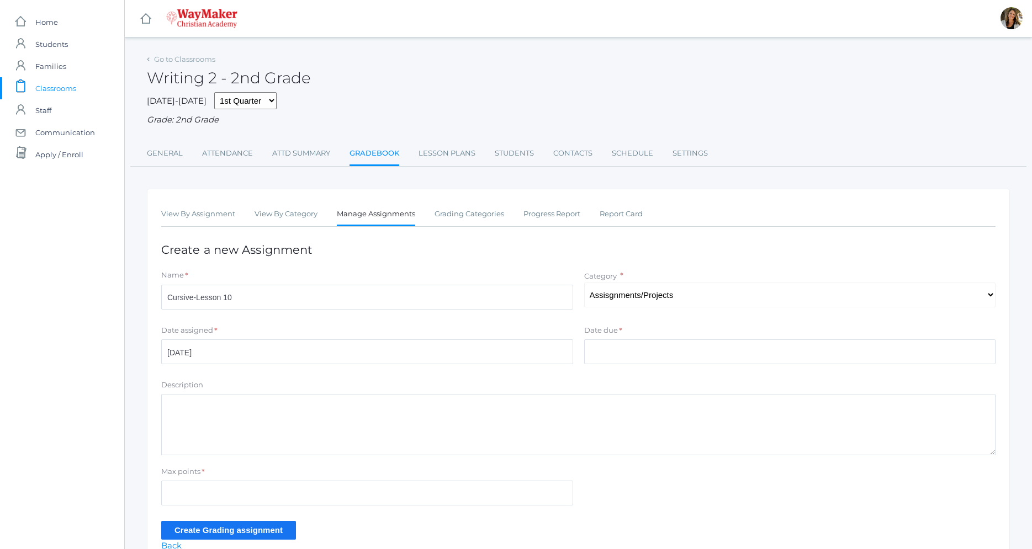
click at [614, 352] on div at bounding box center [516, 205] width 1032 height 687
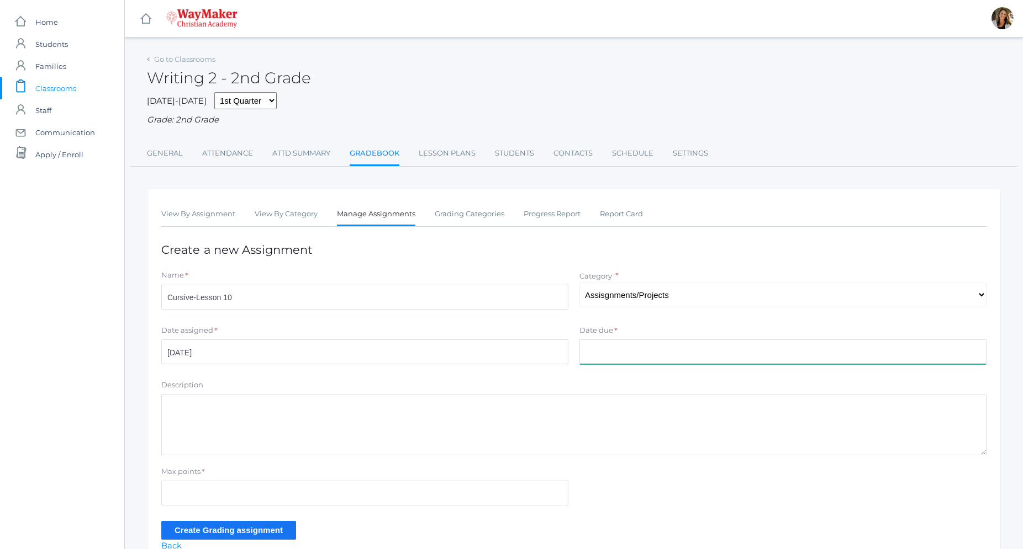
click at [652, 348] on input "Date due" at bounding box center [782, 352] width 407 height 25
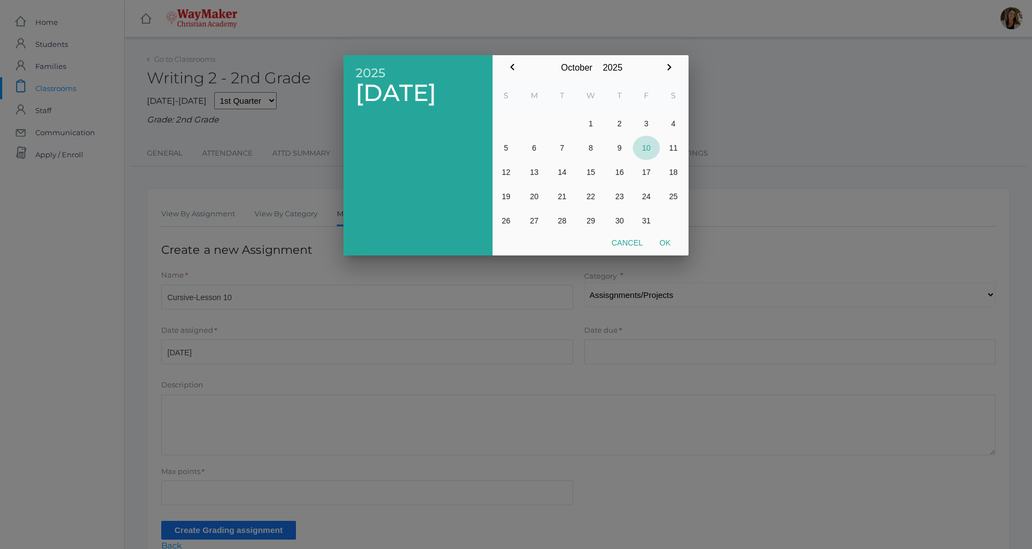
click at [646, 149] on button "10" at bounding box center [646, 148] width 27 height 24
click at [666, 244] on button "Ok" at bounding box center [665, 243] width 28 height 20
type input "[DATE]"
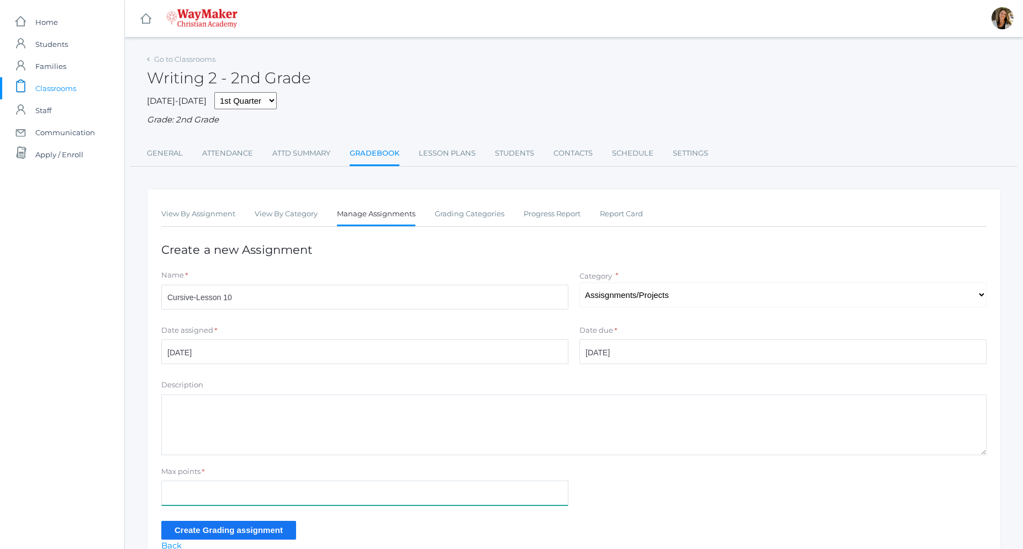
click at [235, 499] on input "Max points" at bounding box center [364, 493] width 407 height 25
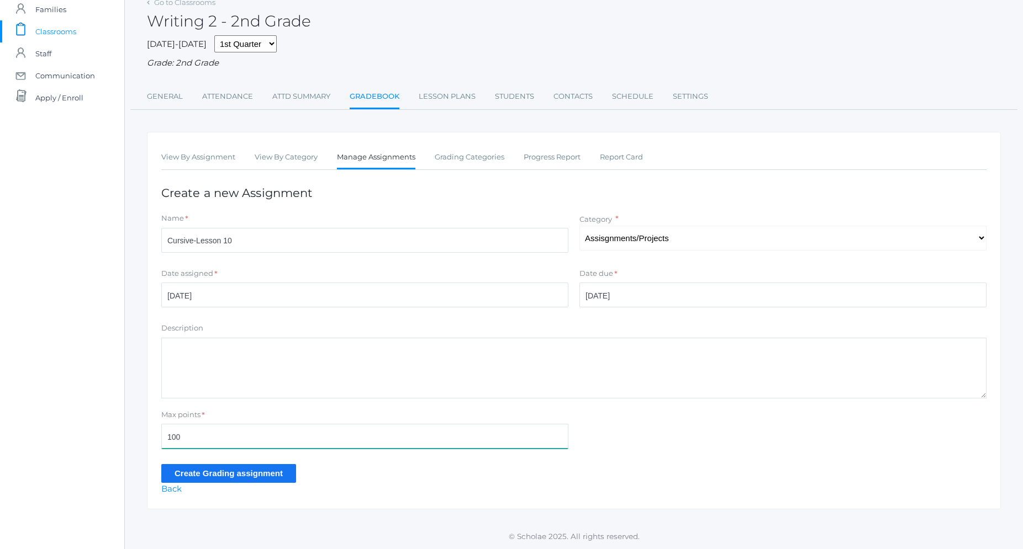
type input "100"
click at [283, 468] on input "Create Grading assignment" at bounding box center [228, 473] width 135 height 18
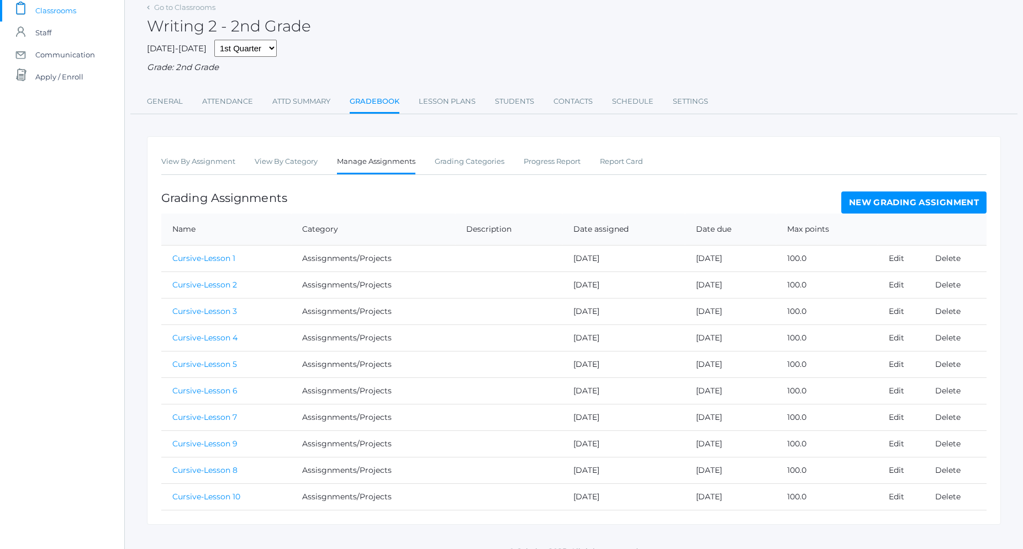
scroll to position [94, 0]
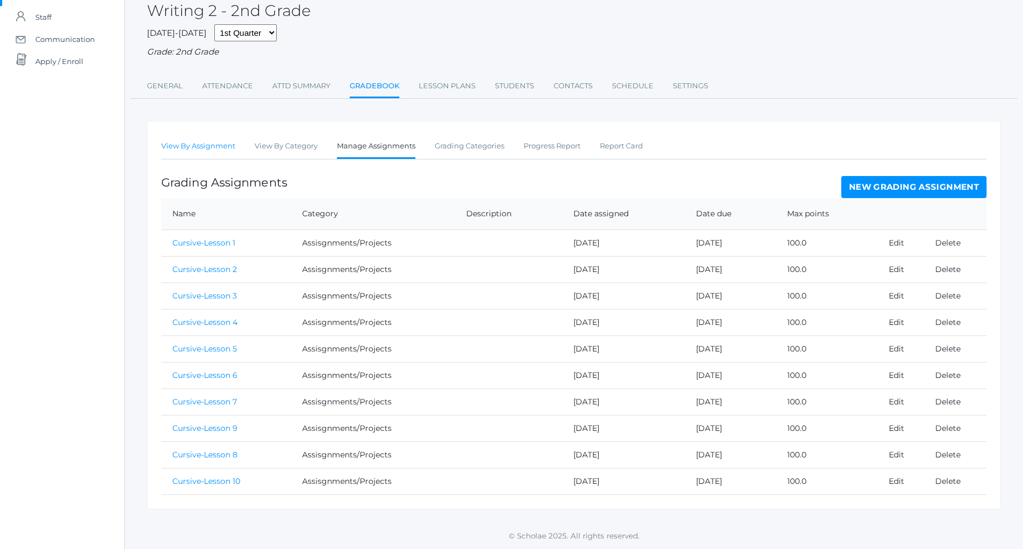
click at [231, 146] on link "View By Assignment" at bounding box center [198, 146] width 74 height 22
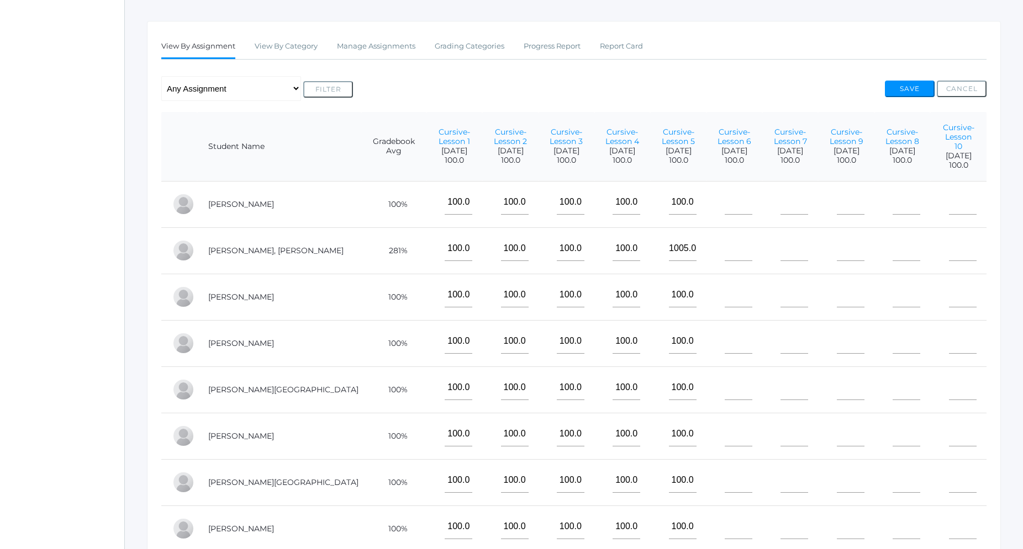
scroll to position [169, 0]
click at [725, 199] on input"] "text" at bounding box center [739, 201] width 28 height 25
type input"] "100"
click at [780, 189] on input"] "text" at bounding box center [794, 201] width 28 height 25
type input"] "100"
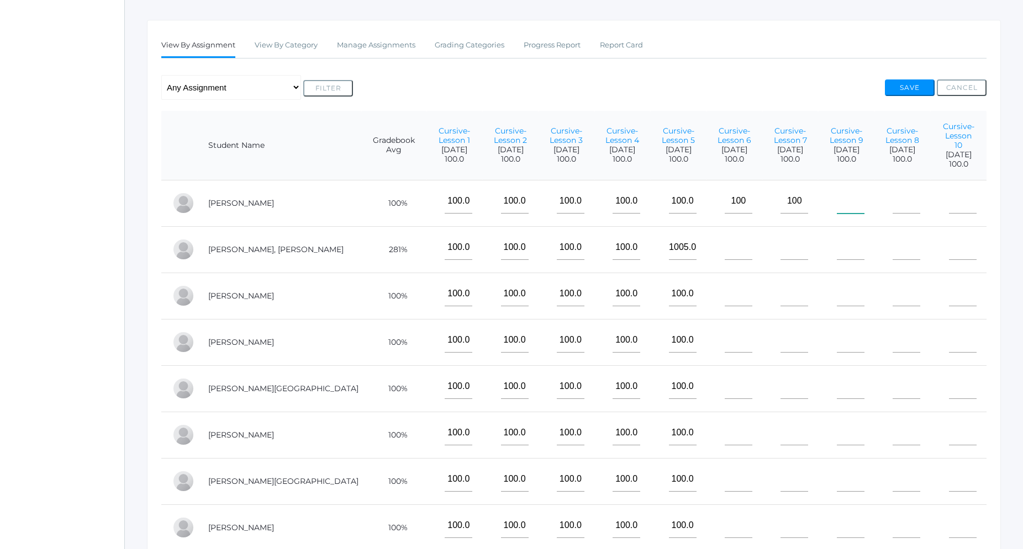
click at [841, 192] on input"] "text" at bounding box center [851, 201] width 28 height 25
type input"] "100"
click at [892, 195] on input"] "text" at bounding box center [906, 201] width 28 height 25
type input"] "100"
click at [956, 197] on input"] "text" at bounding box center [963, 201] width 28 height 25
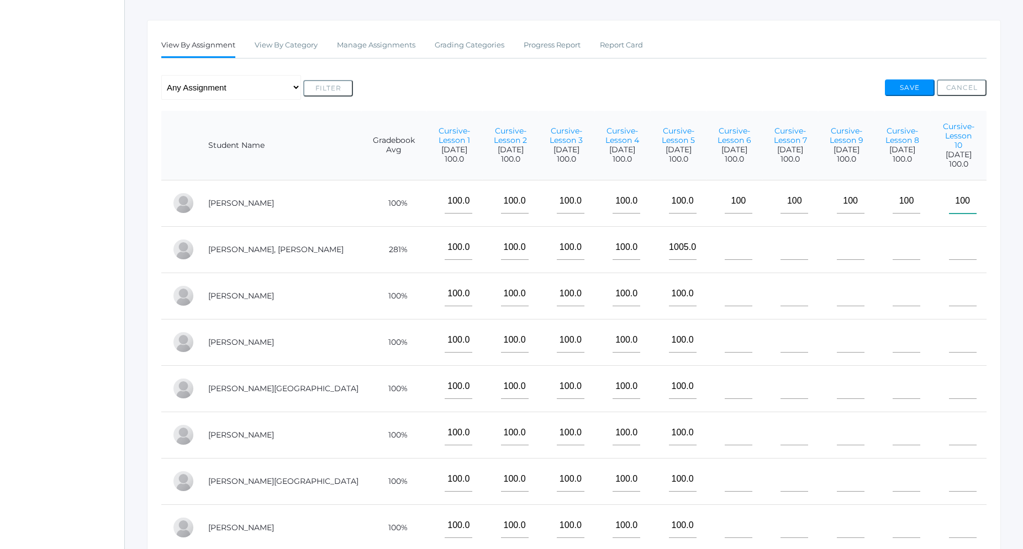
type input"] "100"
click at [725, 246] on input"] "text" at bounding box center [739, 247] width 28 height 25
type input"] "100"
click at [780, 242] on input"] "text" at bounding box center [794, 247] width 28 height 25
type input"] "100"
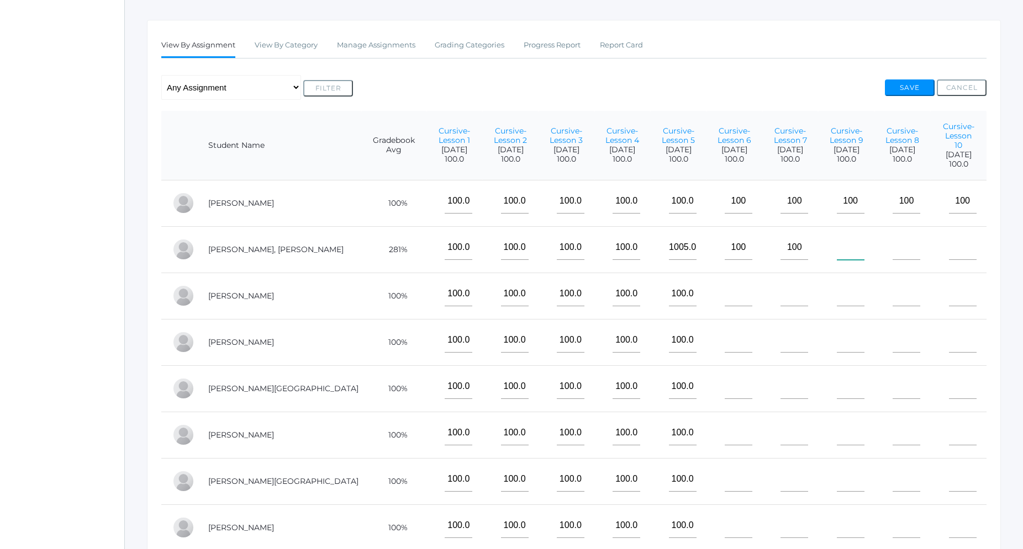
click at [837, 238] on input"] "text" at bounding box center [851, 247] width 28 height 25
type input"] "100"
click at [902, 243] on input"] "text" at bounding box center [906, 247] width 28 height 25
click at [961, 242] on input"] "text" at bounding box center [963, 247] width 28 height 25
click at [913, 239] on td "10" at bounding box center [902, 249] width 56 height 46
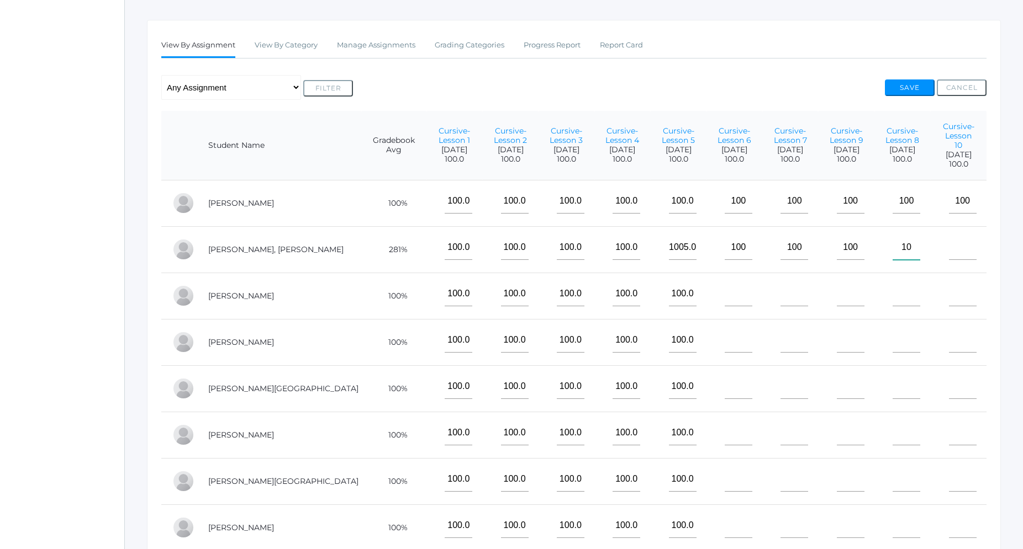
click at [910, 241] on input"] "10" at bounding box center [906, 247] width 28 height 25
type input"] "100"
click at [952, 238] on input"] "text" at bounding box center [963, 247] width 28 height 25
type input"] "100"
click at [725, 286] on input"] "text" at bounding box center [739, 294] width 28 height 25
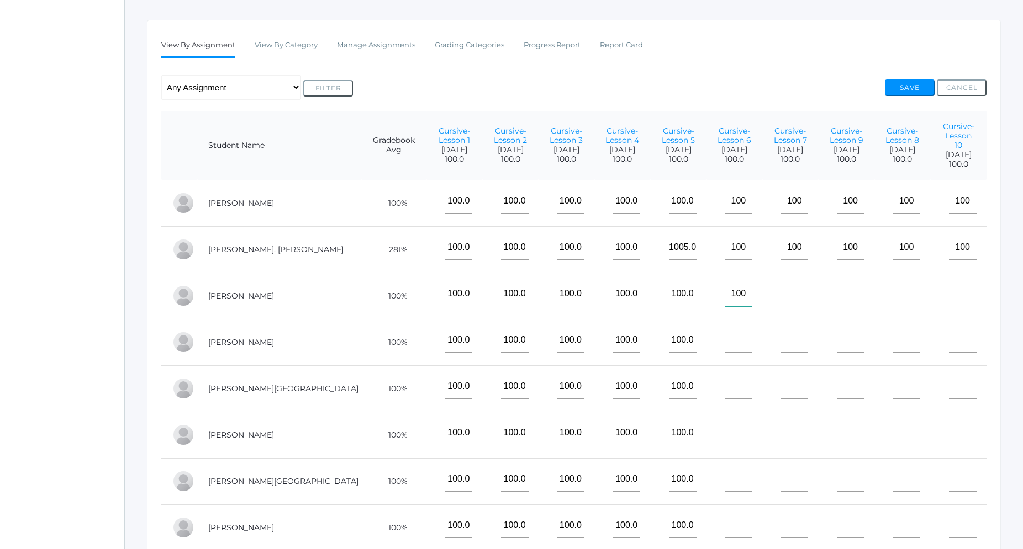
type input"] "100"
click at [725, 340] on input"] "text" at bounding box center [739, 340] width 28 height 25
type input"] "100"
click at [780, 286] on input"] "text" at bounding box center [794, 294] width 28 height 25
type input"] "100"
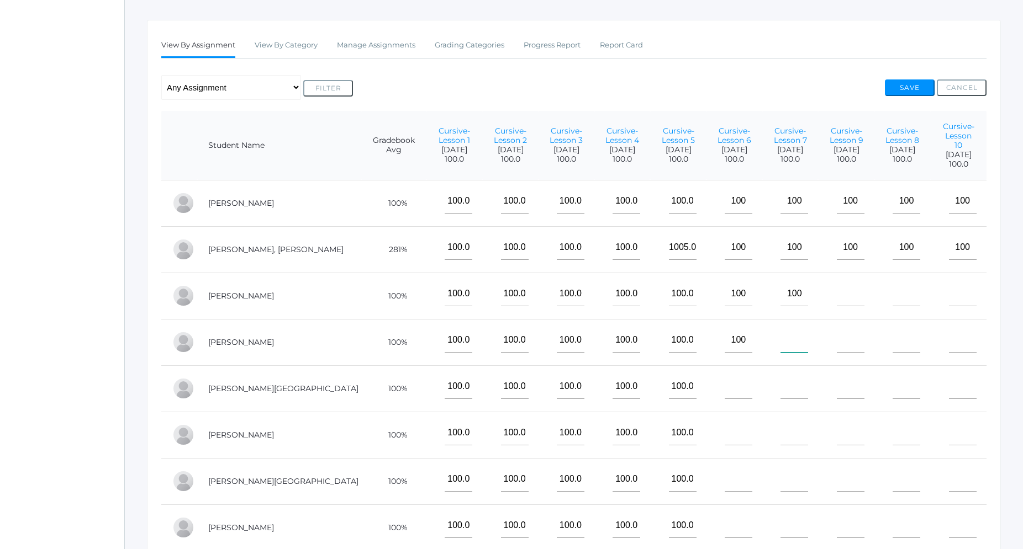
click at [780, 338] on input"] "text" at bounding box center [794, 340] width 28 height 25
type input"] "100"
click at [818, 290] on td at bounding box center [846, 296] width 56 height 46
click at [837, 282] on input"] "text" at bounding box center [851, 294] width 28 height 25
type input"] "100"
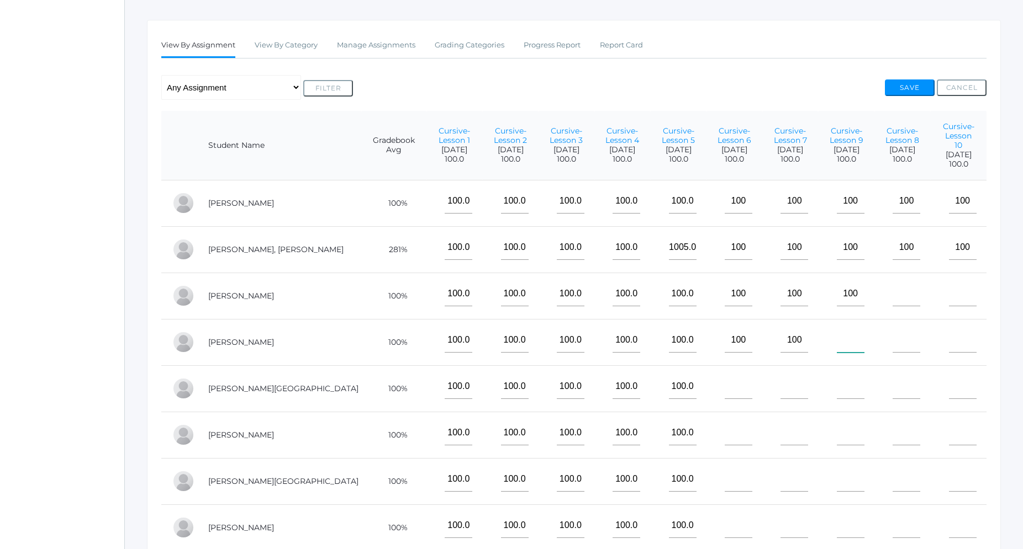
click at [837, 332] on input"] "text" at bounding box center [851, 340] width 28 height 25
type input"] "100"
click at [892, 289] on input"] "text" at bounding box center [906, 294] width 28 height 25
type input"] "100"
click at [894, 339] on input"] "text" at bounding box center [906, 340] width 28 height 25
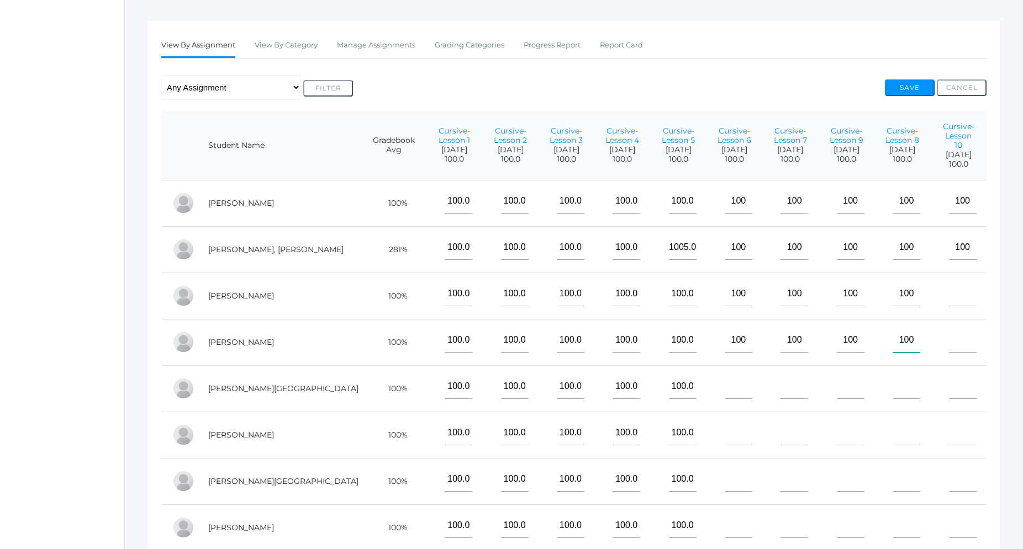
type input"] "100"
click at [947, 286] on td at bounding box center [958, 296] width 56 height 46
click at [951, 292] on input"] "text" at bounding box center [963, 294] width 28 height 25
type input"] "100"
click at [953, 328] on input"] "text" at bounding box center [963, 340] width 28 height 25
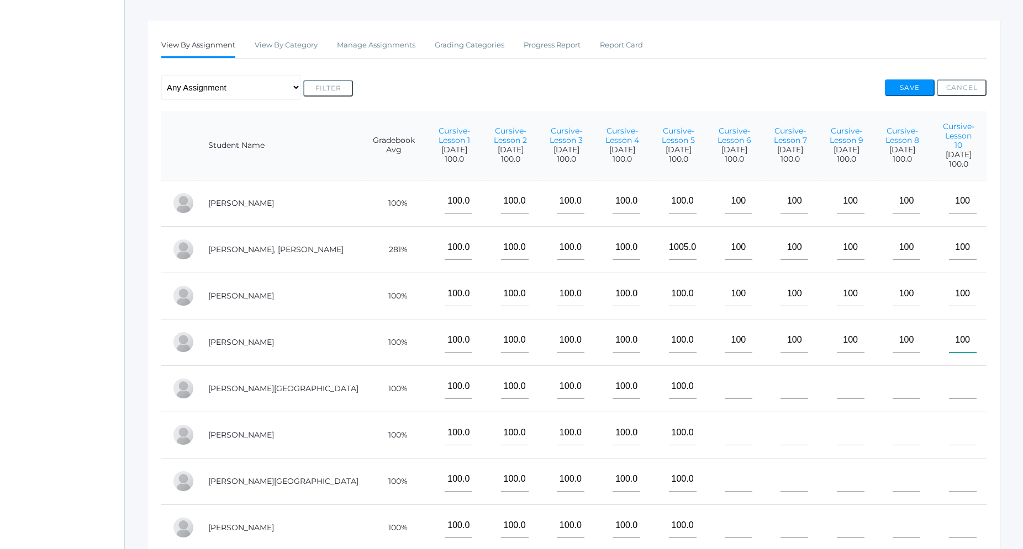
type input"] "100"
click at [725, 383] on input"] "text" at bounding box center [739, 386] width 28 height 25
type input"] "100"
click at [725, 421] on input"] "text" at bounding box center [739, 433] width 28 height 25
type input"] "100"
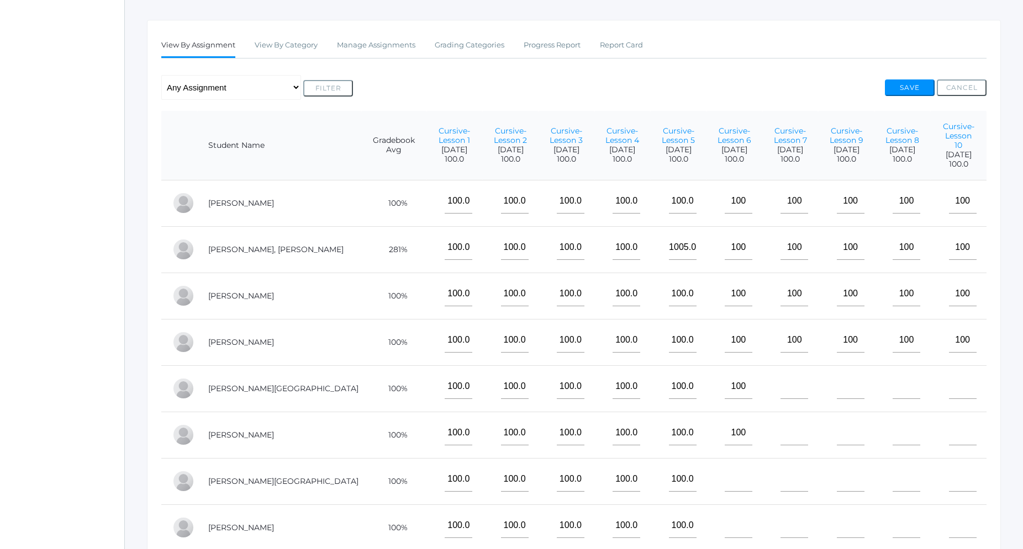
click at [787, 380] on td at bounding box center [790, 389] width 56 height 46
click at [780, 379] on input"] "text" at bounding box center [794, 386] width 28 height 25
type input"] "100"
click at [780, 429] on input"] "text" at bounding box center [794, 433] width 28 height 25
type input"] "100"
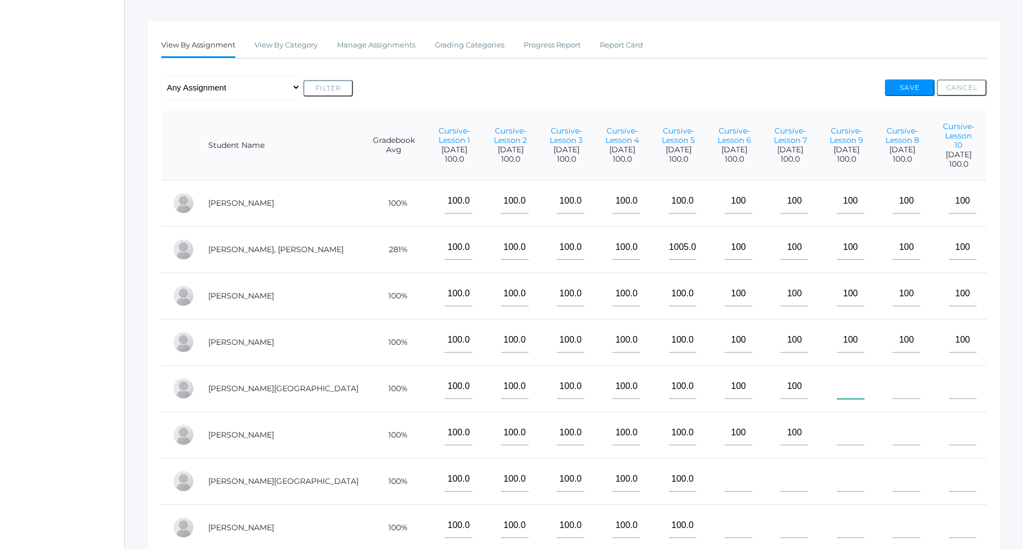
click at [837, 386] on input"] "text" at bounding box center [851, 386] width 28 height 25
type input"] "100"
click at [837, 424] on input"] "text" at bounding box center [851, 433] width 28 height 25
type input"] "100"
click at [892, 383] on input"] "text" at bounding box center [906, 386] width 28 height 25
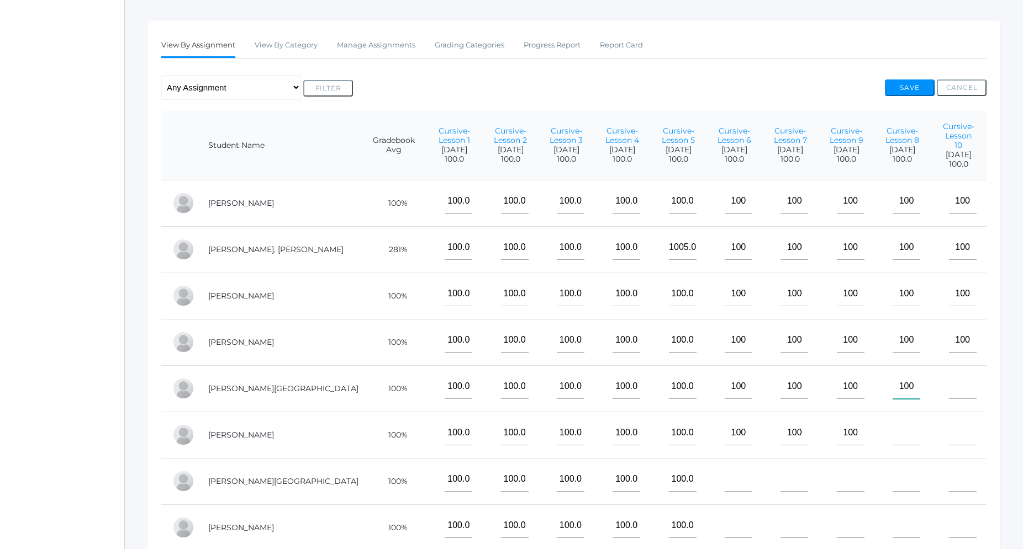
type input"] "100"
click at [894, 426] on input"] "text" at bounding box center [906, 433] width 28 height 25
type input"] "100"
click at [953, 382] on input"] "text" at bounding box center [963, 386] width 28 height 25
type input"] "100"
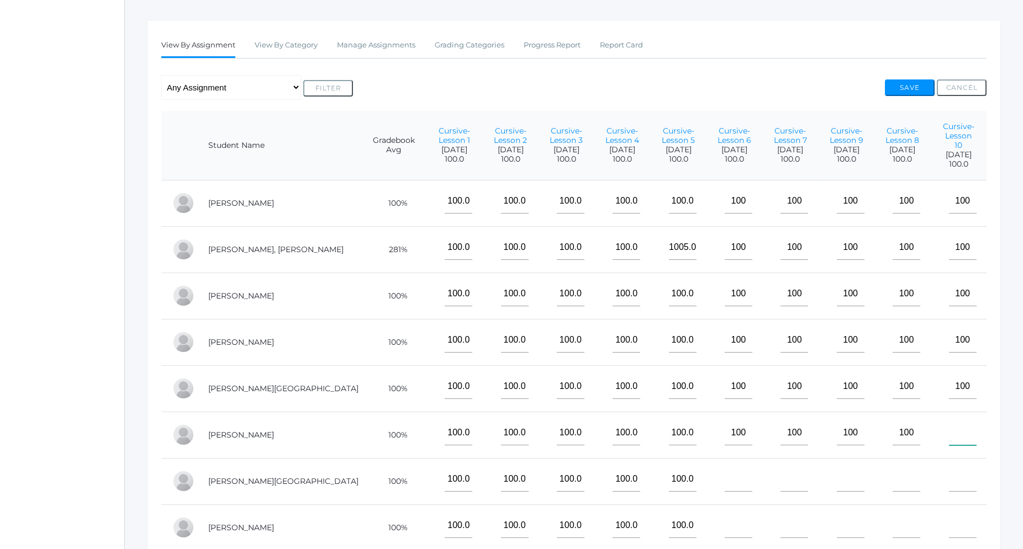
click at [954, 424] on input"] "text" at bounding box center [963, 433] width 28 height 25
type input"] "100"
click at [725, 473] on input"] "text" at bounding box center [739, 479] width 28 height 25
type input"] "0"
type input"] "100"
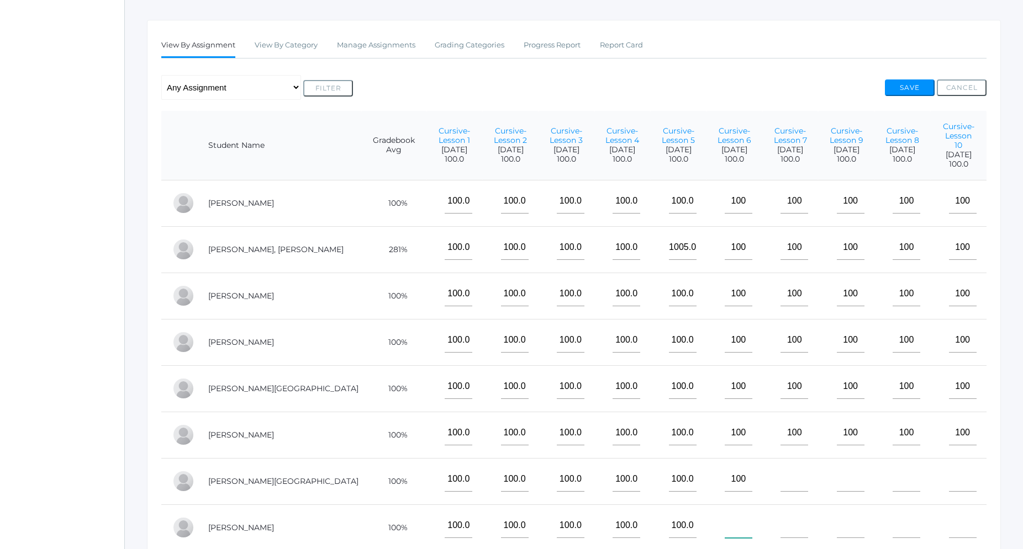
click at [725, 525] on input"] "text" at bounding box center [739, 526] width 28 height 25
type input"] "100"
click at [786, 467] on td at bounding box center [790, 481] width 56 height 46
click at [780, 473] on input"] "text" at bounding box center [794, 479] width 28 height 25
type input"] "100"
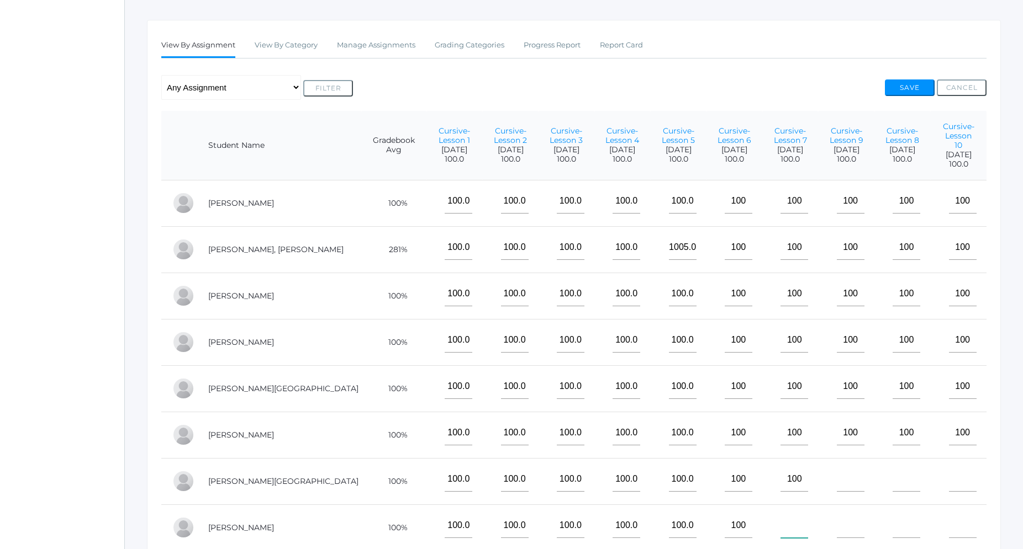
click at [780, 522] on input"] "text" at bounding box center [794, 526] width 28 height 25
type input"] "100"
click at [837, 470] on input"] "text" at bounding box center [851, 479] width 28 height 25
type input"] "100"
click at [838, 520] on input"] "text" at bounding box center [851, 526] width 28 height 25
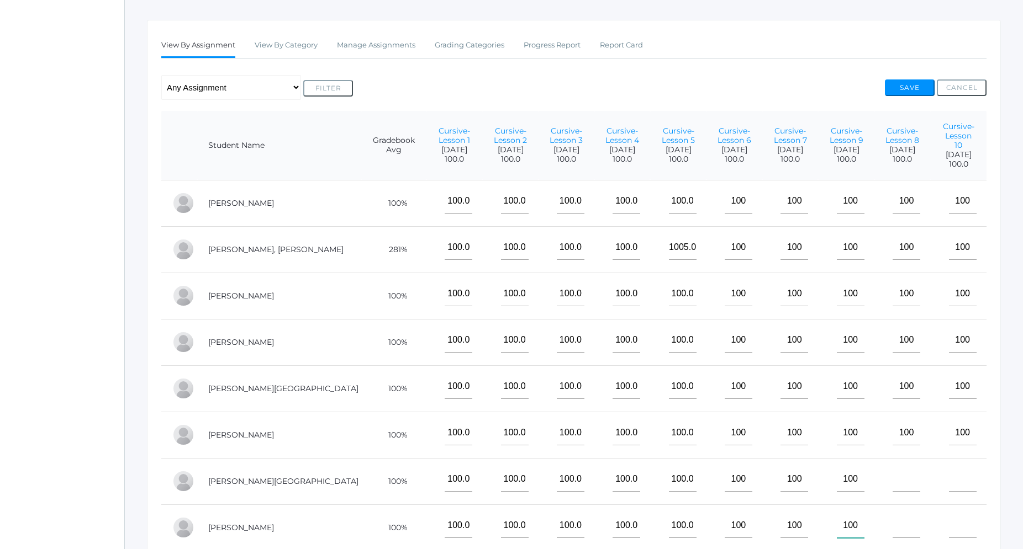
type input"] "100"
click at [897, 472] on input"] "text" at bounding box center [906, 479] width 28 height 25
type input"] "100"
click at [908, 520] on input"] "text" at bounding box center [906, 526] width 28 height 25
type input"] "100"
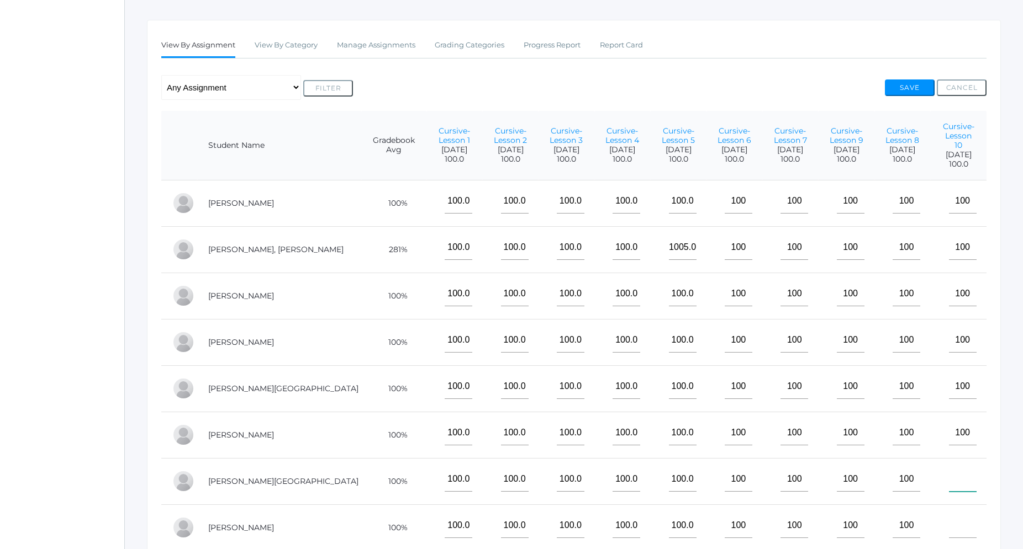
click at [952, 478] on input"] "text" at bounding box center [963, 479] width 28 height 25
type input"] "100"
click at [960, 520] on input"] "text" at bounding box center [963, 526] width 28 height 25
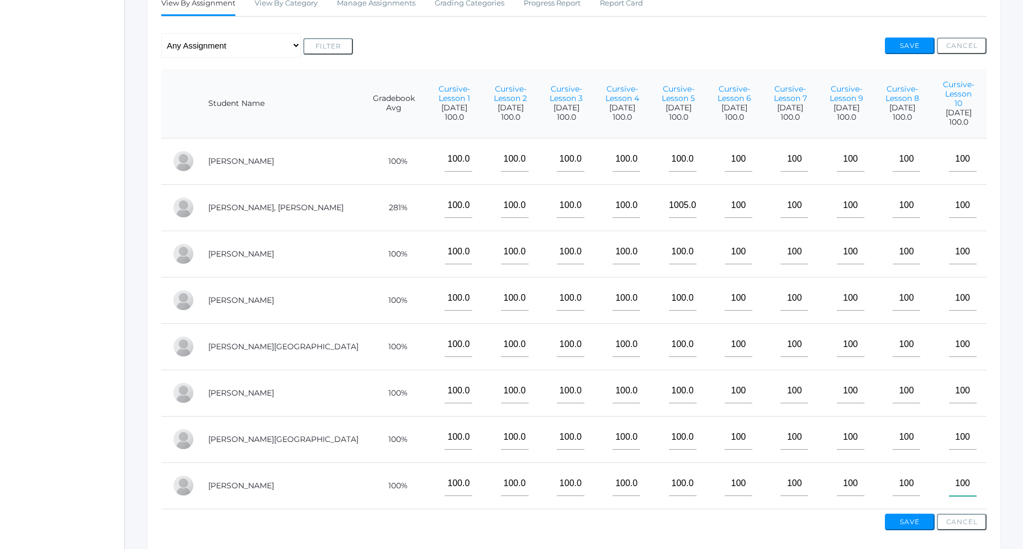
scroll to position [258, 0]
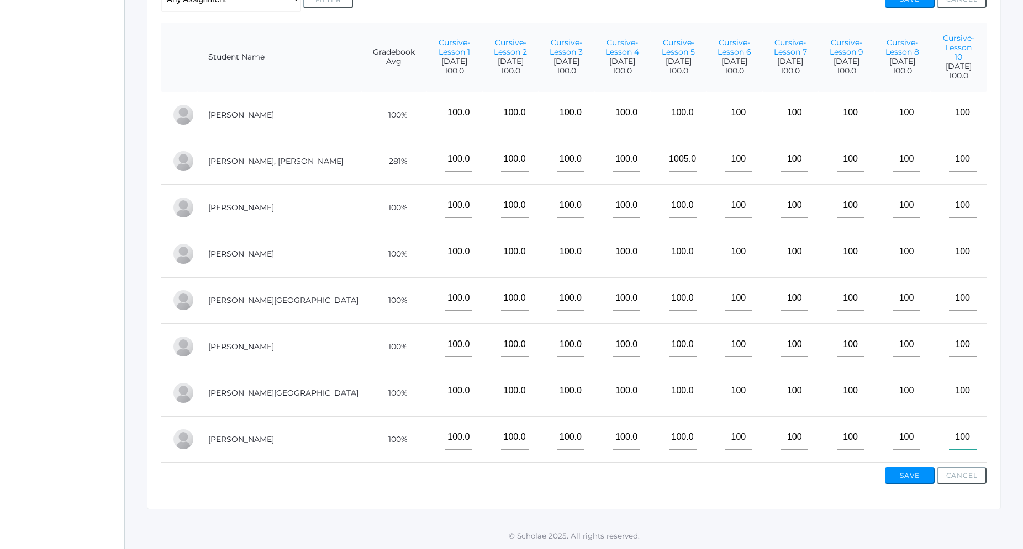
type input"] "100"
click at [916, 477] on button "Save" at bounding box center [910, 476] width 50 height 17
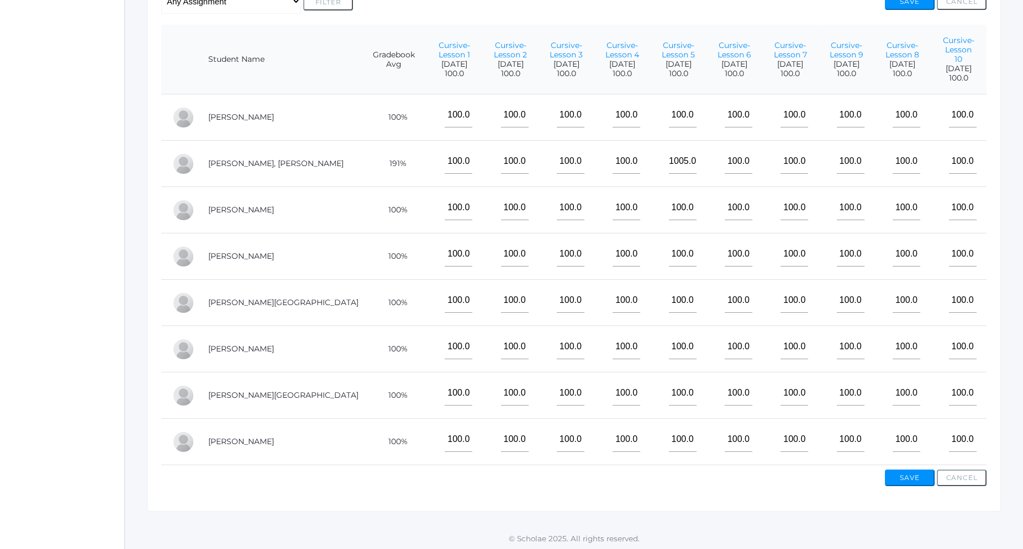
scroll to position [283, 0]
click at [669, 149] on input"] "1005.0" at bounding box center [683, 159] width 28 height 25
click at [669, 150] on input"] "1005.0" at bounding box center [683, 159] width 28 height 25
type input"] "100.0"
click at [911, 478] on button "Save" at bounding box center [910, 476] width 50 height 17
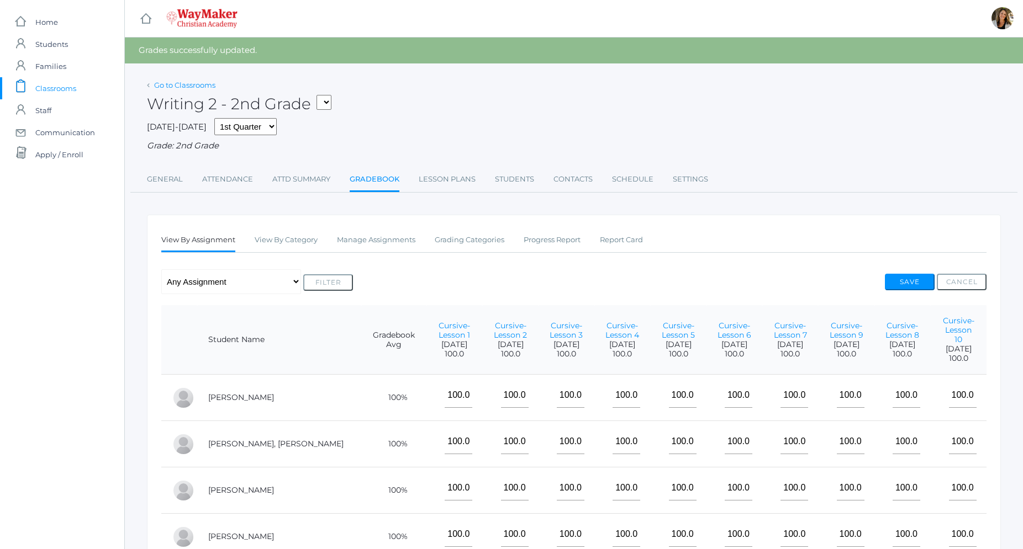
click at [186, 88] on link "Go to Classrooms" at bounding box center [184, 85] width 61 height 9
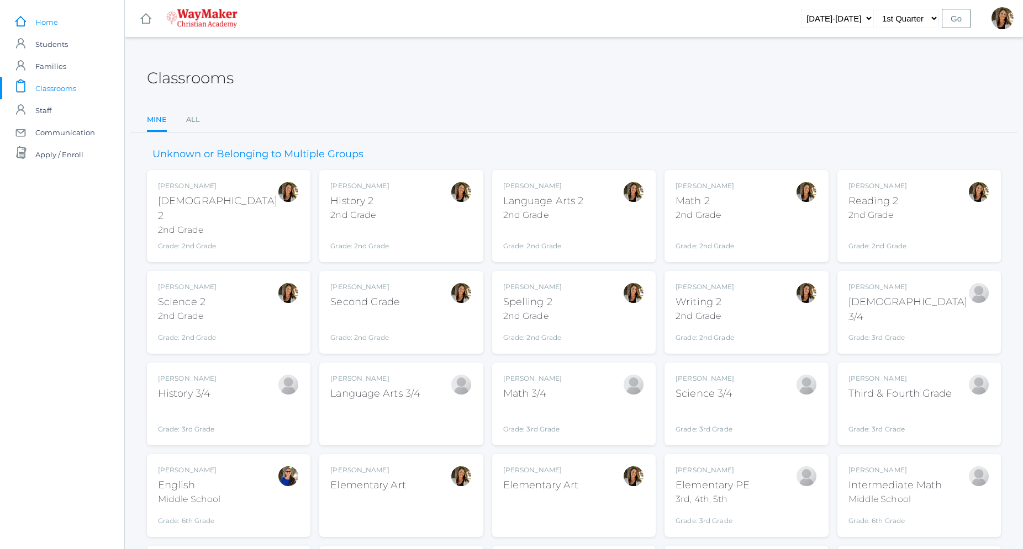
click at [55, 26] on span "Home" at bounding box center [46, 22] width 23 height 22
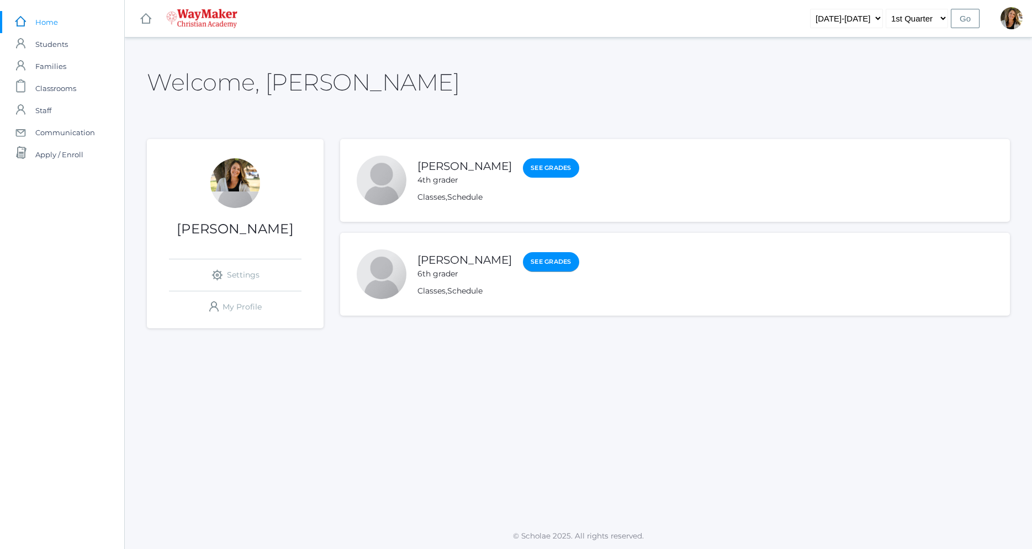
click at [533, 267] on link "See Grades" at bounding box center [551, 262] width 56 height 20
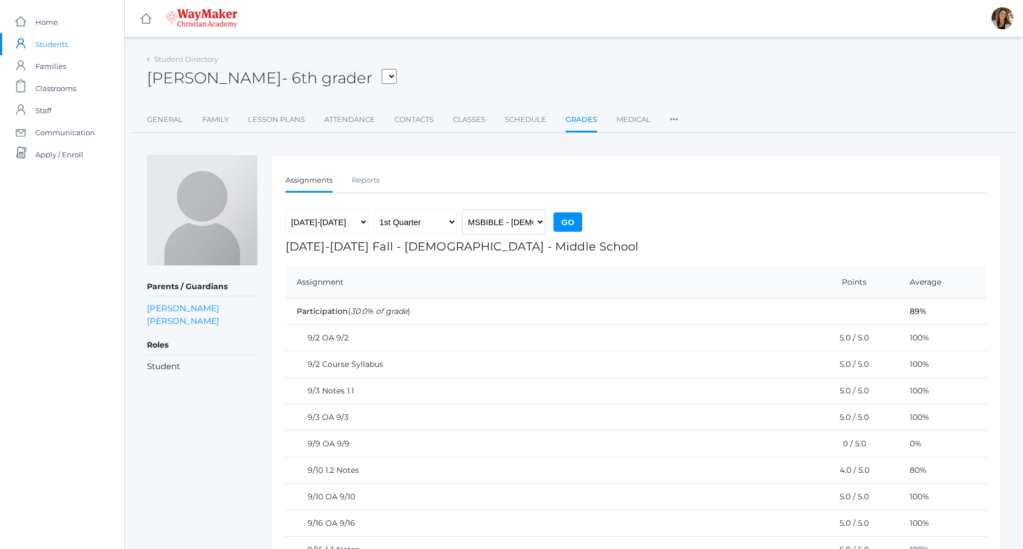
click at [462, 210] on select "MSBIBLE - Bible Middle School THEATER - Drama Middle School SPACE - Earth & Spa…" at bounding box center [503, 222] width 83 height 25
select select "2522"
click option "INTERMATH - Intermediate Math Middle School" at bounding box center [0, 0] width 0 height 0
click at [571, 221] on input "Go" at bounding box center [567, 222] width 29 height 19
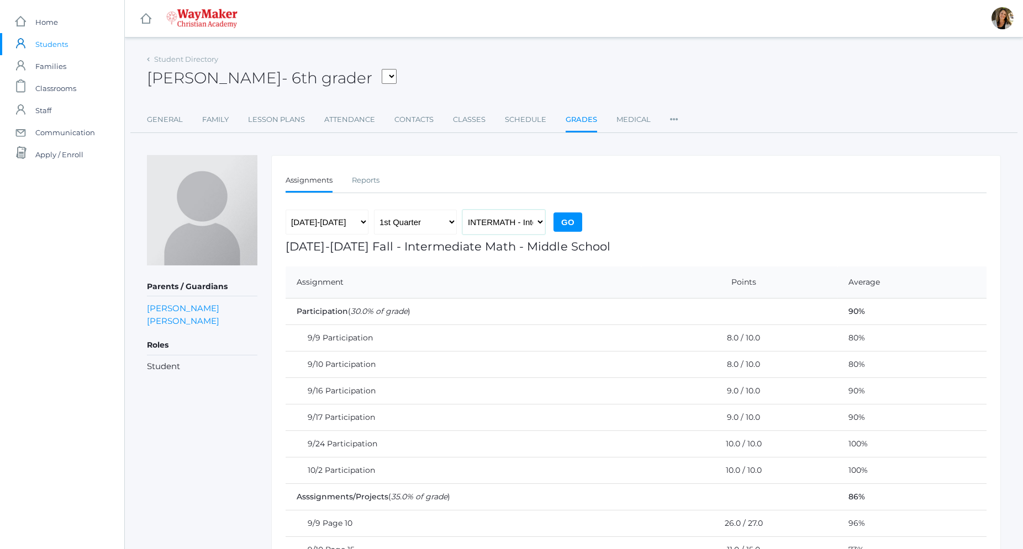
click at [462, 210] on select "MSBIBLE - Bible Middle School THEATER - Drama Middle School SPACE - Earth & Spa…" at bounding box center [503, 222] width 83 height 25
select select "2531"
click option "MSBIBLE - [DEMOGRAPHIC_DATA] Middle School" at bounding box center [0, 0] width 0 height 0
click at [565, 227] on input "Go" at bounding box center [567, 222] width 29 height 19
